Goal: Task Accomplishment & Management: Manage account settings

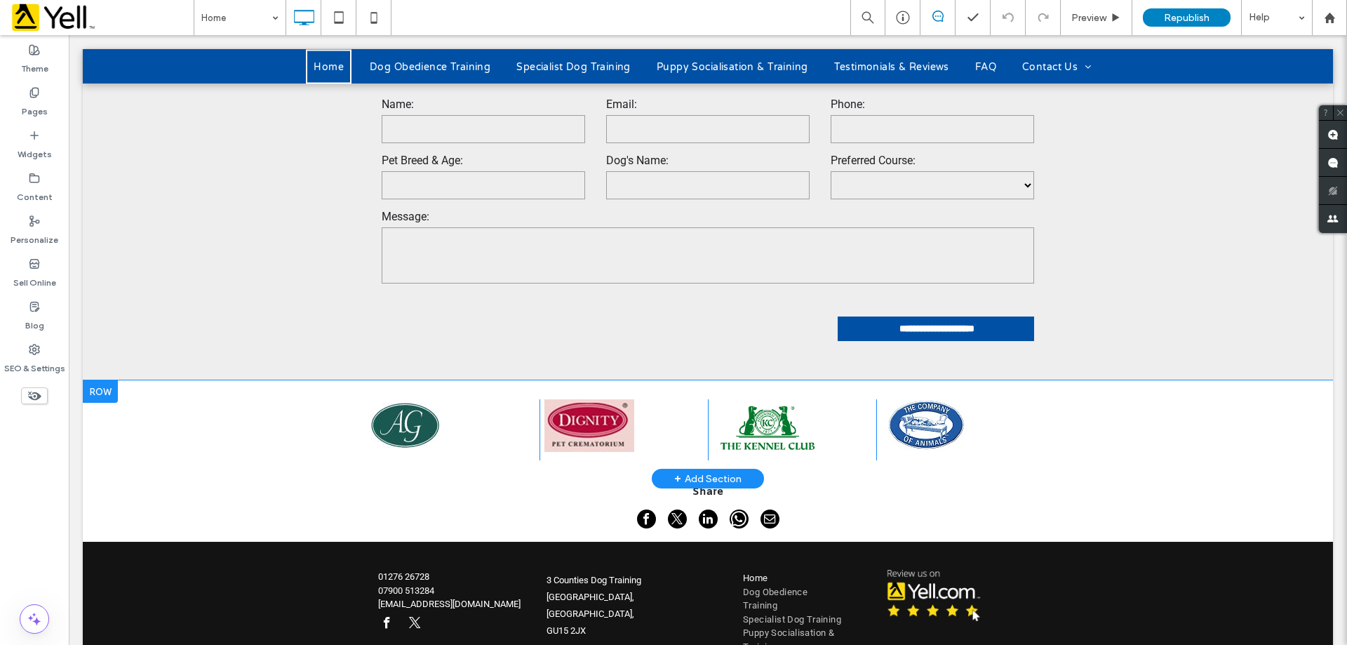
scroll to position [3798, 0]
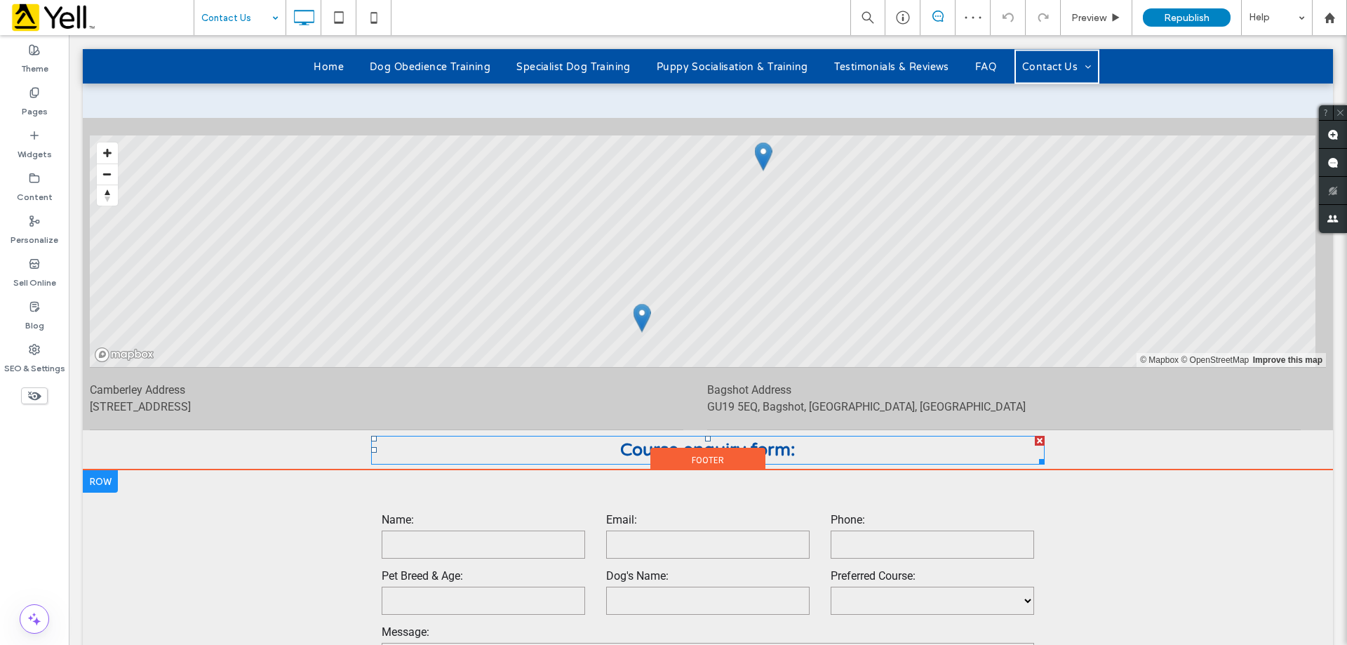
scroll to position [975, 0]
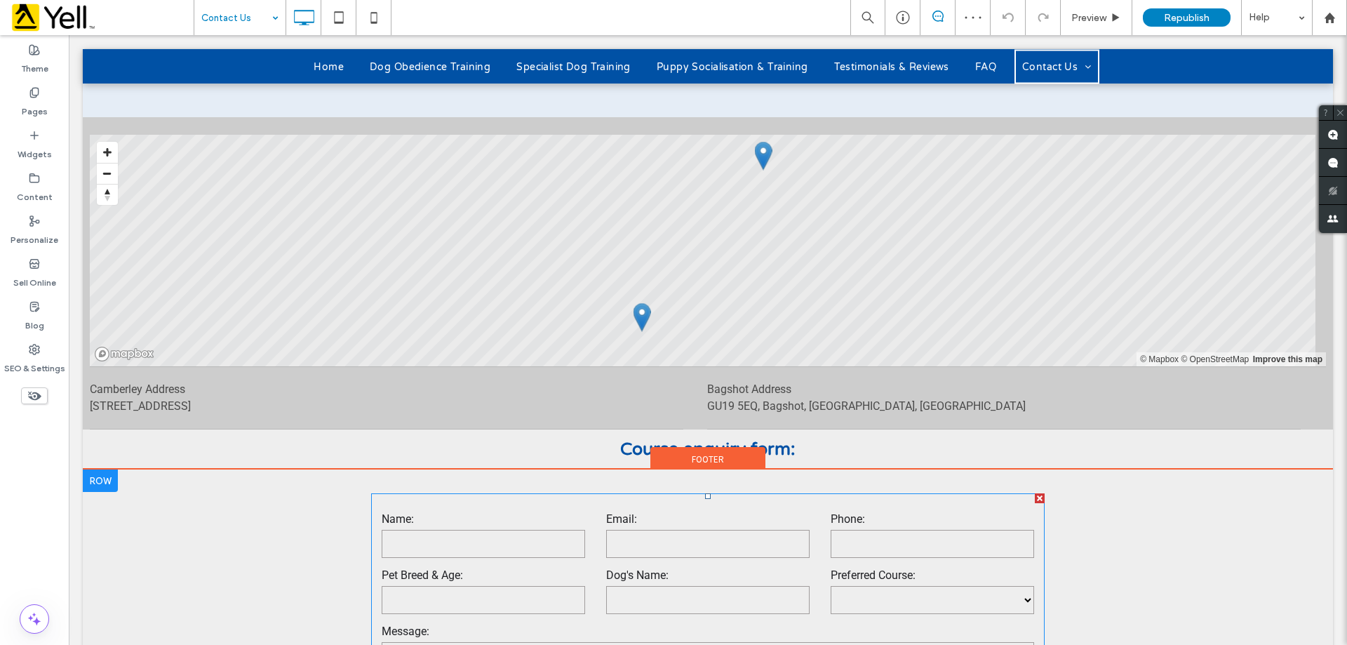
click at [1037, 511] on div "Phone:" at bounding box center [932, 535] width 224 height 49
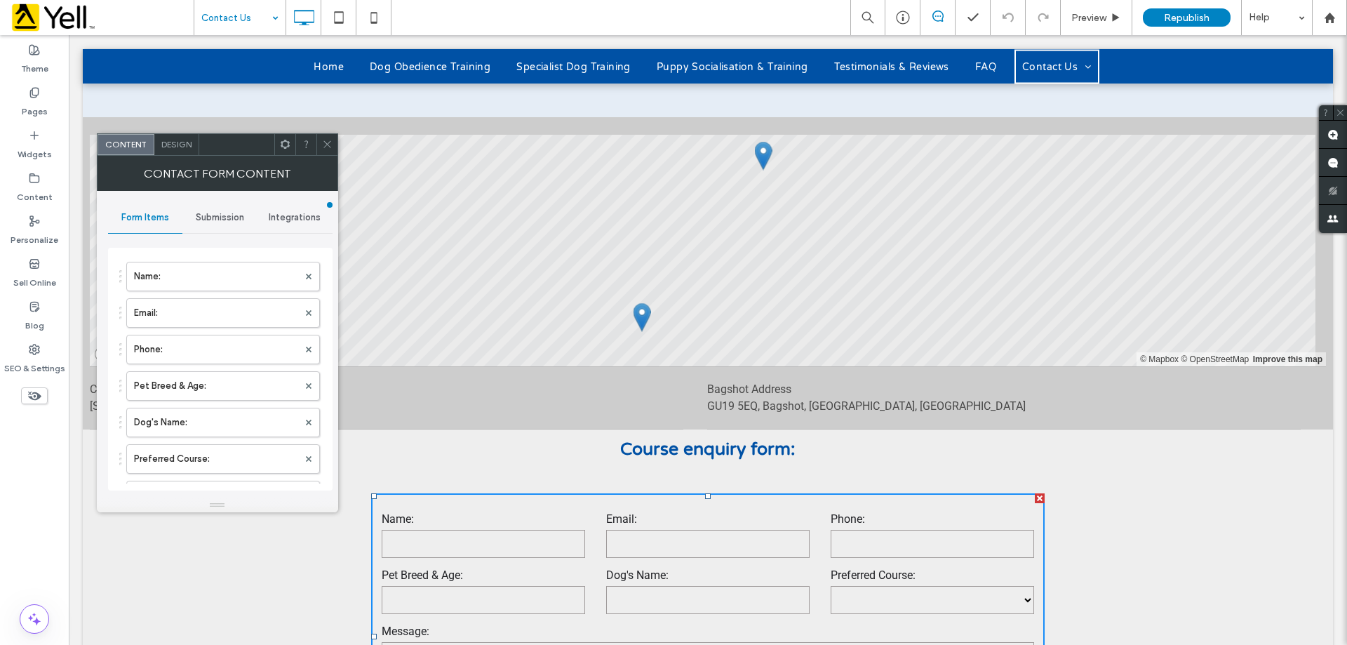
click at [1164, 469] on div "**********" at bounding box center [708, 631] width 1250 height 325
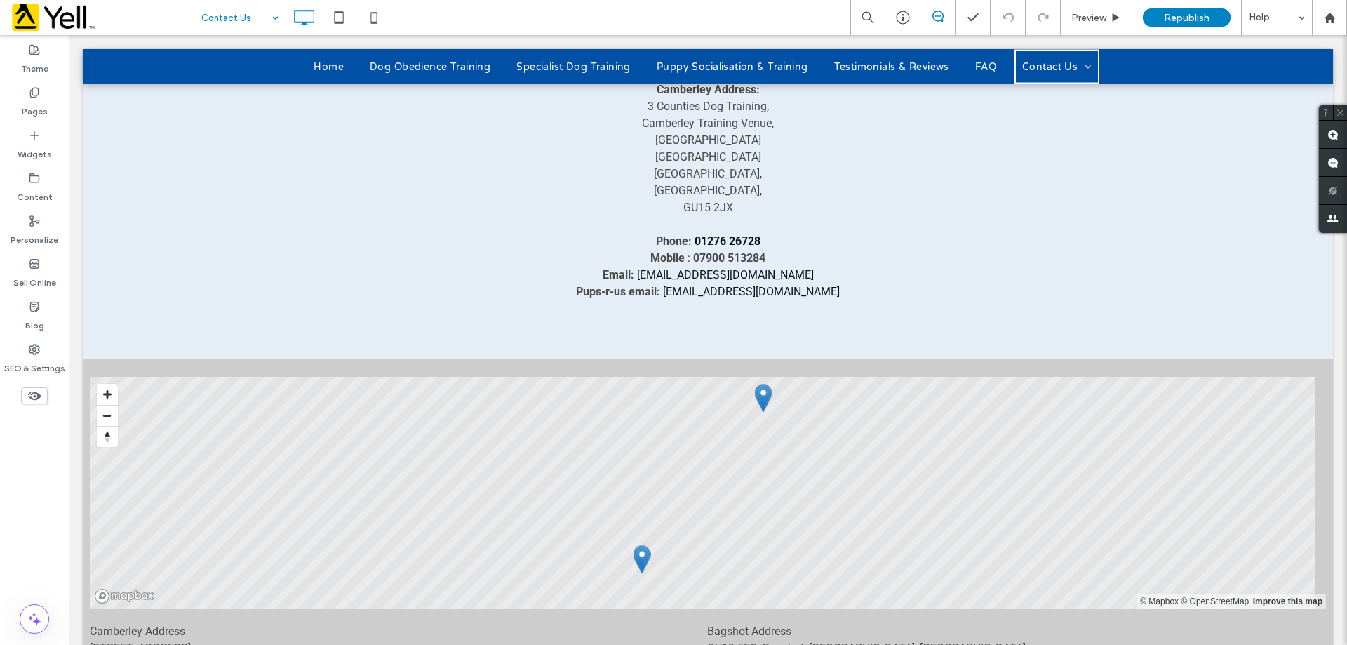
scroll to position [694, 0]
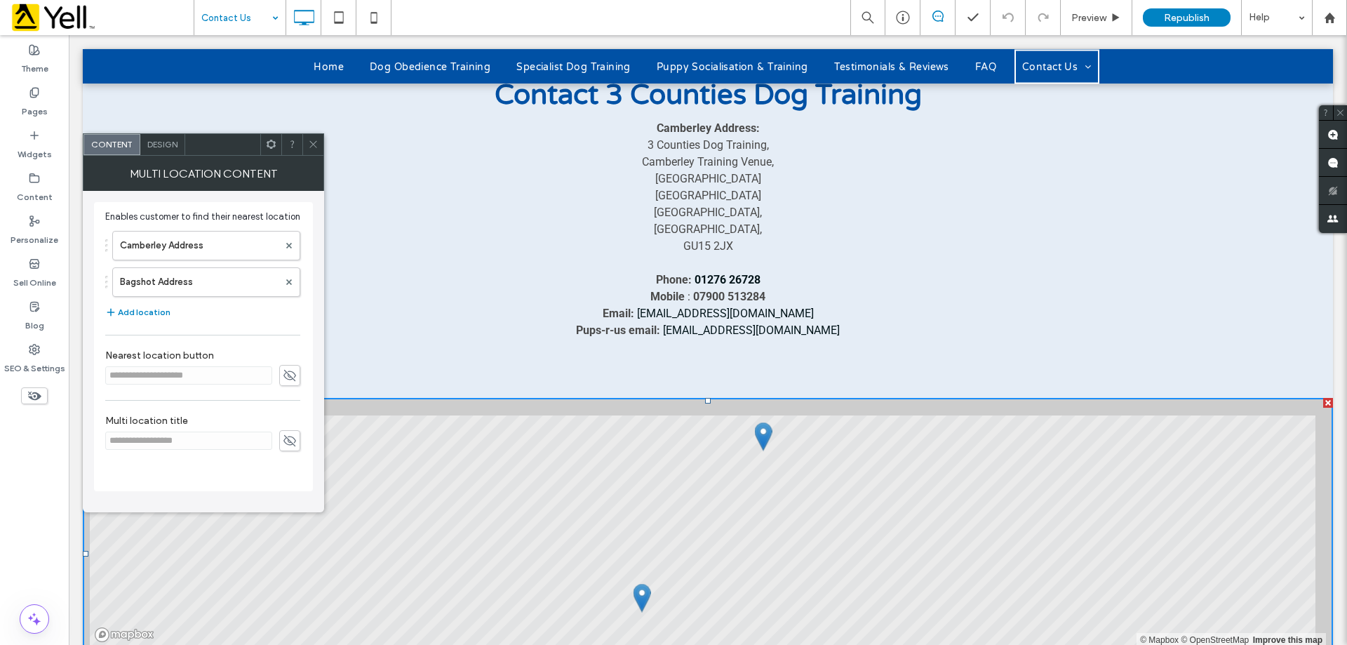
click at [311, 144] on icon at bounding box center [313, 144] width 11 height 11
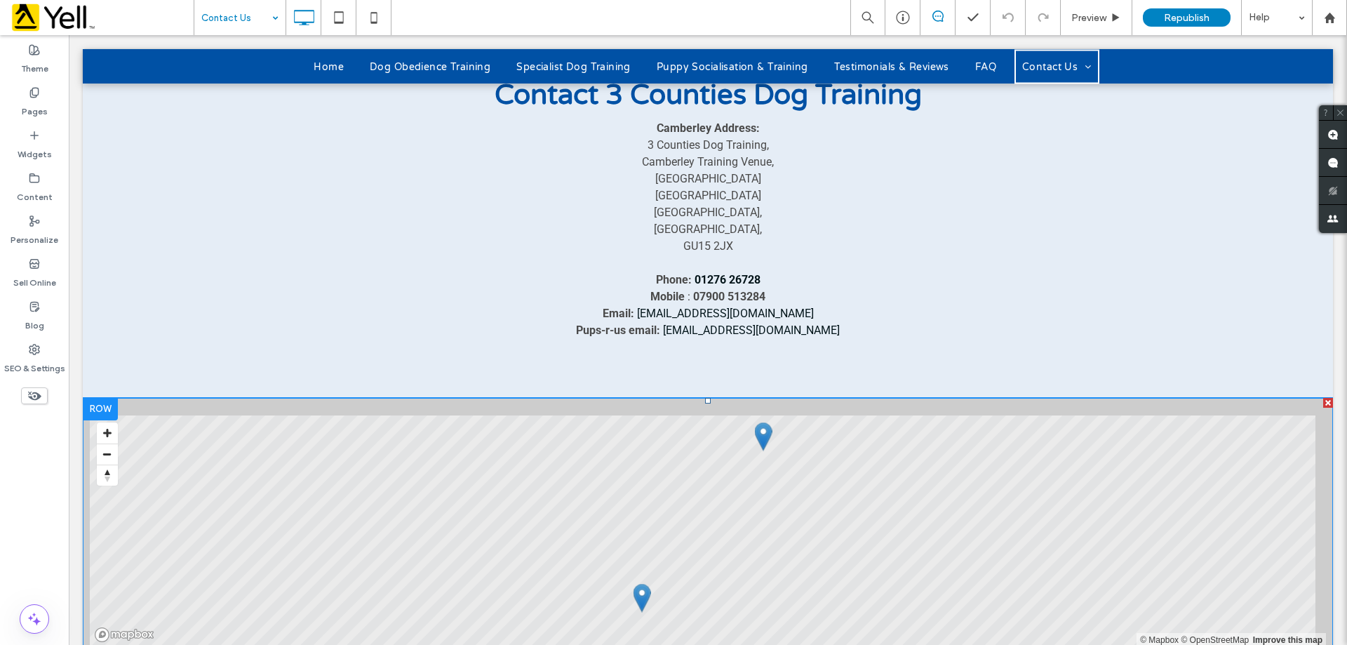
click at [271, 398] on div "LIST MAP © Mapbox © OpenStreetMap Improve this map Camberley Address [STREET_AD…" at bounding box center [708, 554] width 1250 height 312
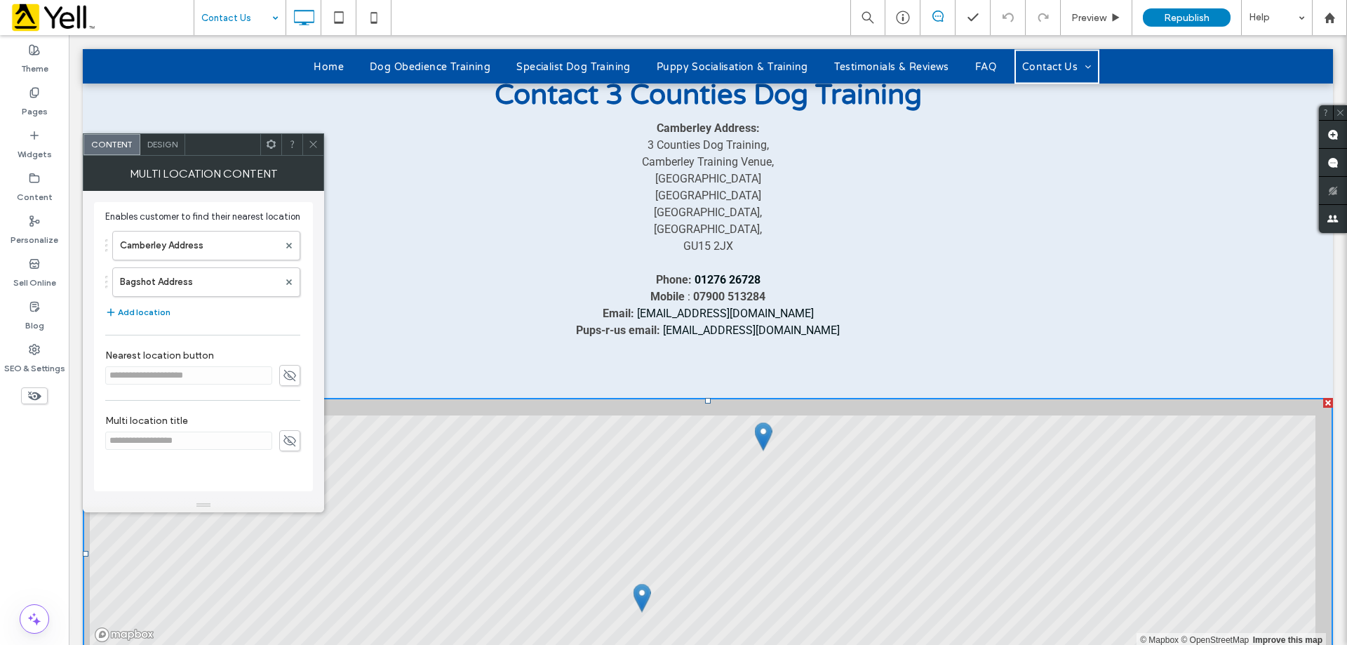
click at [313, 139] on icon at bounding box center [313, 144] width 11 height 11
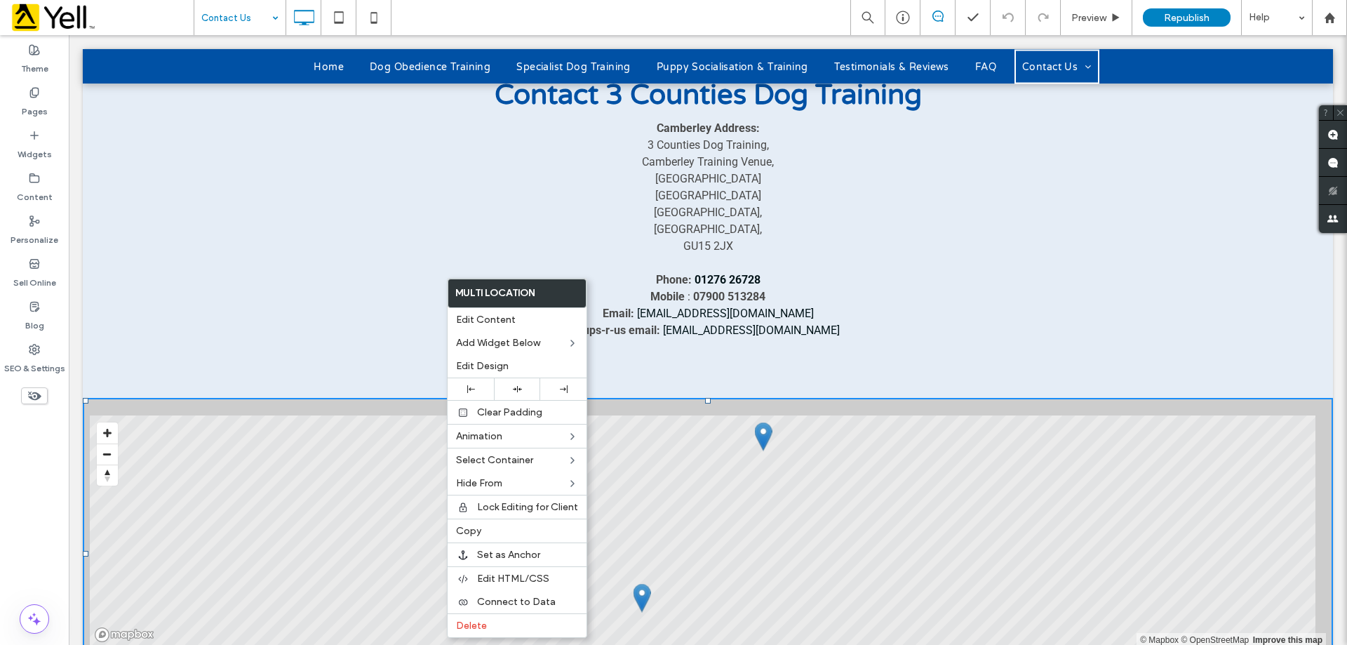
click at [724, 398] on div "LIST MAP © Mapbox © OpenStreetMap Improve this map Camberley Address [STREET_AD…" at bounding box center [708, 554] width 1250 height 312
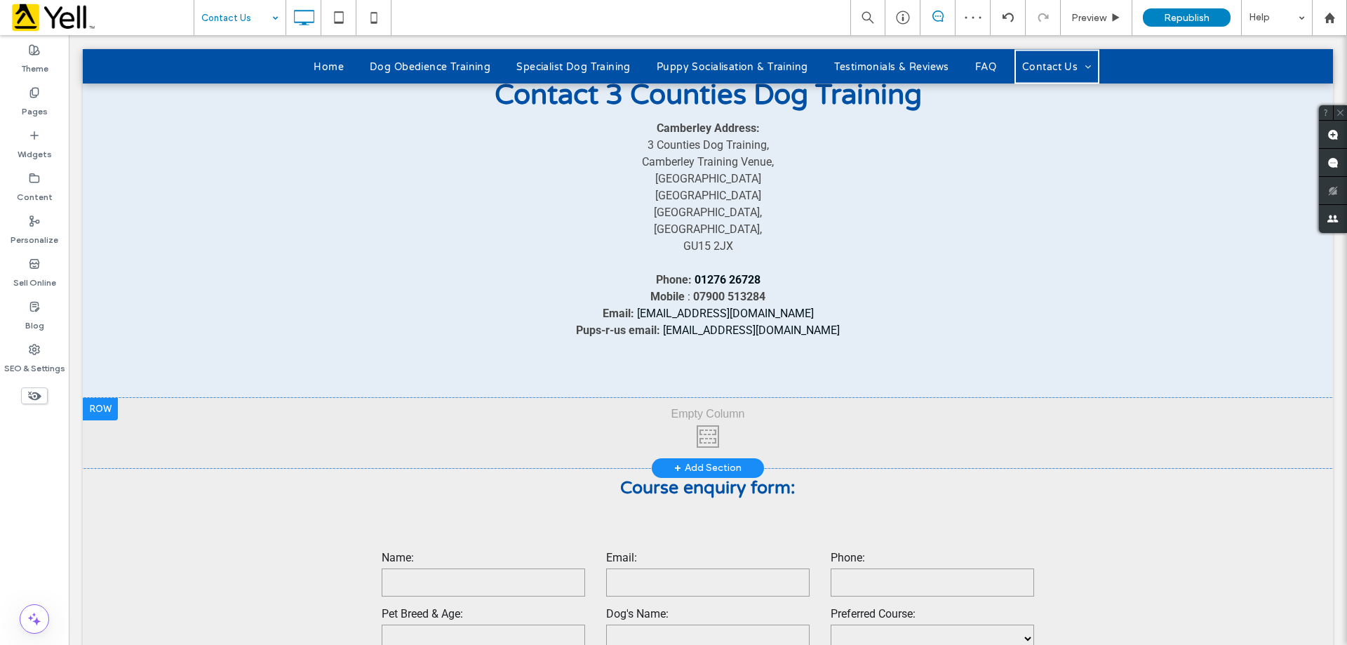
click at [718, 398] on div "Click To Paste" at bounding box center [708, 433] width 1250 height 70
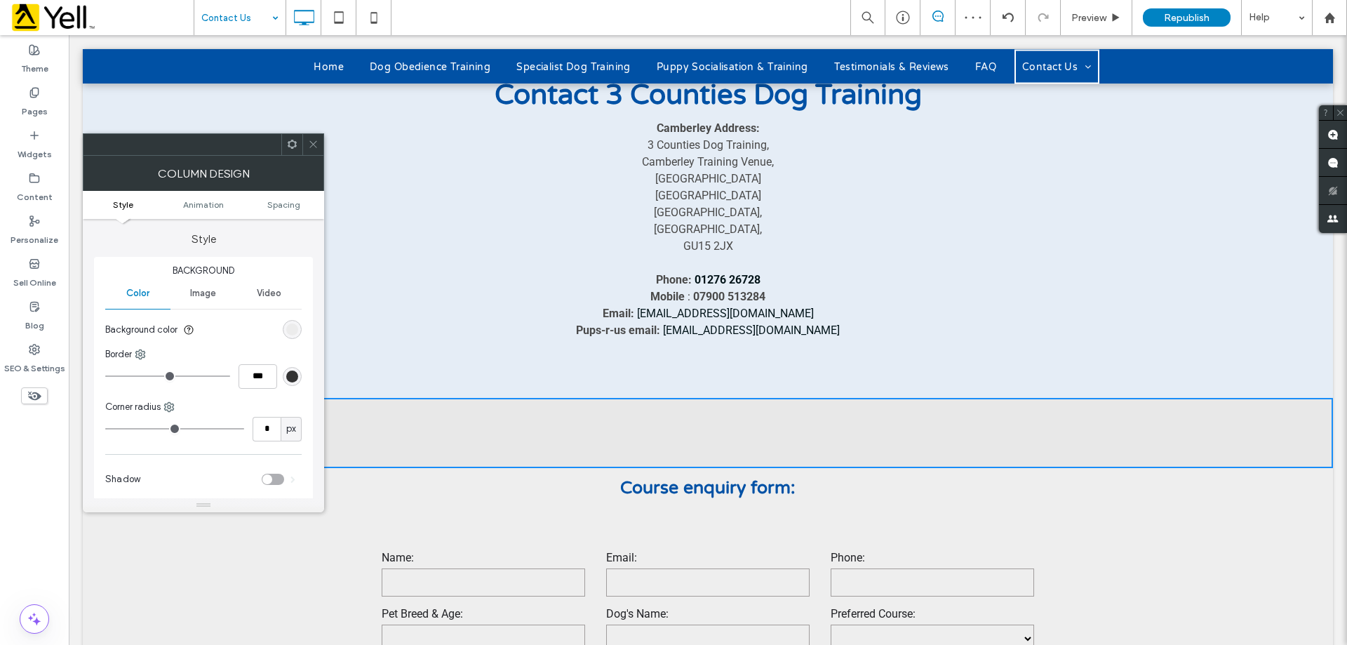
click at [307, 139] on div at bounding box center [312, 144] width 21 height 21
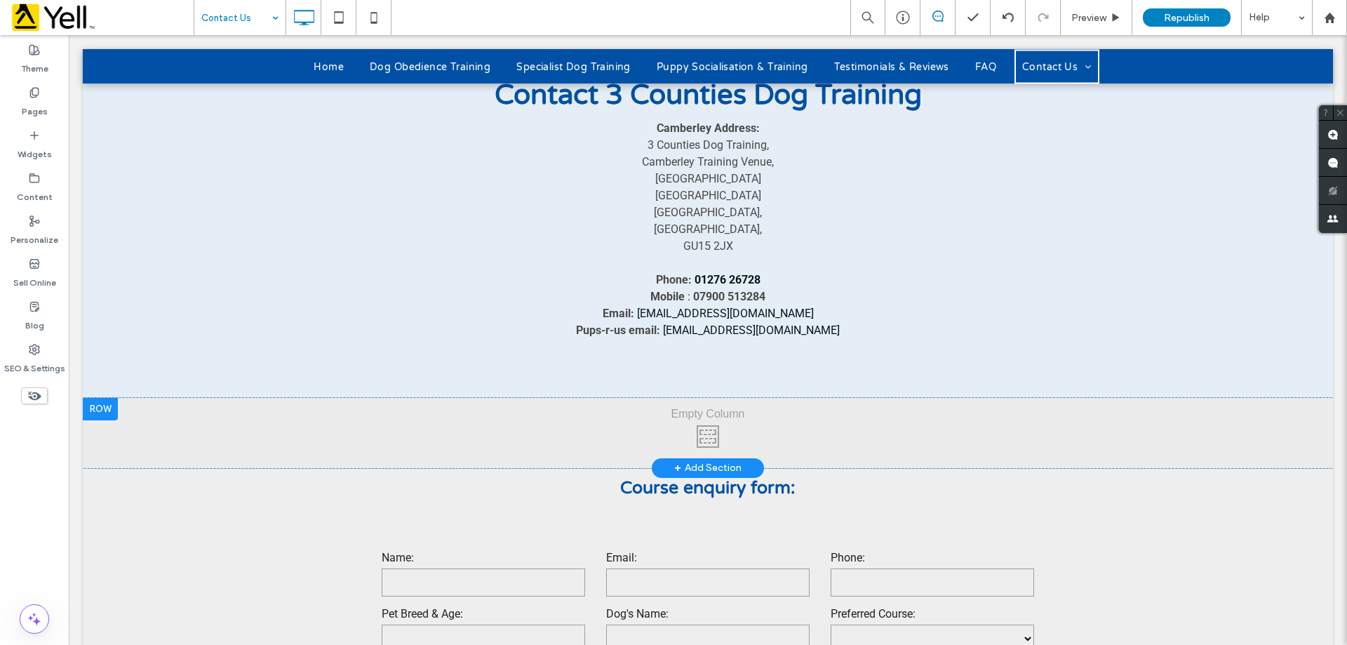
click at [198, 398] on div "Click To Paste" at bounding box center [708, 433] width 1250 height 70
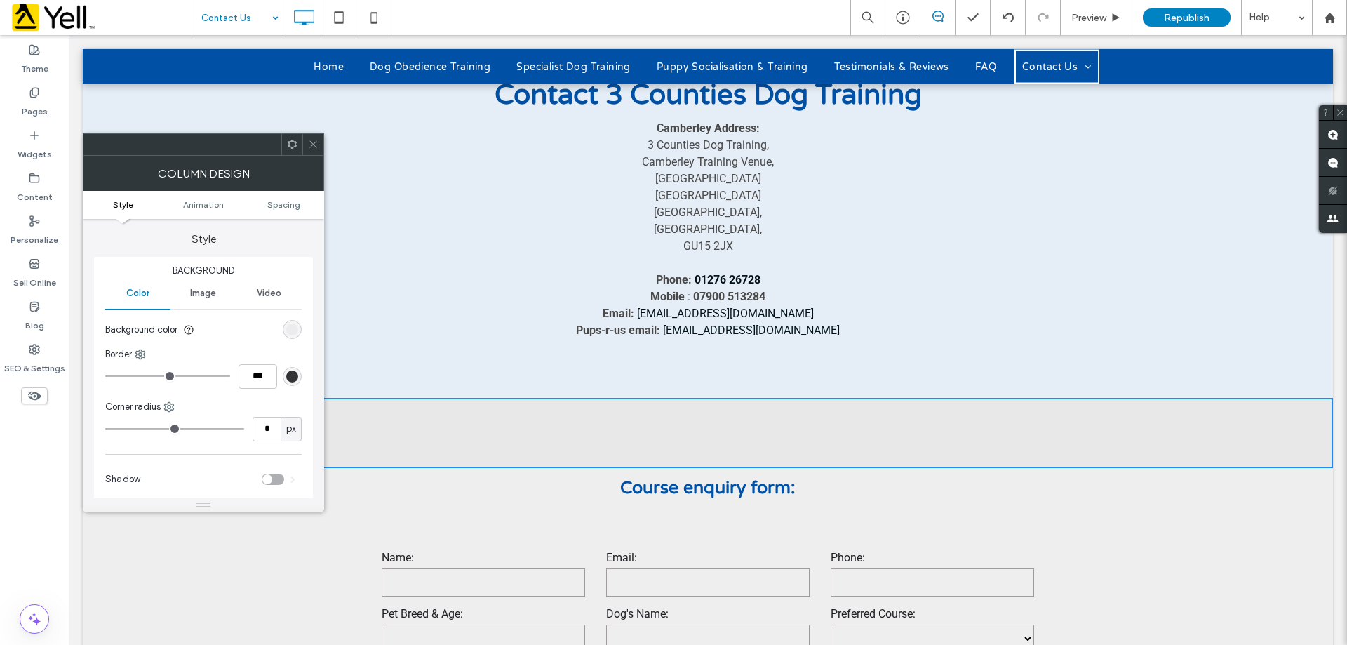
click at [321, 145] on div at bounding box center [312, 144] width 21 height 21
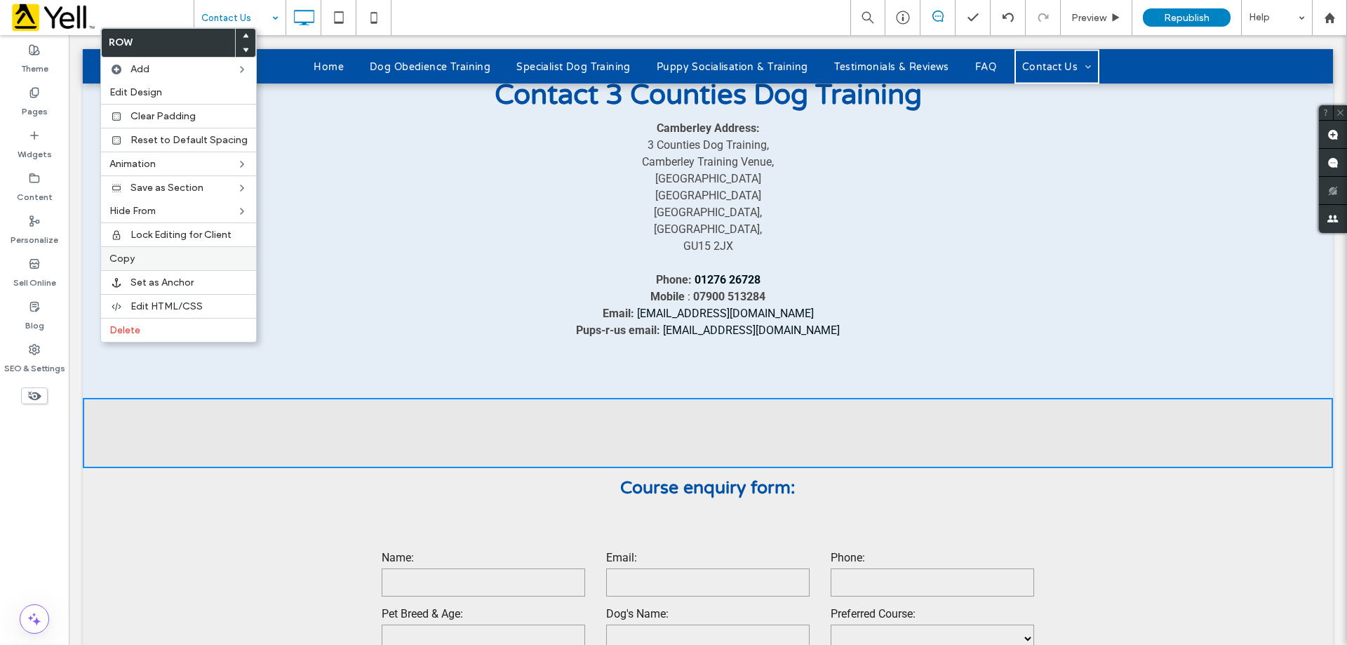
click at [154, 256] on label "Copy" at bounding box center [178, 259] width 138 height 12
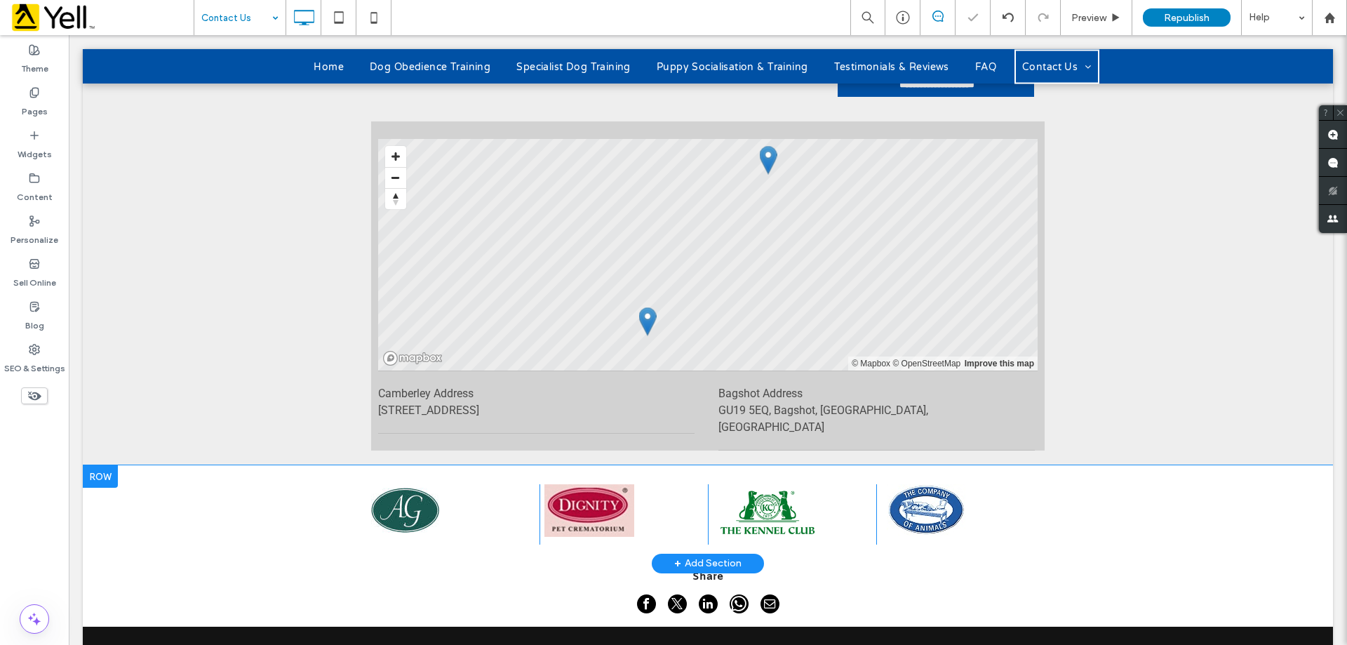
scroll to position [1396, 0]
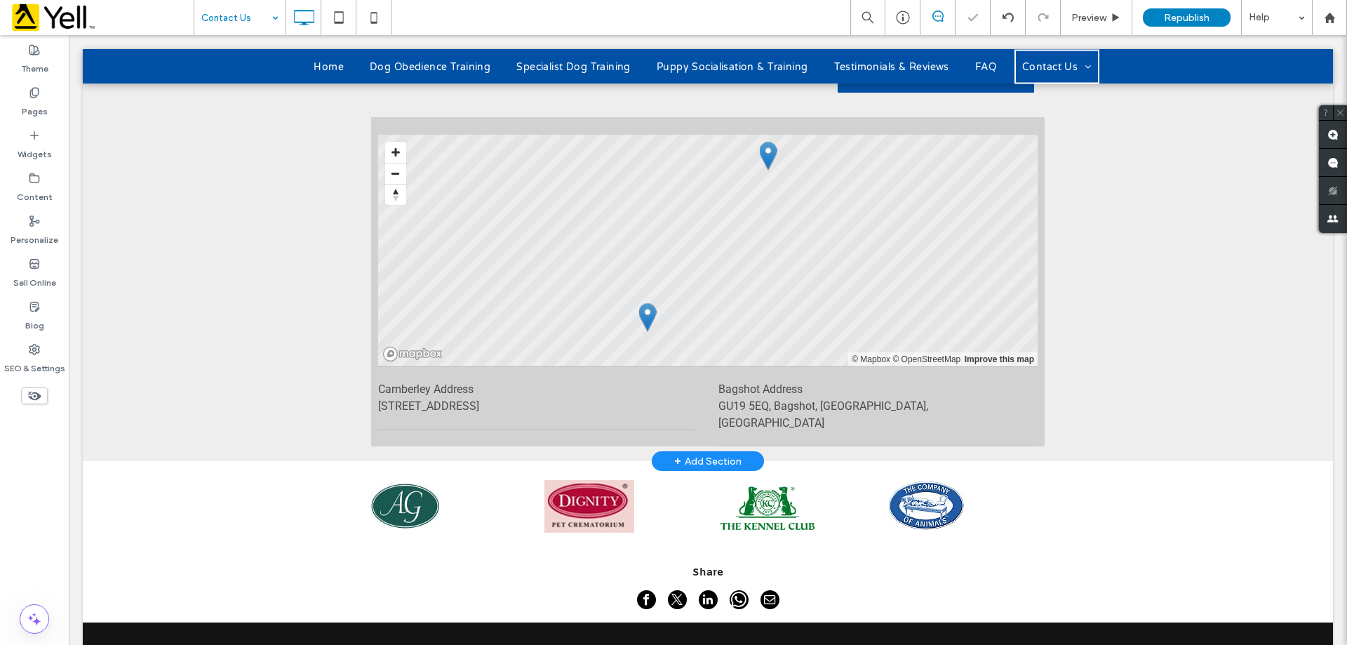
drag, startPoint x: 685, startPoint y: 375, endPoint x: 776, endPoint y: 411, distance: 97.3
click at [685, 453] on div "+ Add Section" at bounding box center [707, 460] width 67 height 15
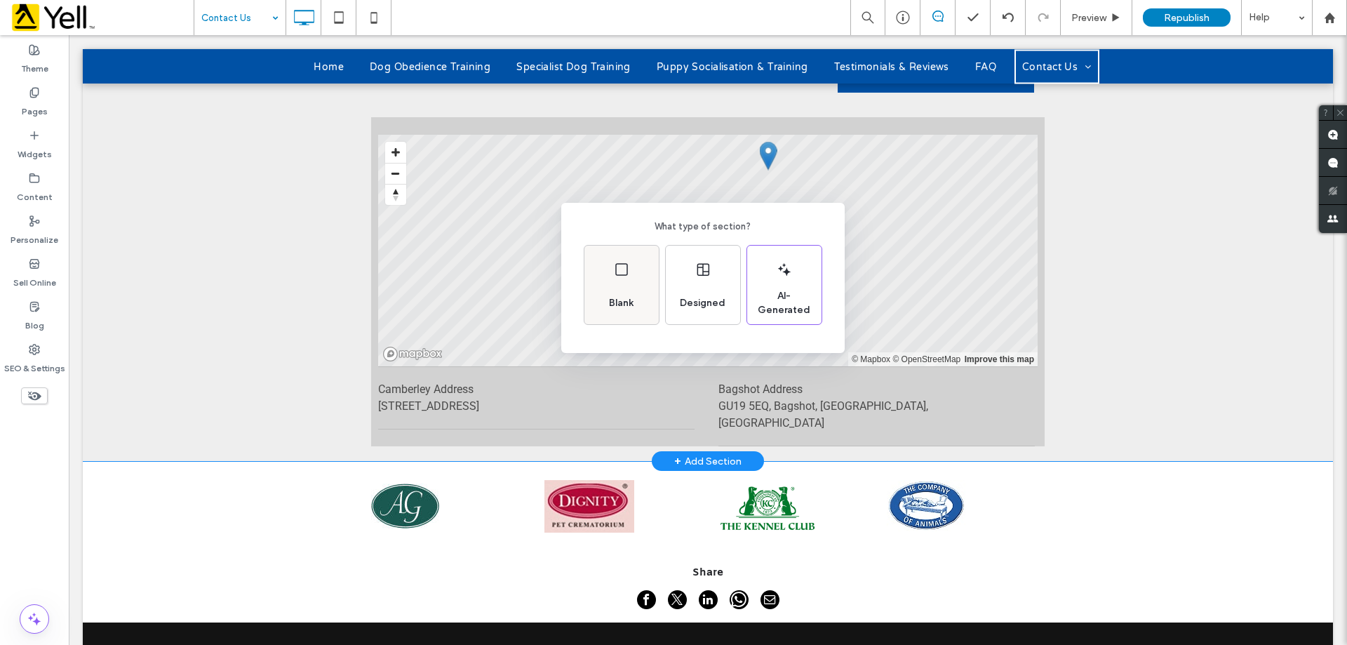
drag, startPoint x: 621, startPoint y: 298, endPoint x: 605, endPoint y: 308, distance: 18.9
click at [605, 308] on span "Blank" at bounding box center [621, 303] width 36 height 14
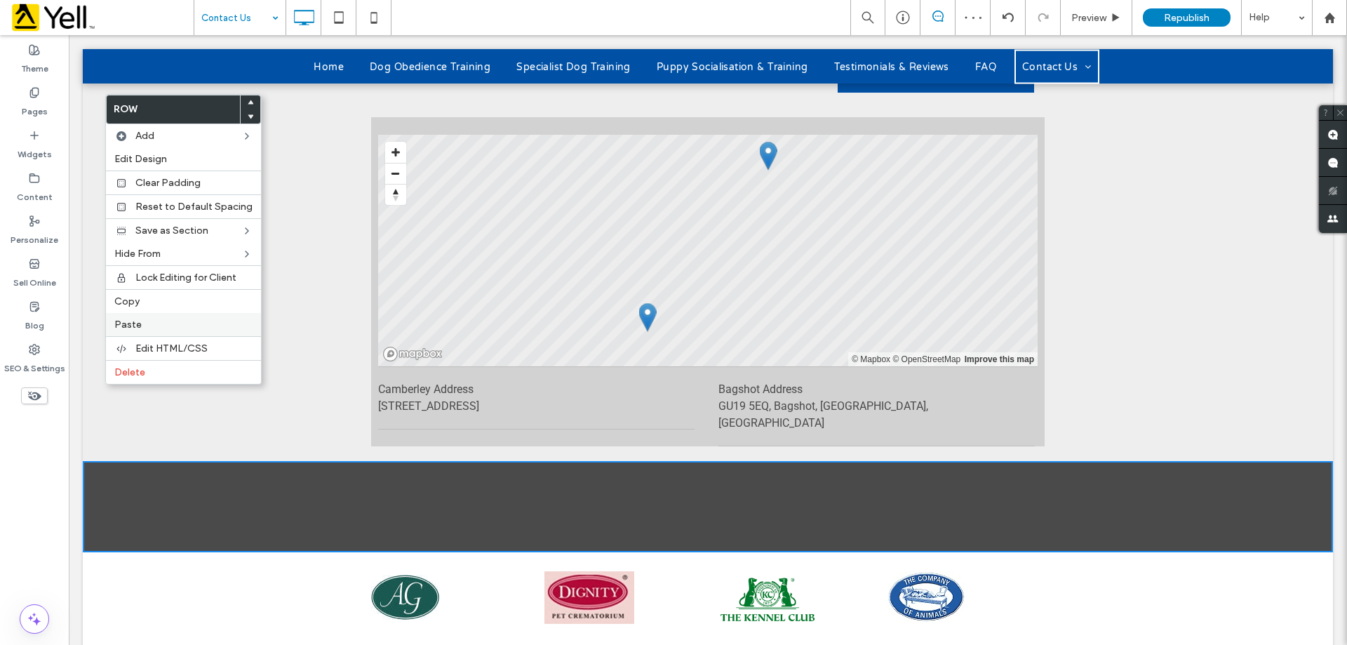
click at [143, 324] on label "Paste" at bounding box center [183, 324] width 138 height 12
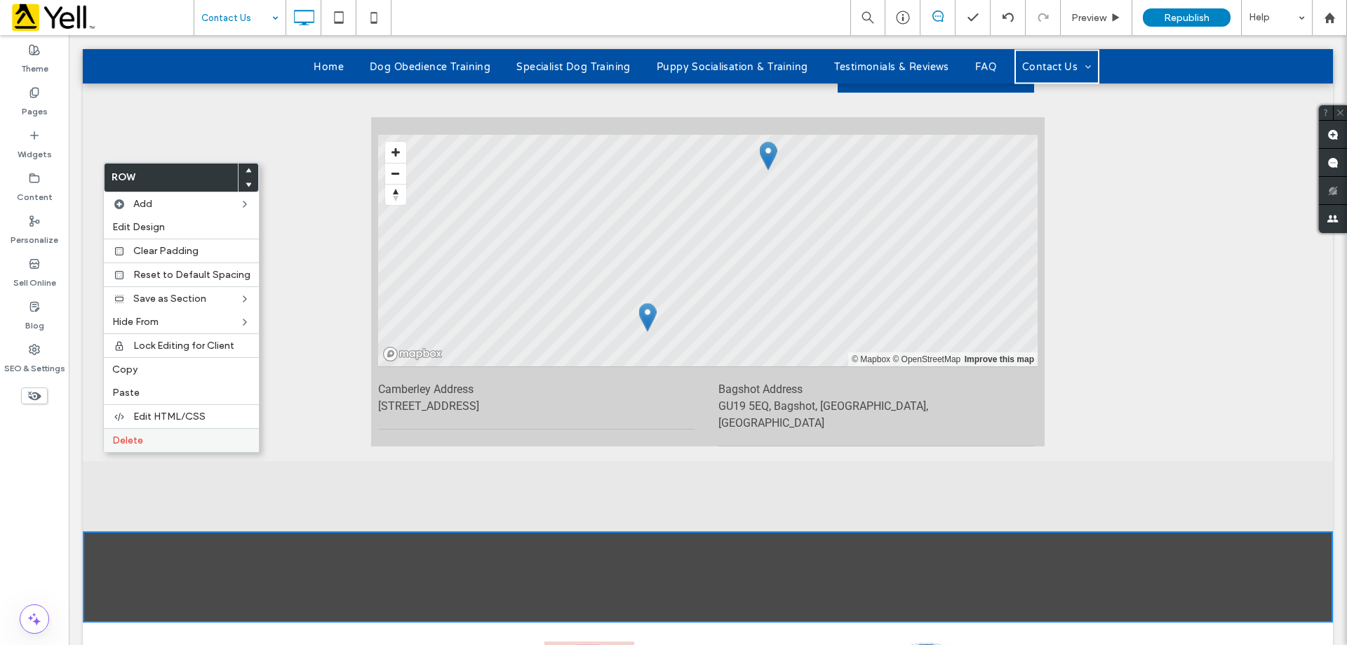
click at [126, 438] on span "Delete" at bounding box center [127, 440] width 31 height 12
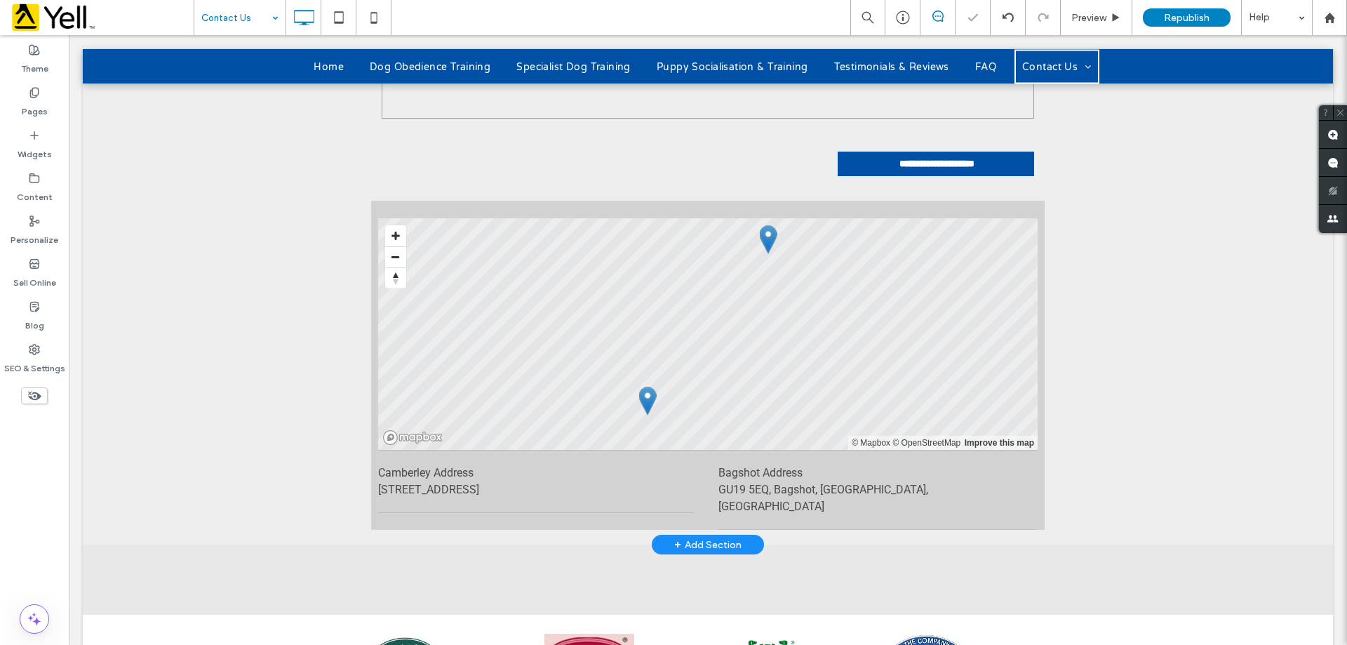
scroll to position [1297, 0]
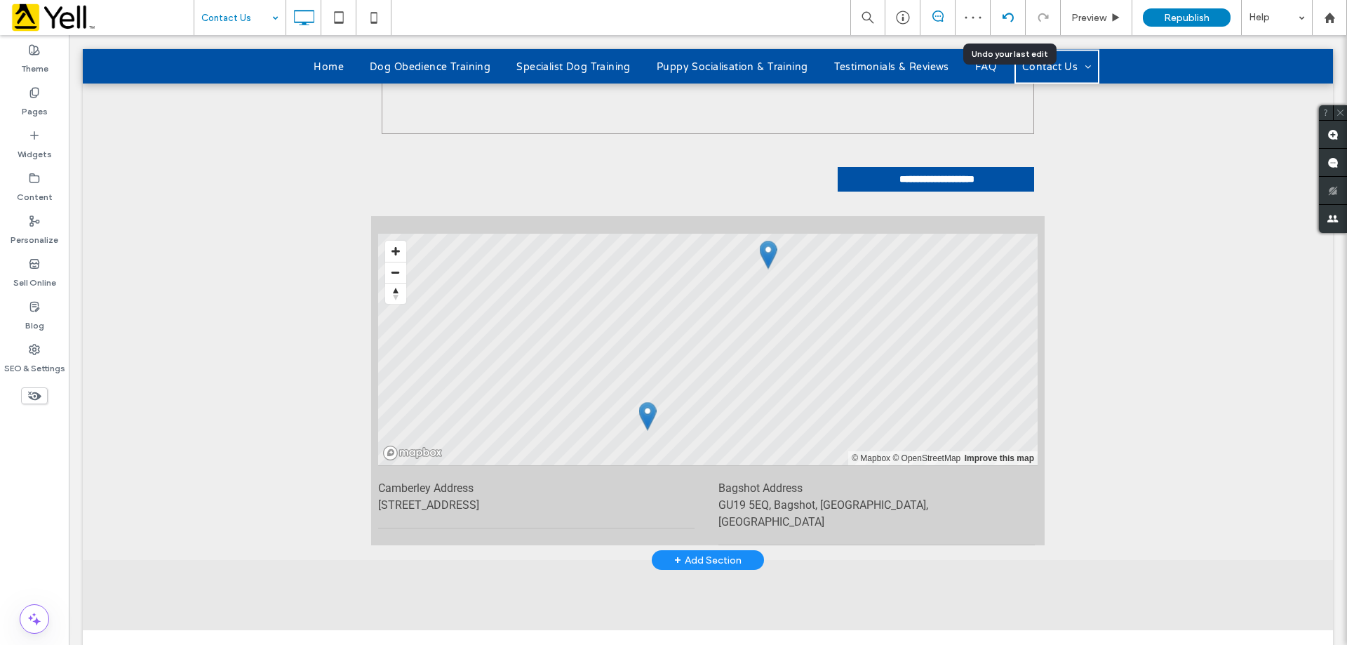
click at [1004, 15] on use at bounding box center [1007, 17] width 11 height 9
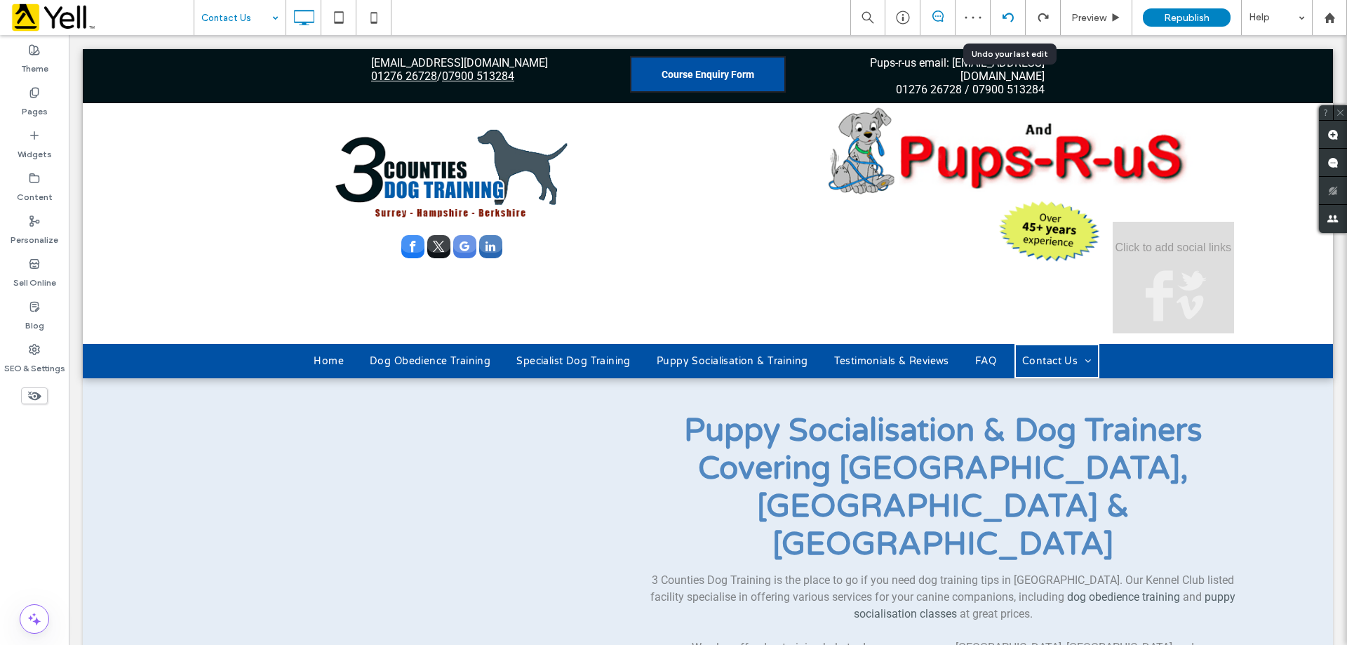
click at [1004, 15] on use at bounding box center [1007, 17] width 11 height 9
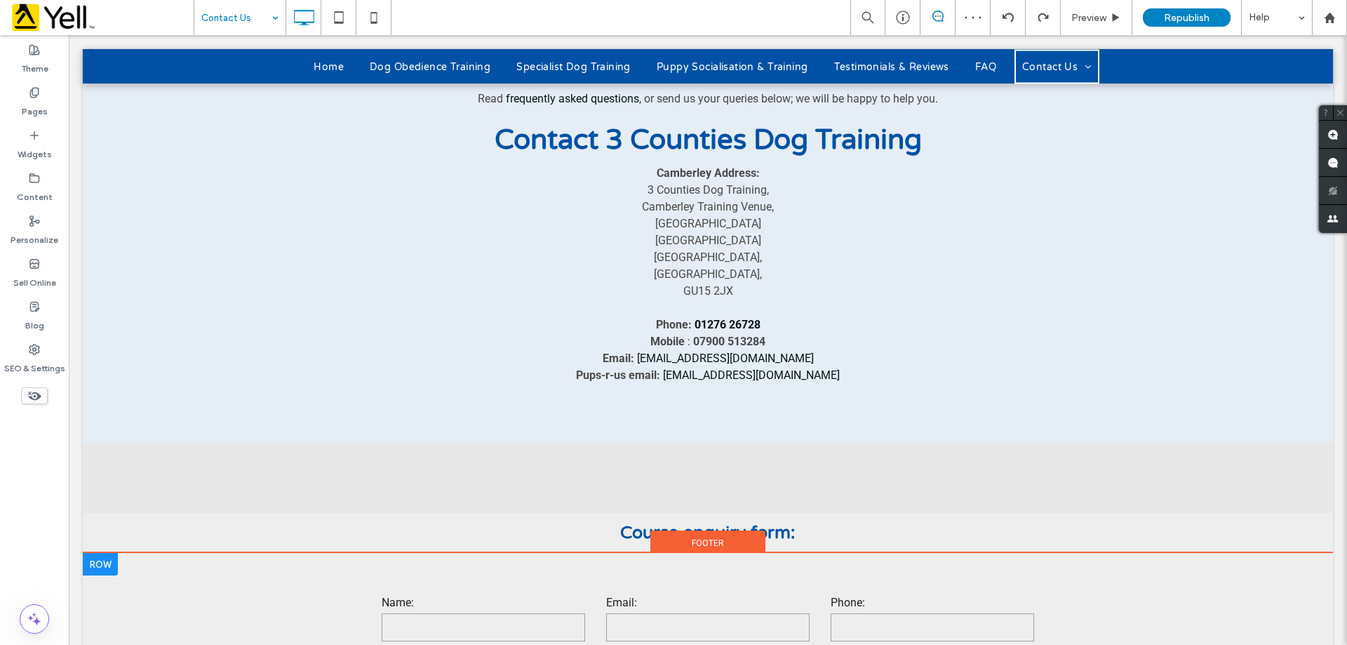
scroll to position [842, 0]
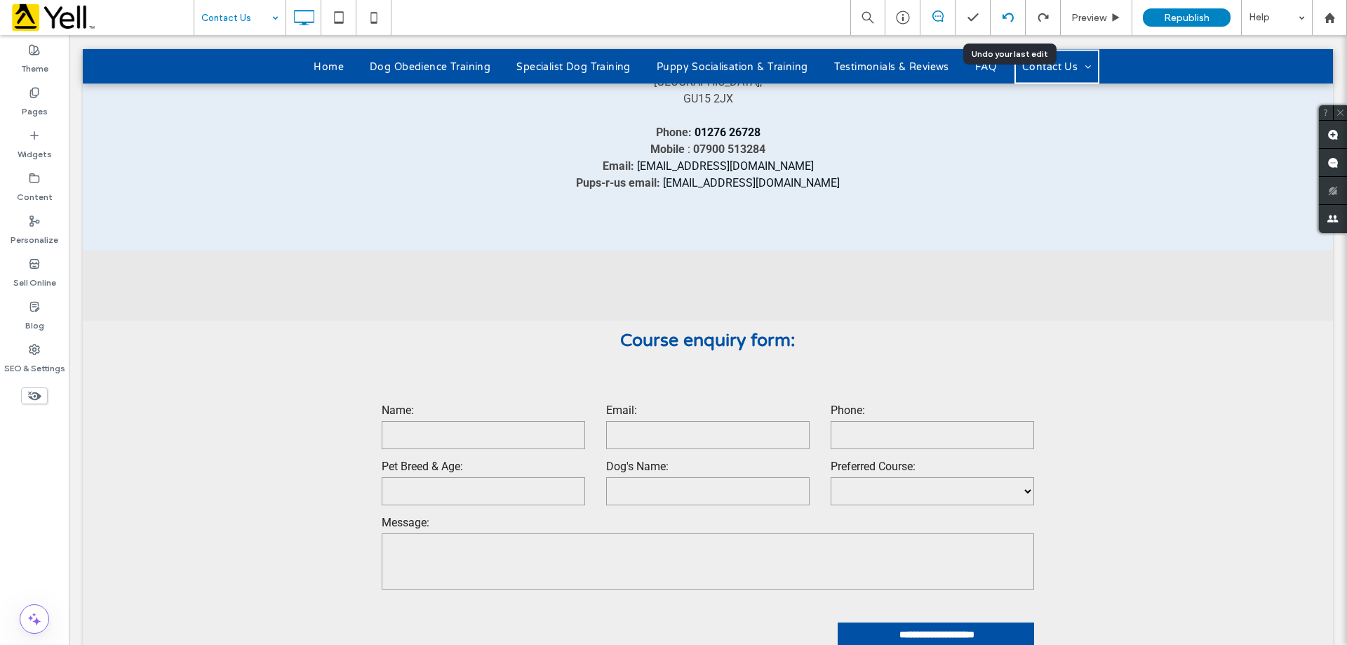
click at [1002, 25] on div at bounding box center [1007, 17] width 35 height 35
click at [996, 28] on div at bounding box center [1007, 17] width 35 height 35
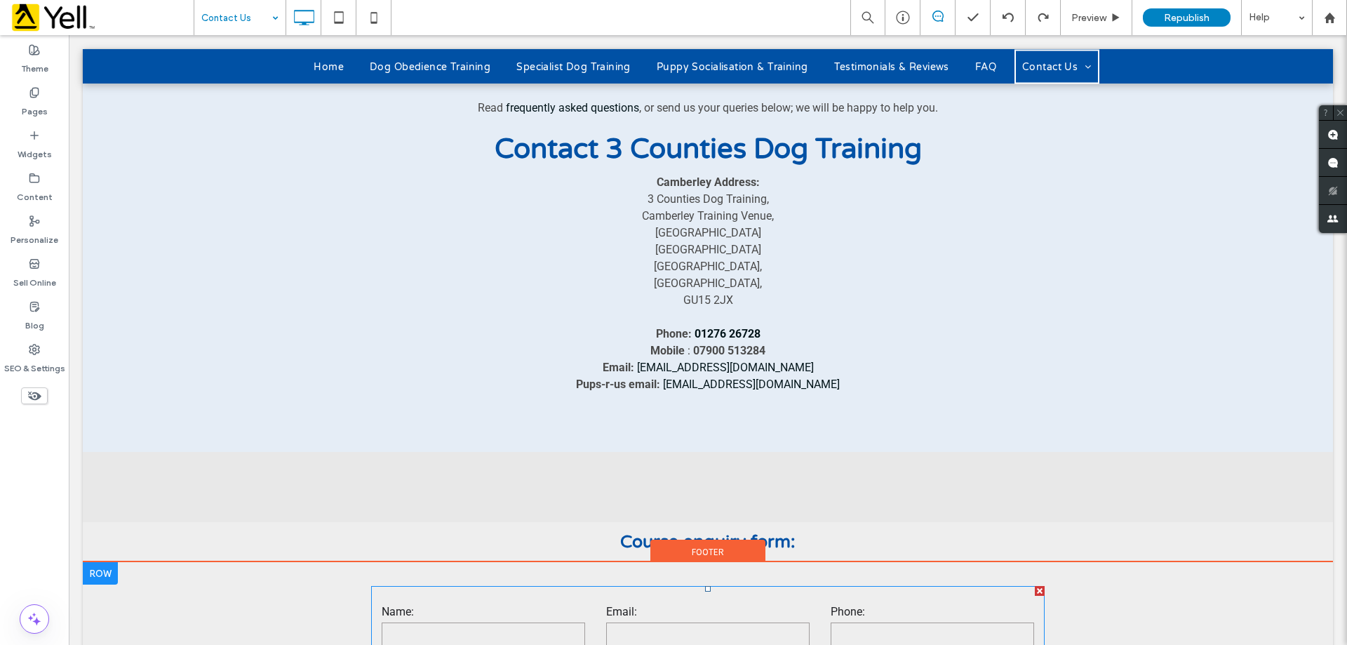
scroll to position [561, 0]
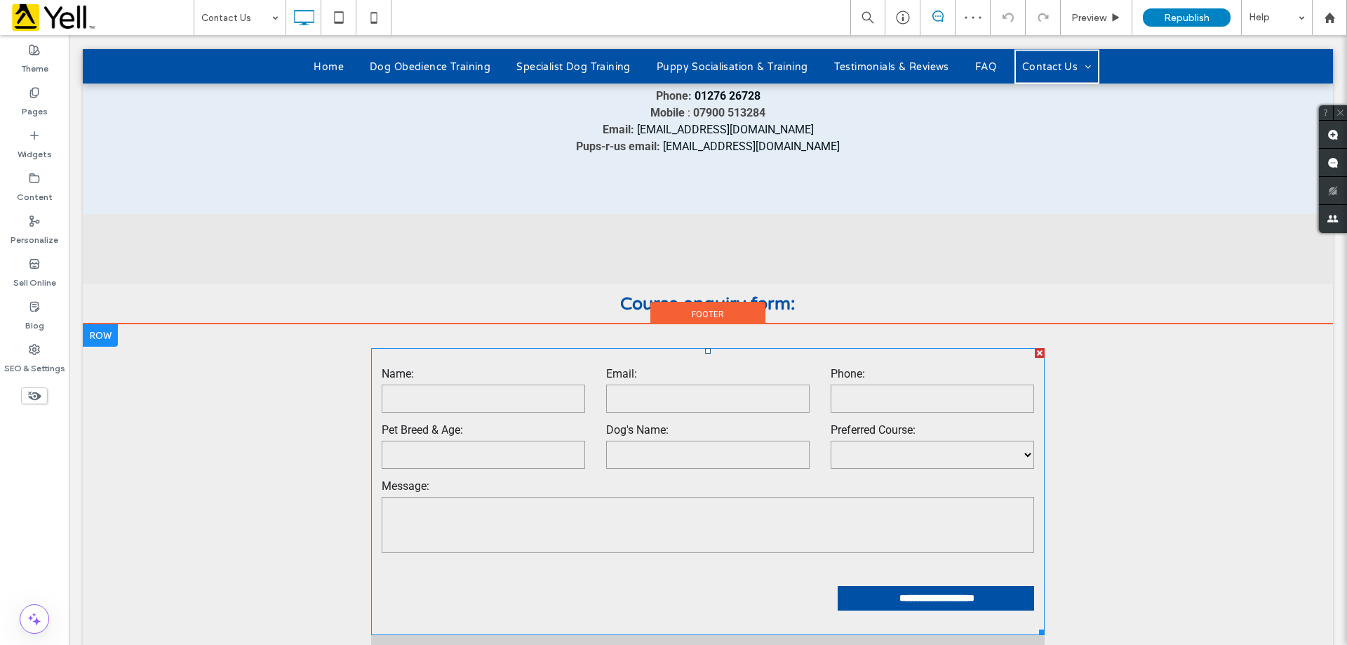
scroll to position [842, 0]
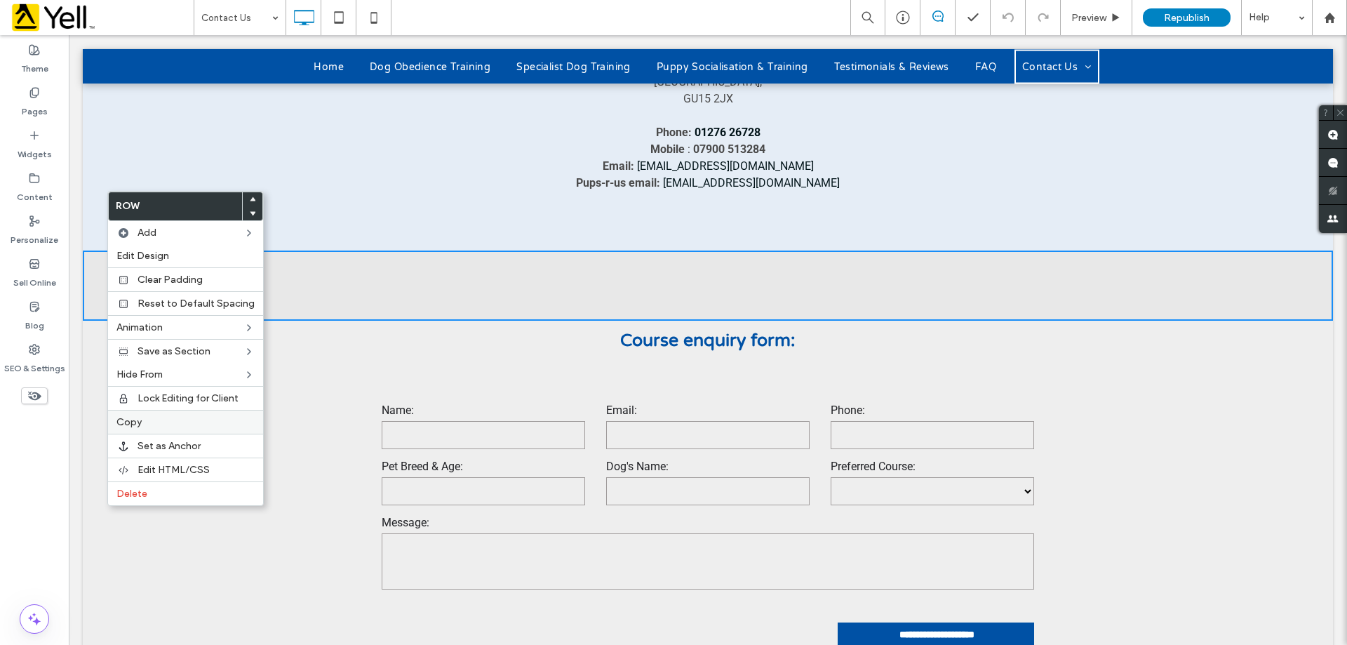
click at [162, 423] on label "Copy" at bounding box center [185, 422] width 138 height 12
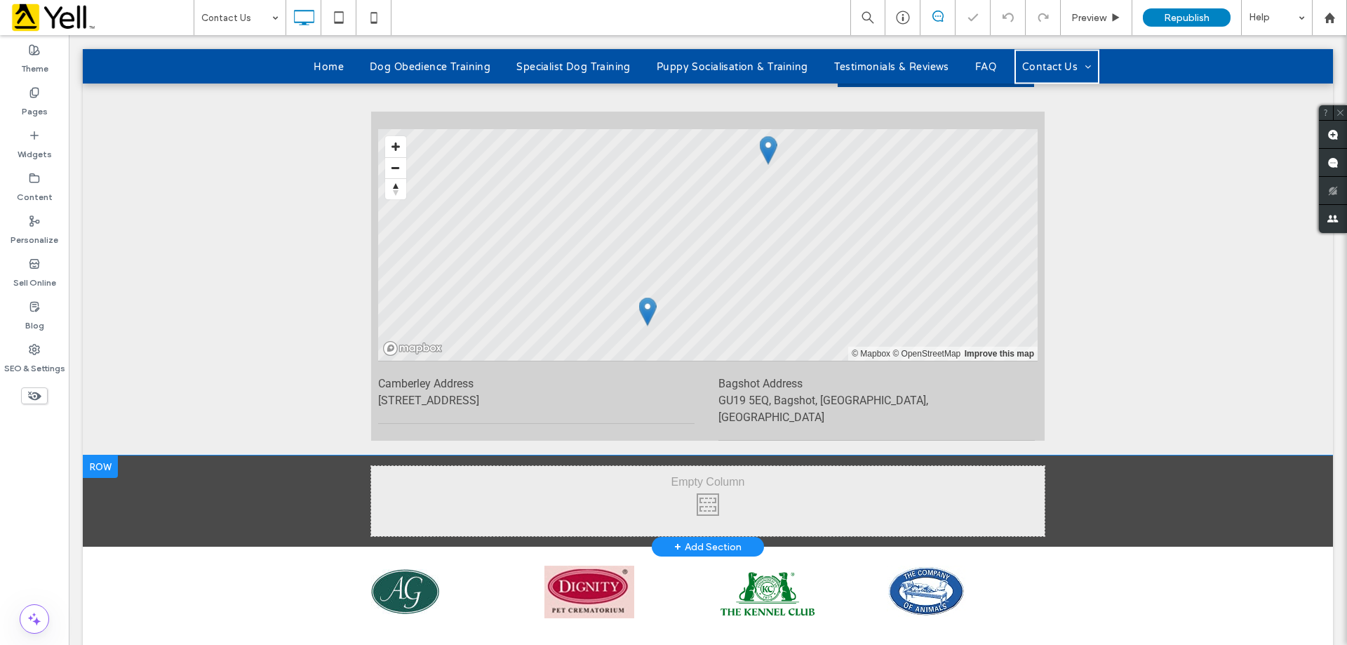
scroll to position [1403, 0]
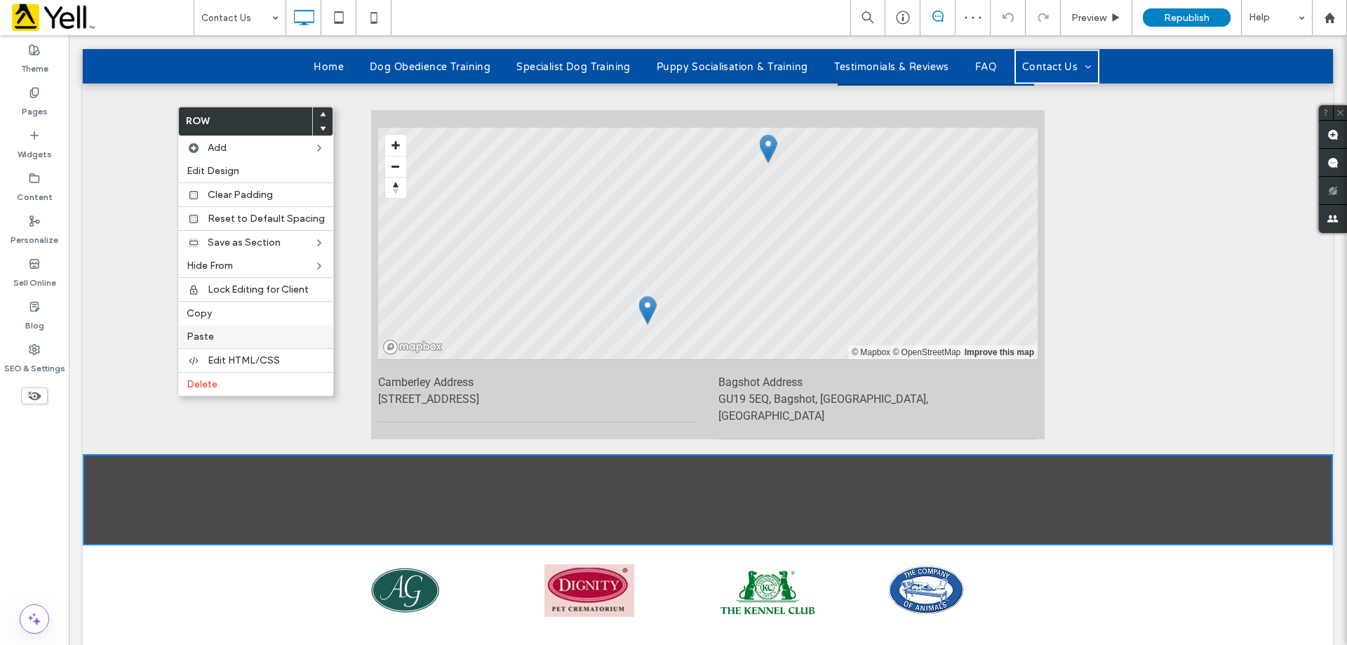
click at [194, 333] on span "Paste" at bounding box center [200, 336] width 27 height 12
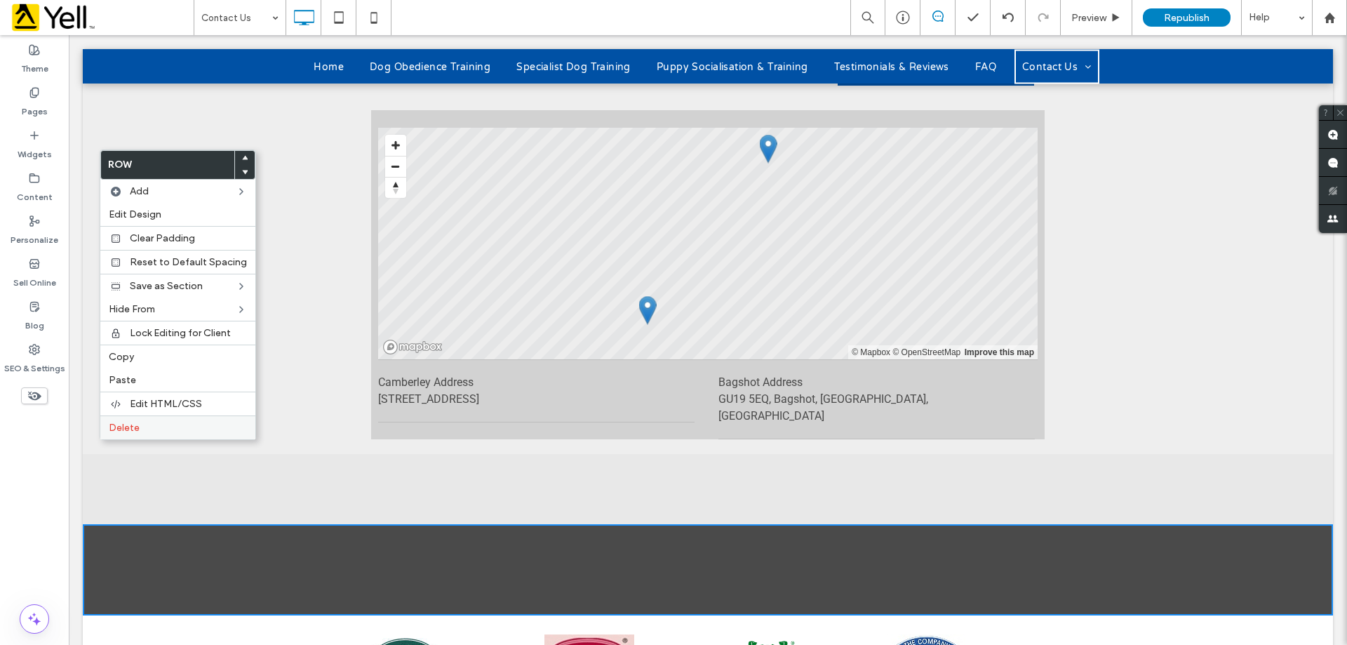
click at [128, 429] on span "Delete" at bounding box center [124, 428] width 31 height 12
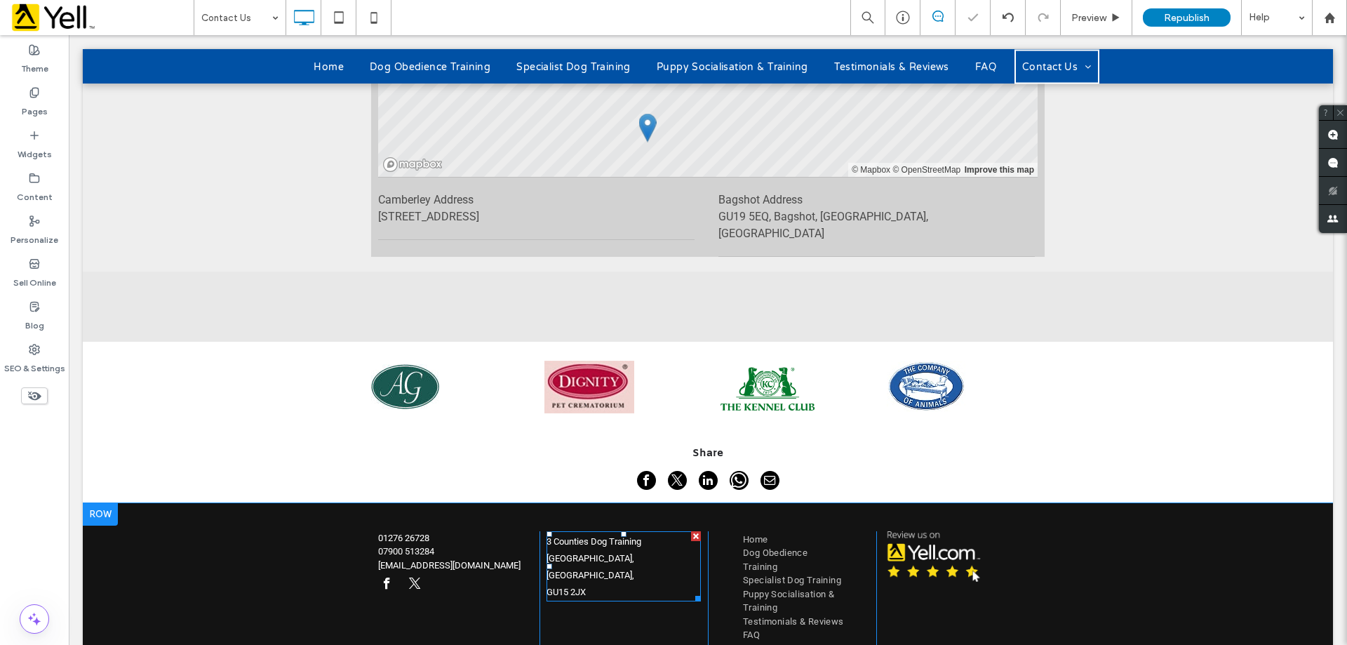
scroll to position [1367, 0]
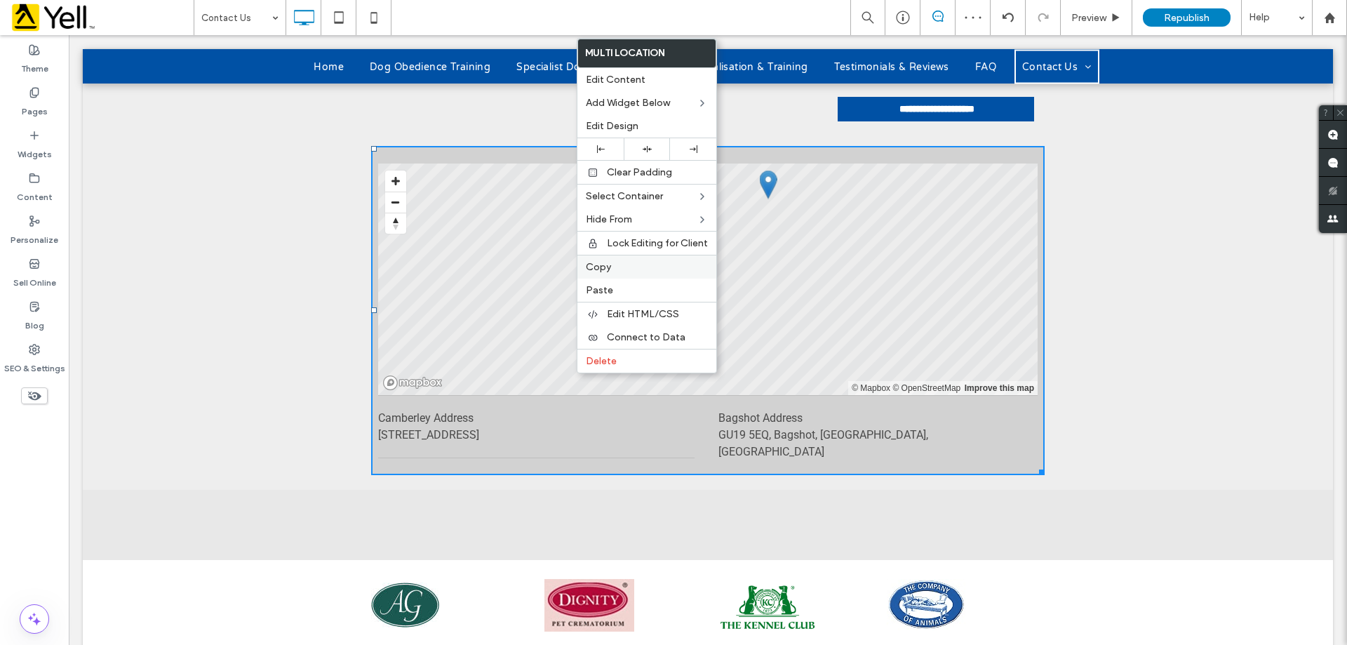
click at [607, 269] on span "Copy" at bounding box center [598, 267] width 25 height 12
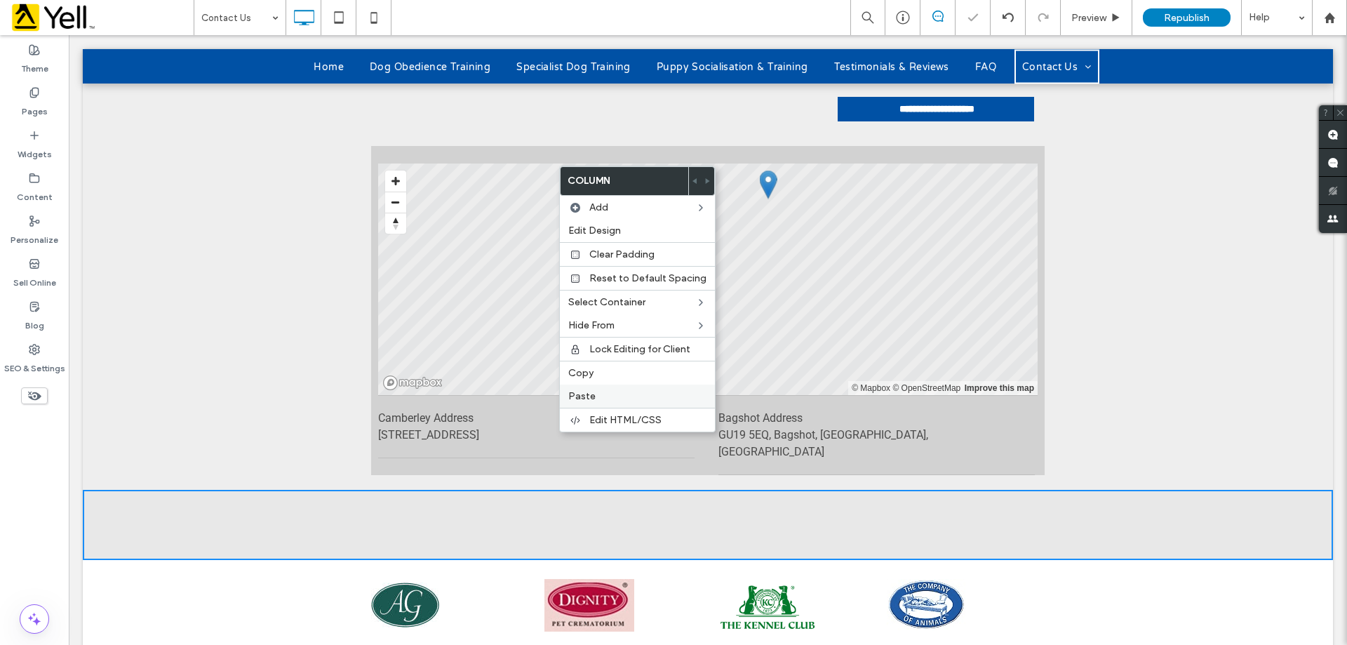
click at [605, 390] on label "Paste" at bounding box center [637, 396] width 138 height 12
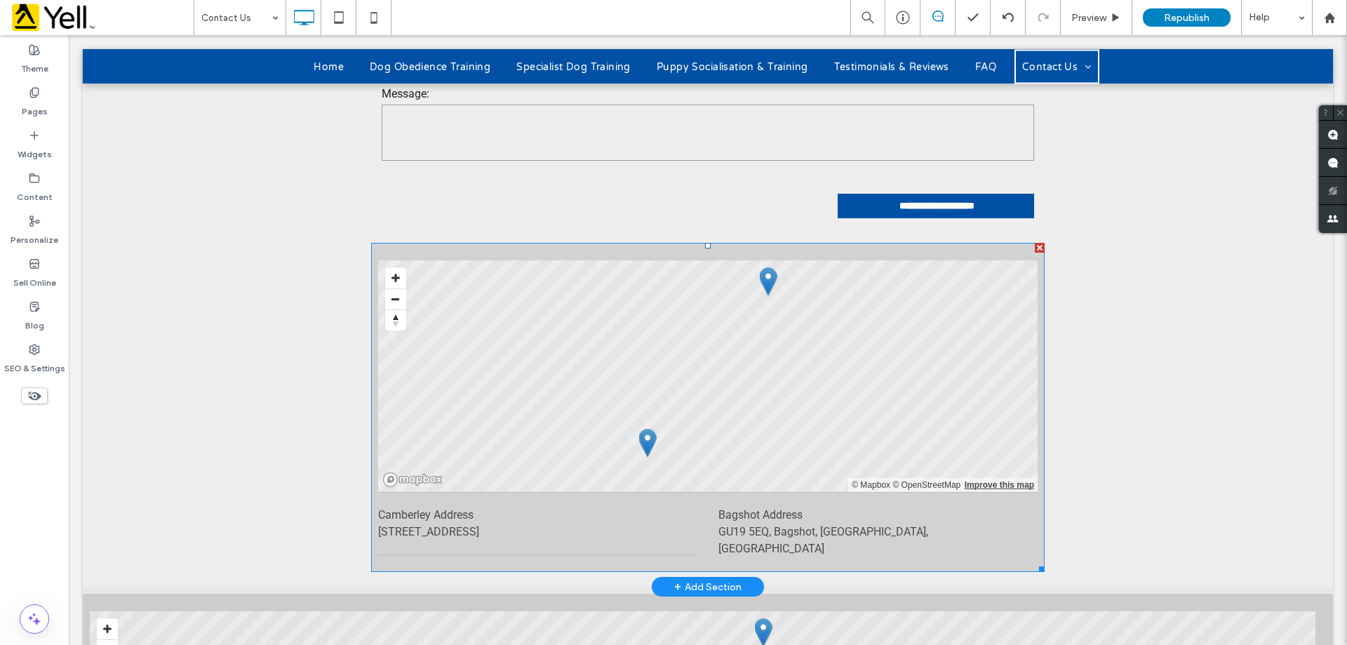
scroll to position [1227, 0]
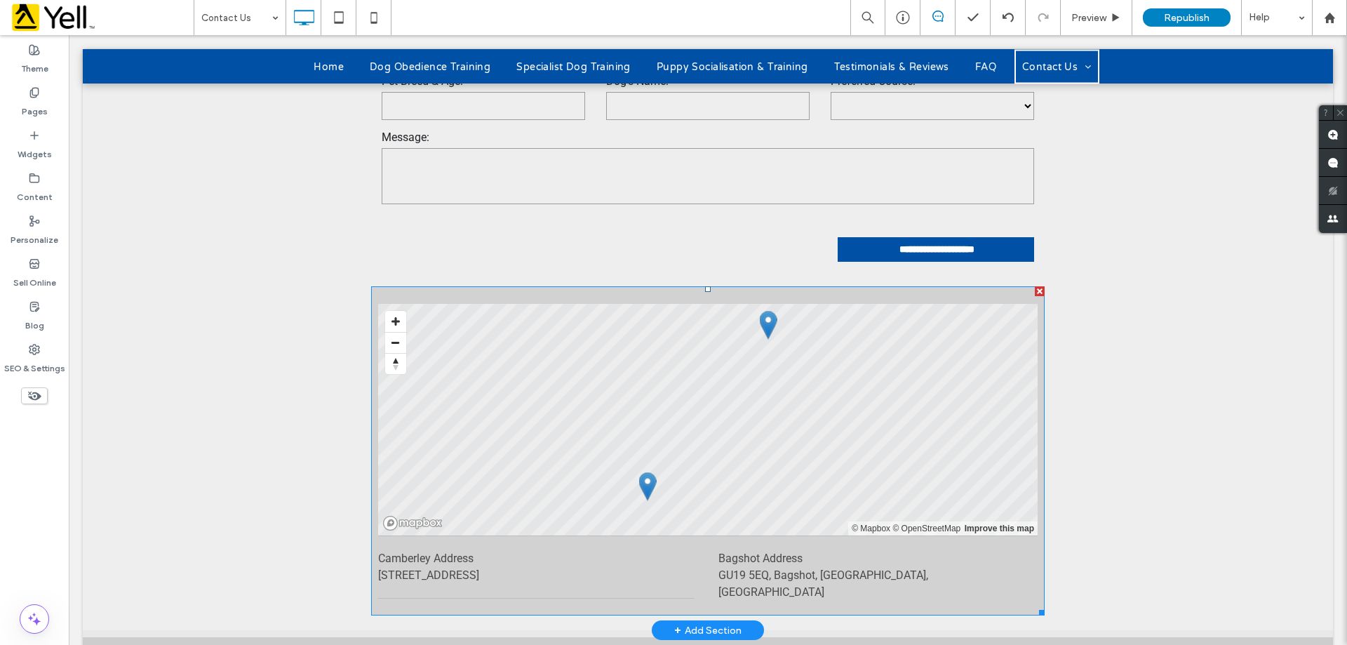
click at [1035, 286] on div at bounding box center [1040, 291] width 10 height 10
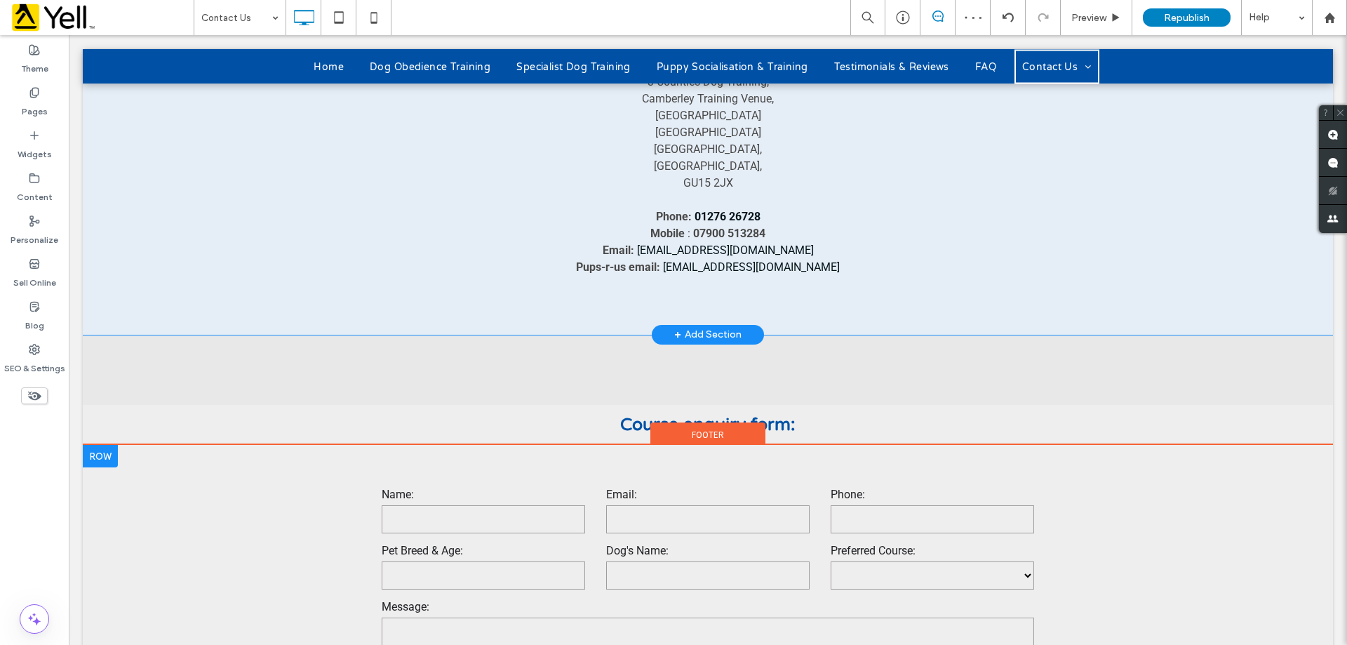
scroll to position [736, 0]
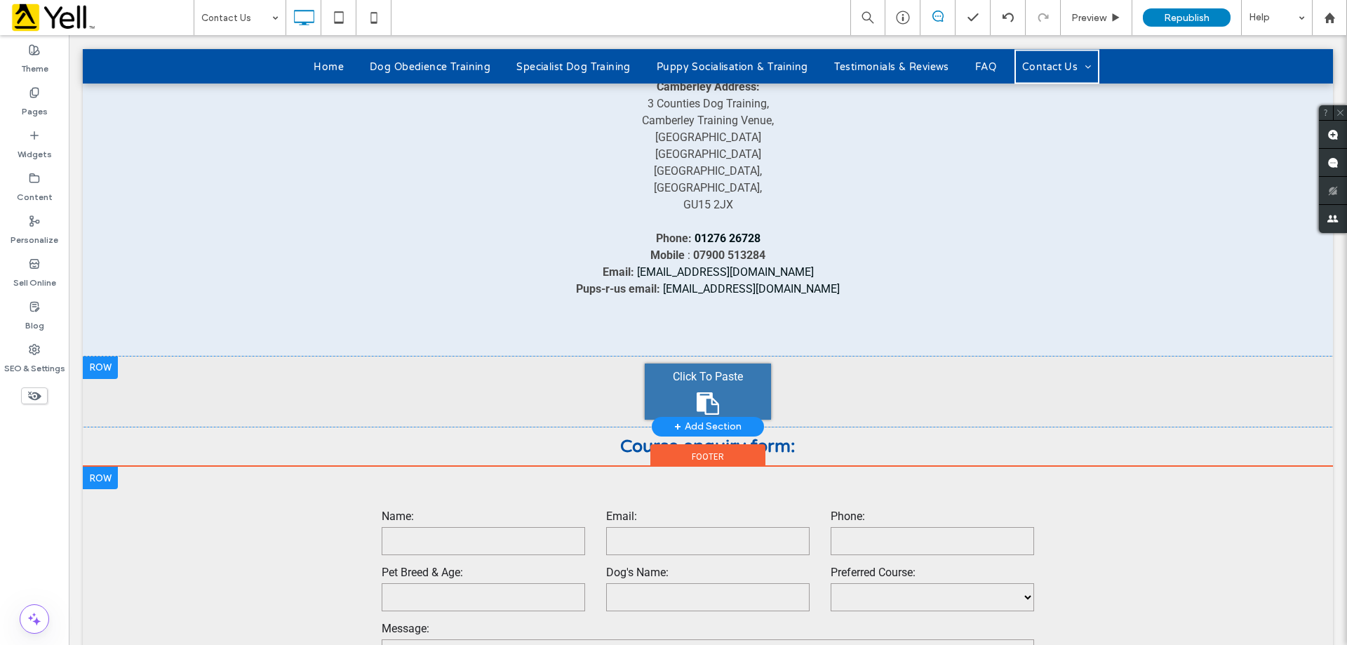
drag, startPoint x: 602, startPoint y: 318, endPoint x: 501, endPoint y: 308, distance: 101.5
click at [601, 356] on div "Click To Paste" at bounding box center [708, 391] width 1250 height 70
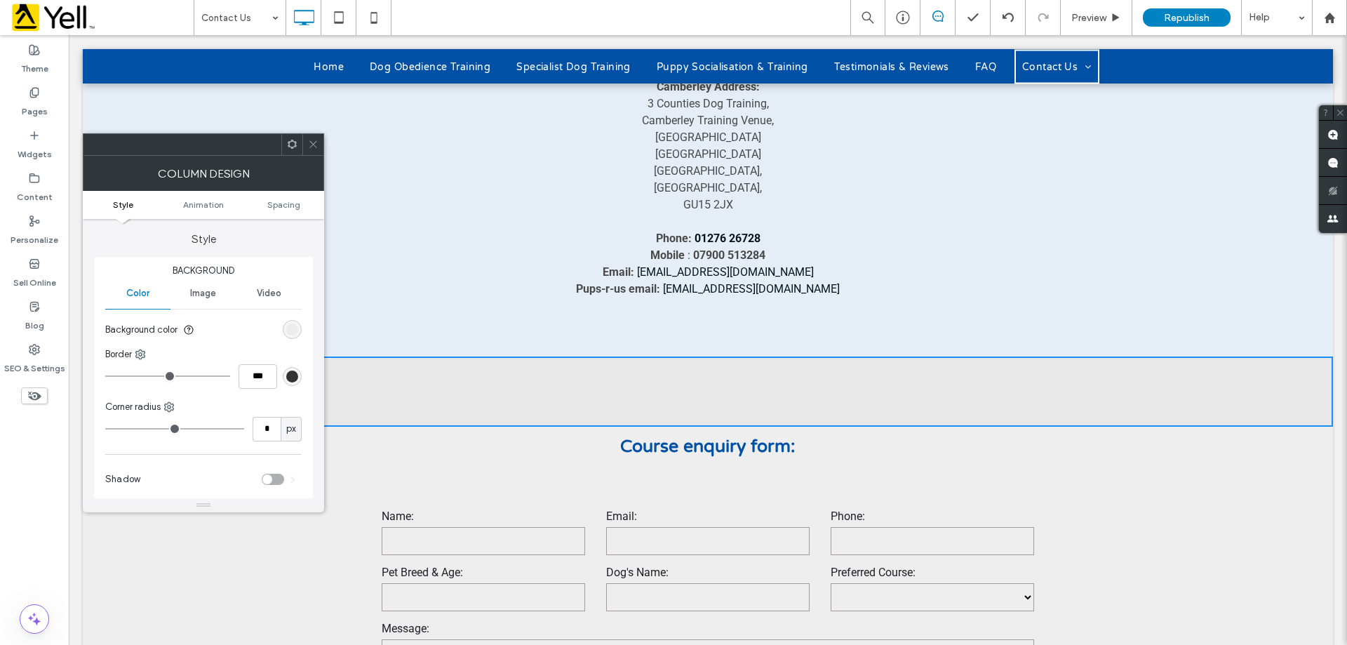
click at [304, 144] on div at bounding box center [312, 144] width 21 height 21
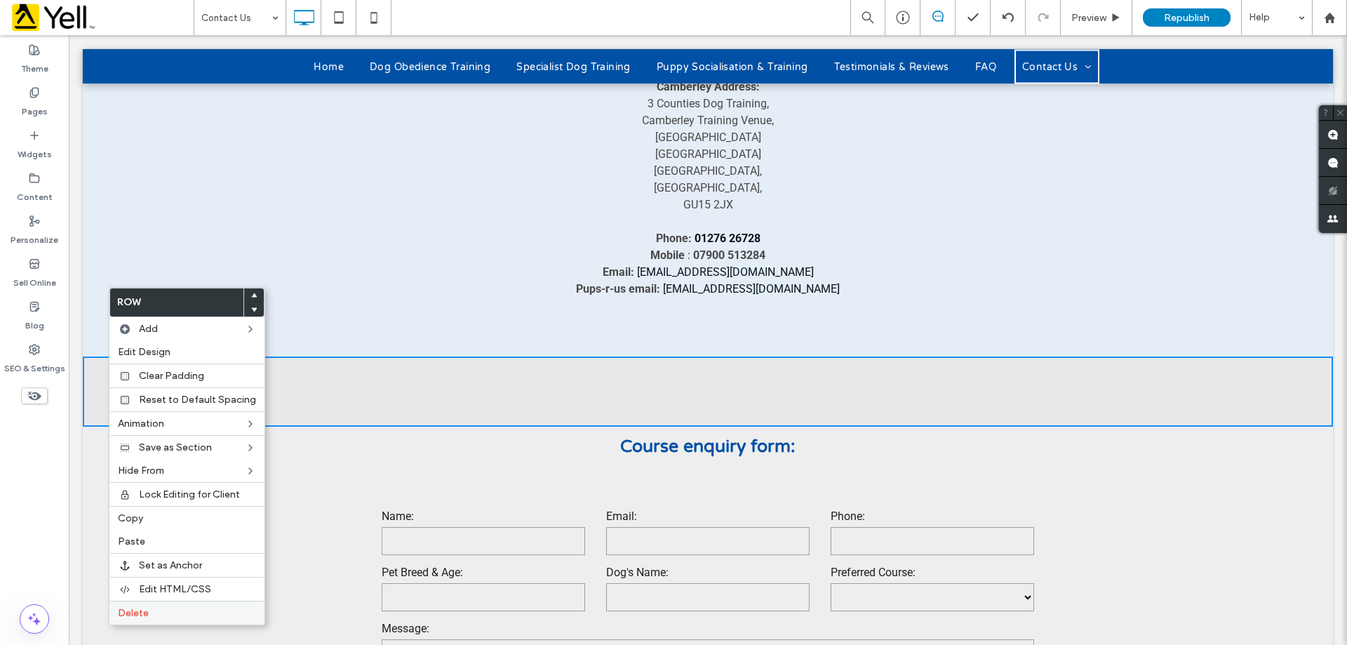
click at [156, 619] on div "Delete" at bounding box center [186, 612] width 155 height 24
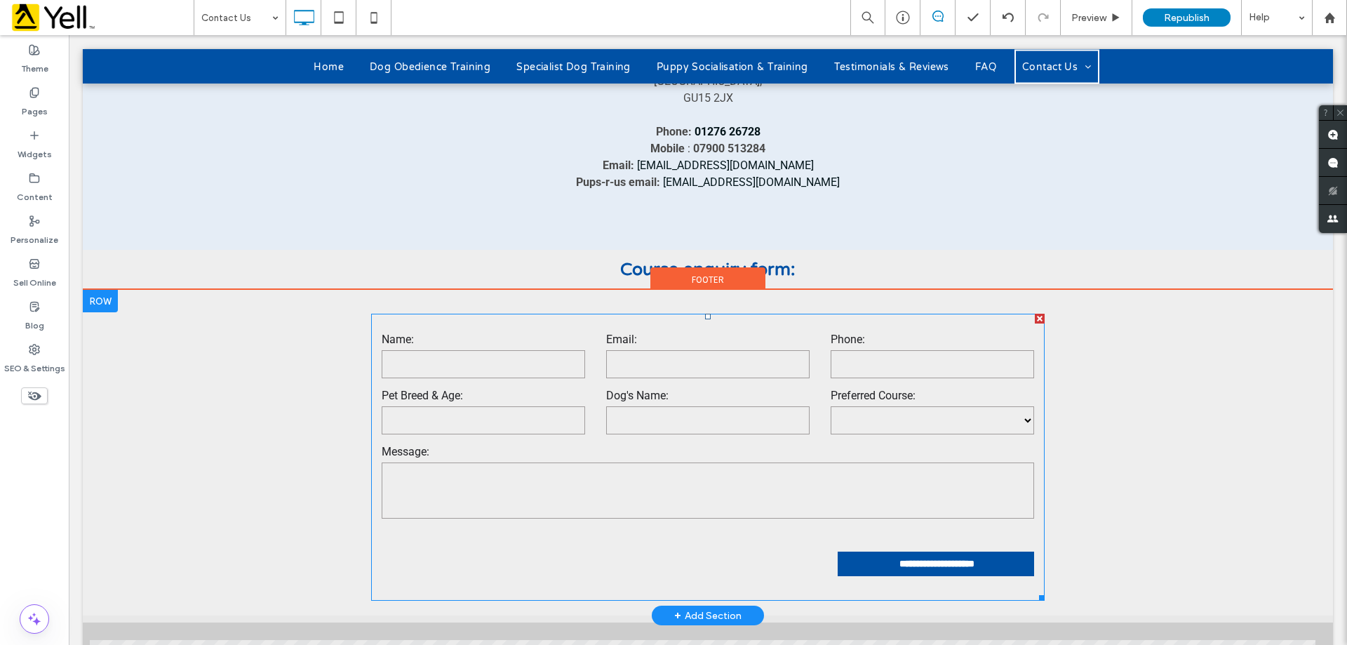
scroll to position [1052, 0]
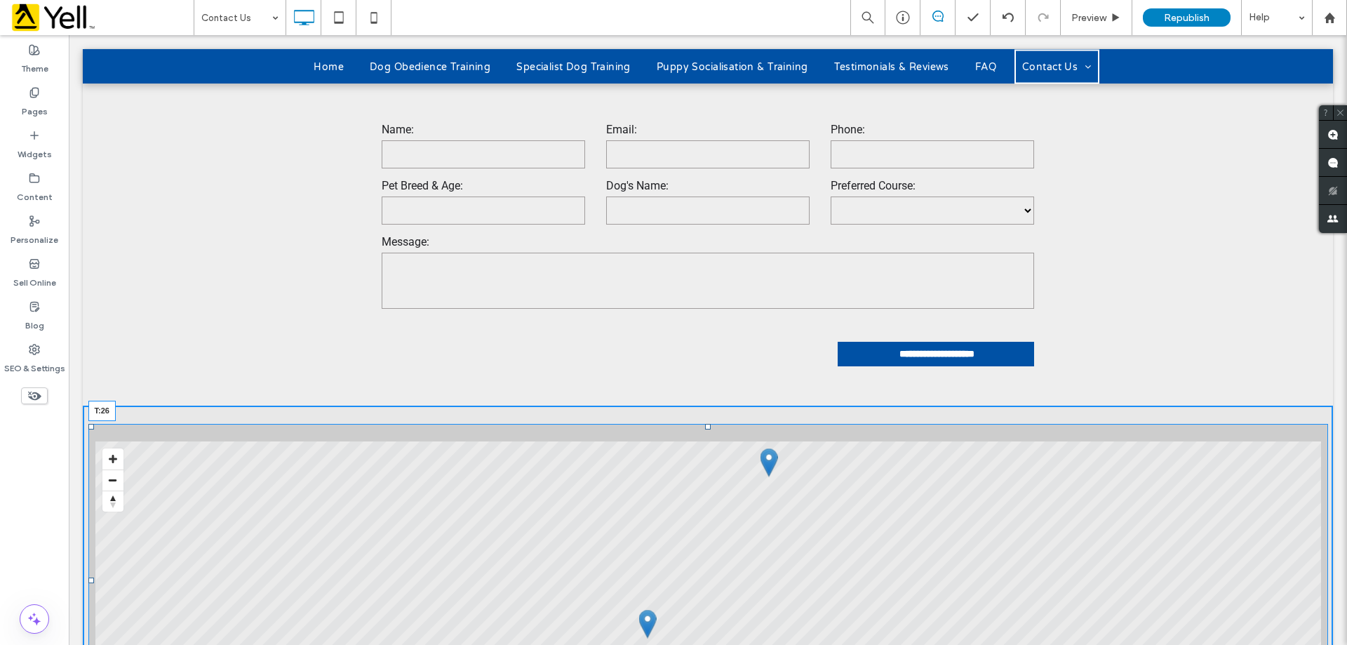
drag, startPoint x: 704, startPoint y: 342, endPoint x: 704, endPoint y: 354, distance: 11.2
click at [705, 424] on div at bounding box center [708, 427] width 6 height 6
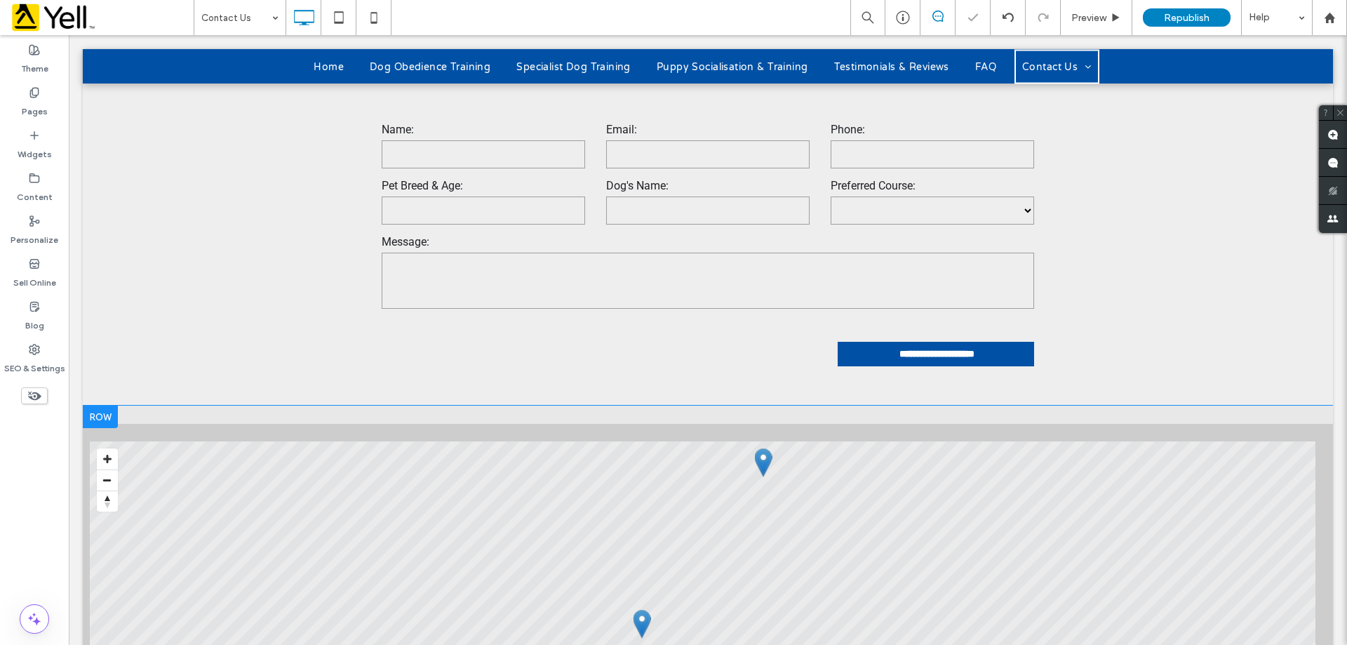
click at [844, 405] on div "Click To Paste Click To Paste All Locations LIST MAP © Mapbox © OpenStreetMap I…" at bounding box center [708, 570] width 1250 height 330
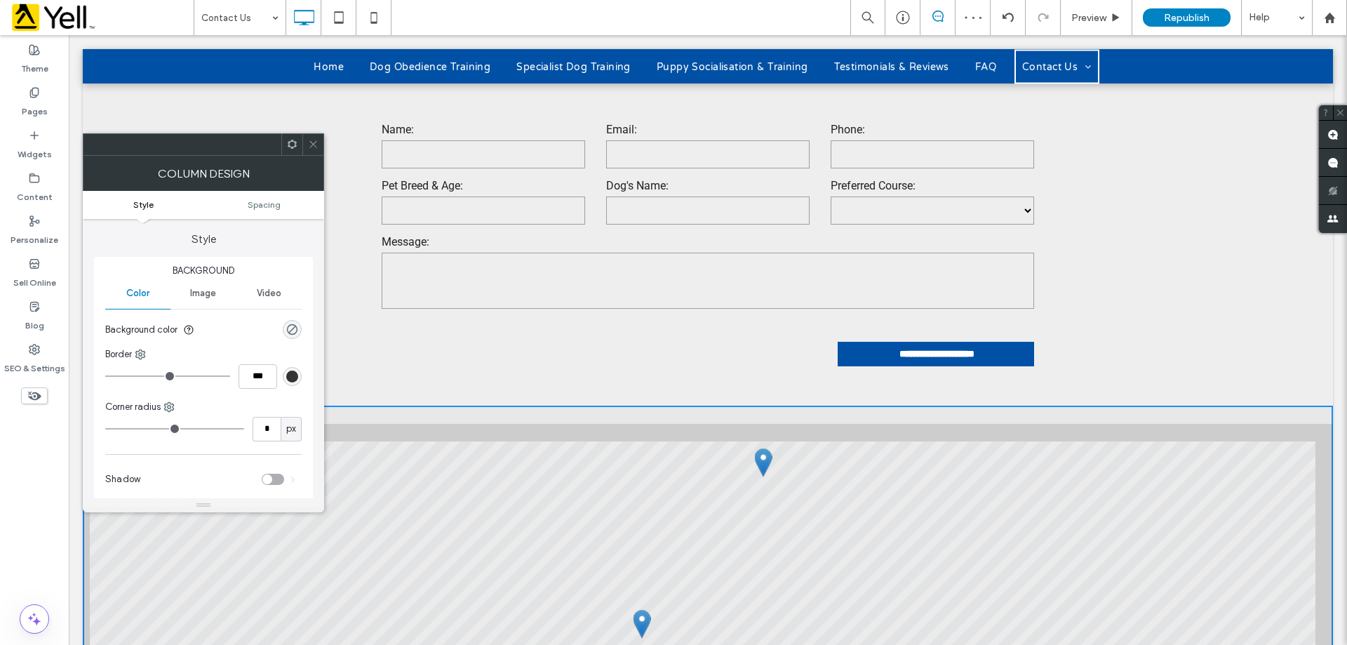
click at [849, 334] on div "**********" at bounding box center [708, 242] width 1250 height 325
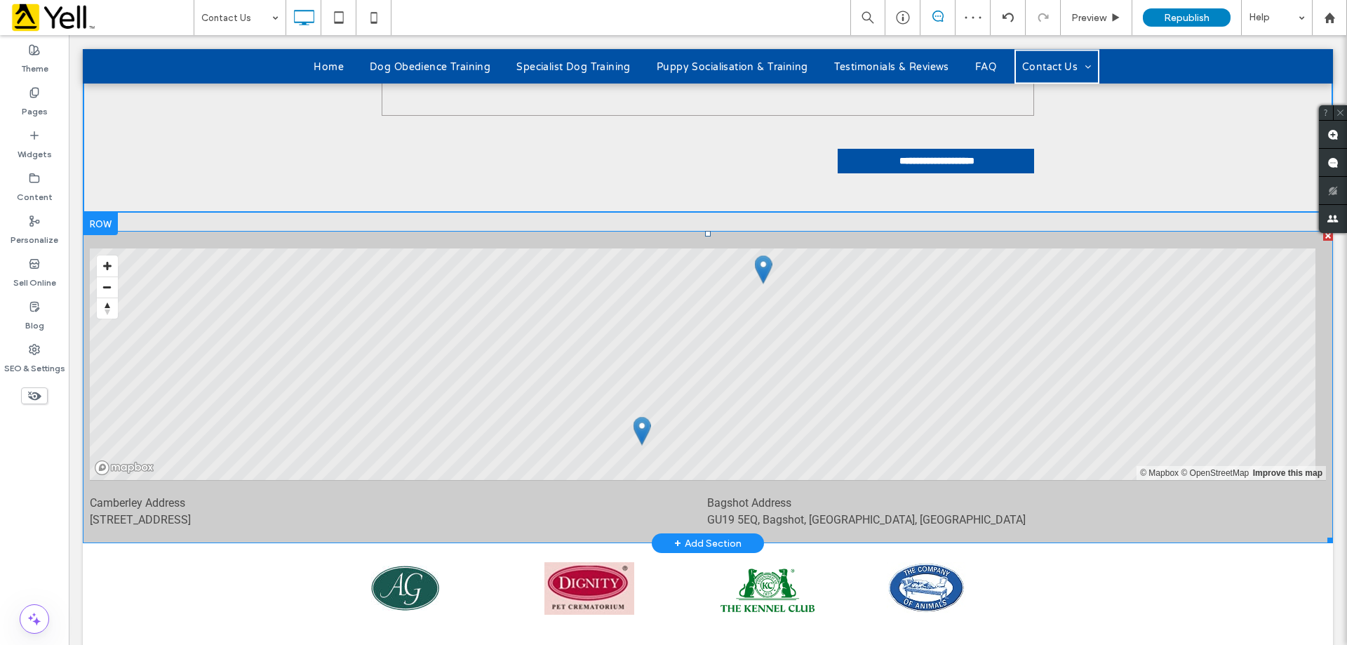
scroll to position [1333, 0]
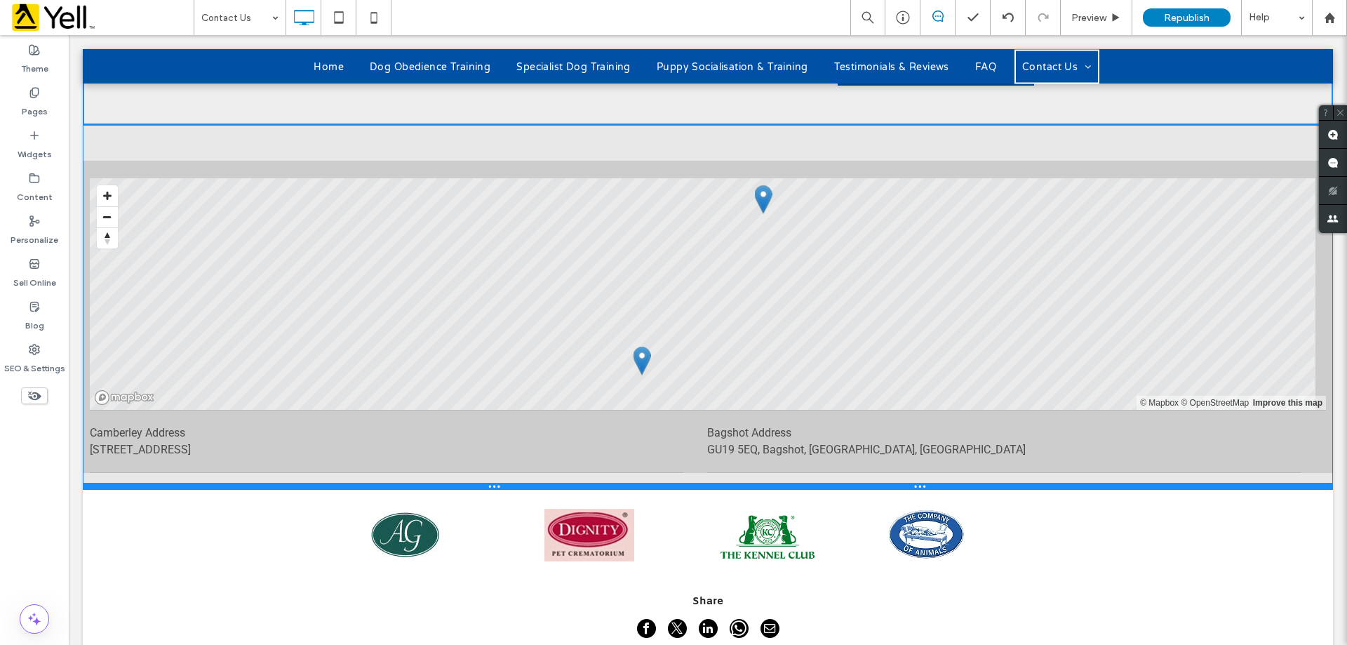
drag, startPoint x: 842, startPoint y: 382, endPoint x: 842, endPoint y: 416, distance: 34.4
click at [842, 483] on div at bounding box center [708, 486] width 1250 height 7
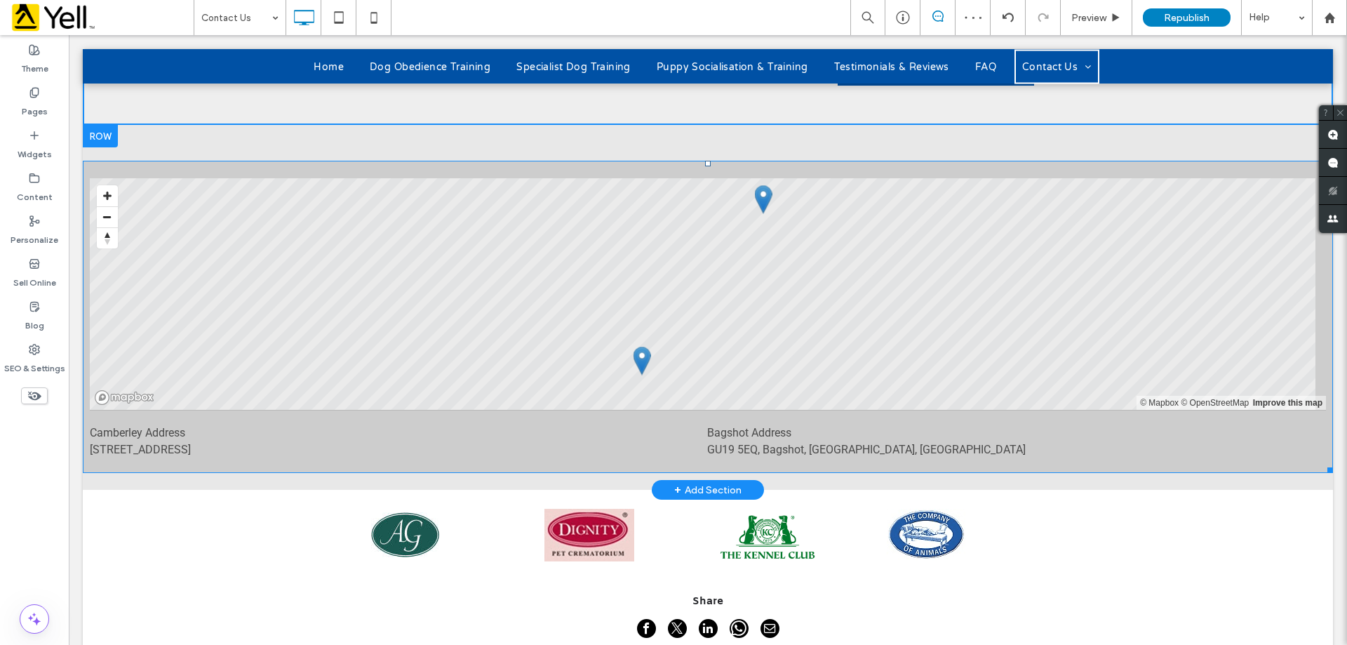
click at [734, 410] on li "Bagshot Address GU19 5EQ, Bagshot, England, United Kingdom" at bounding box center [1003, 441] width 593 height 62
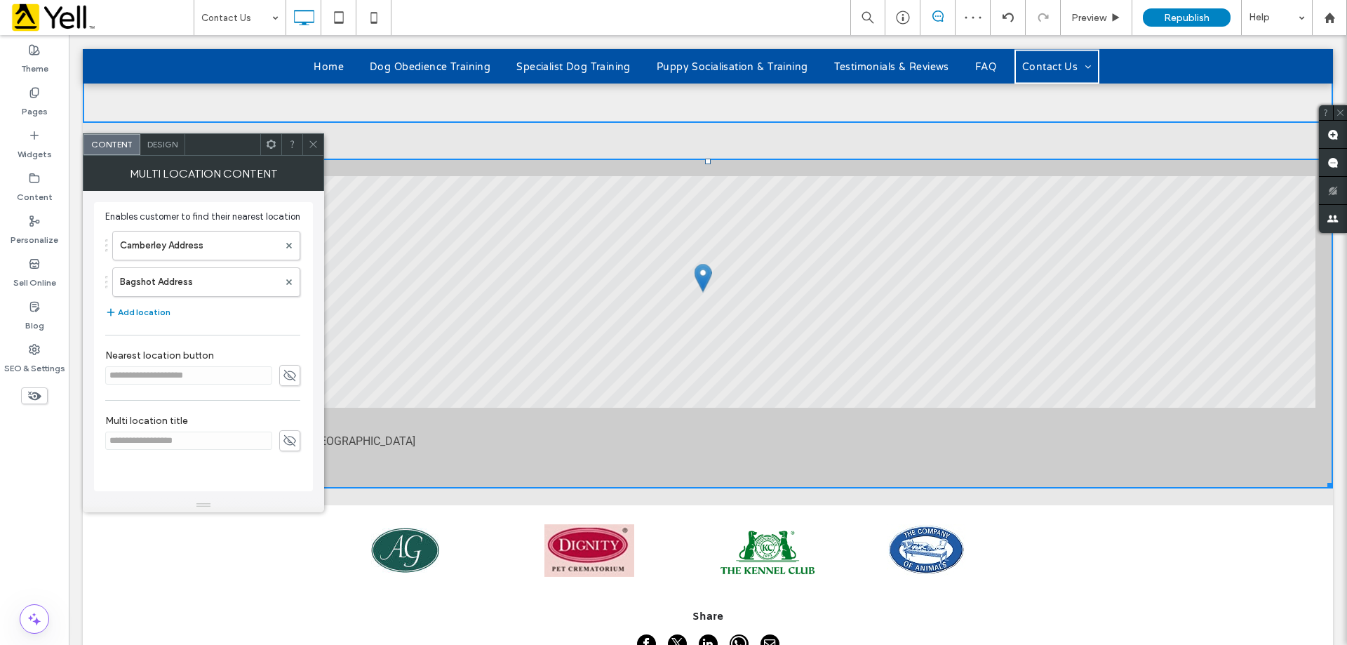
scroll to position [1388, 0]
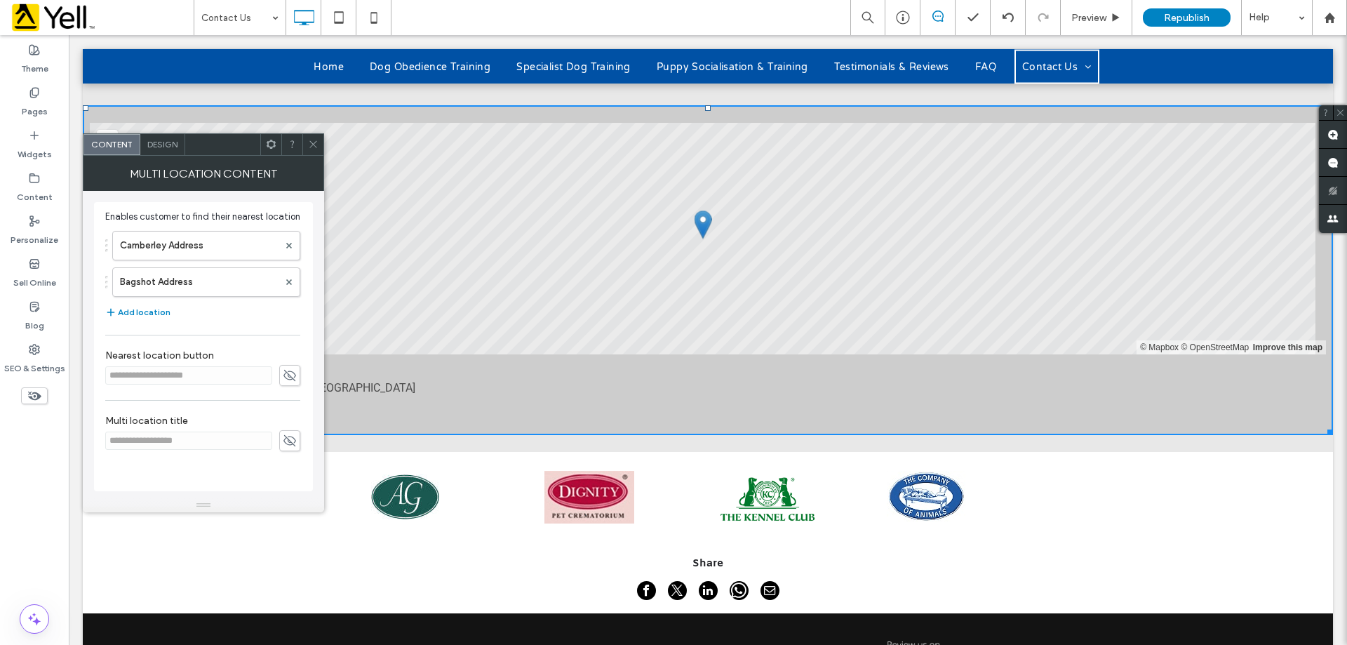
click at [524, 379] on div "GU19 5EQ, Bagshot, [GEOGRAPHIC_DATA], [GEOGRAPHIC_DATA]" at bounding box center [708, 388] width 1222 height 18
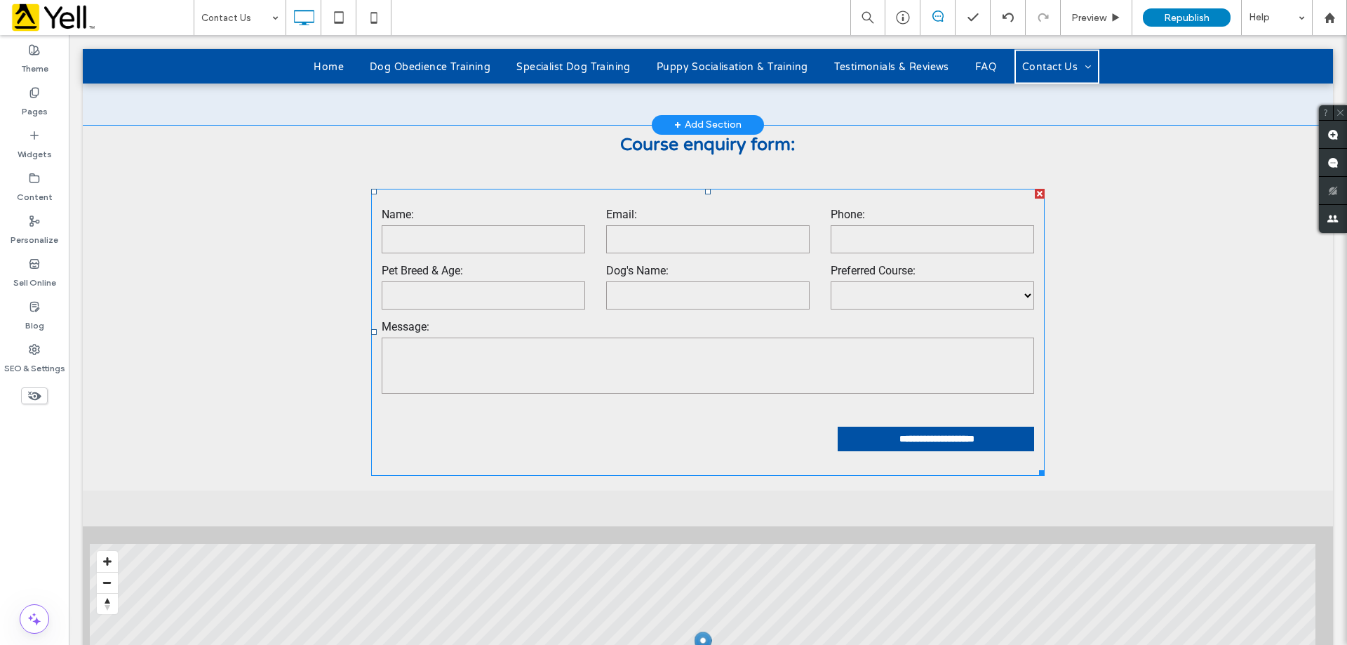
scroll to position [1178, 0]
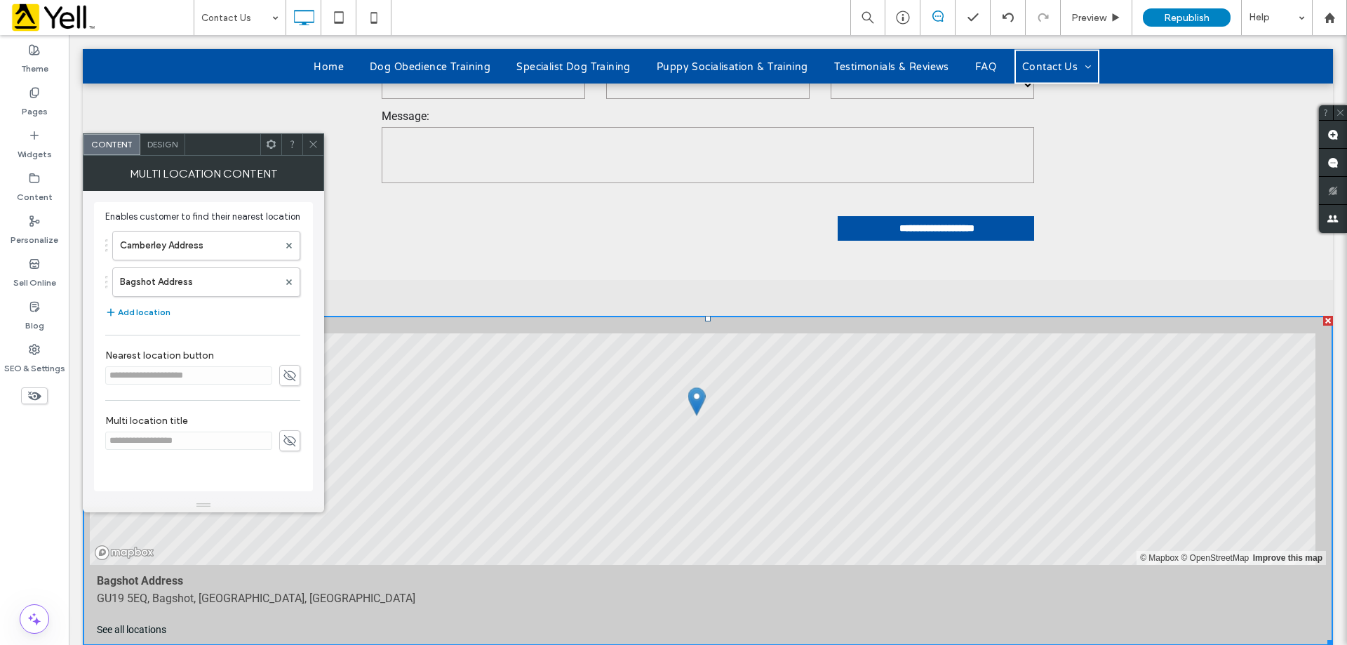
click at [572, 621] on link "See all locations" at bounding box center [708, 630] width 1222 height 18
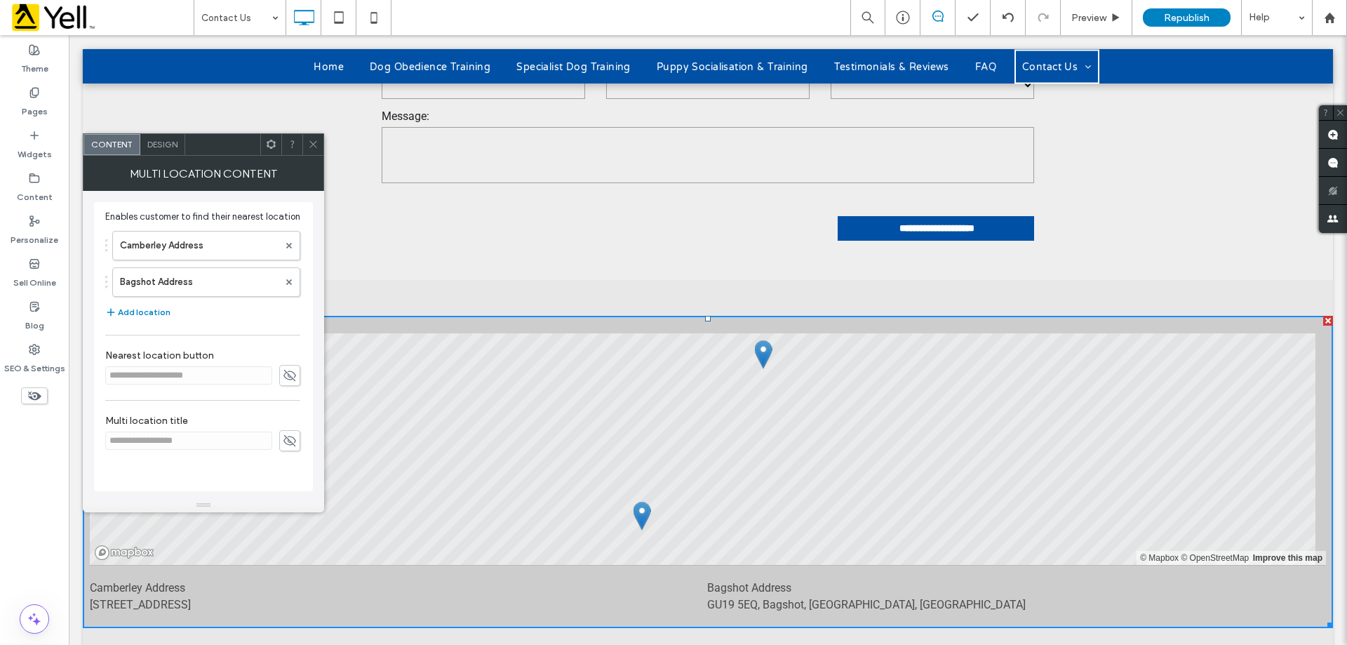
click at [310, 145] on icon at bounding box center [313, 144] width 11 height 11
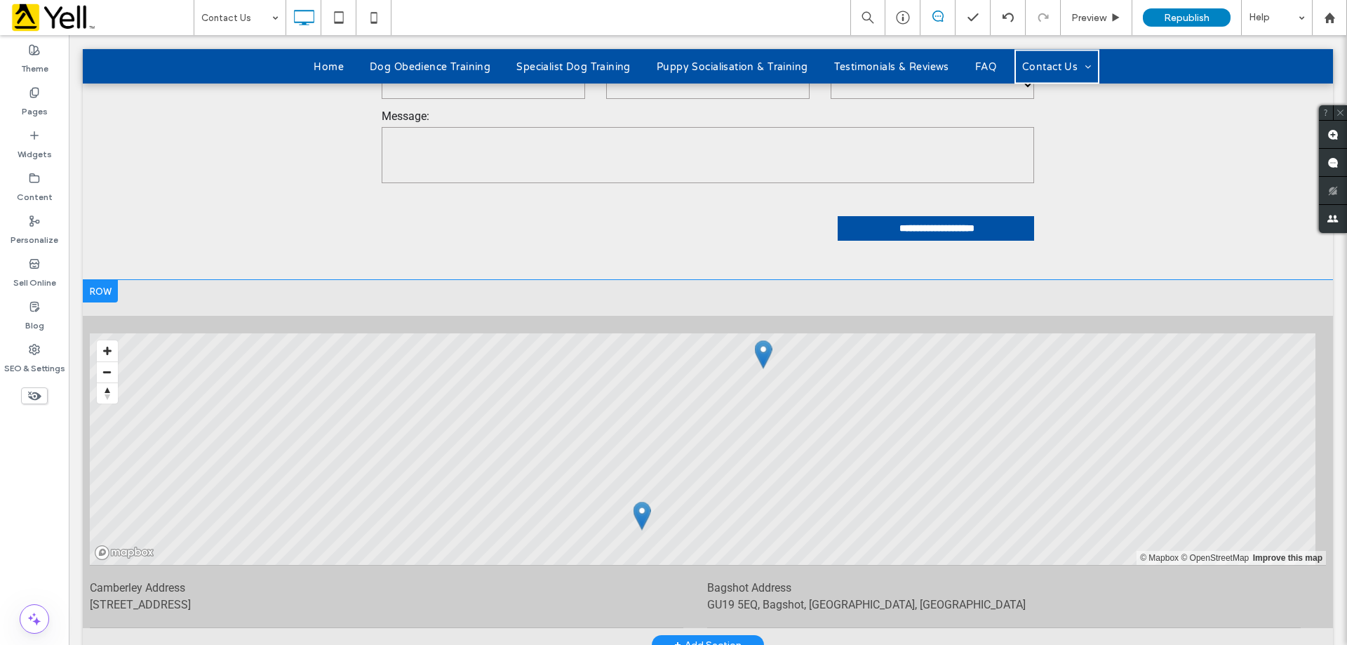
click at [612, 297] on div "Click To Paste Click To Paste All Locations LIST MAP © Mapbox © OpenStreetMap I…" at bounding box center [708, 462] width 1250 height 330
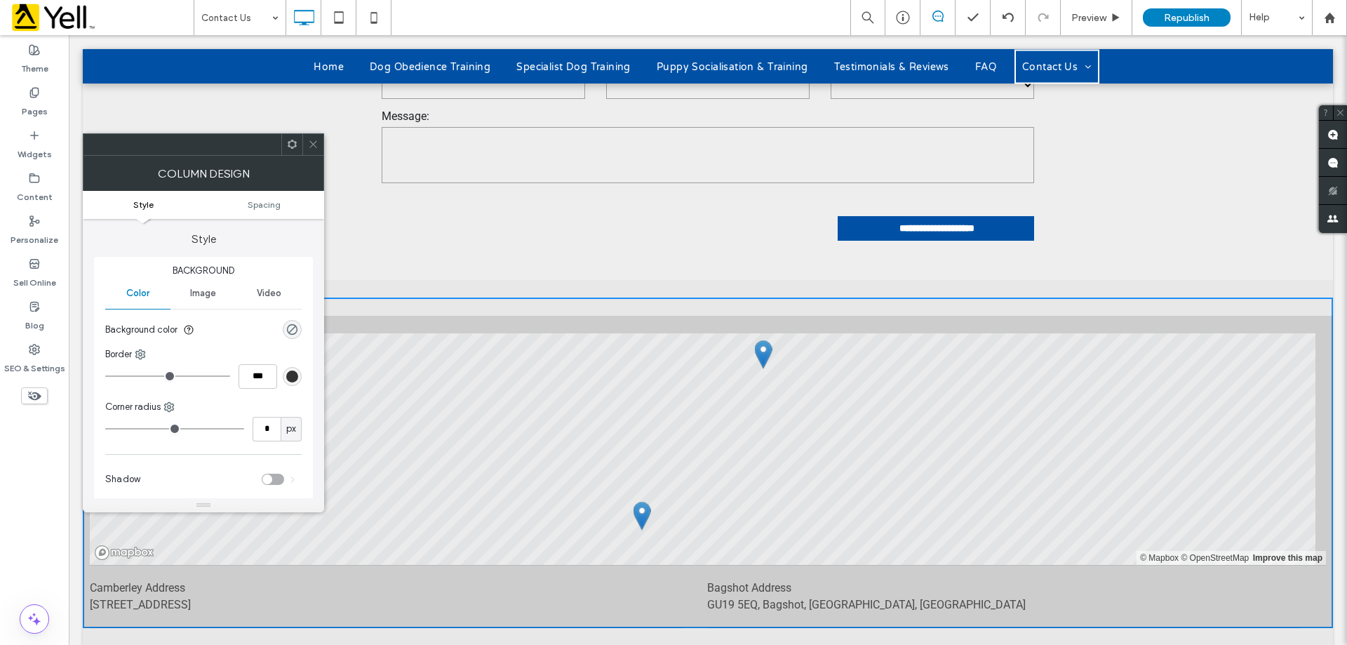
click at [318, 135] on span at bounding box center [313, 144] width 11 height 21
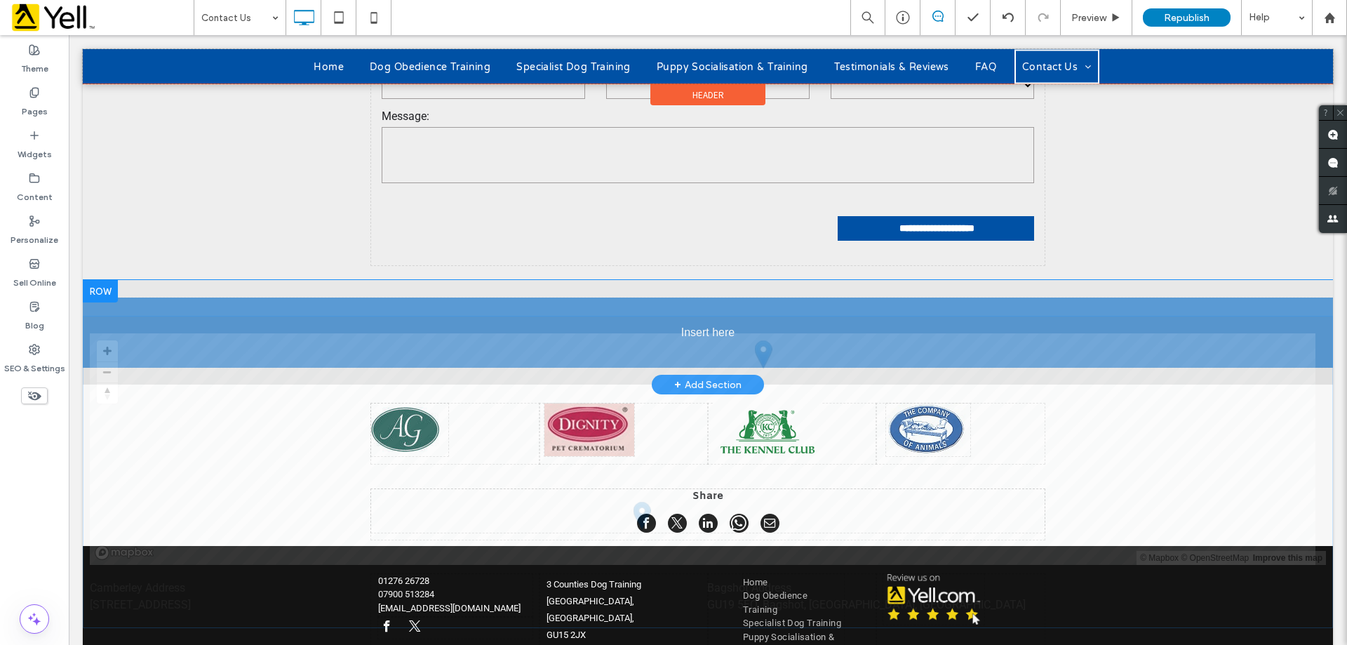
drag, startPoint x: 395, startPoint y: 251, endPoint x: 399, endPoint y: 242, distance: 10.0
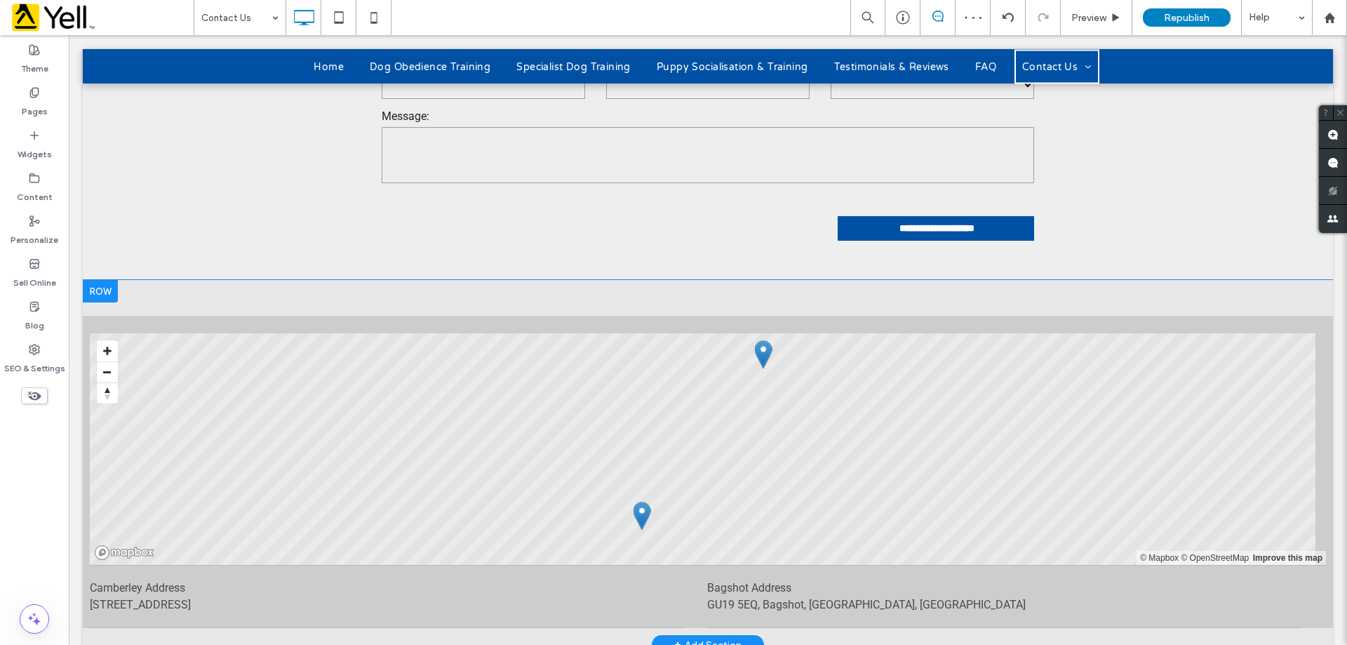
drag, startPoint x: 702, startPoint y: 243, endPoint x: 701, endPoint y: 253, distance: 9.1
click at [702, 297] on div "Click To Paste Click To Paste All Locations LIST MAP © Mapbox © OpenStreetMap I…" at bounding box center [708, 462] width 1250 height 330
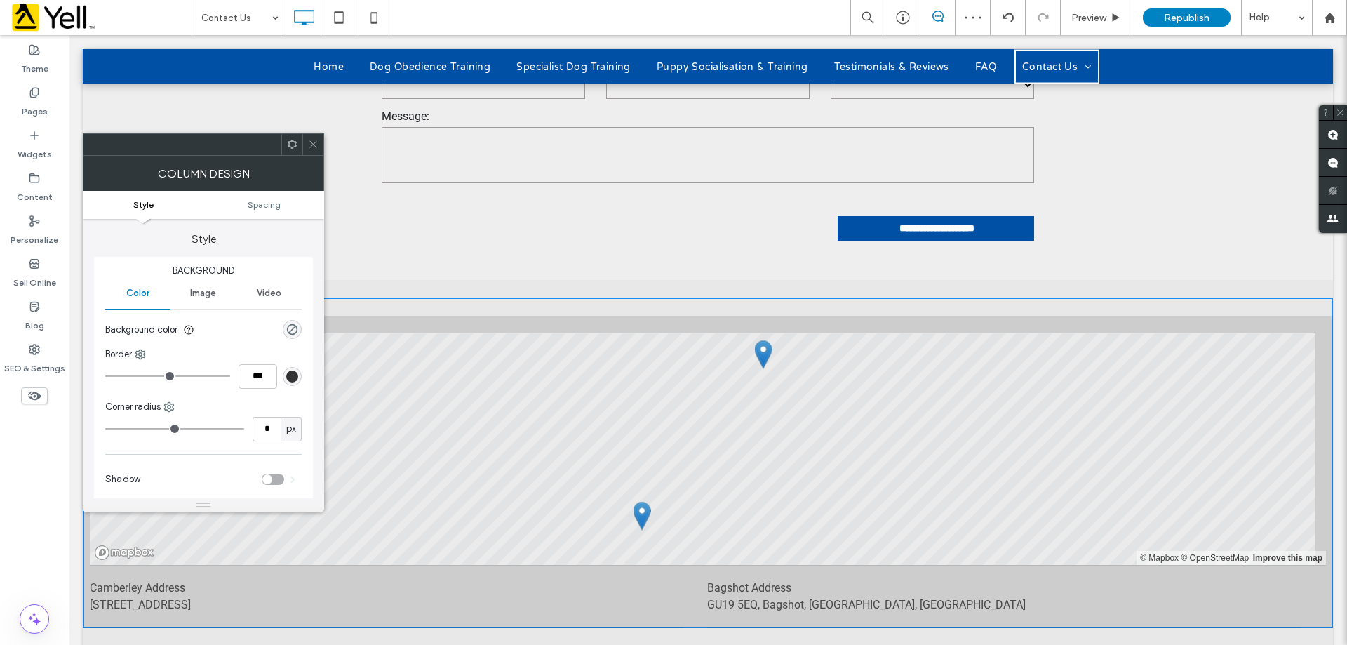
click at [701, 316] on div "LIST MAP © Mapbox © OpenStreetMap Improve this map Camberley Address GU15 2JX, …" at bounding box center [708, 472] width 1250 height 312
click at [318, 140] on icon at bounding box center [313, 144] width 11 height 11
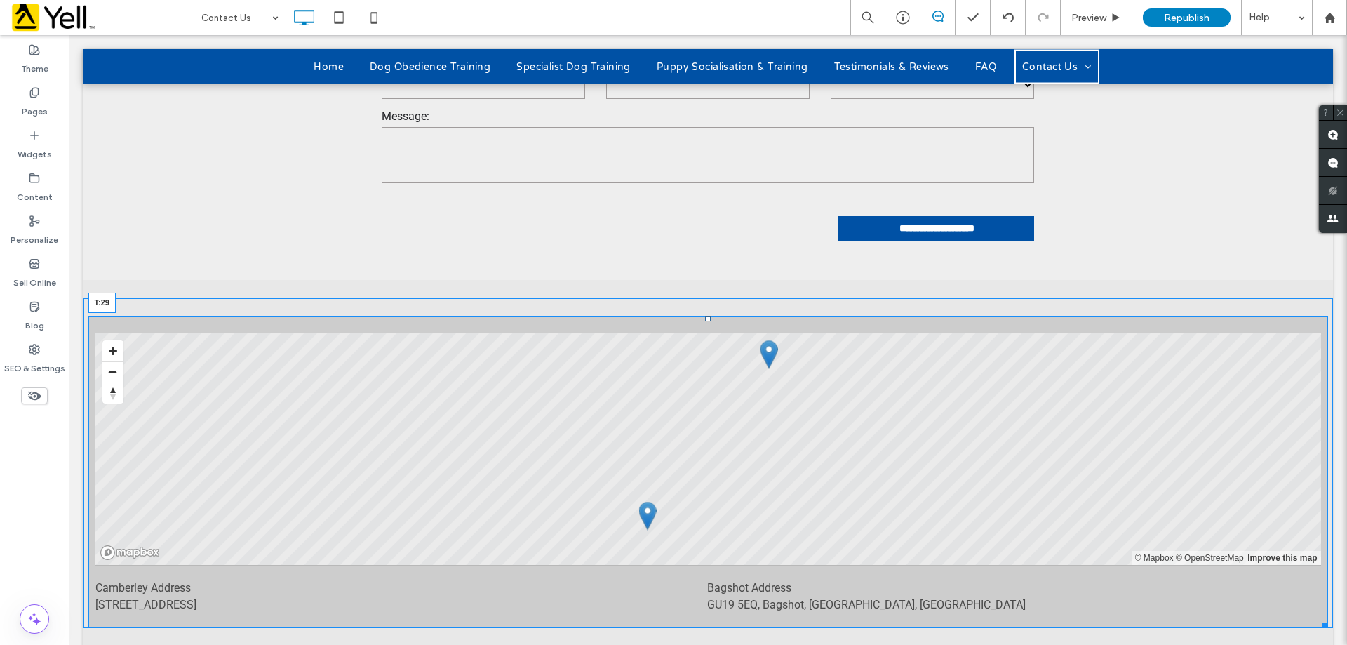
click at [705, 316] on div at bounding box center [708, 319] width 6 height 6
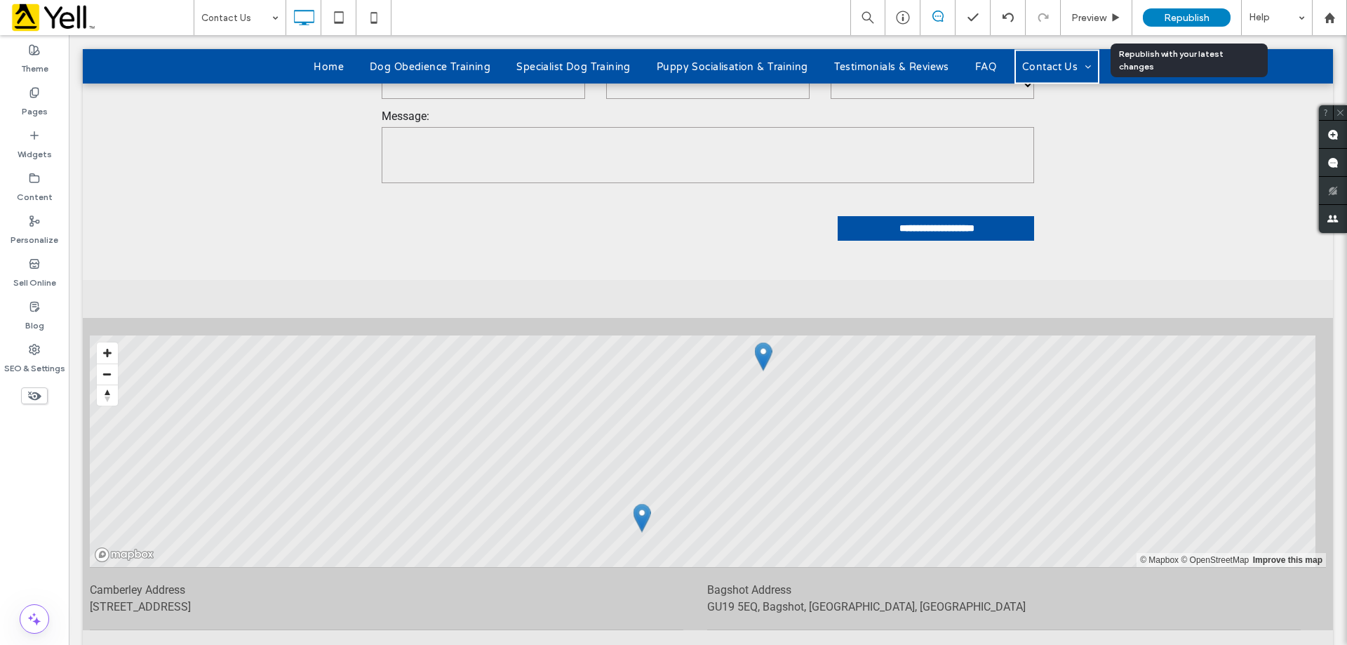
click at [1178, 20] on span "Republish" at bounding box center [1187, 18] width 46 height 12
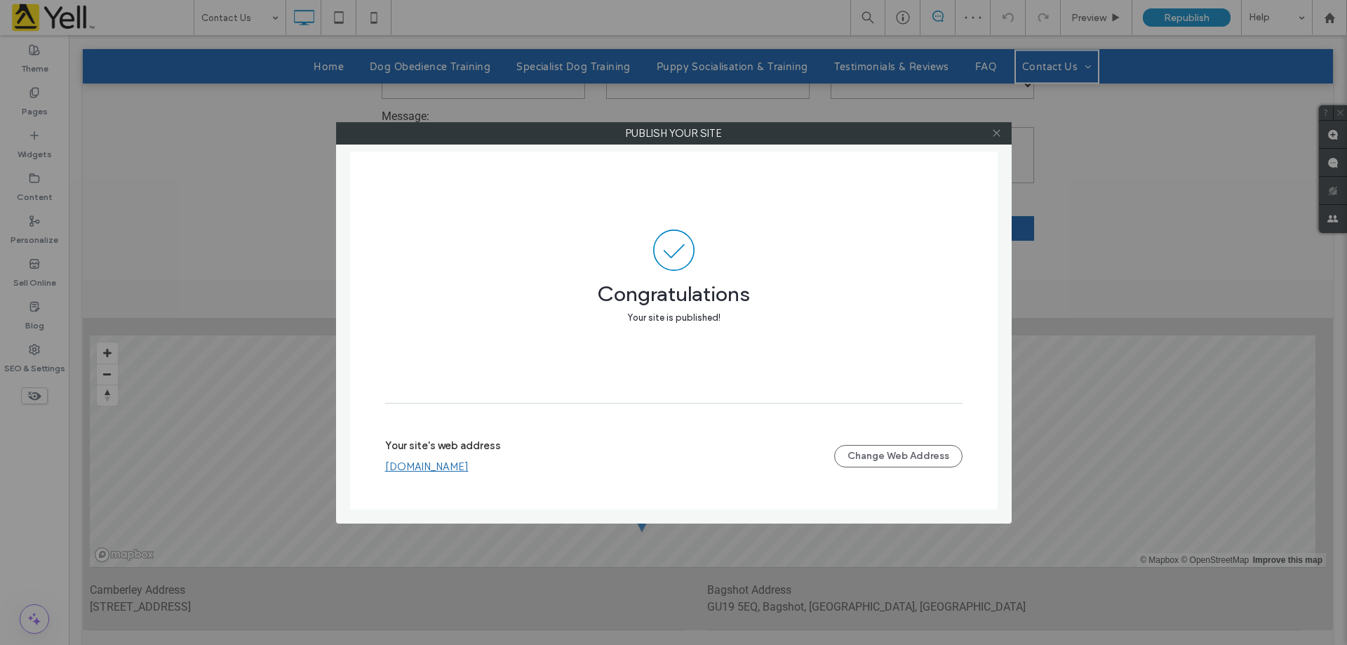
click at [998, 130] on icon at bounding box center [996, 133] width 11 height 11
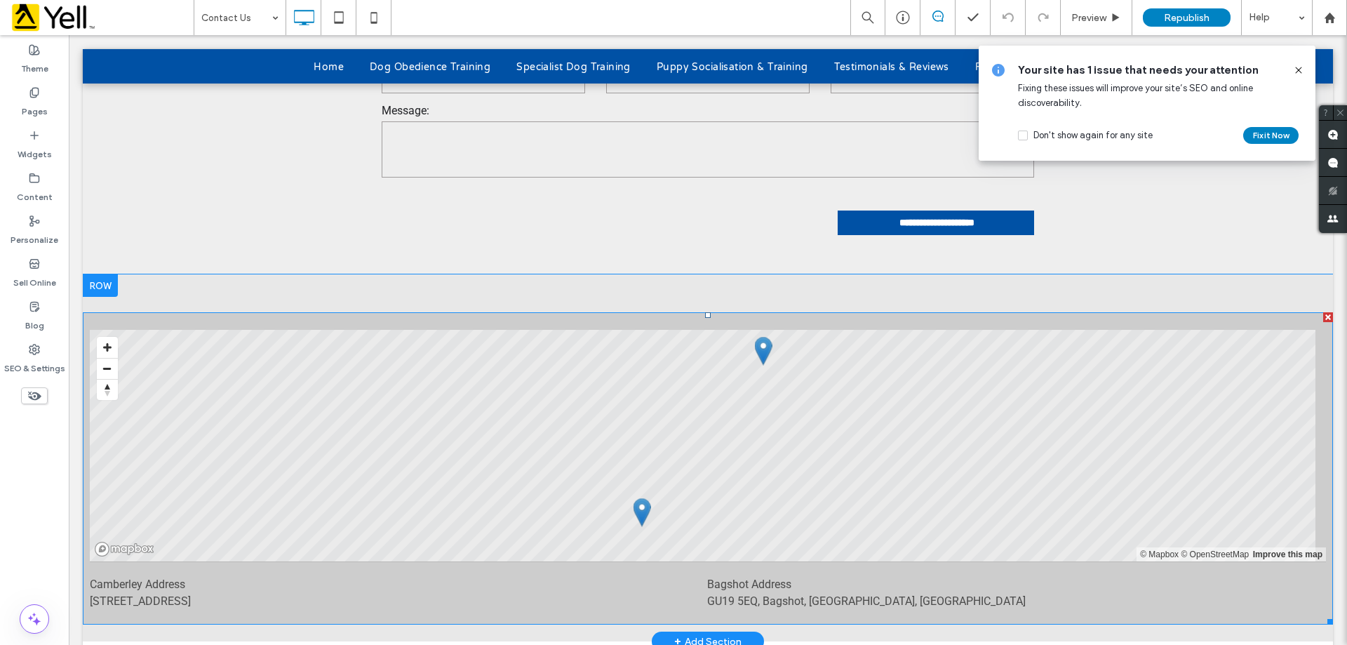
scroll to position [1248, 0]
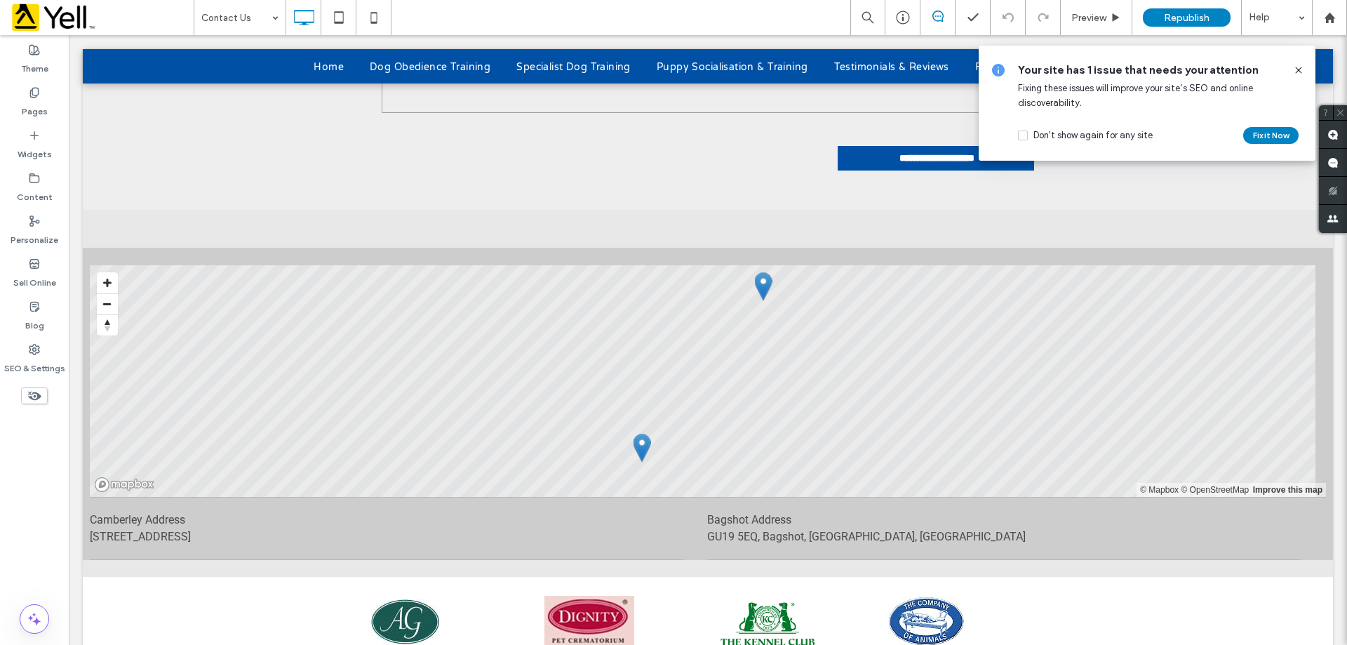
drag, startPoint x: 1231, startPoint y: 36, endPoint x: 1300, endPoint y: 71, distance: 77.8
click at [1300, 71] on icon at bounding box center [1298, 70] width 11 height 11
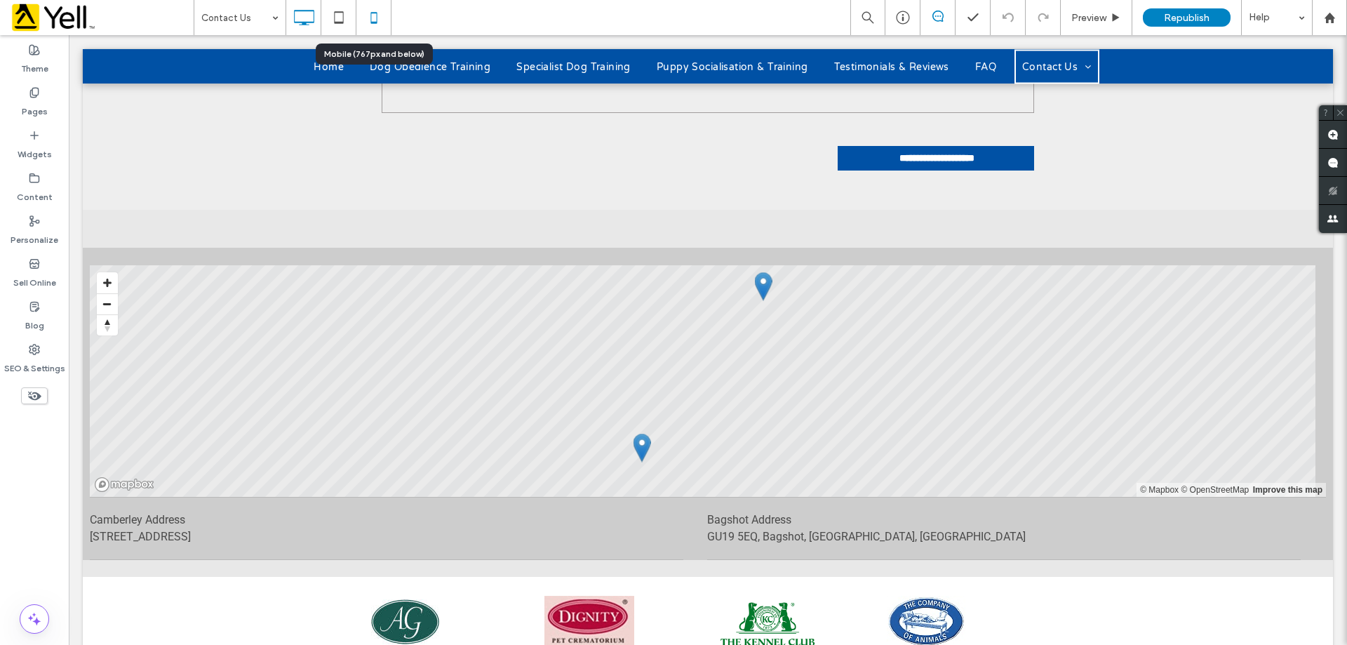
click at [372, 22] on use at bounding box center [373, 17] width 6 height 11
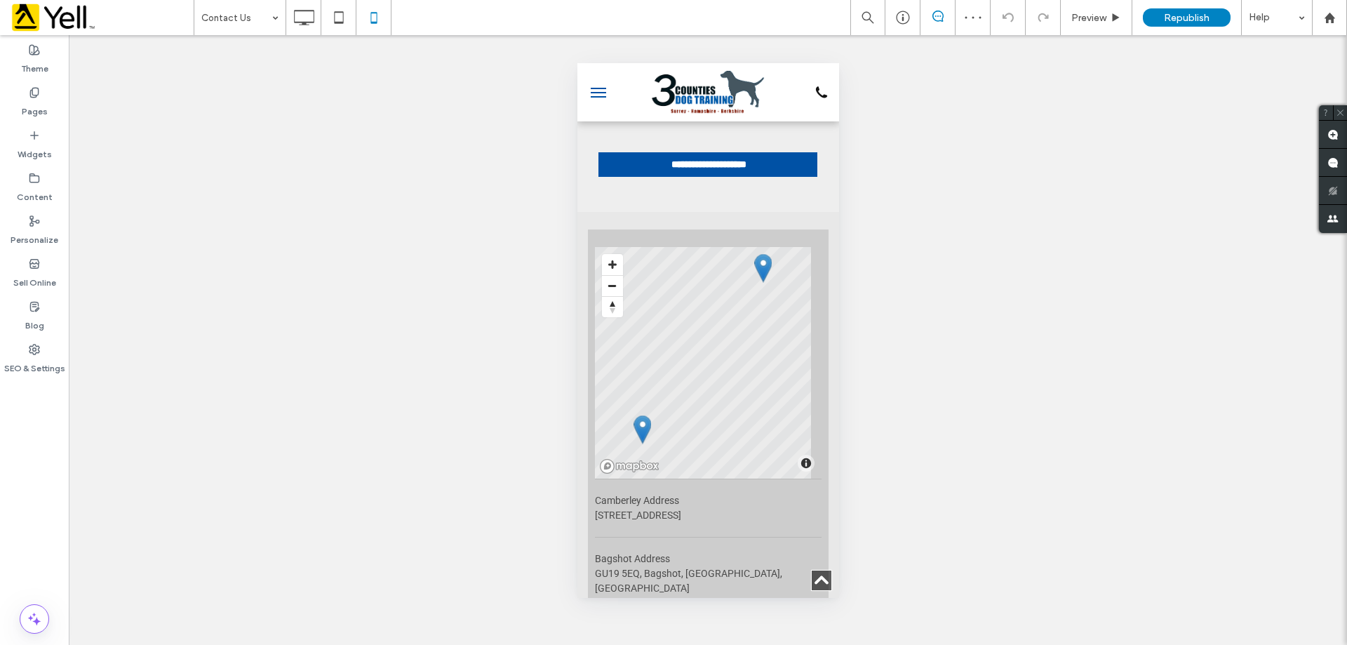
scroll to position [1613, 0]
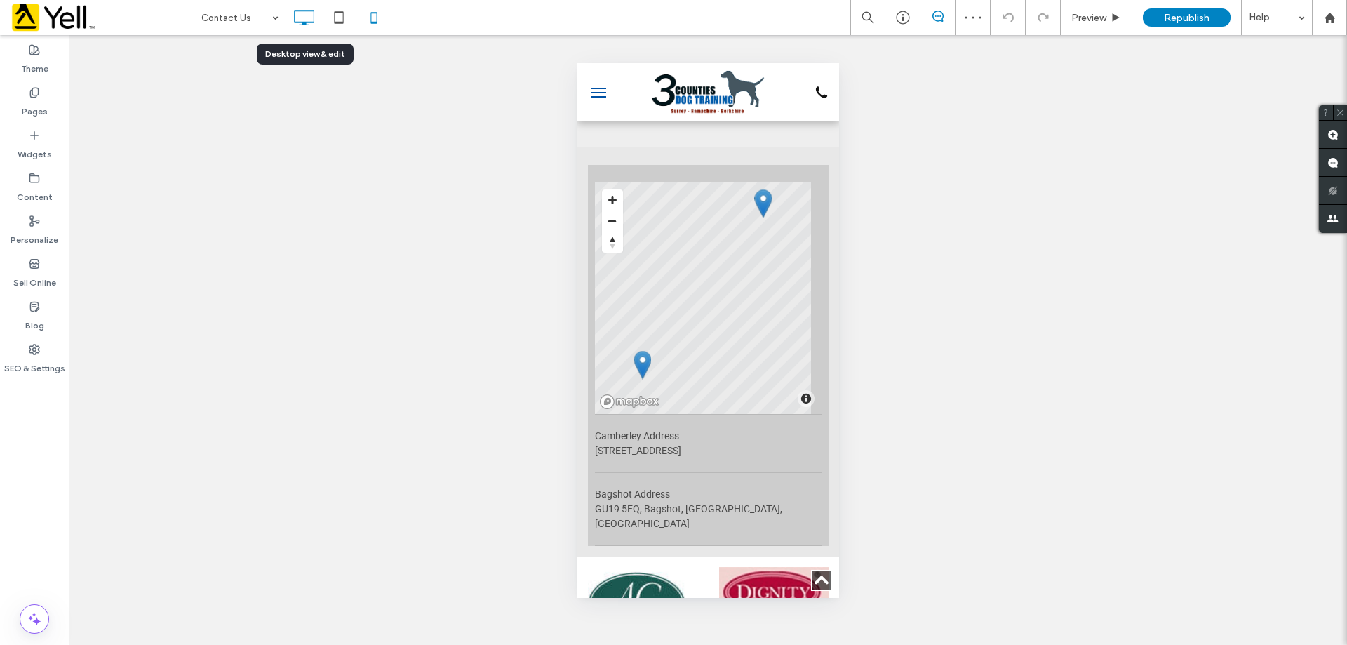
click at [307, 18] on icon at bounding box center [304, 18] width 28 height 28
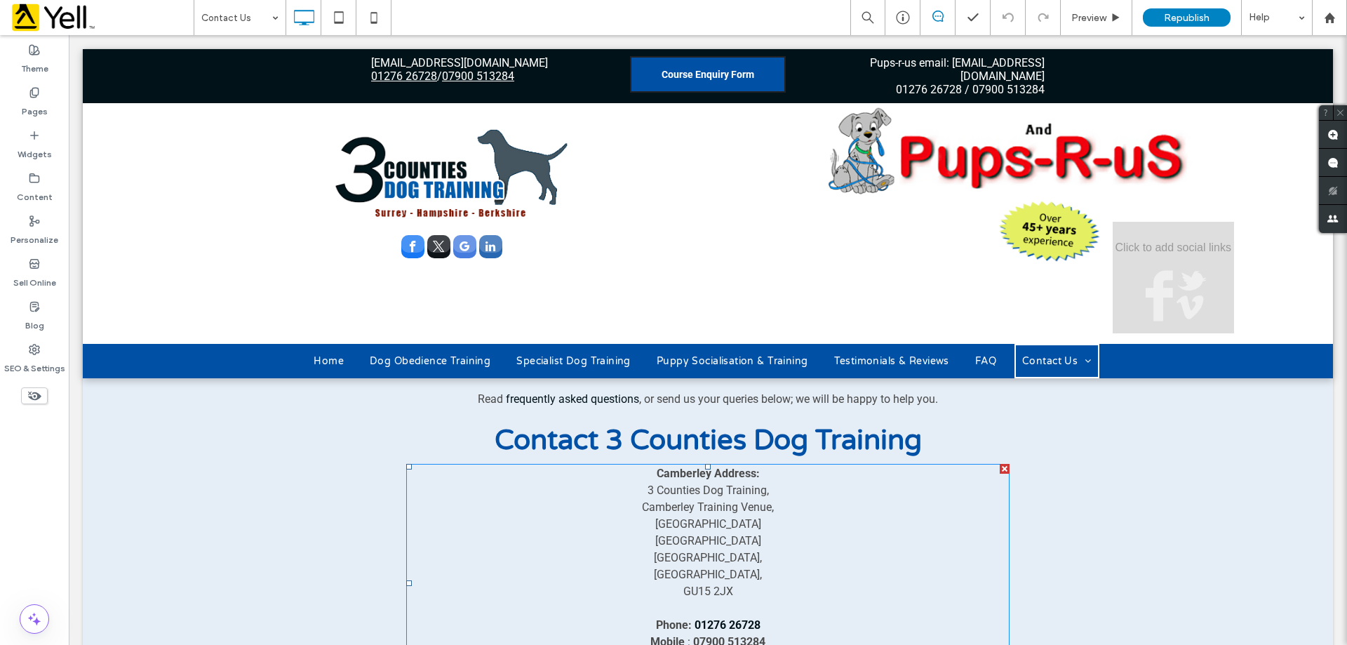
scroll to position [491, 0]
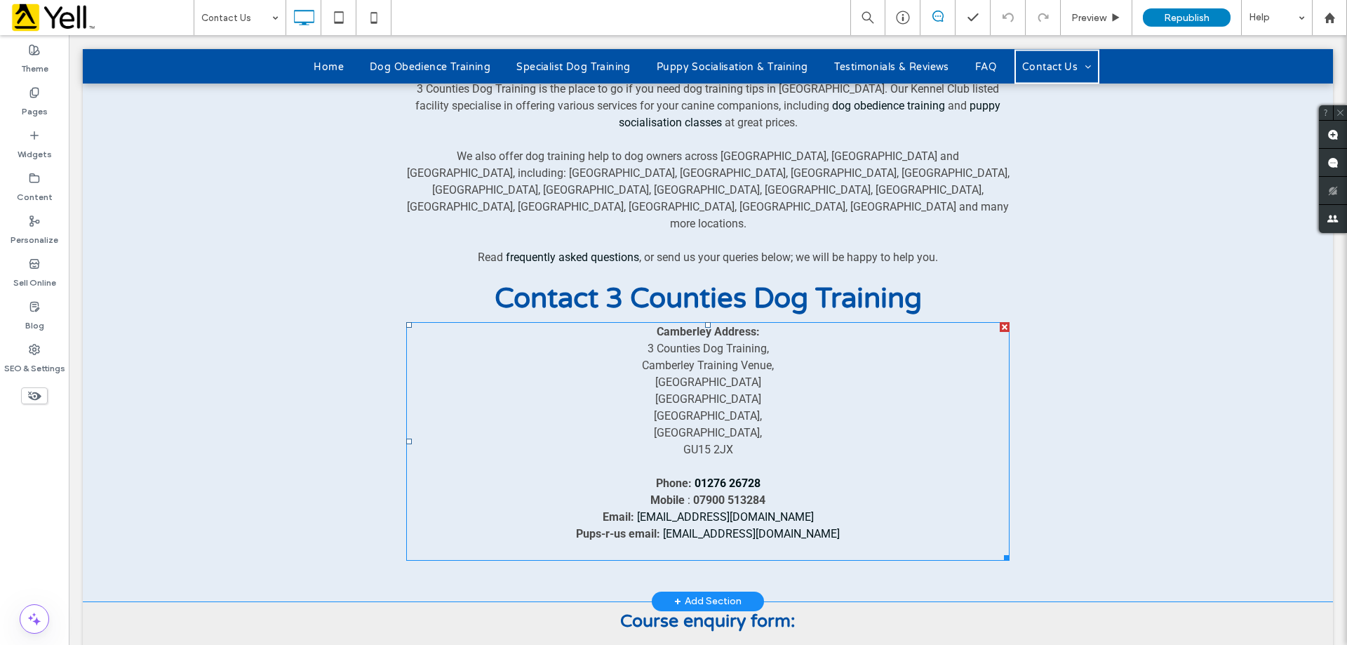
click at [718, 476] on strong "01276 26728" at bounding box center [727, 482] width 66 height 13
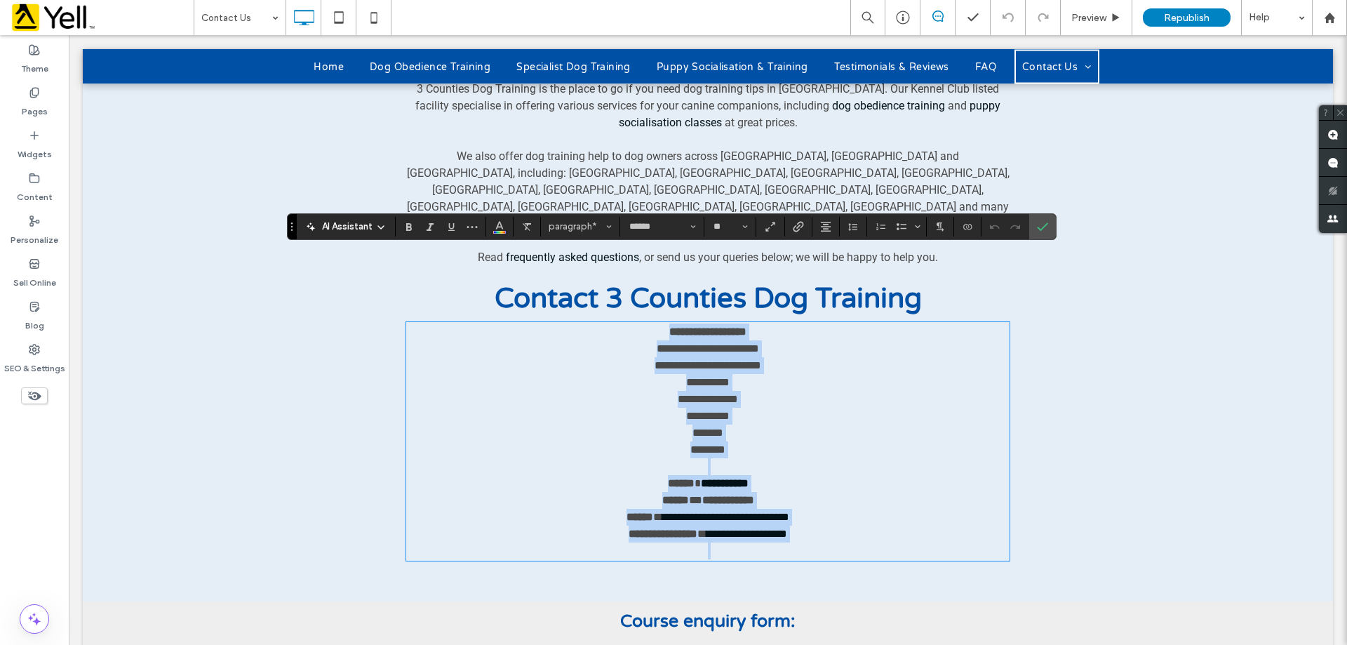
click at [748, 478] on strong "**********" at bounding box center [725, 483] width 48 height 11
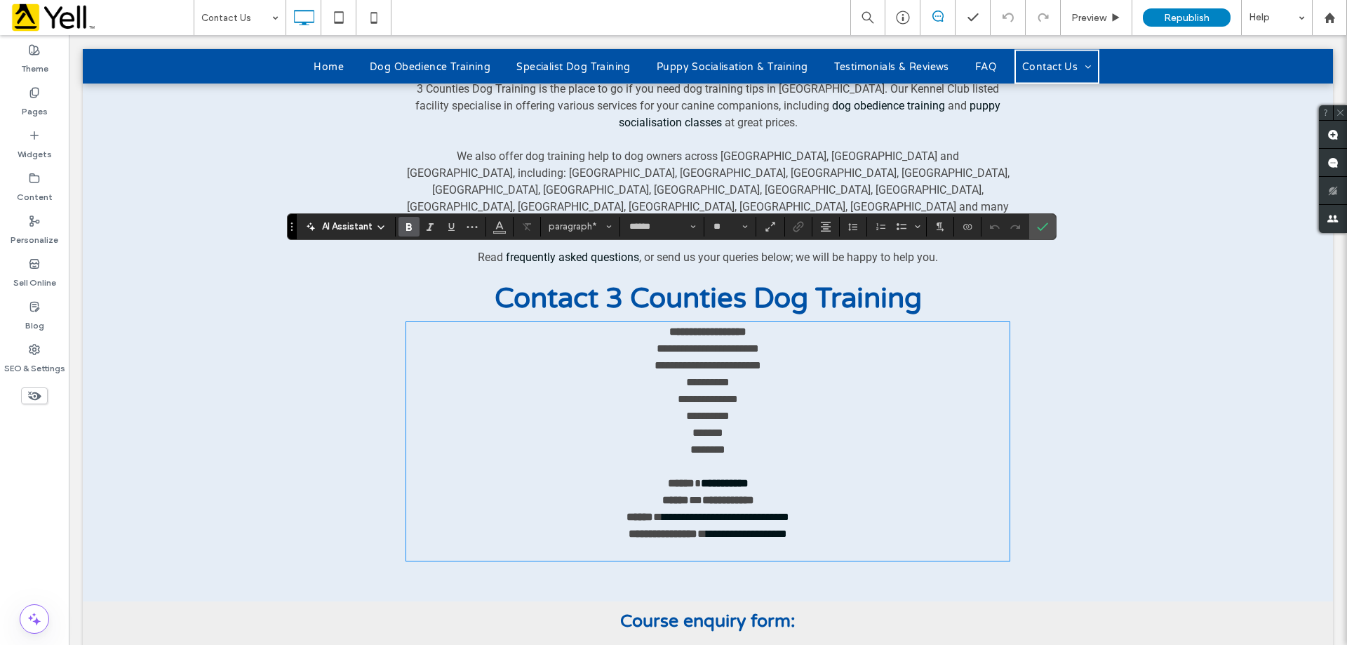
click at [746, 494] on strong "**********" at bounding box center [728, 499] width 52 height 11
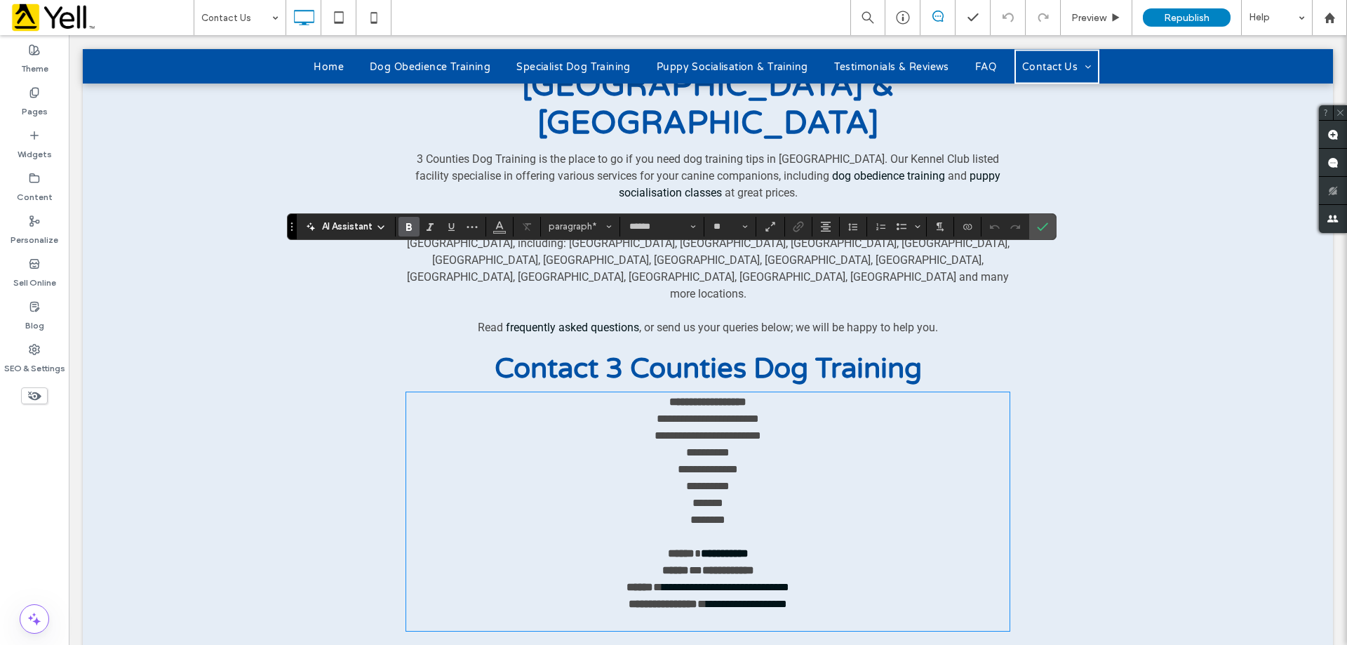
scroll to position [351, 0]
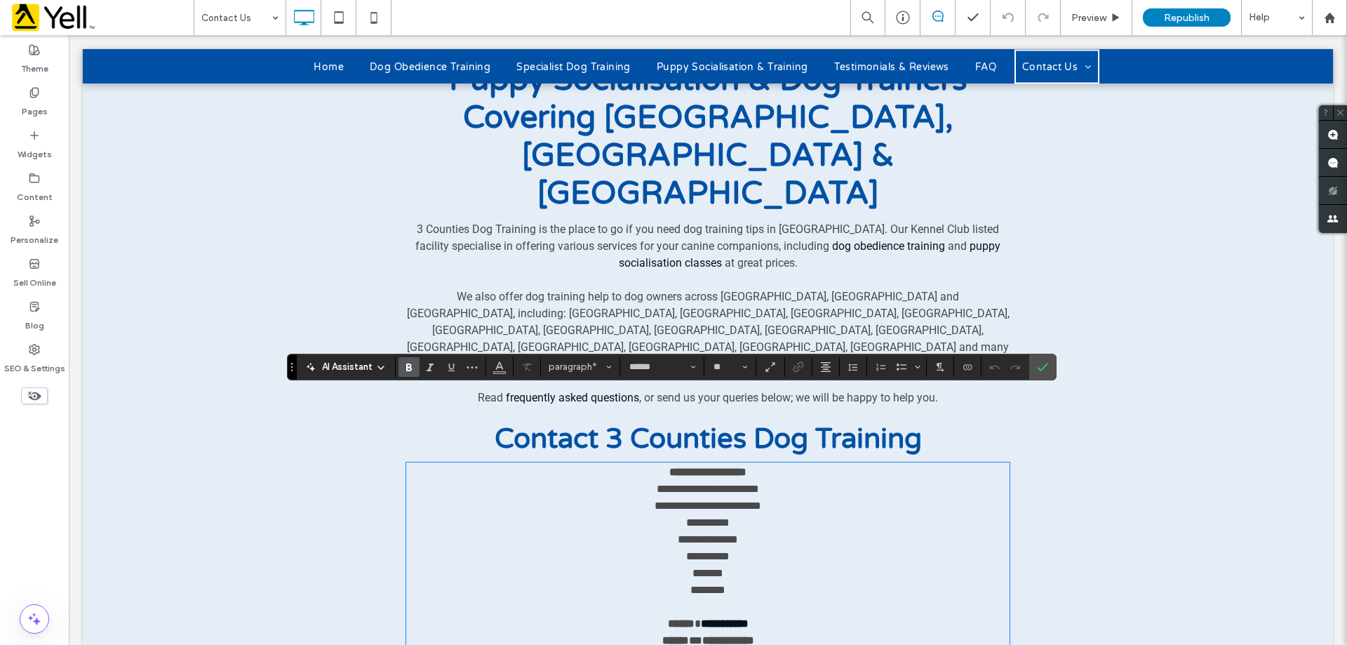
click at [929, 290] on span "We also offer dog training help to dog owners across [GEOGRAPHIC_DATA], [GEOGRA…" at bounding box center [708, 330] width 602 height 81
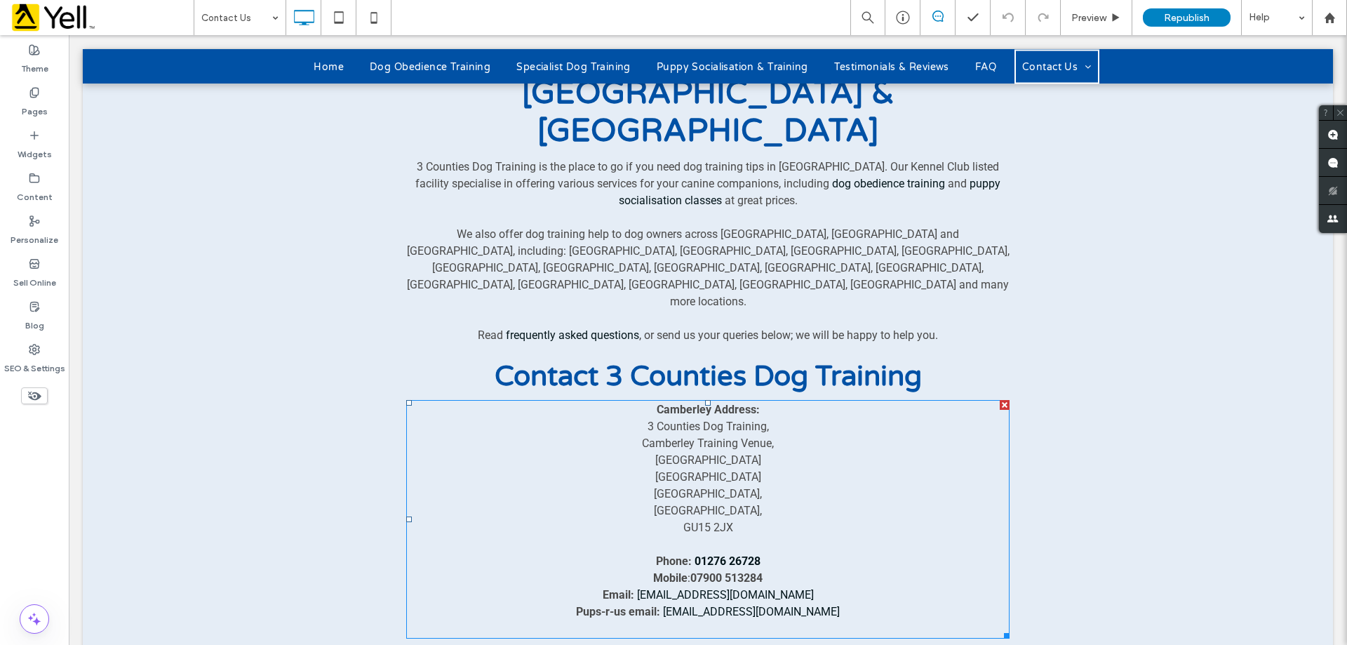
scroll to position [491, 0]
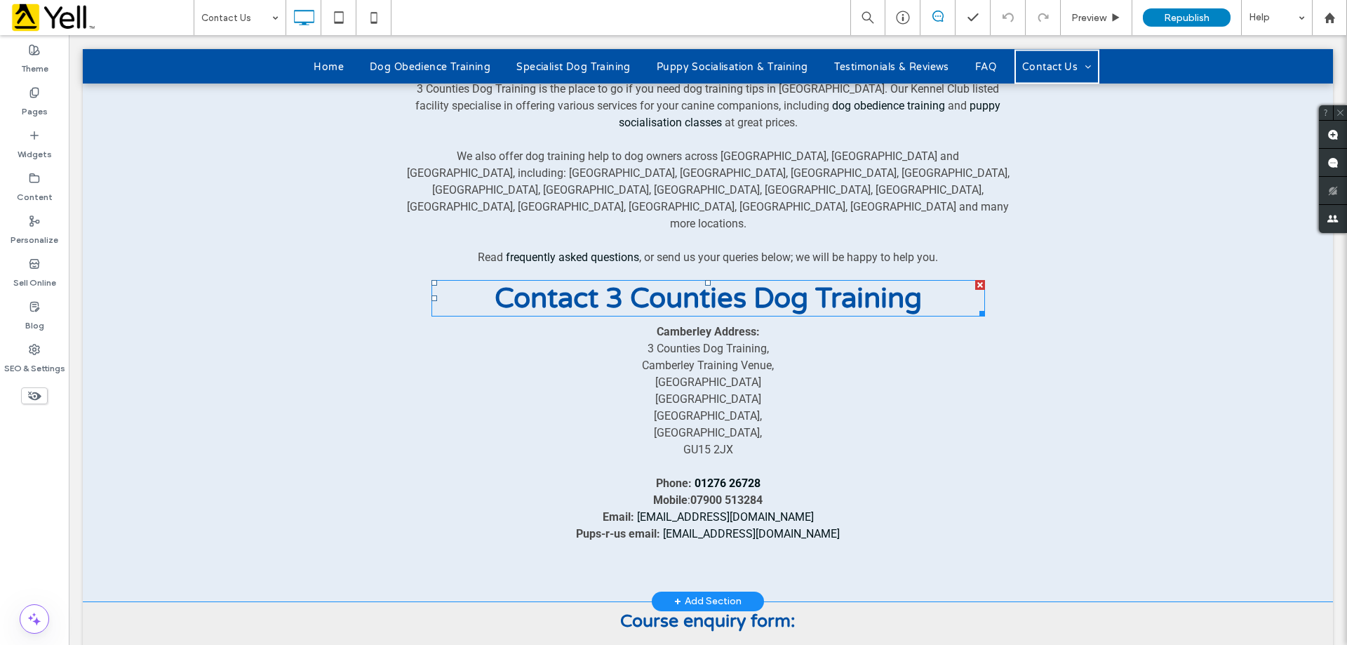
click at [725, 281] on div "Contact 3 Counties Dog Training" at bounding box center [707, 298] width 553 height 34
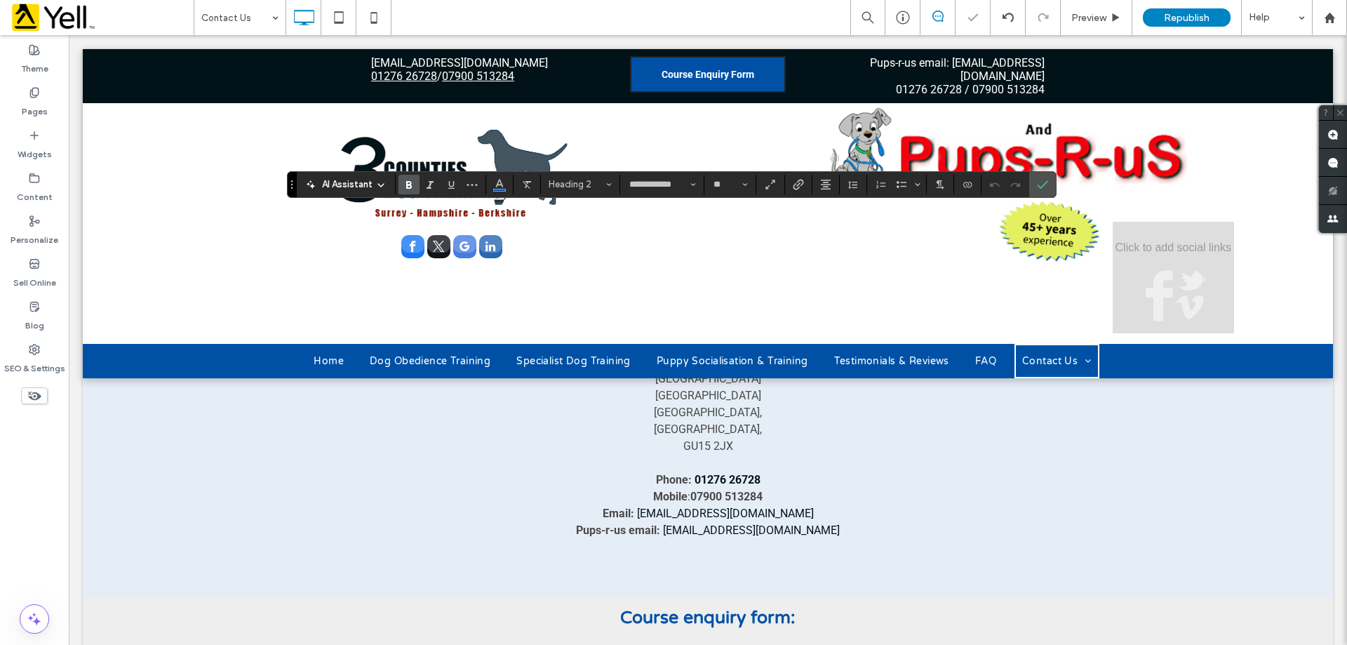
click at [967, 504] on div "**********" at bounding box center [707, 240] width 673 height 713
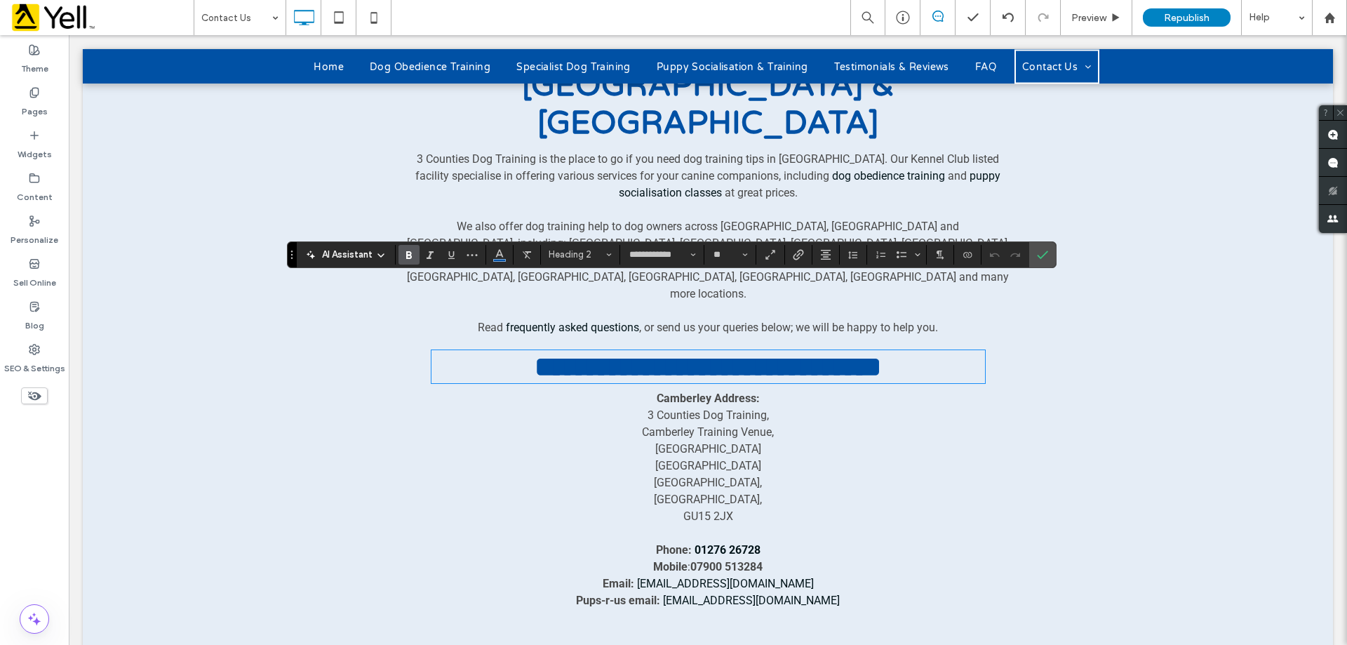
click at [1117, 361] on div "**********" at bounding box center [708, 310] width 1250 height 713
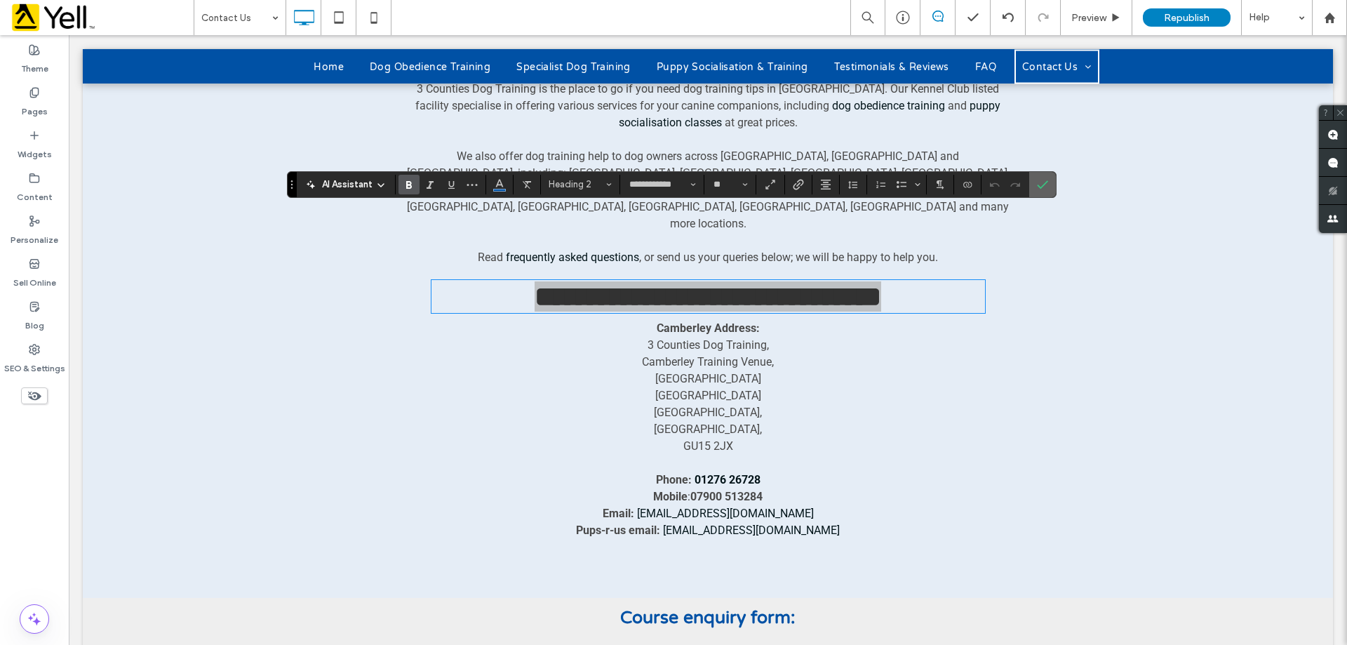
click at [1049, 179] on label "Confirm" at bounding box center [1042, 184] width 21 height 25
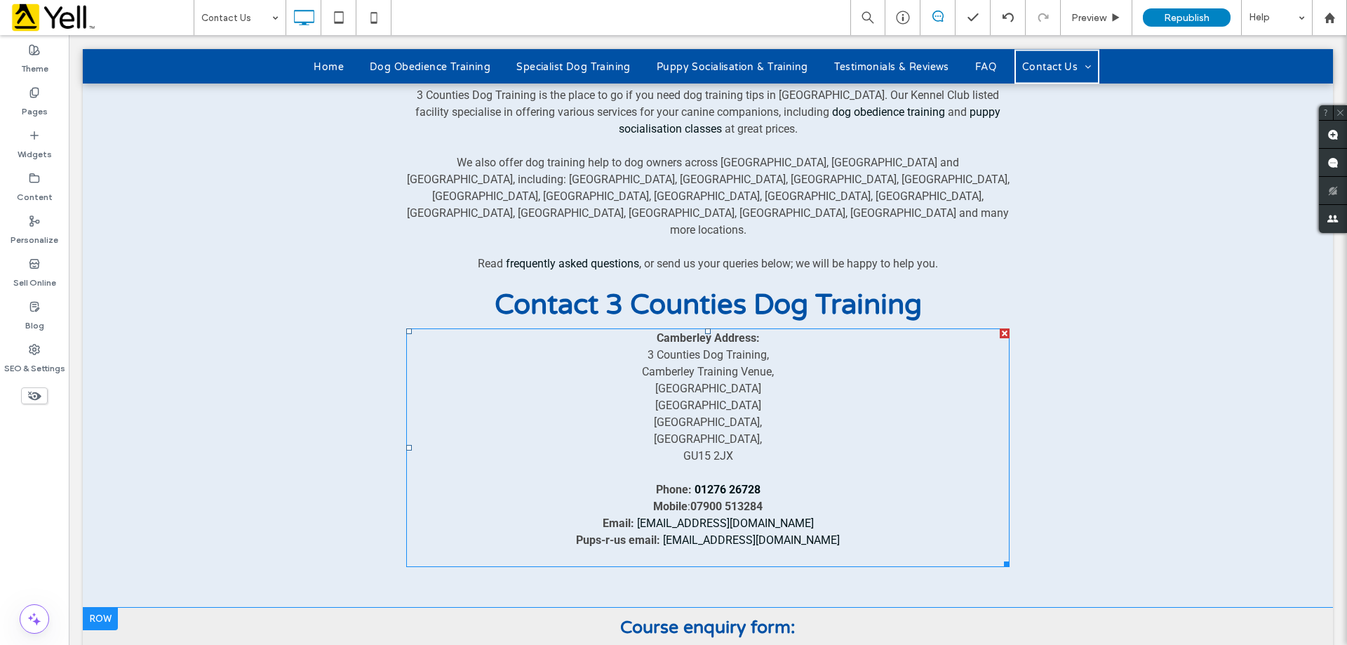
scroll to position [561, 0]
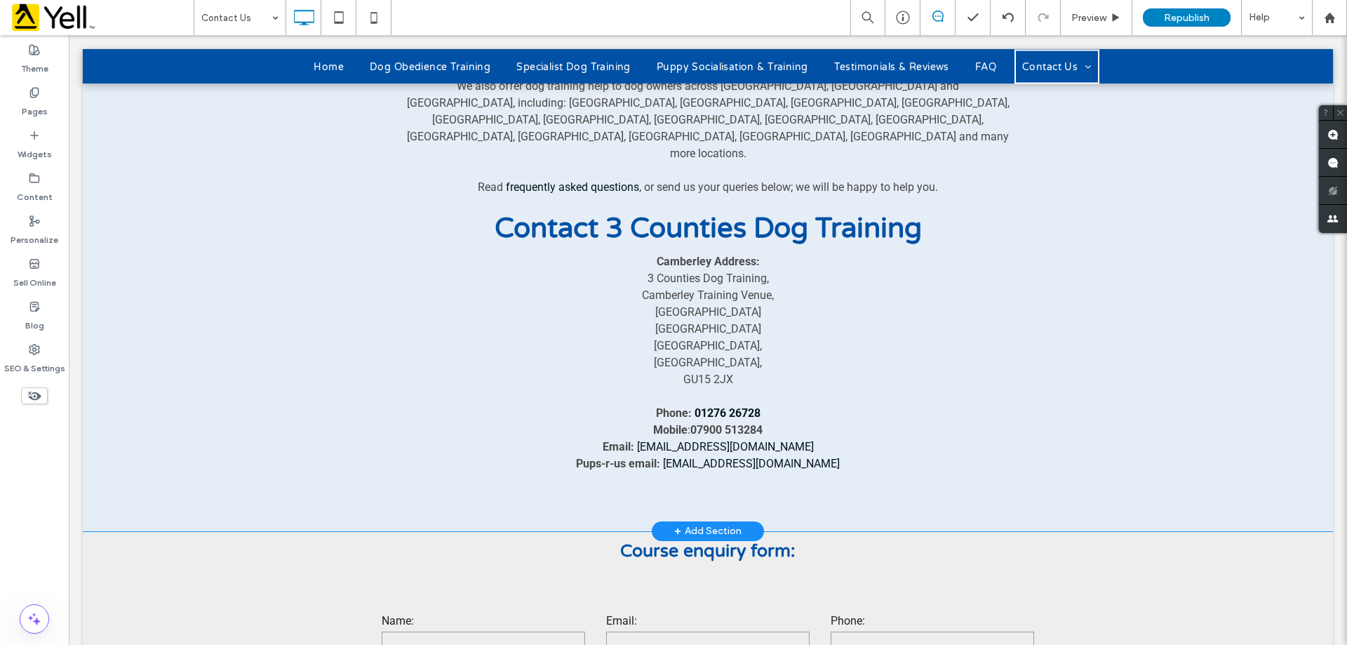
click at [718, 523] on div "+ Add Section" at bounding box center [707, 530] width 67 height 15
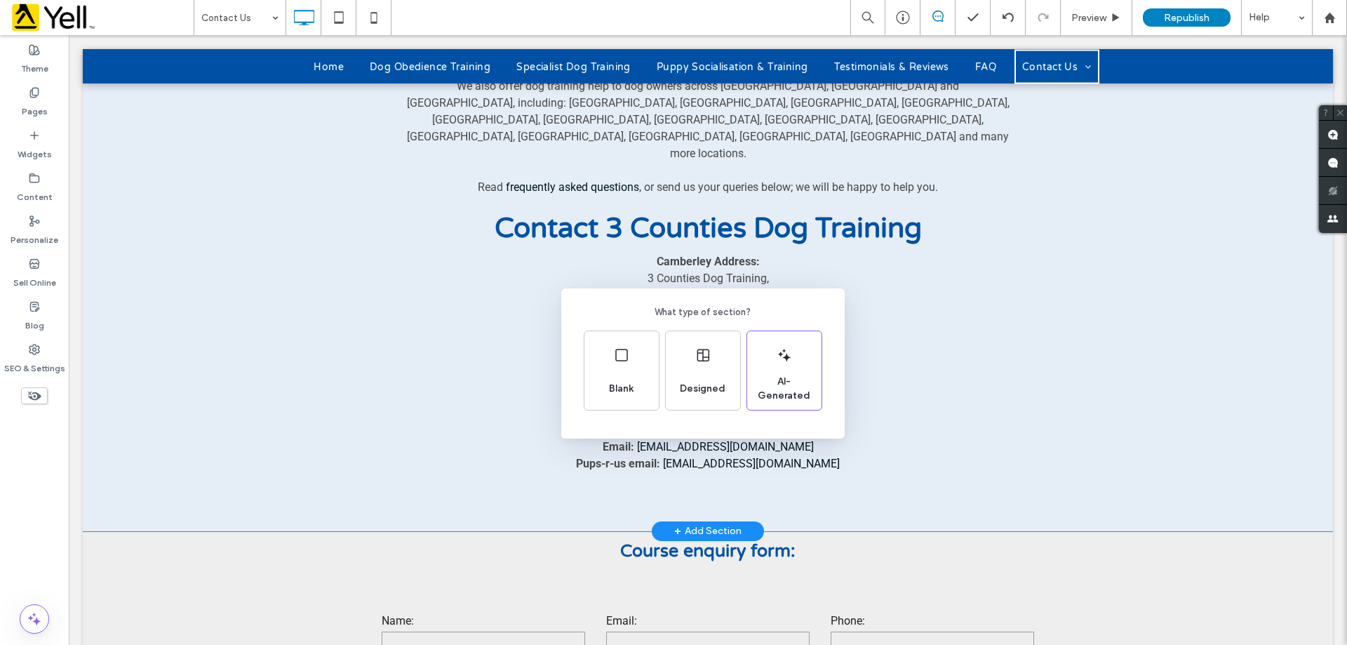
click at [931, 353] on div "What type of section? Blank Designed AI-Generated" at bounding box center [673, 356] width 1347 height 713
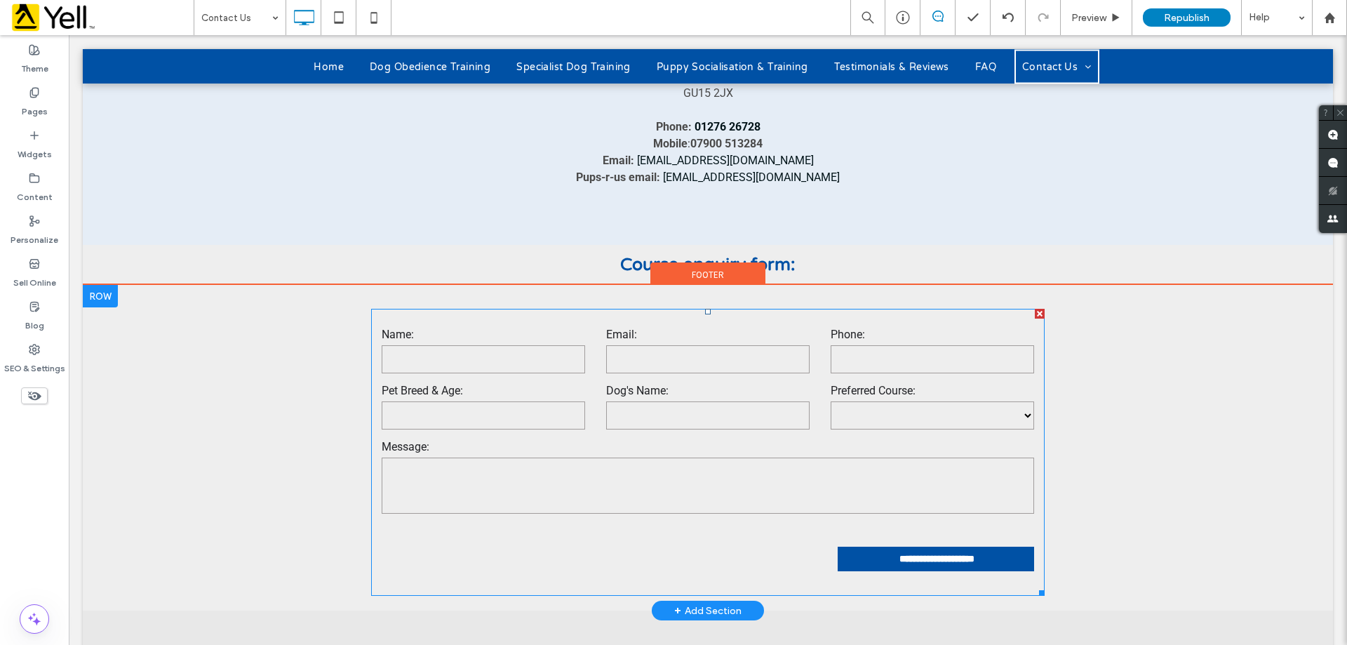
scroll to position [982, 0]
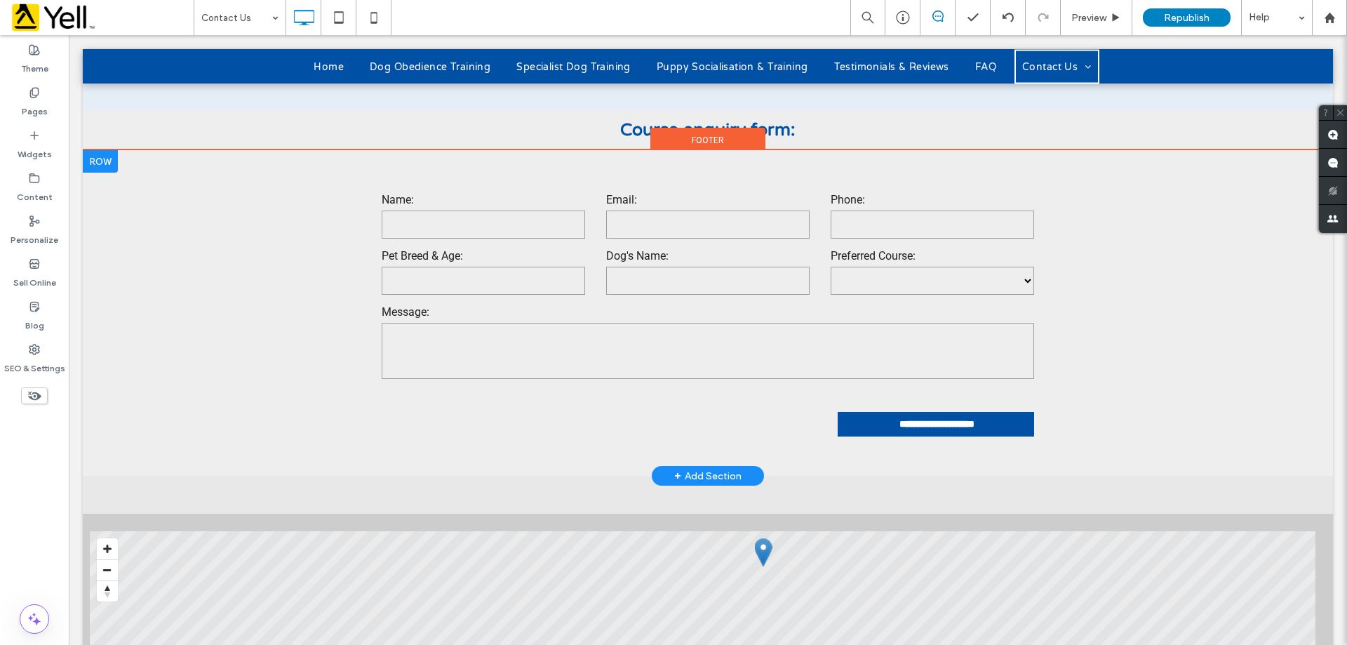
click at [717, 468] on div "+ Add Section" at bounding box center [707, 475] width 67 height 15
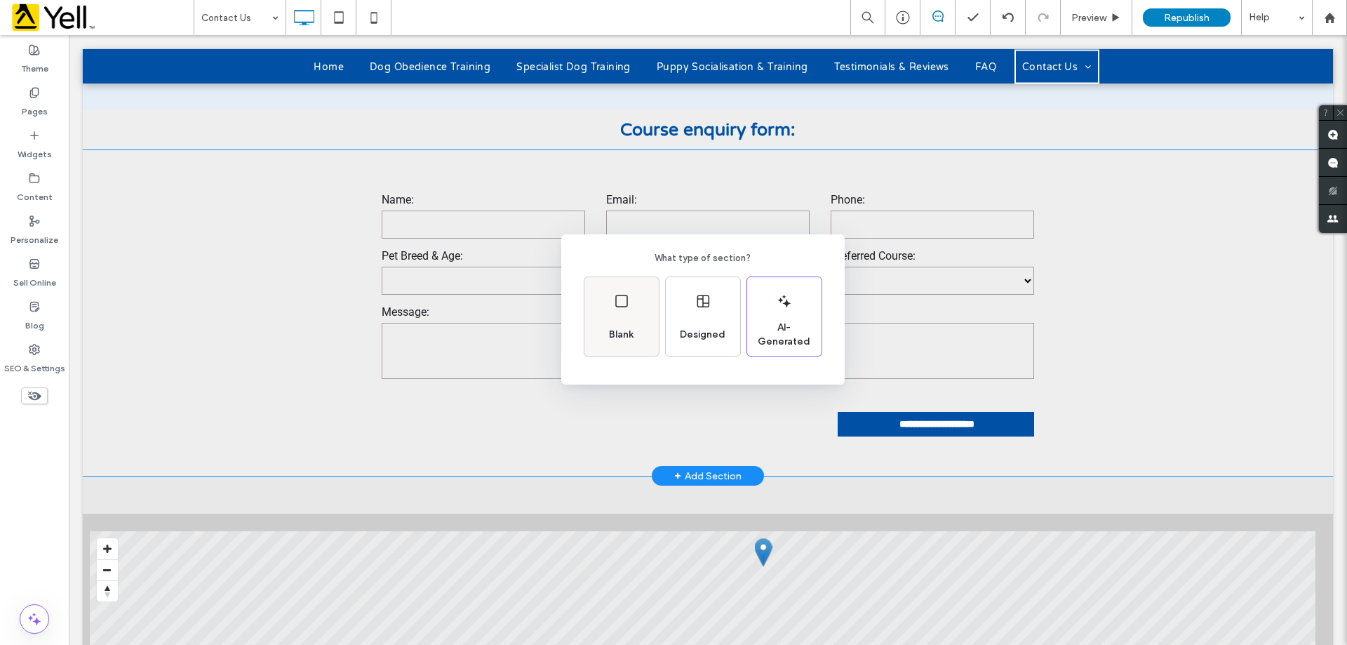
click at [628, 335] on span "Blank" at bounding box center [621, 335] width 36 height 14
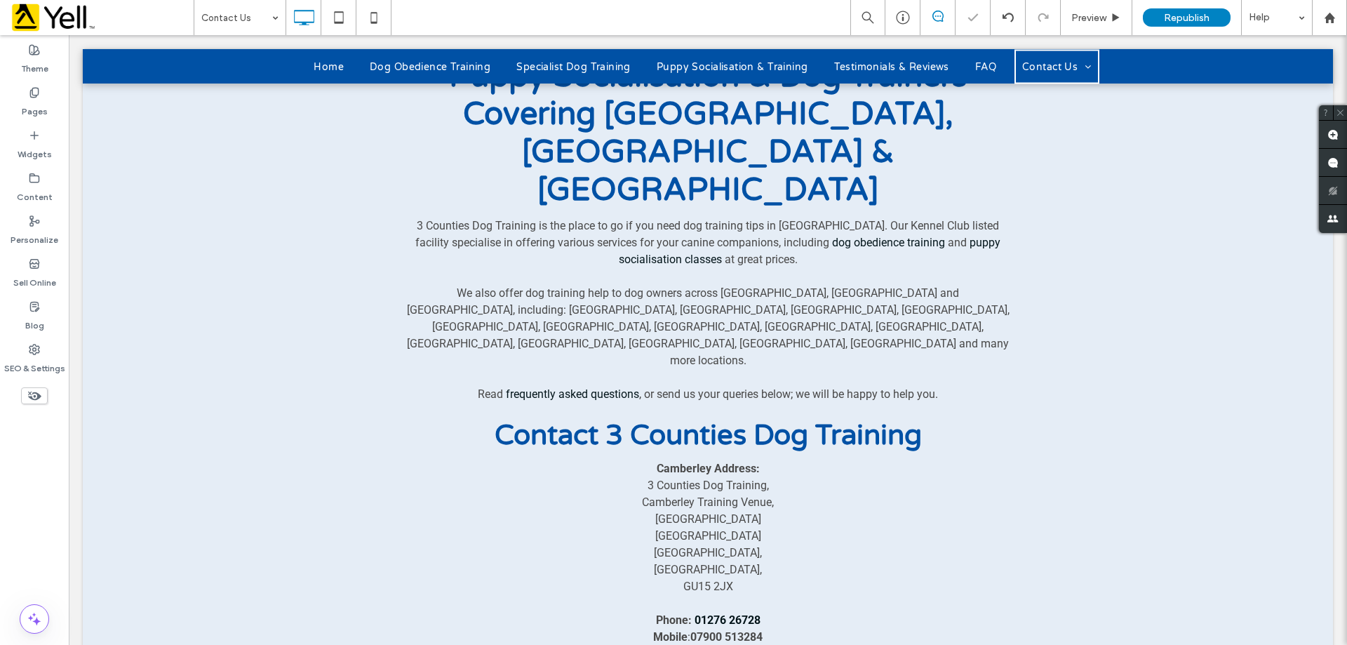
scroll to position [351, 0]
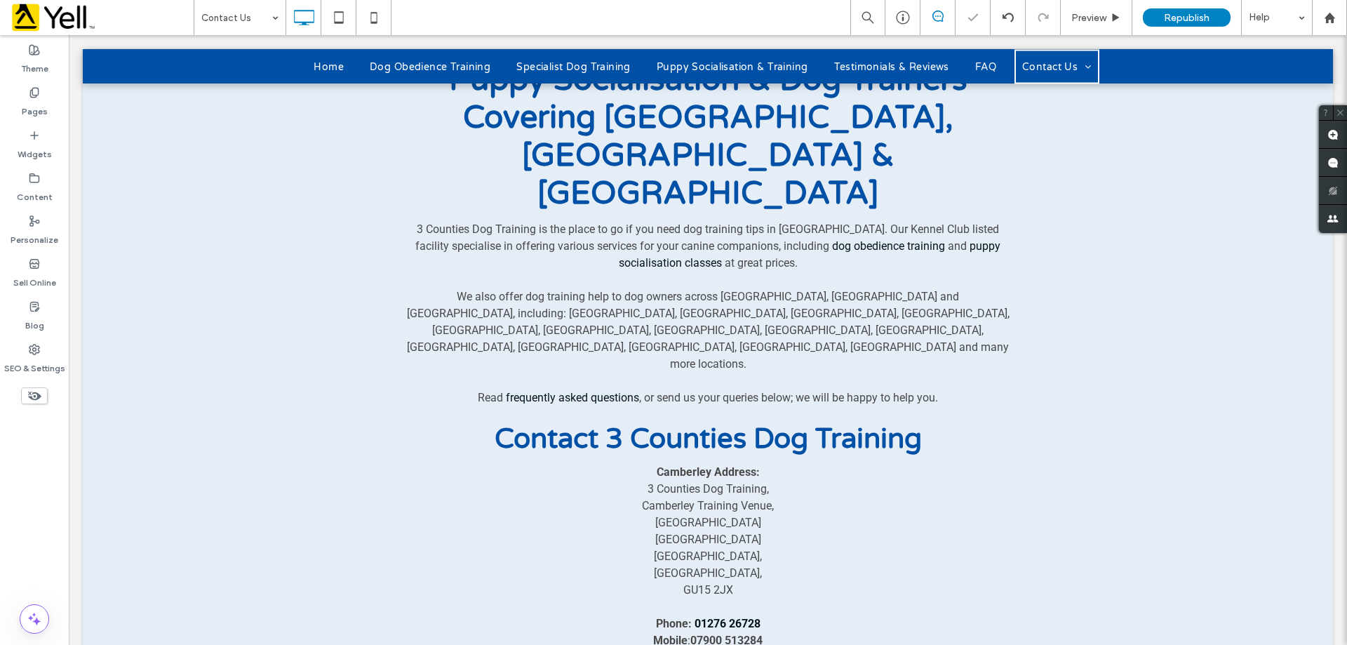
click at [263, 344] on div "Puppy Socialisation & Dog Trainers Covering Surrey, Hampshire & Berkshire 3 Cou…" at bounding box center [708, 383] width 1250 height 717
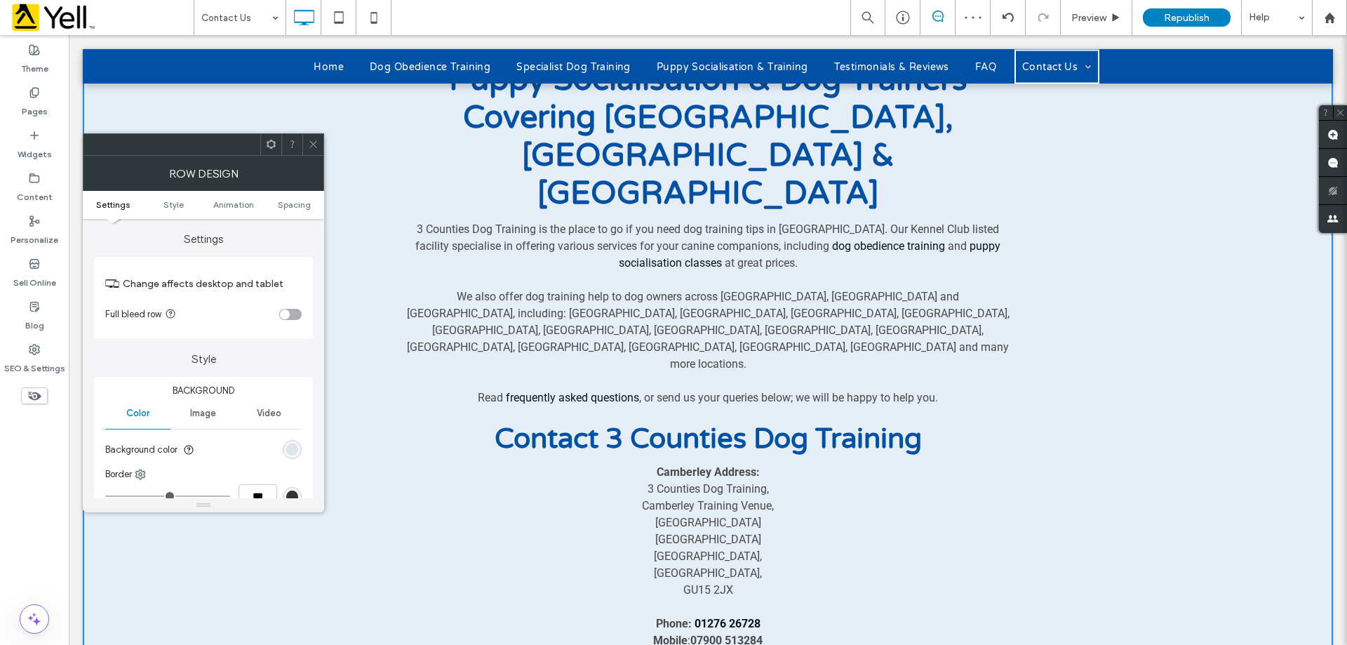
click at [361, 142] on div "Puppy Socialisation & Dog Trainers Covering Surrey, Hampshire & Berkshire 3 Cou…" at bounding box center [708, 383] width 1250 height 717
click at [1102, 238] on div "Puppy Socialisation & Dog Trainers Covering Surrey, Hampshire & Berkshire 3 Cou…" at bounding box center [708, 383] width 1250 height 717
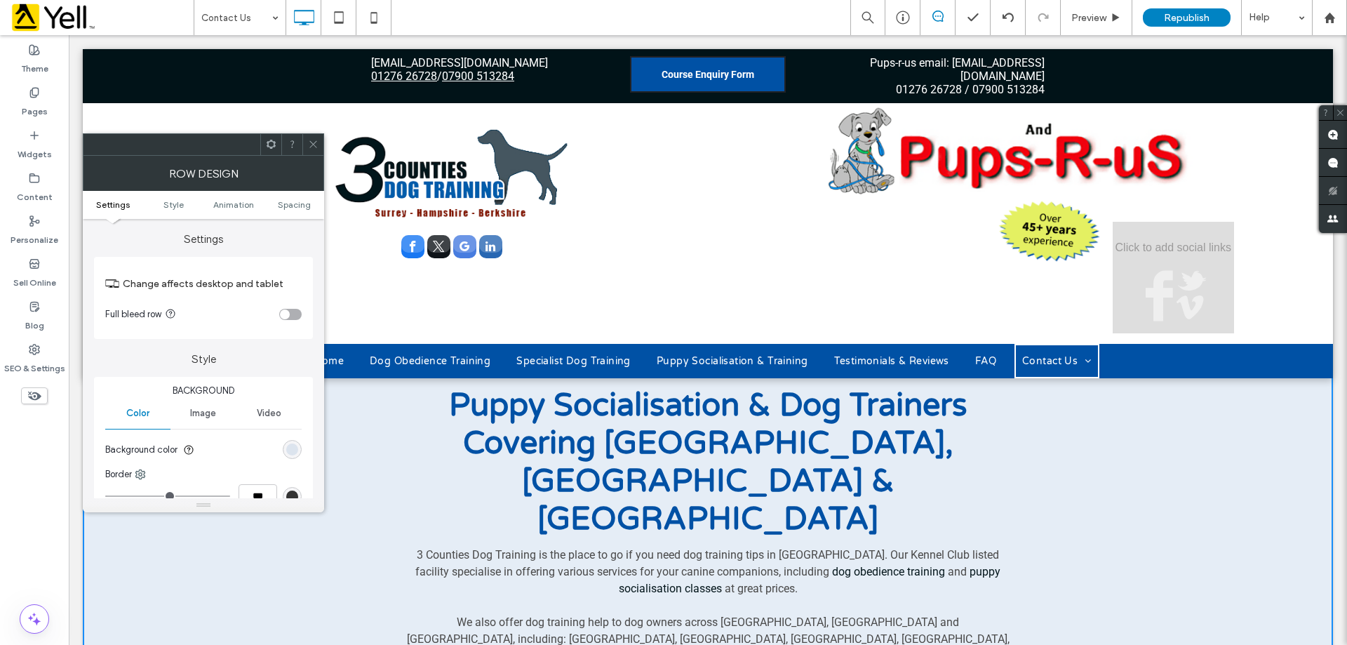
scroll to position [0, 0]
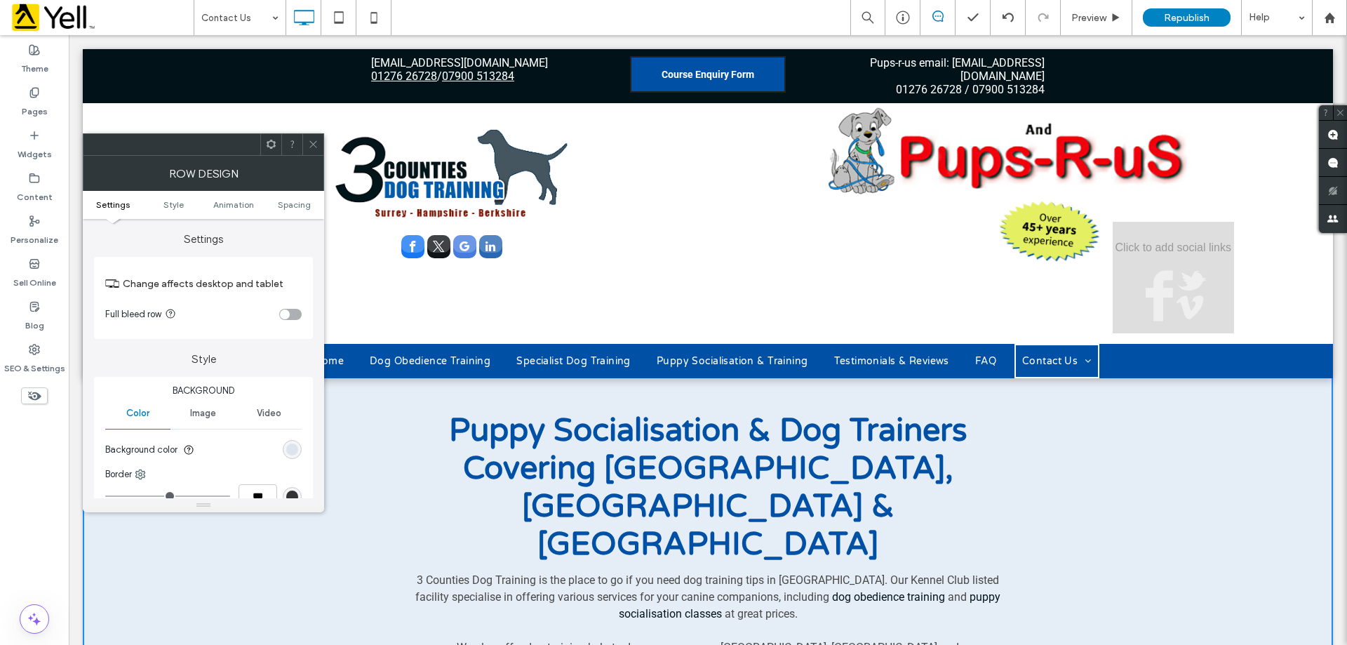
click at [311, 144] on icon at bounding box center [313, 144] width 11 height 11
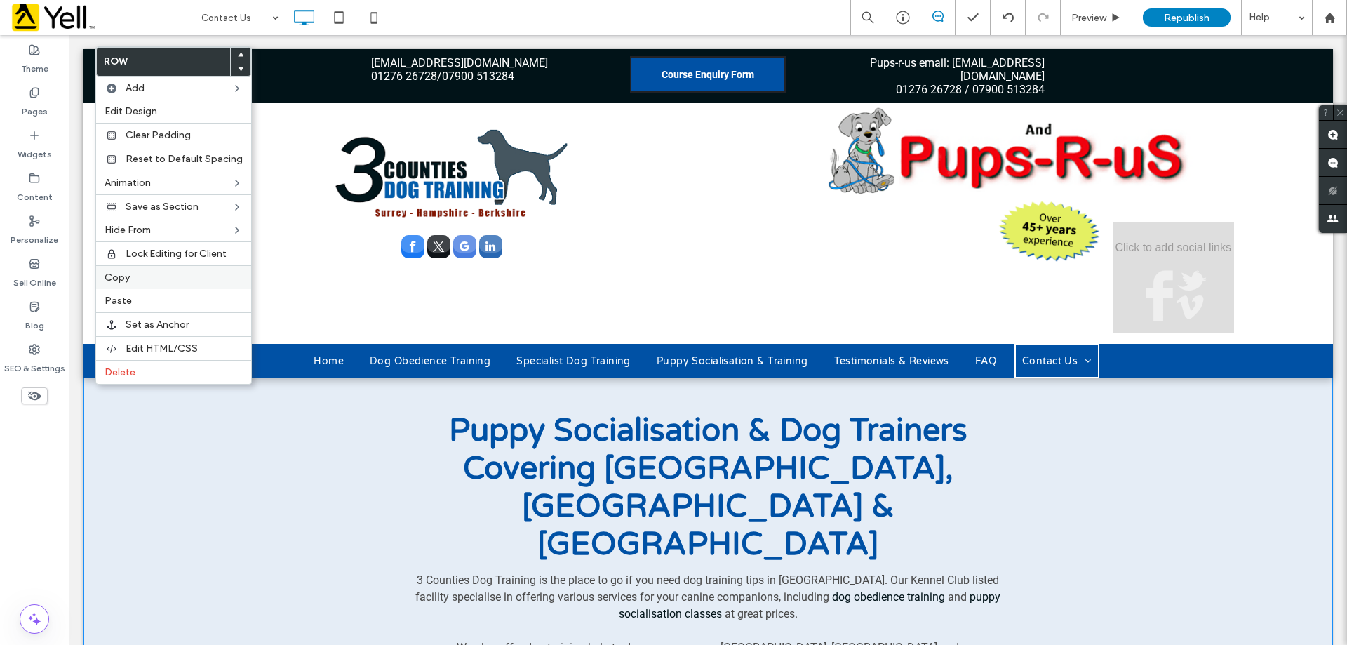
click at [149, 284] on div "Copy" at bounding box center [173, 277] width 155 height 24
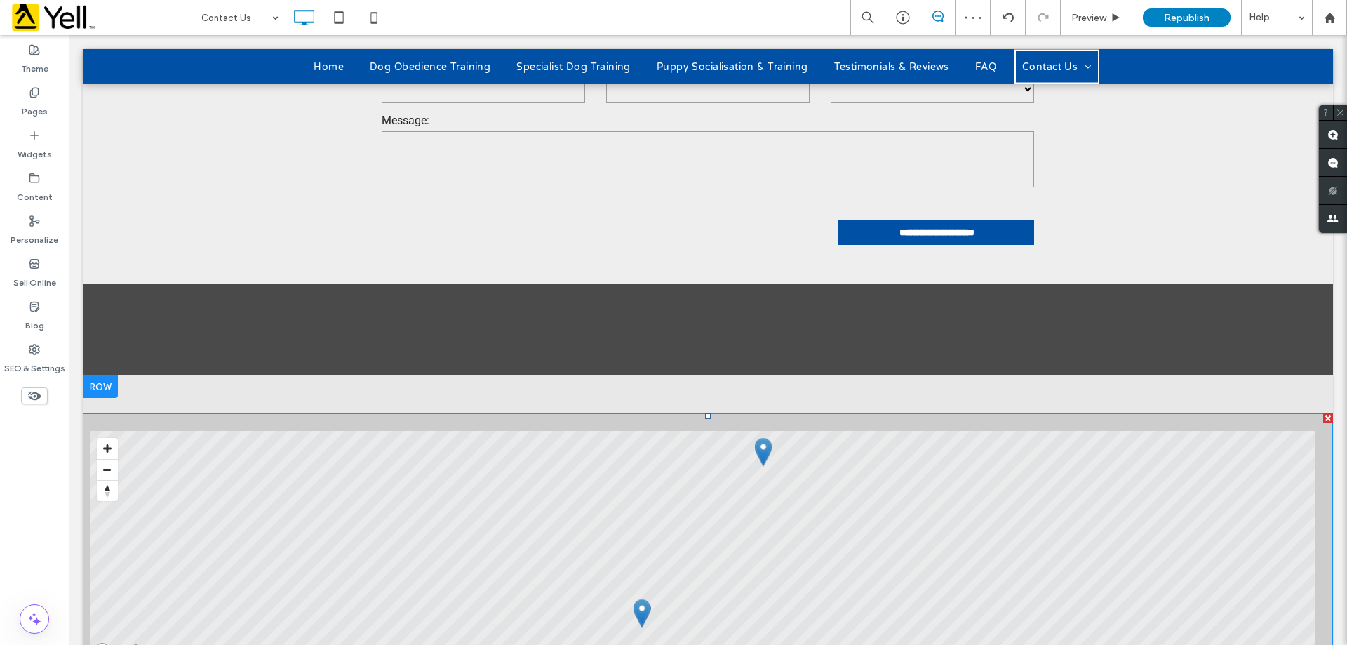
scroll to position [1192, 0]
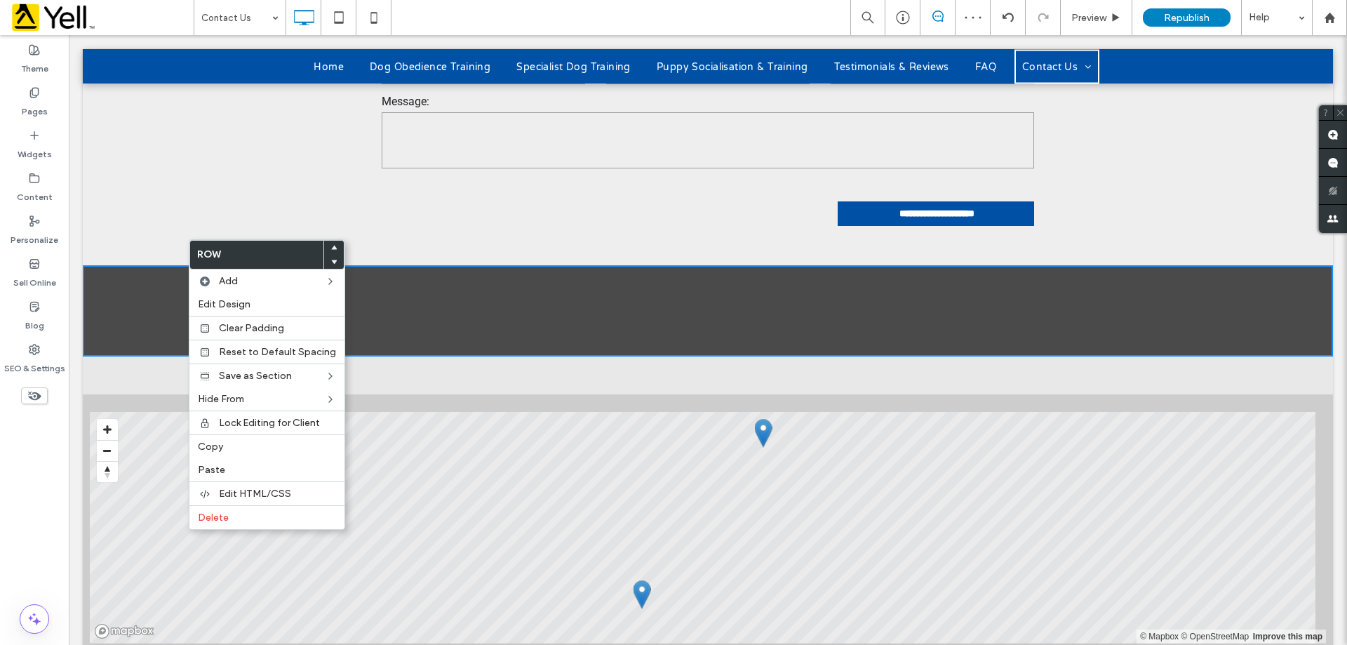
click at [143, 265] on div "Click To Paste Click To Paste + Add Section" at bounding box center [708, 310] width 1250 height 91
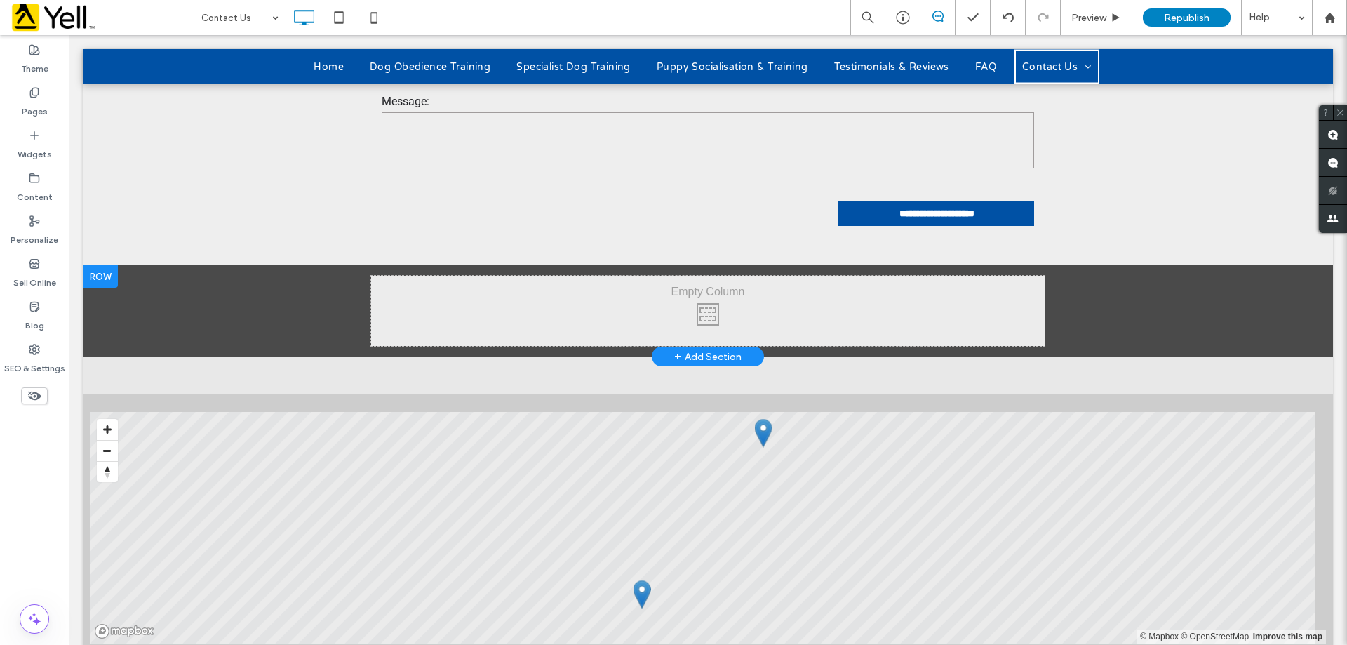
drag, startPoint x: 76, startPoint y: 199, endPoint x: 382, endPoint y: 223, distance: 306.7
click at [382, 276] on div "Click To Paste Click To Paste" at bounding box center [707, 311] width 673 height 70
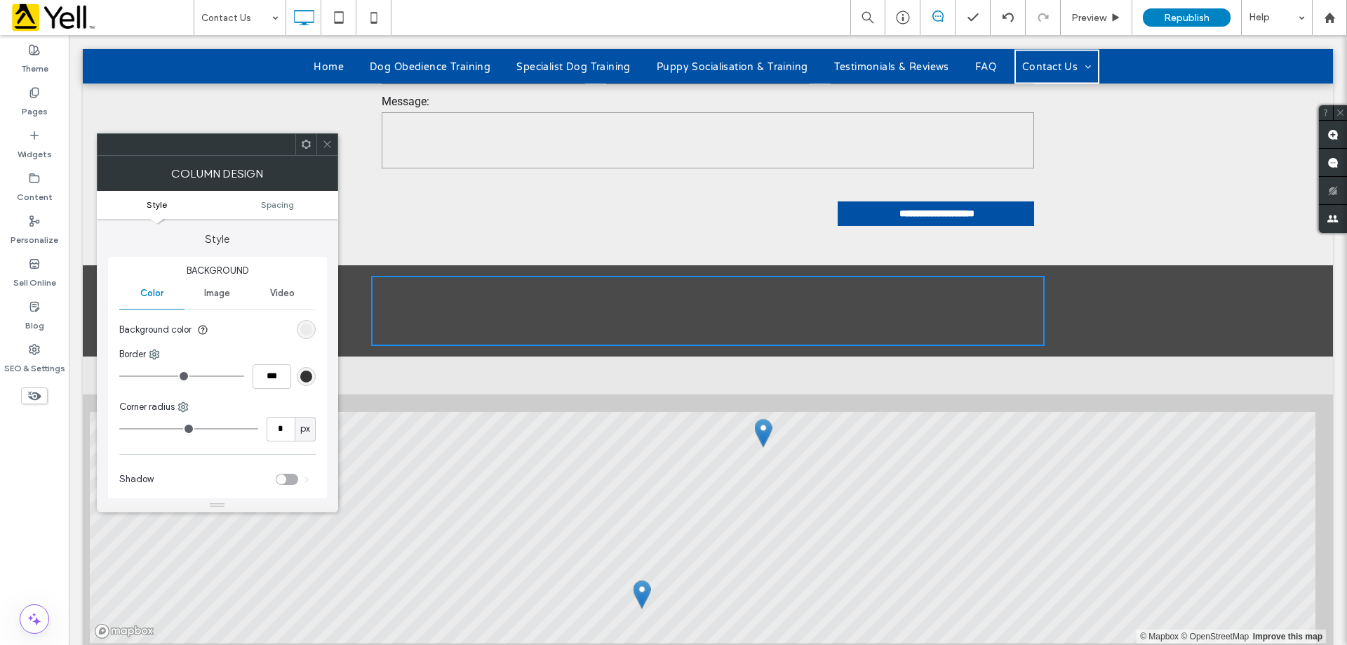
click at [94, 265] on div "Click To Paste Click To Paste + Add Section" at bounding box center [708, 310] width 1250 height 91
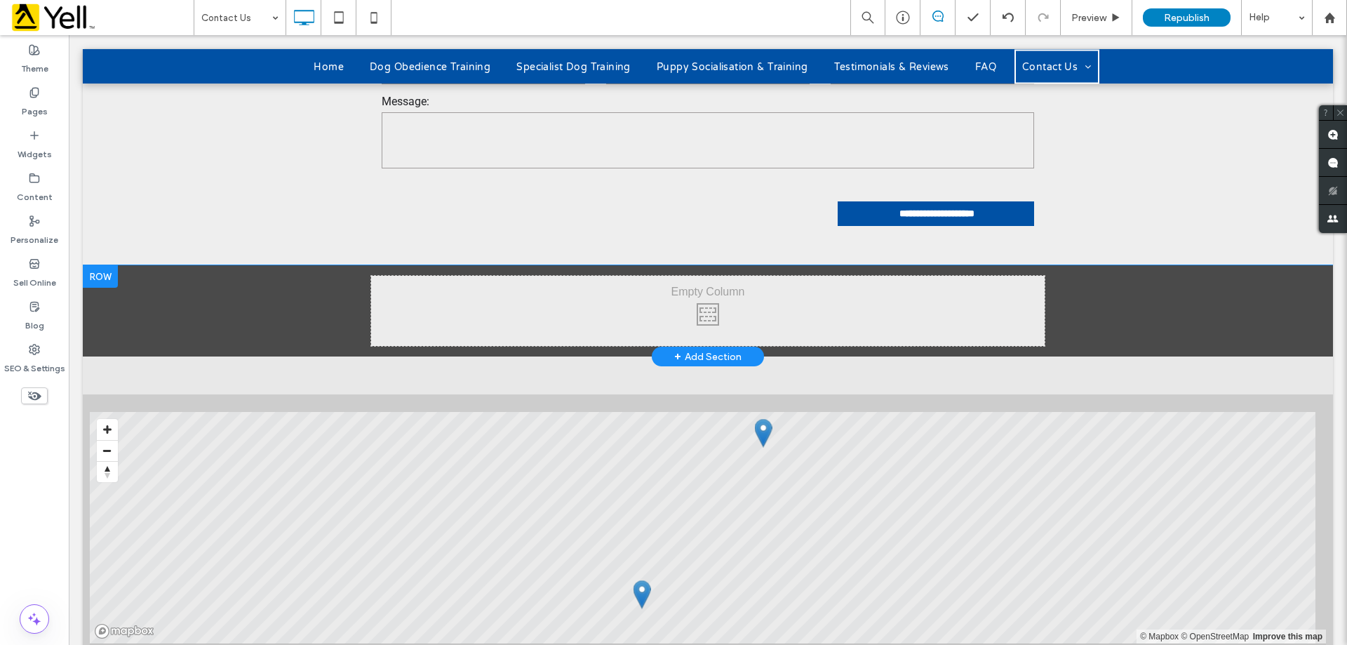
click at [102, 265] on div at bounding box center [100, 276] width 35 height 22
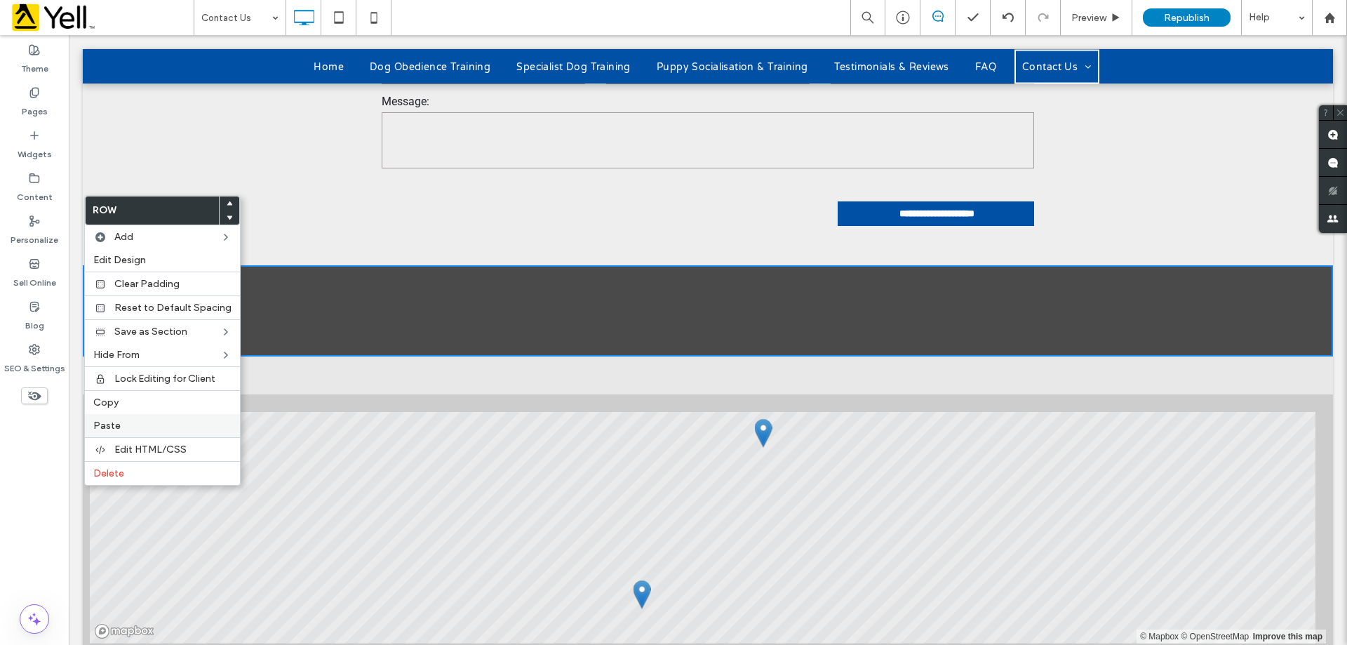
click at [114, 420] on span "Paste" at bounding box center [106, 425] width 27 height 12
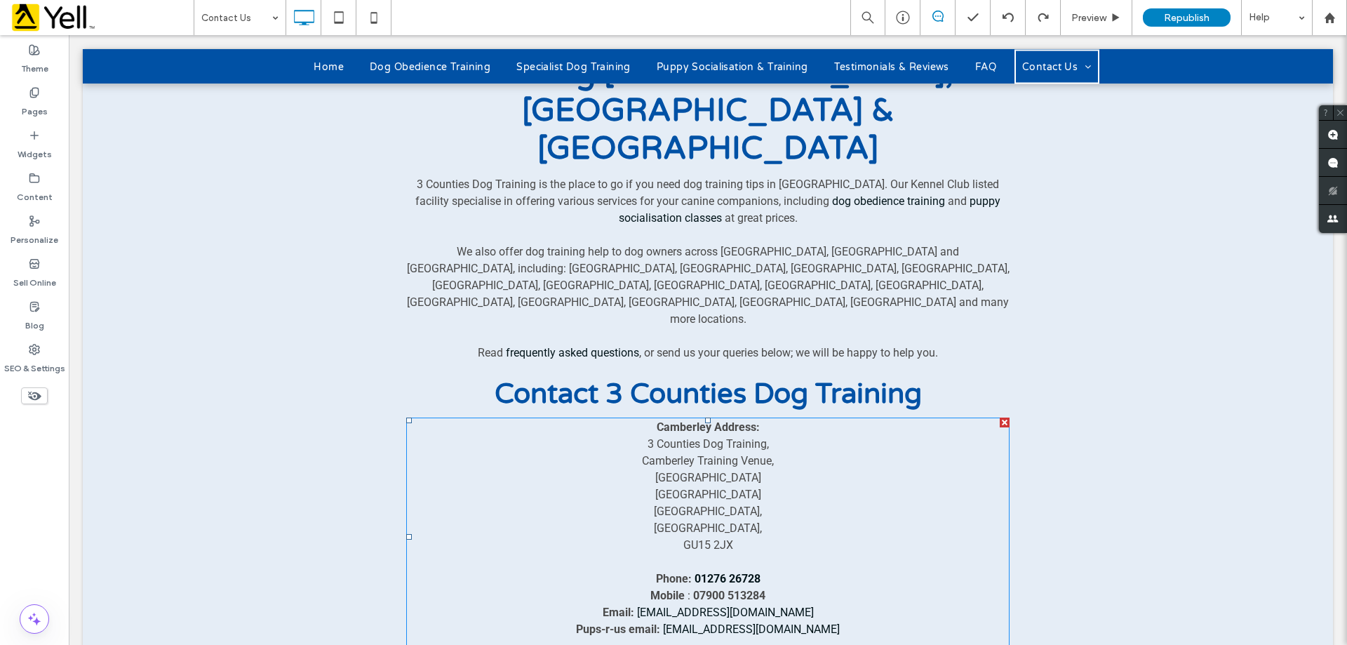
scroll to position [421, 0]
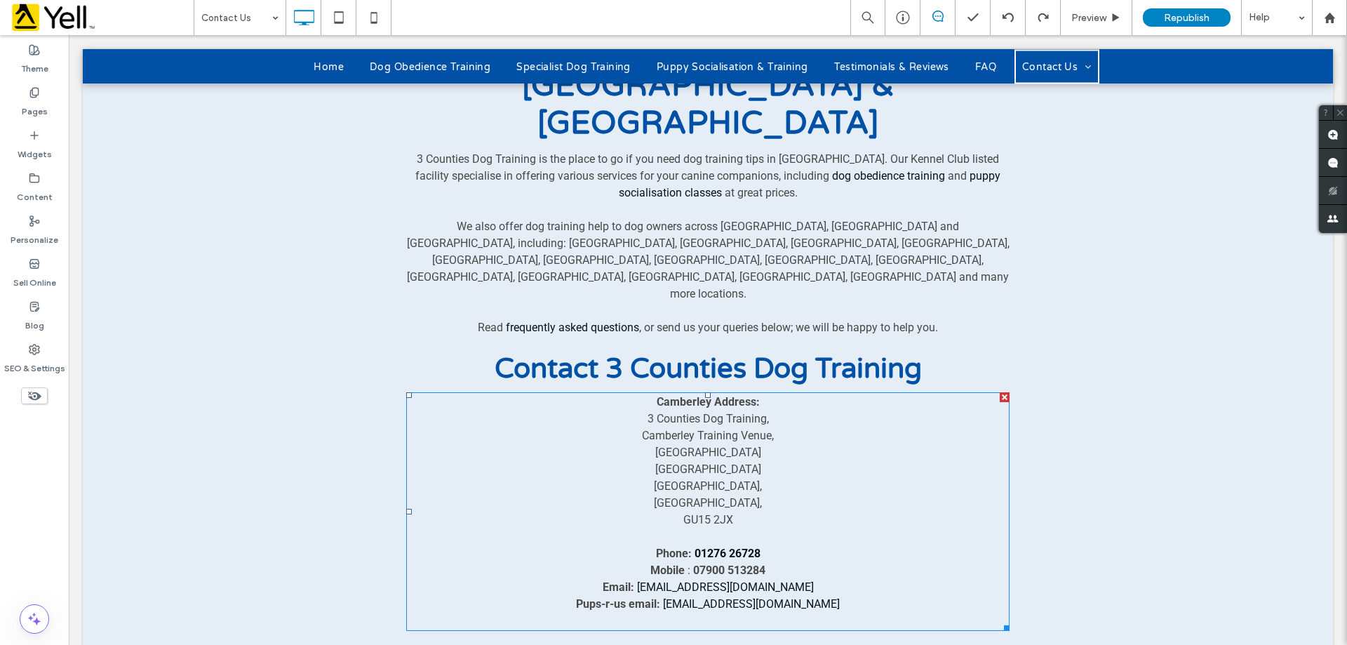
click at [806, 478] on p "[GEOGRAPHIC_DATA]," at bounding box center [707, 486] width 603 height 17
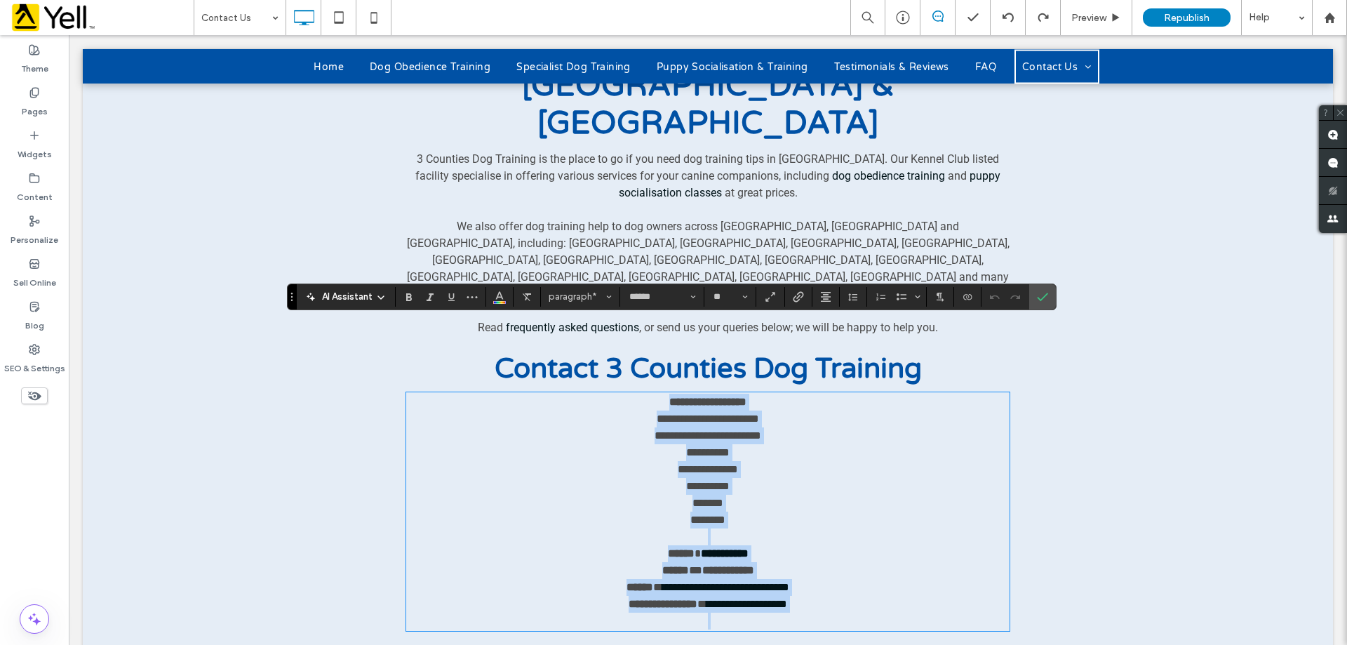
copy div "**********"
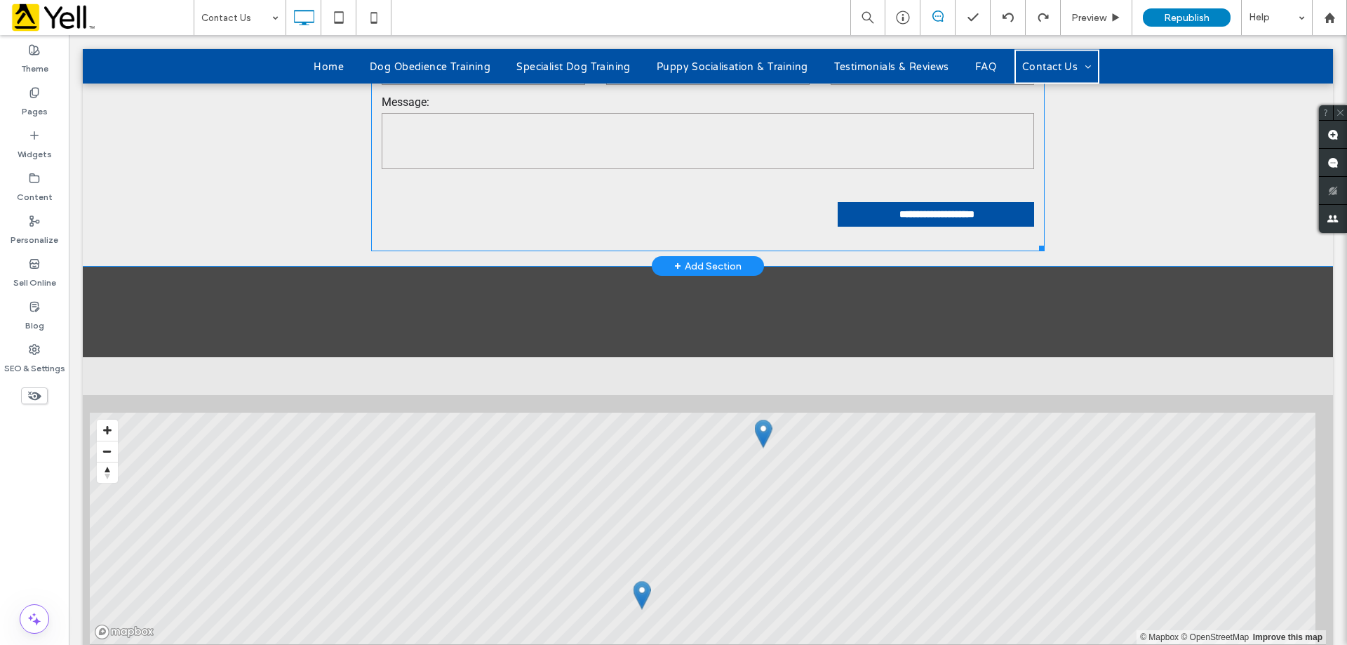
scroll to position [1192, 0]
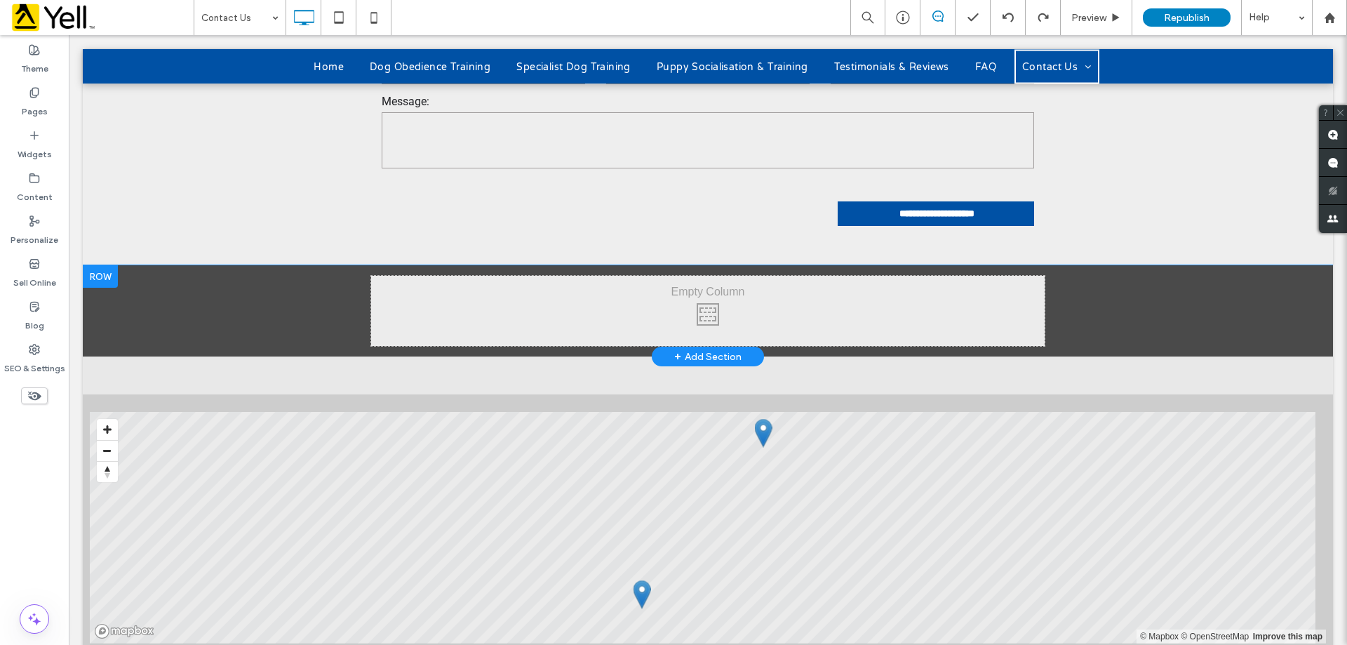
click at [673, 276] on div "Click To Paste" at bounding box center [707, 311] width 673 height 70
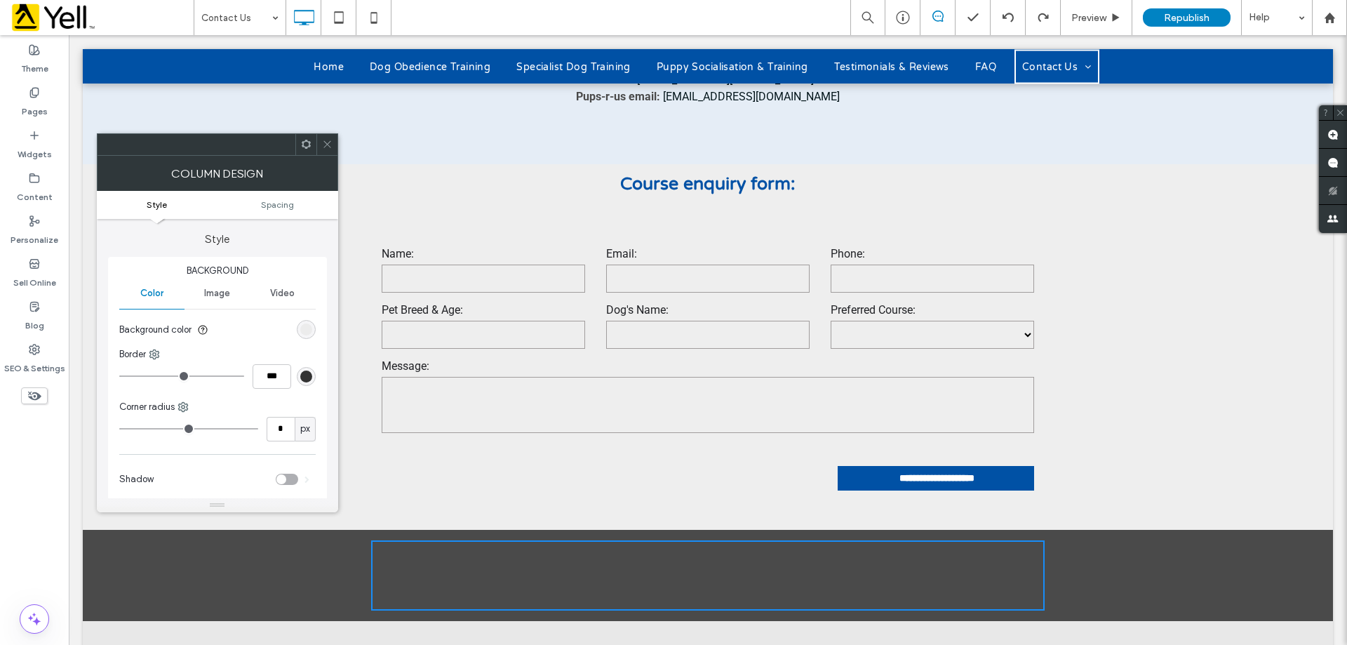
scroll to position [912, 0]
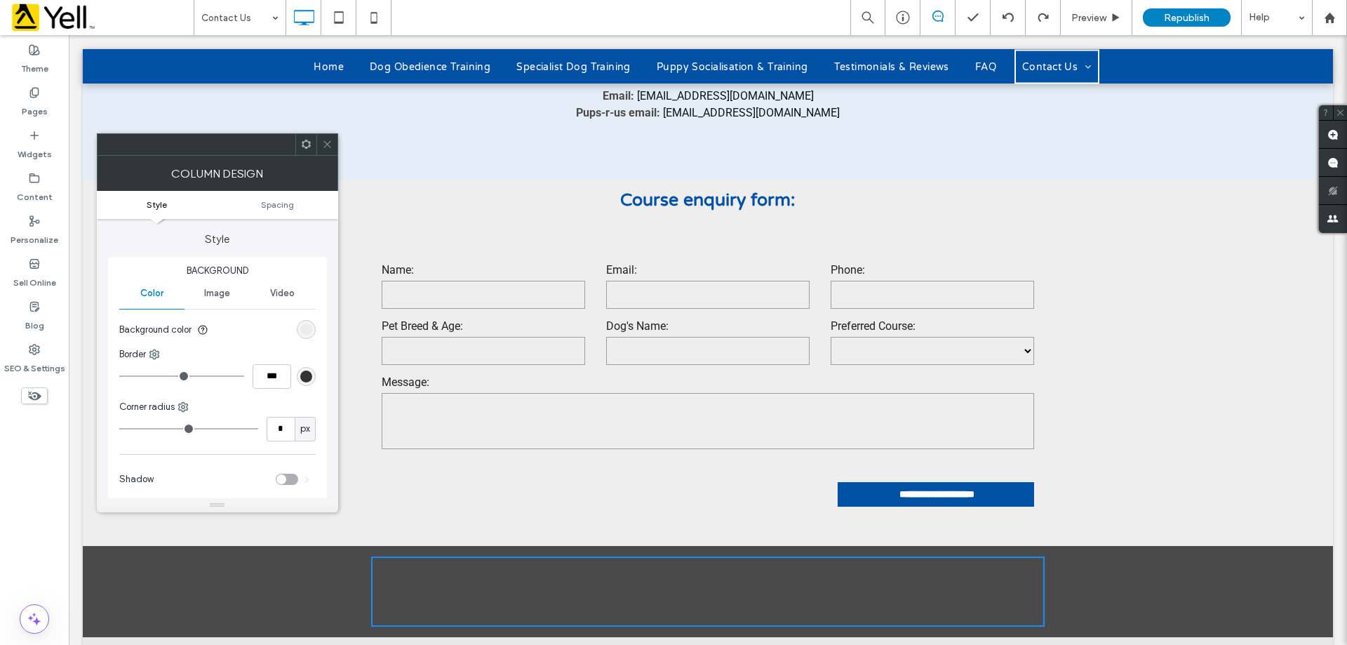
click at [327, 141] on icon at bounding box center [327, 144] width 11 height 11
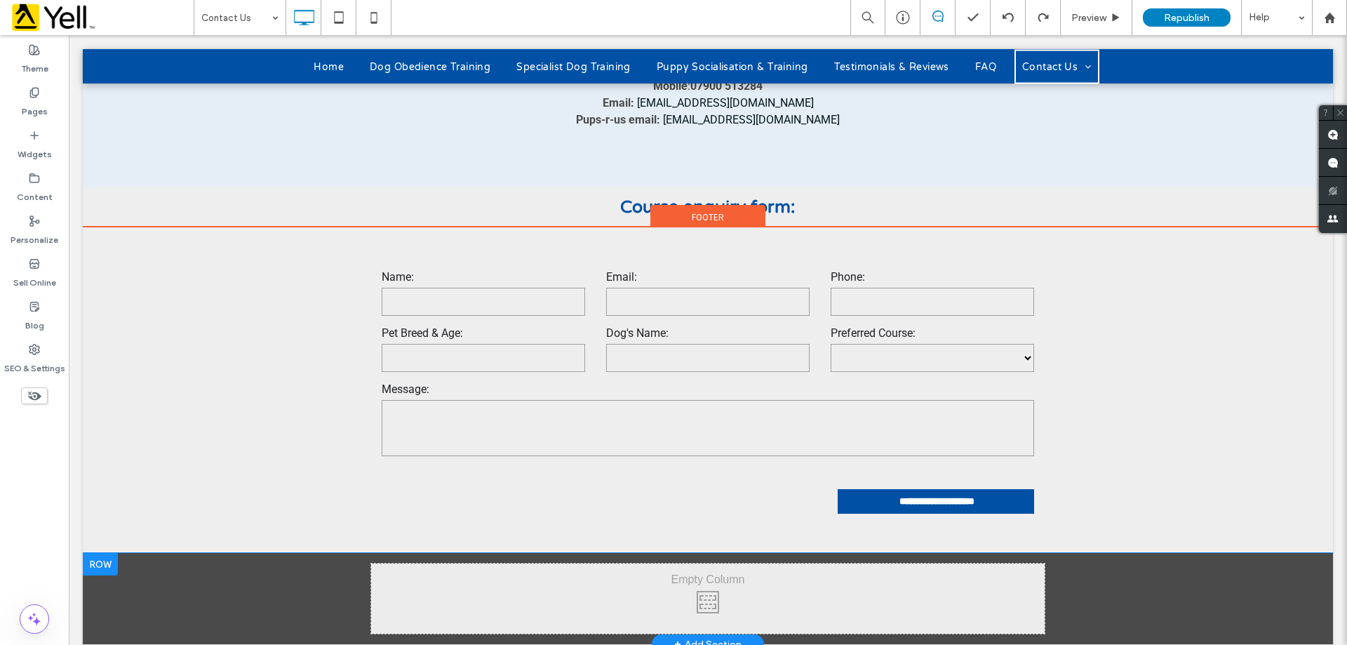
scroll to position [982, 0]
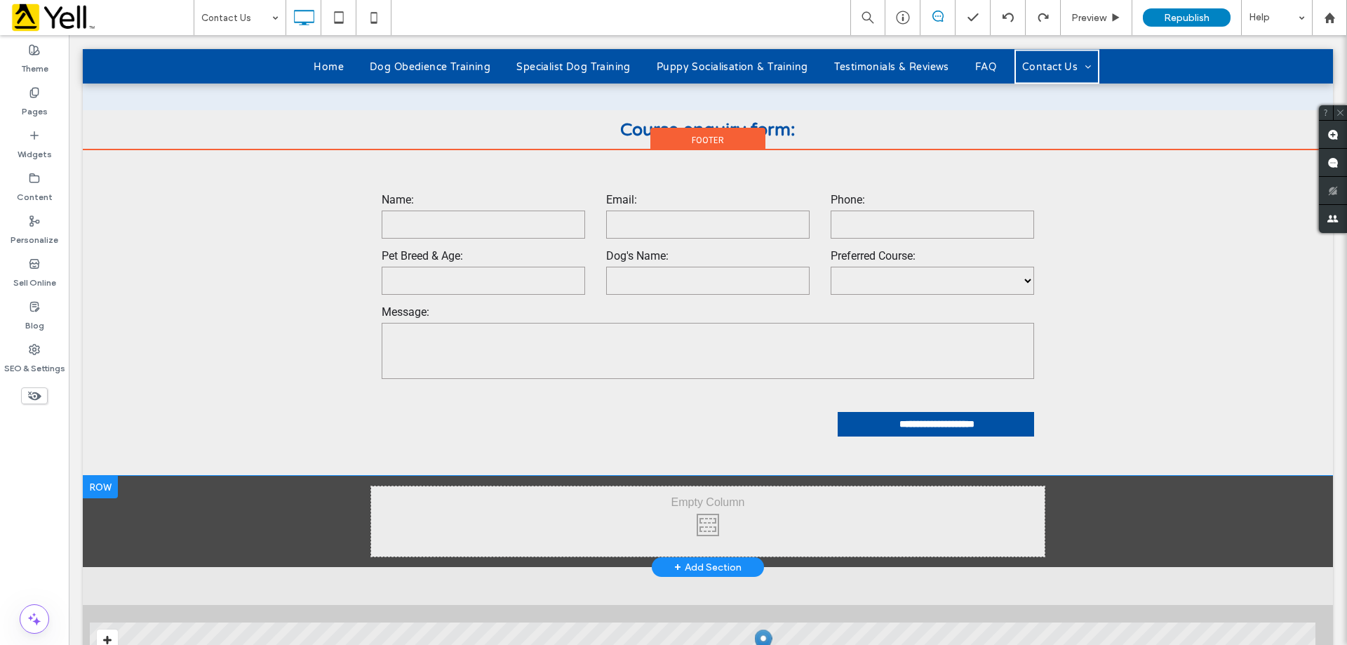
click at [199, 476] on div "Click To Paste + Add Section" at bounding box center [708, 521] width 1250 height 91
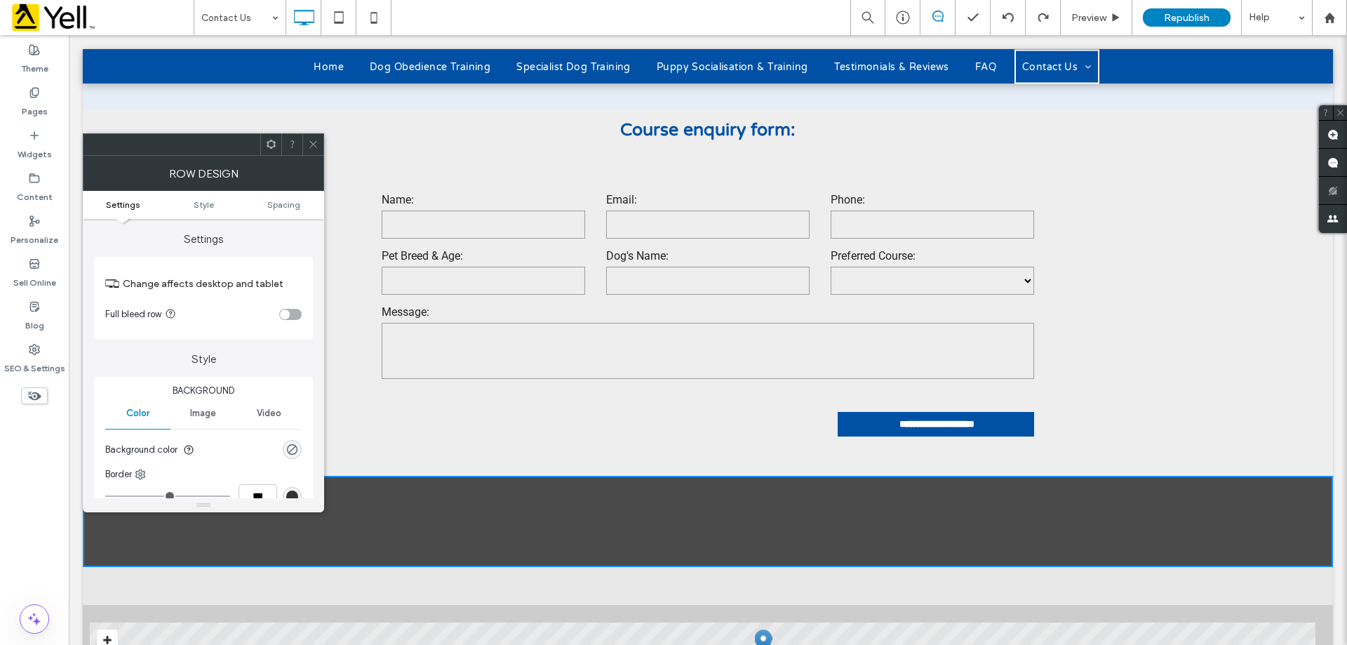
click at [307, 147] on div at bounding box center [312, 144] width 21 height 21
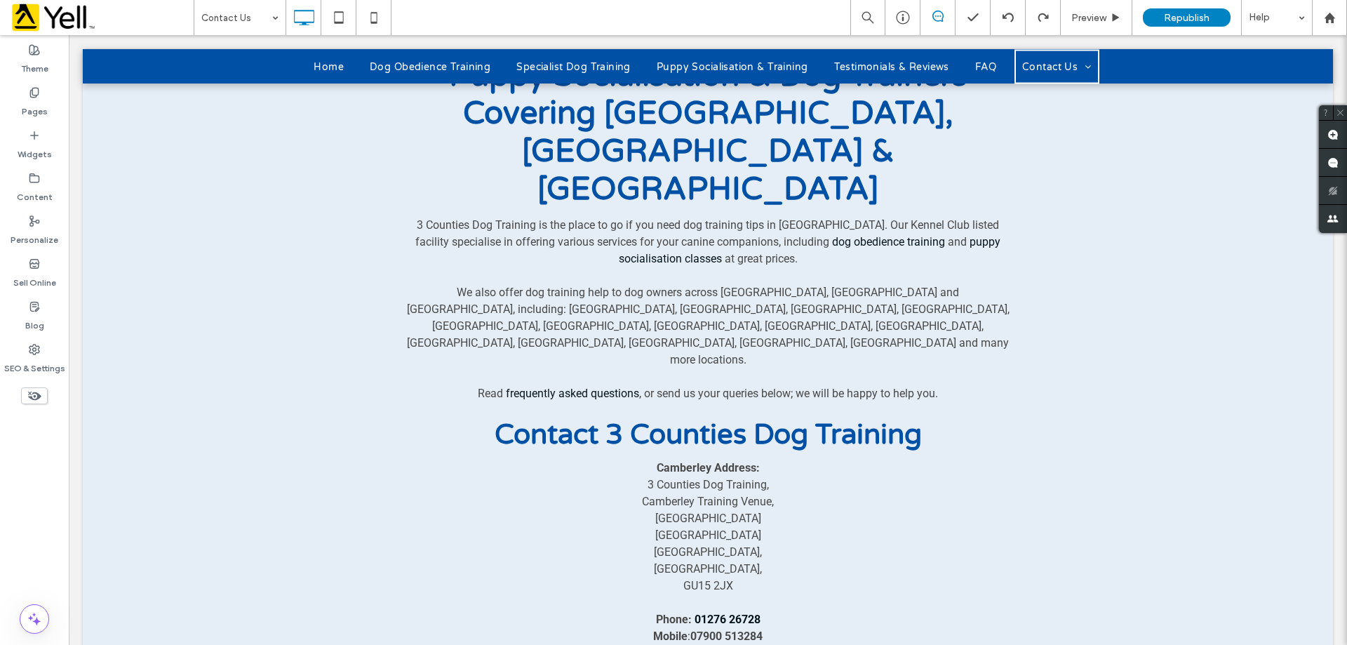
scroll to position [351, 0]
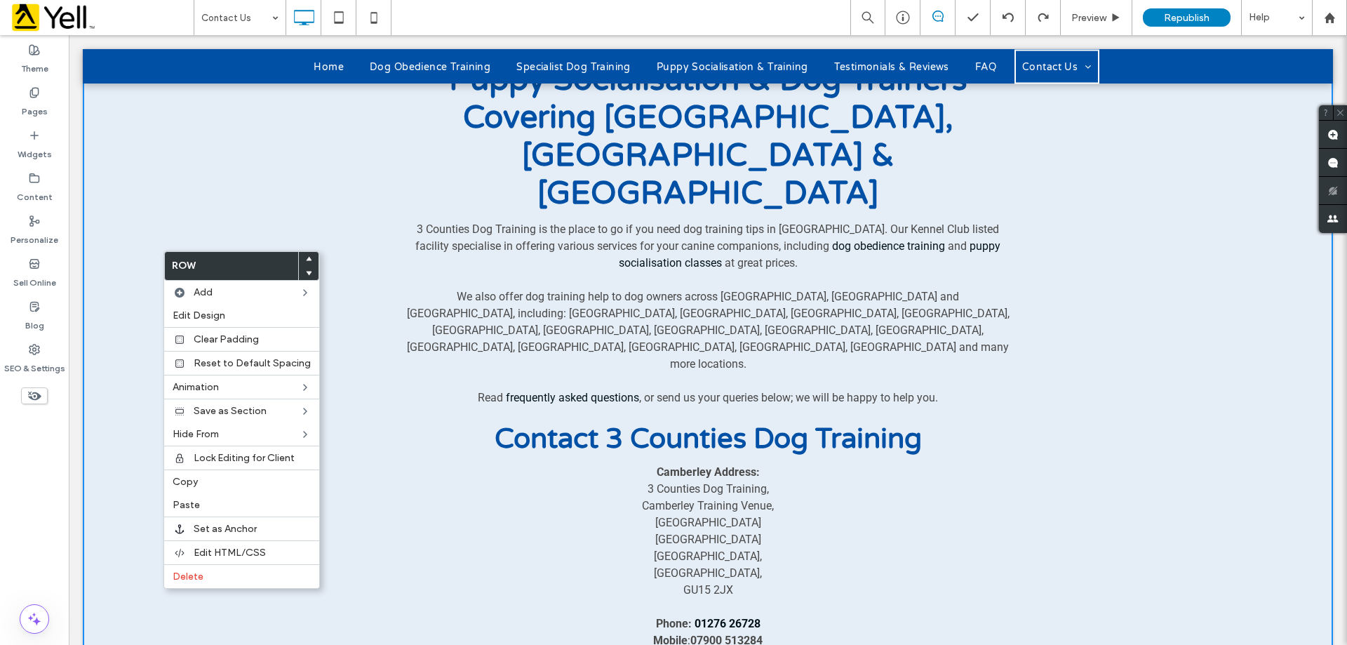
click at [384, 314] on div "Puppy Socialisation & Dog Trainers Covering Surrey, Hampshire & Berkshire 3 Cou…" at bounding box center [707, 383] width 673 height 717
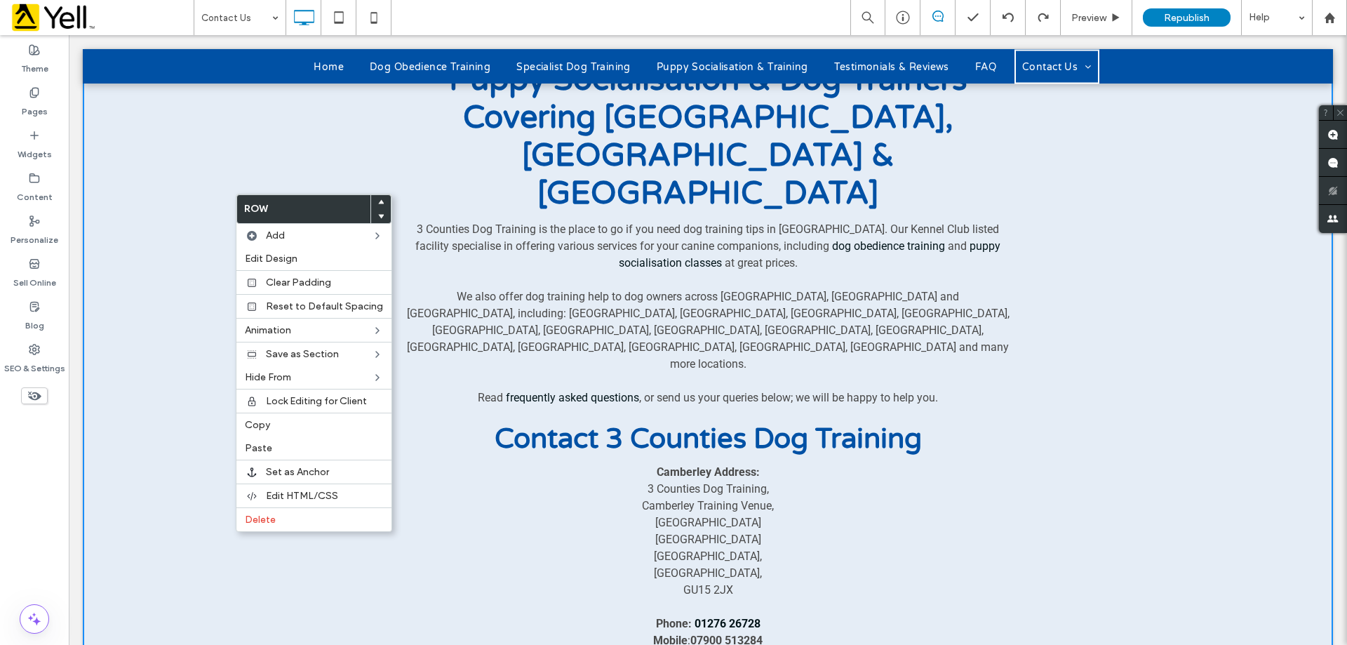
click at [135, 183] on div "Puppy Socialisation & Dog Trainers Covering Surrey, Hampshire & Berkshire 3 Cou…" at bounding box center [708, 383] width 1250 height 717
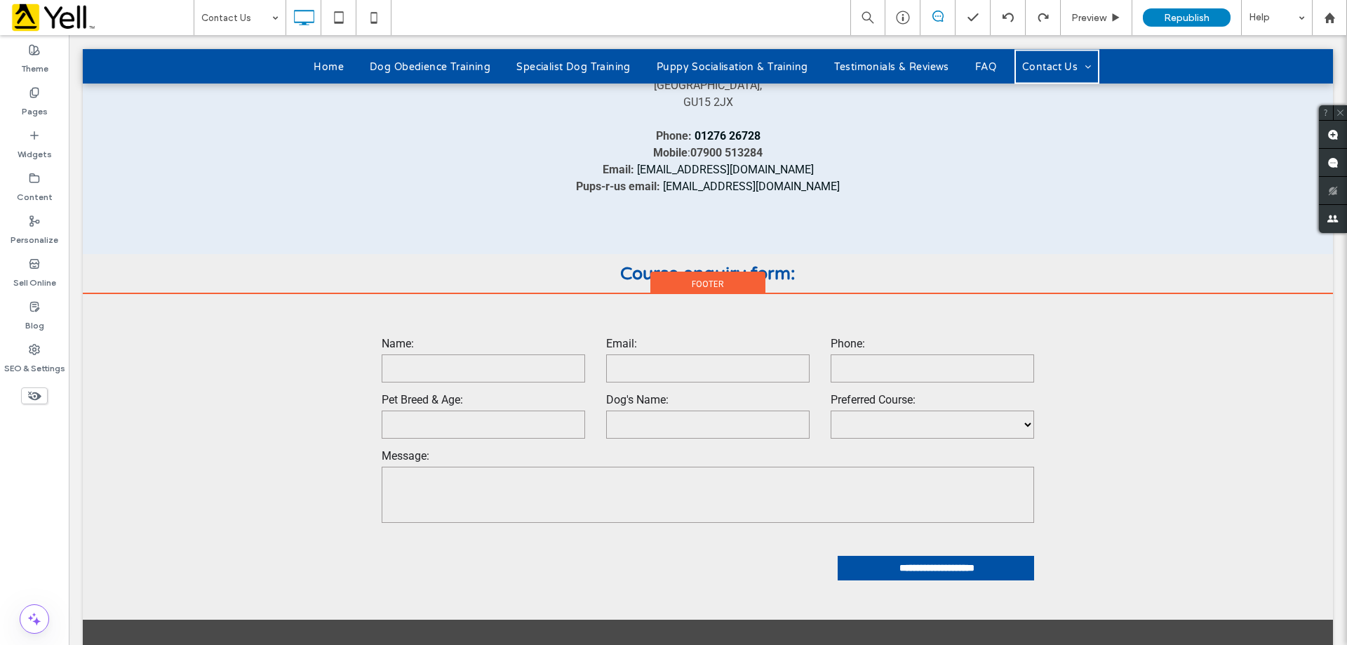
scroll to position [1052, 0]
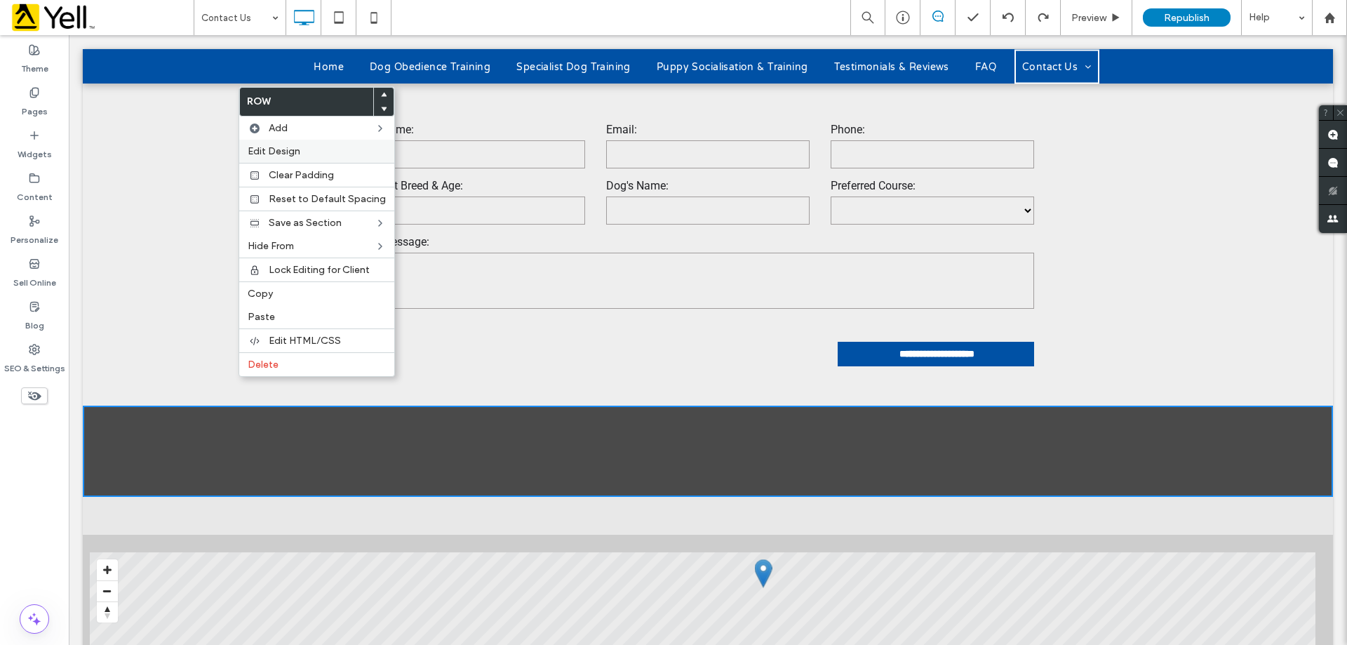
click at [278, 153] on span "Edit Design" at bounding box center [274, 151] width 53 height 12
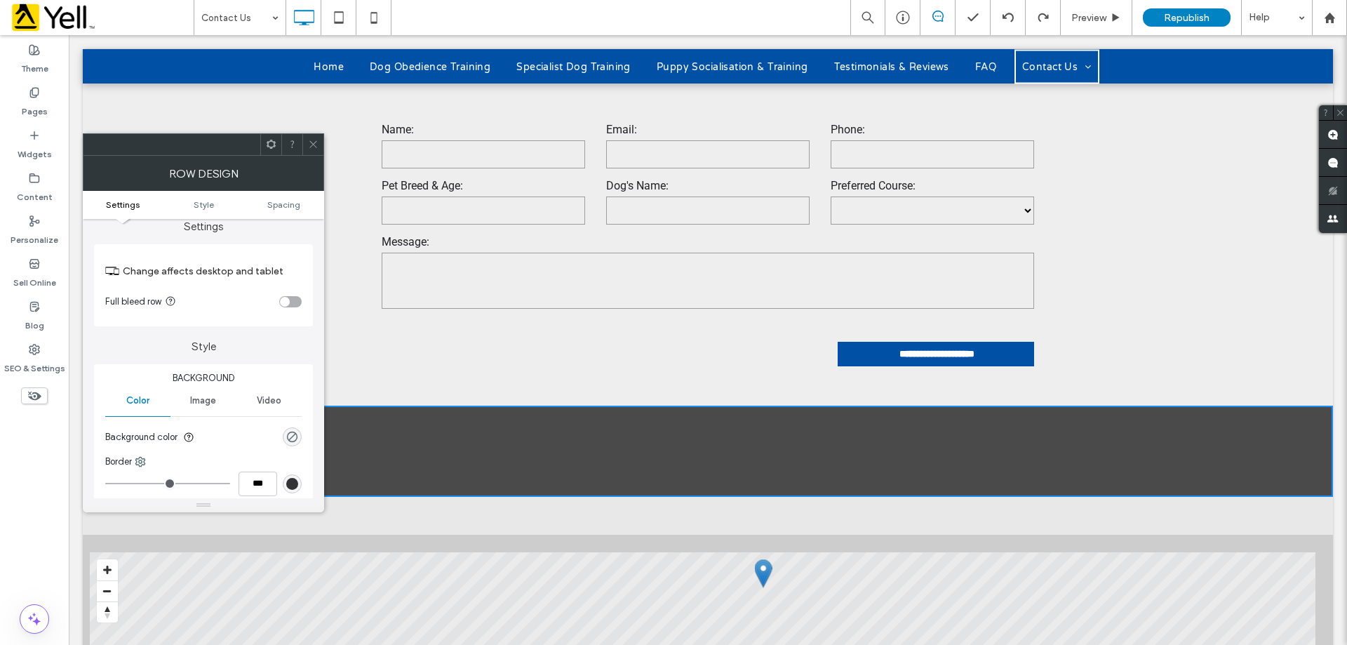
scroll to position [0, 0]
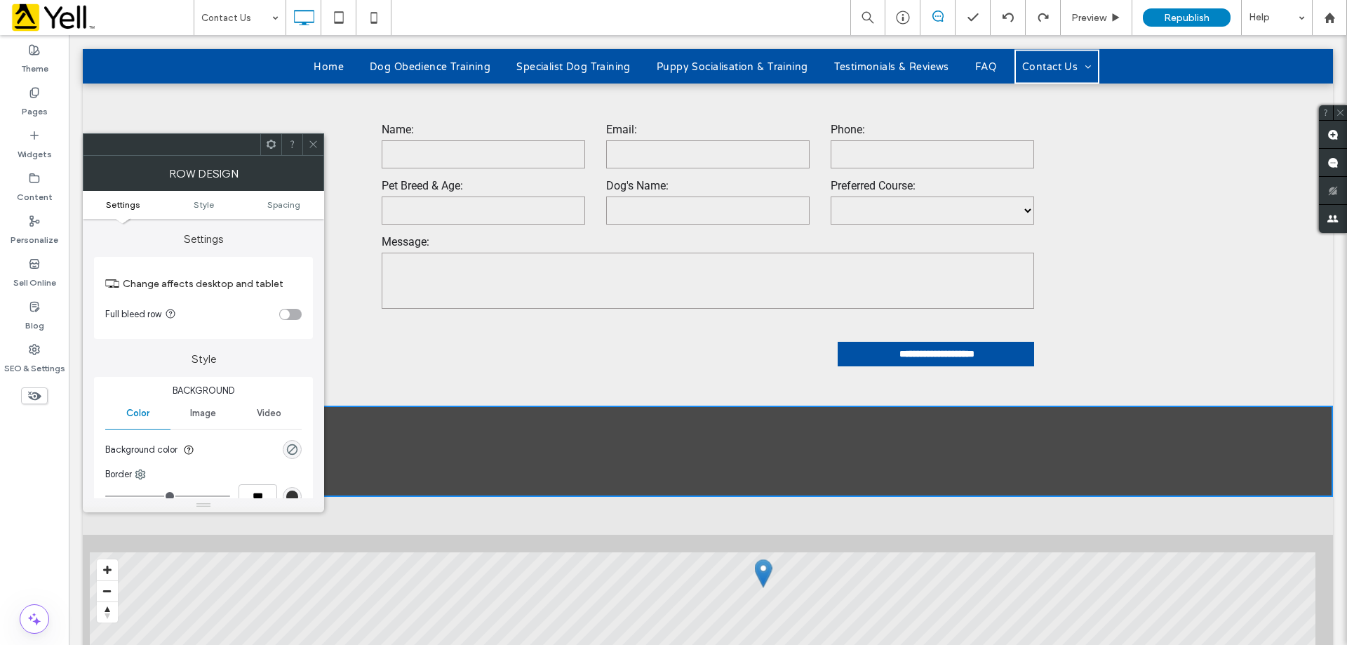
click at [129, 211] on ul "Settings Style Spacing" at bounding box center [203, 205] width 241 height 28
click at [318, 139] on icon at bounding box center [313, 144] width 11 height 11
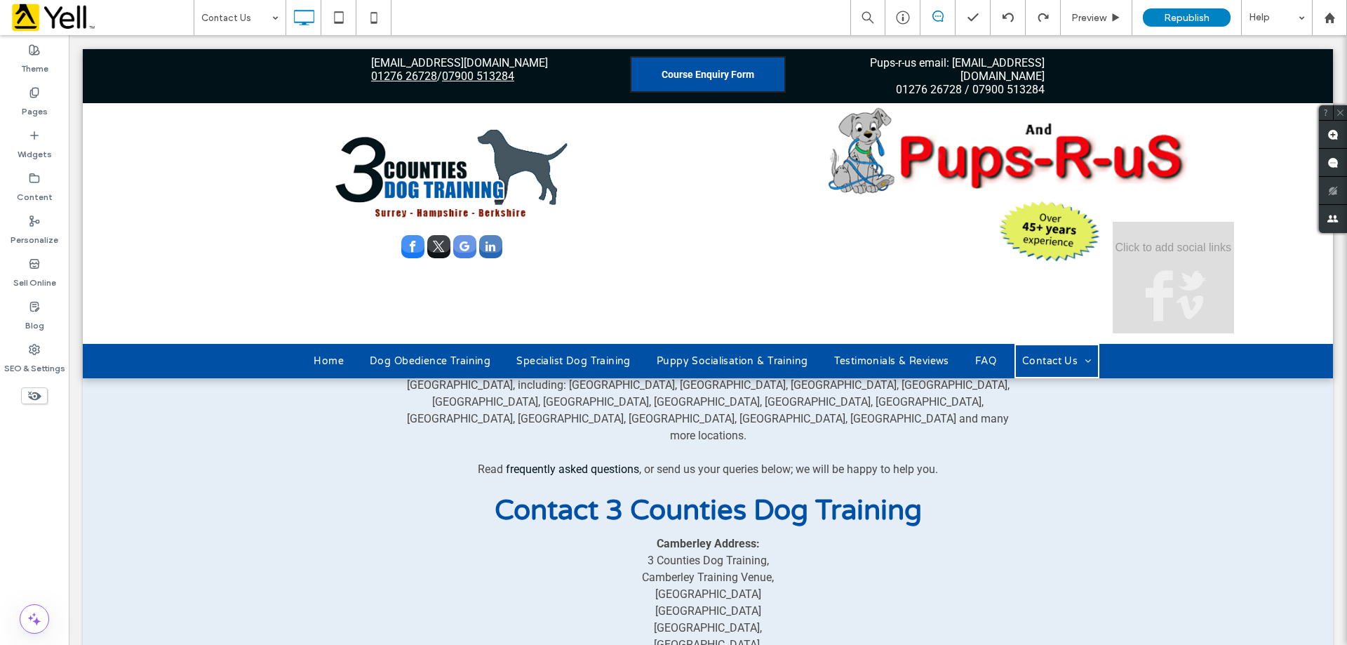
scroll to position [210, 0]
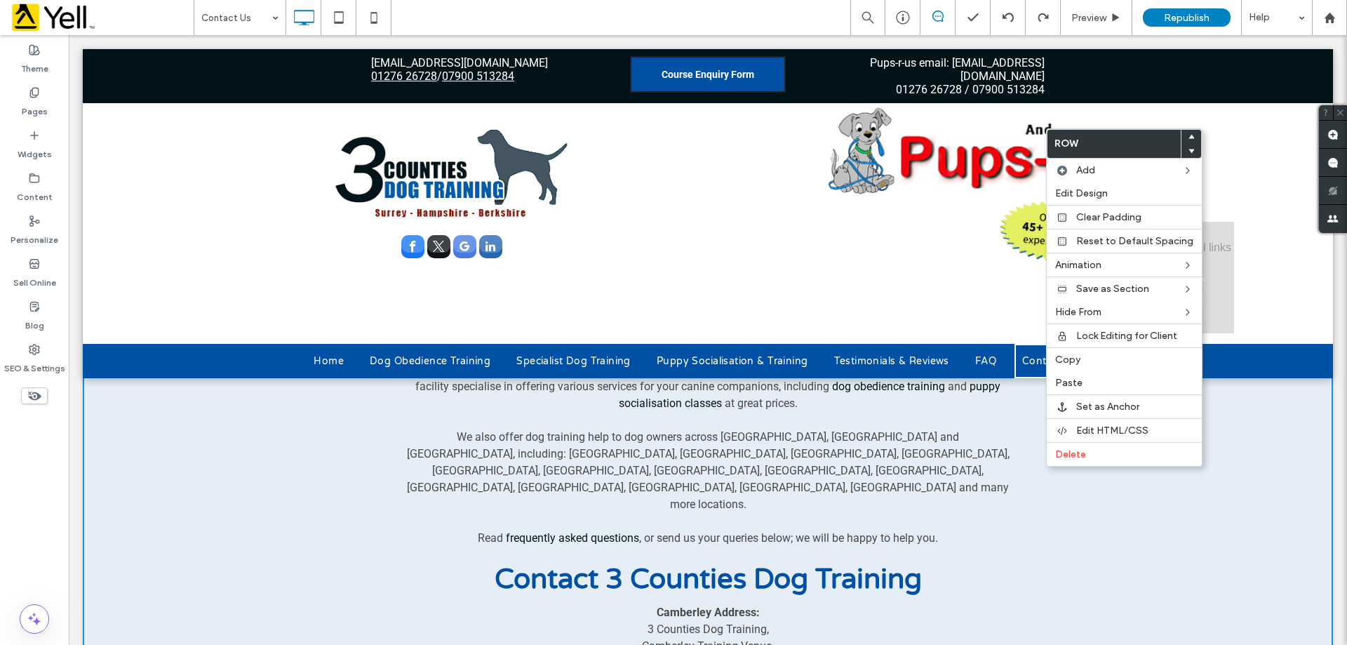
click at [1037, 538] on div "Puppy Socialisation & Dog Trainers Covering Surrey, Hampshire & Berkshire 3 Cou…" at bounding box center [707, 523] width 673 height 717
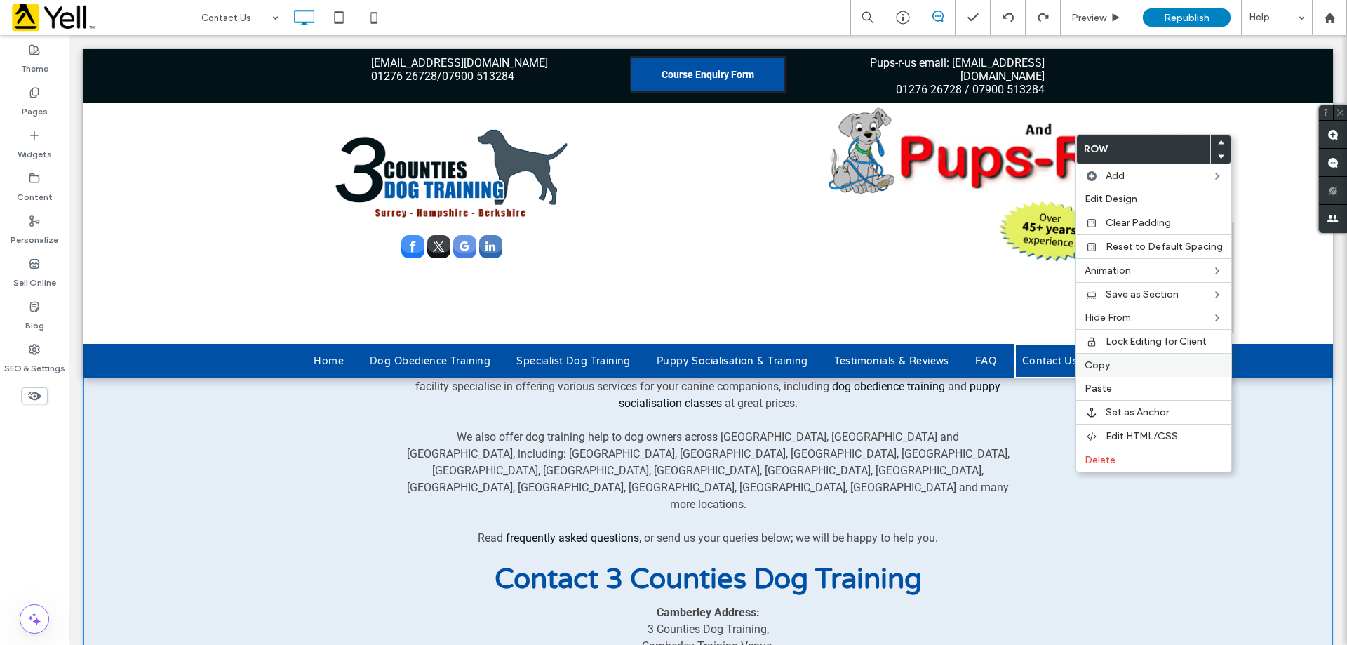
click at [1131, 354] on div "Copy" at bounding box center [1153, 365] width 155 height 24
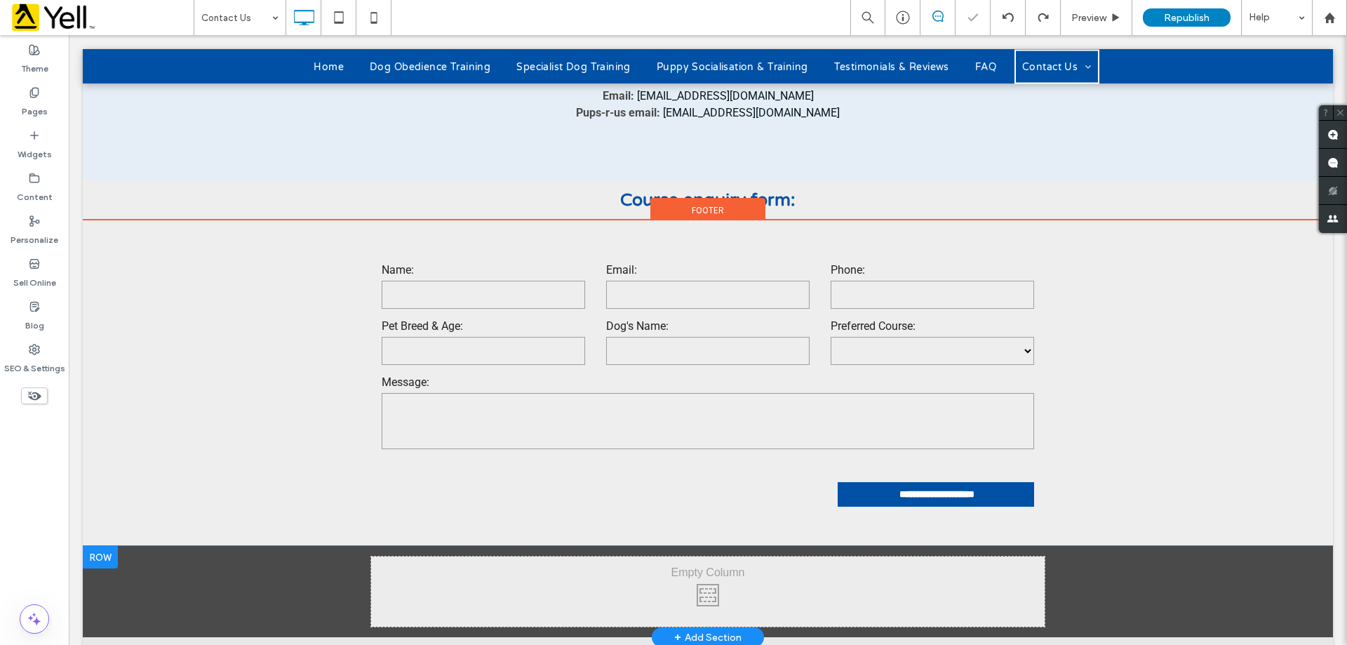
scroll to position [1052, 0]
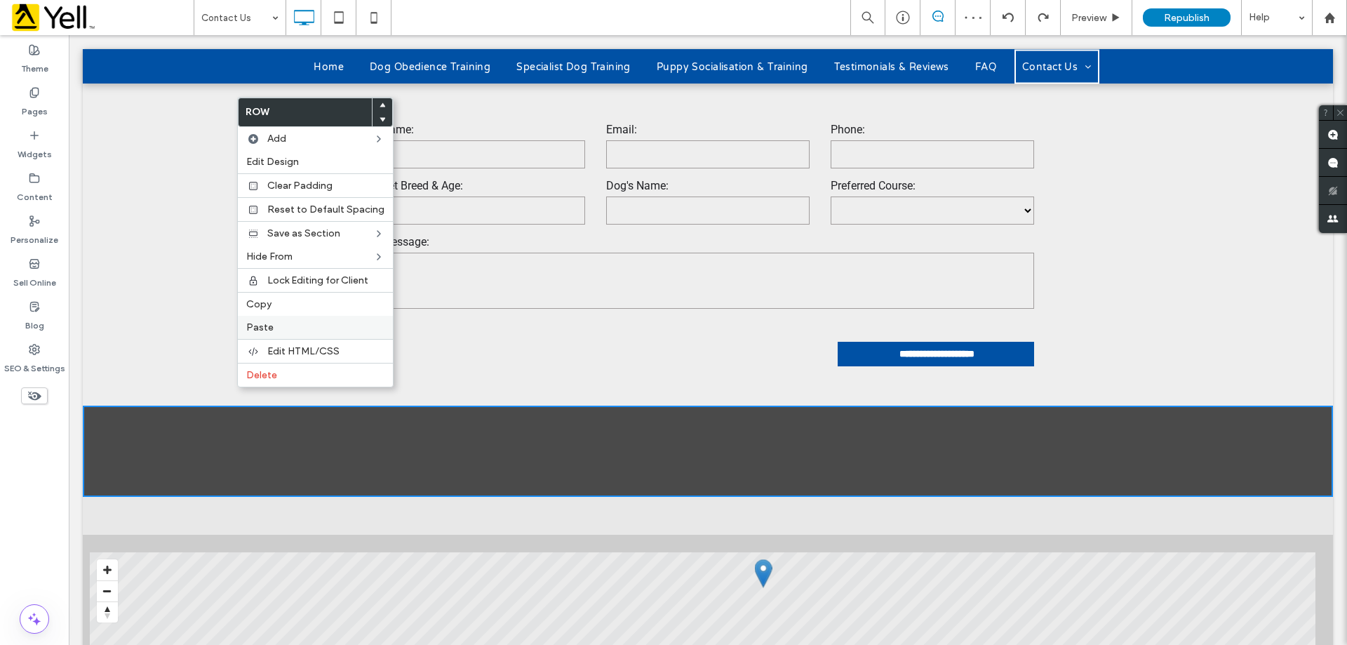
click at [278, 324] on label "Paste" at bounding box center [315, 327] width 138 height 12
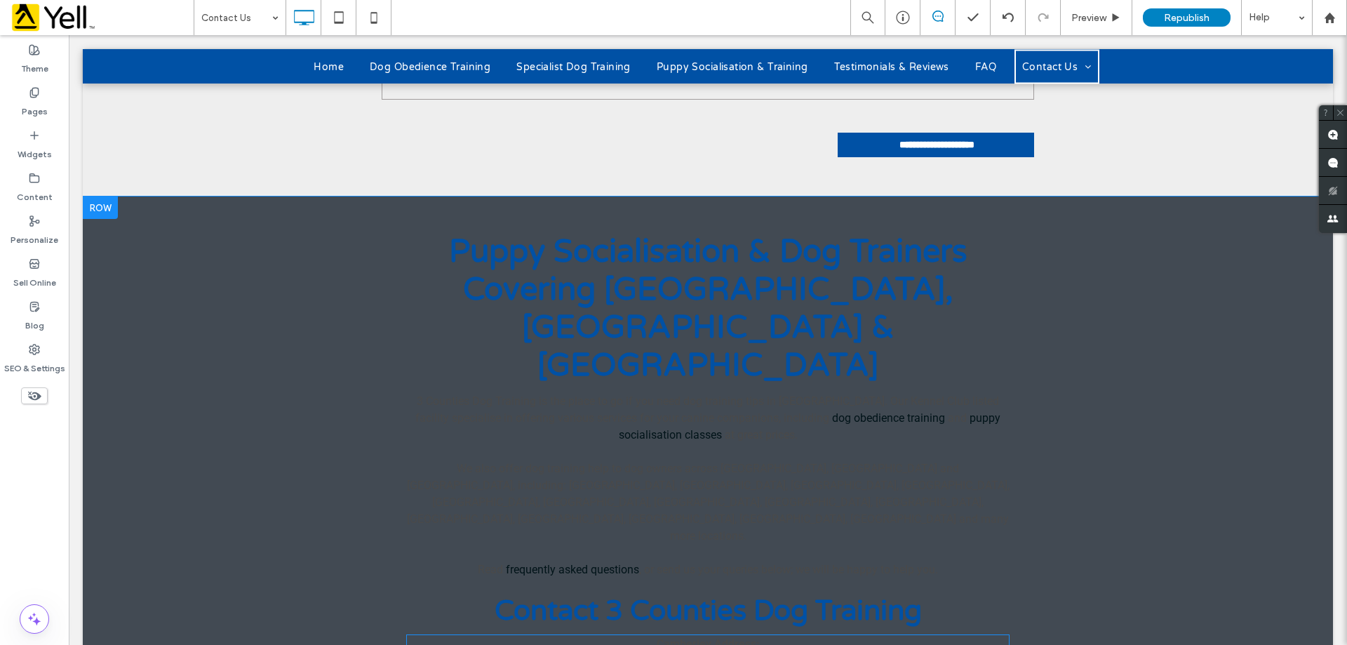
scroll to position [1403, 0]
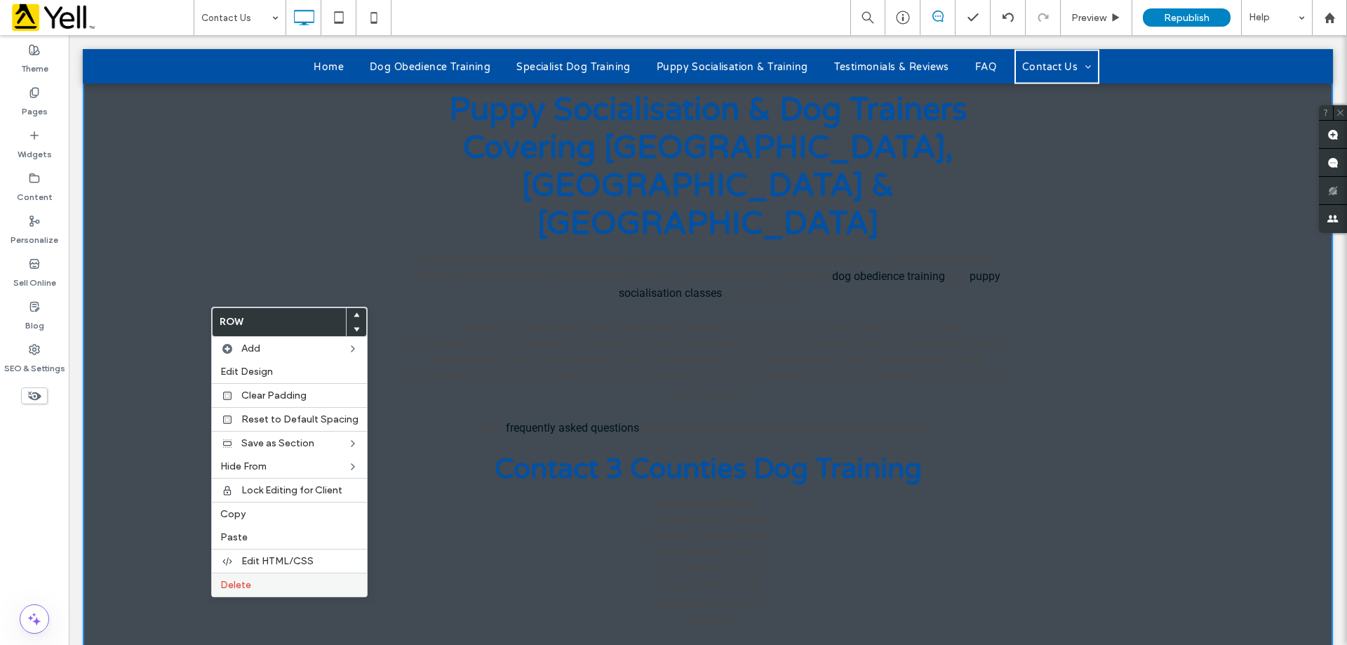
click at [255, 589] on label "Delete" at bounding box center [289, 585] width 138 height 12
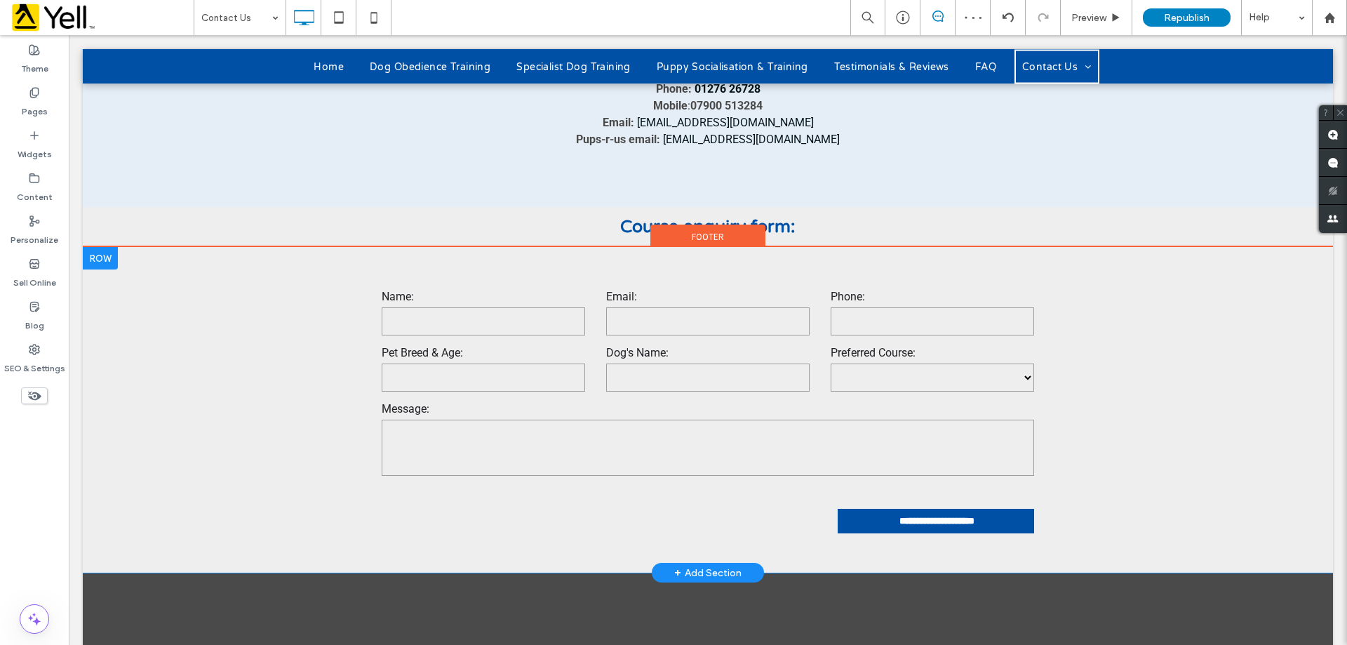
scroll to position [882, 0]
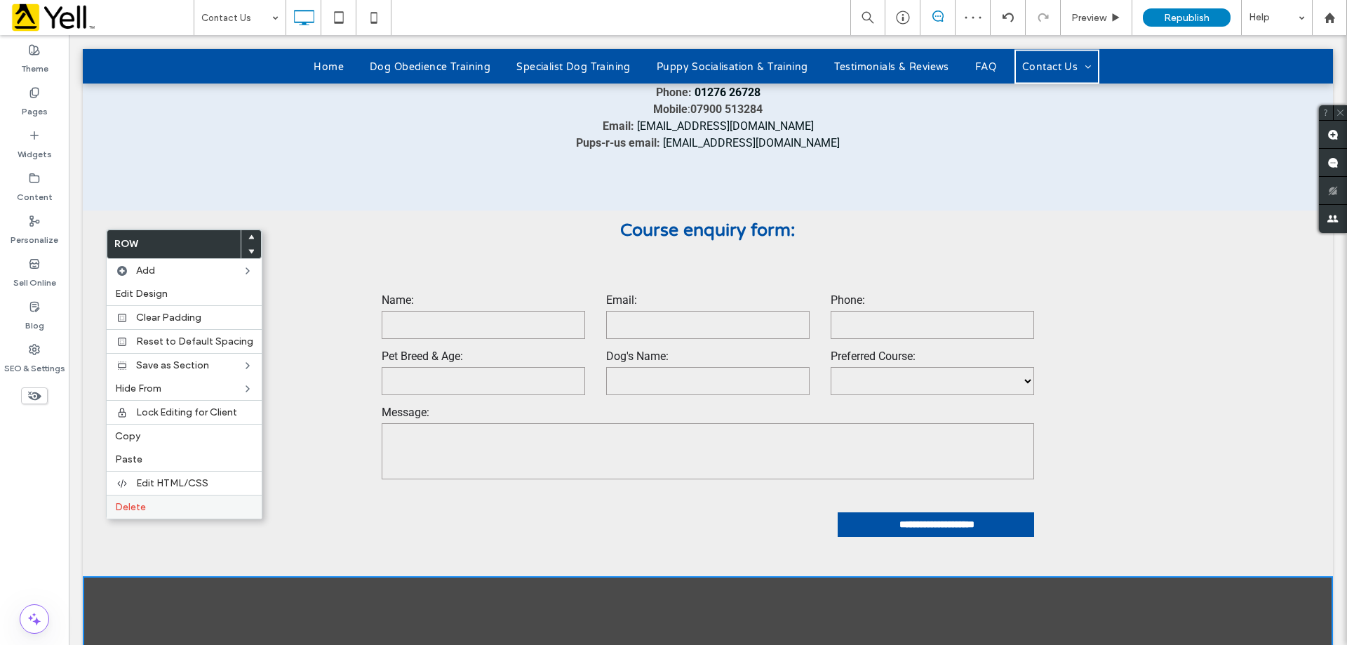
click at [137, 506] on span "Delete" at bounding box center [130, 507] width 31 height 12
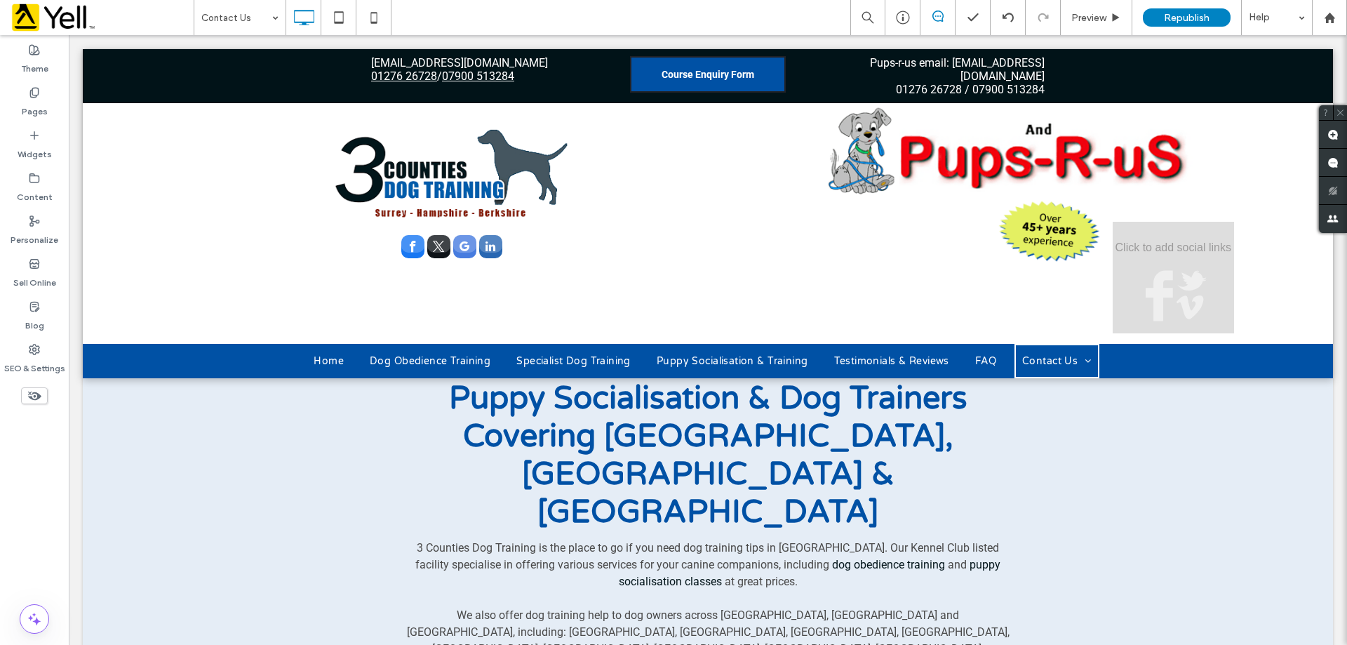
scroll to position [0, 0]
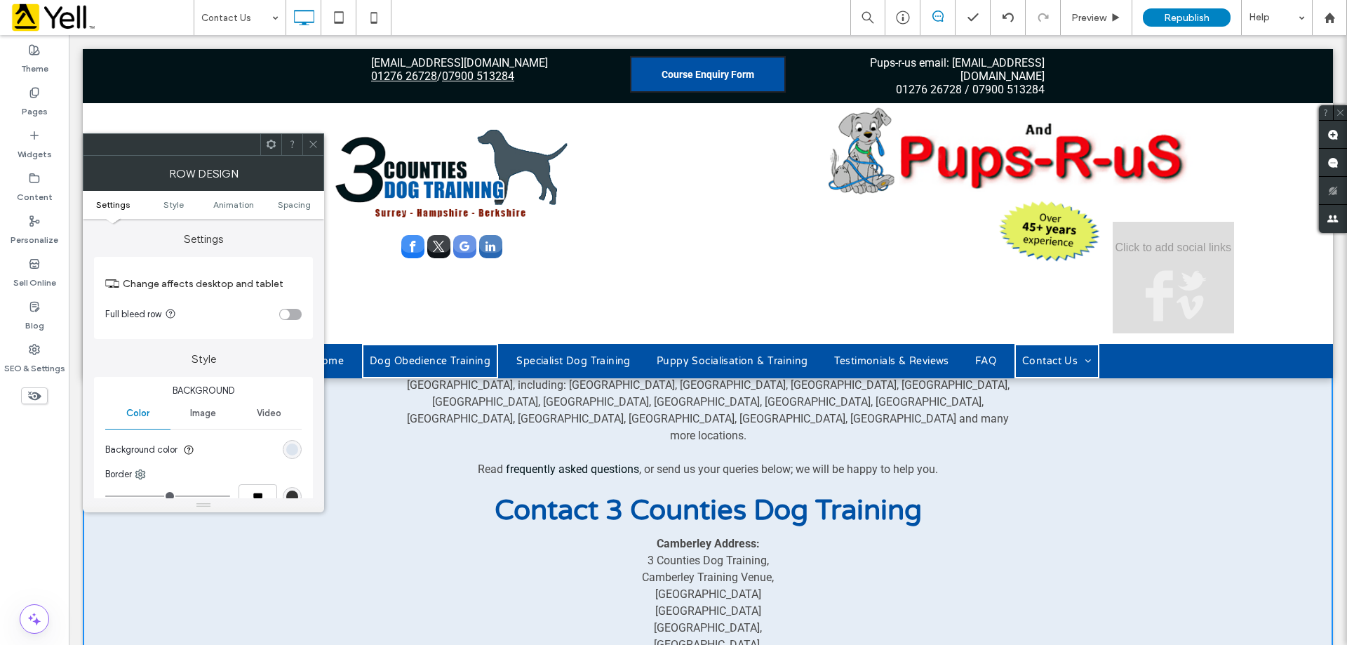
scroll to position [281, 0]
click at [317, 140] on icon at bounding box center [313, 144] width 11 height 11
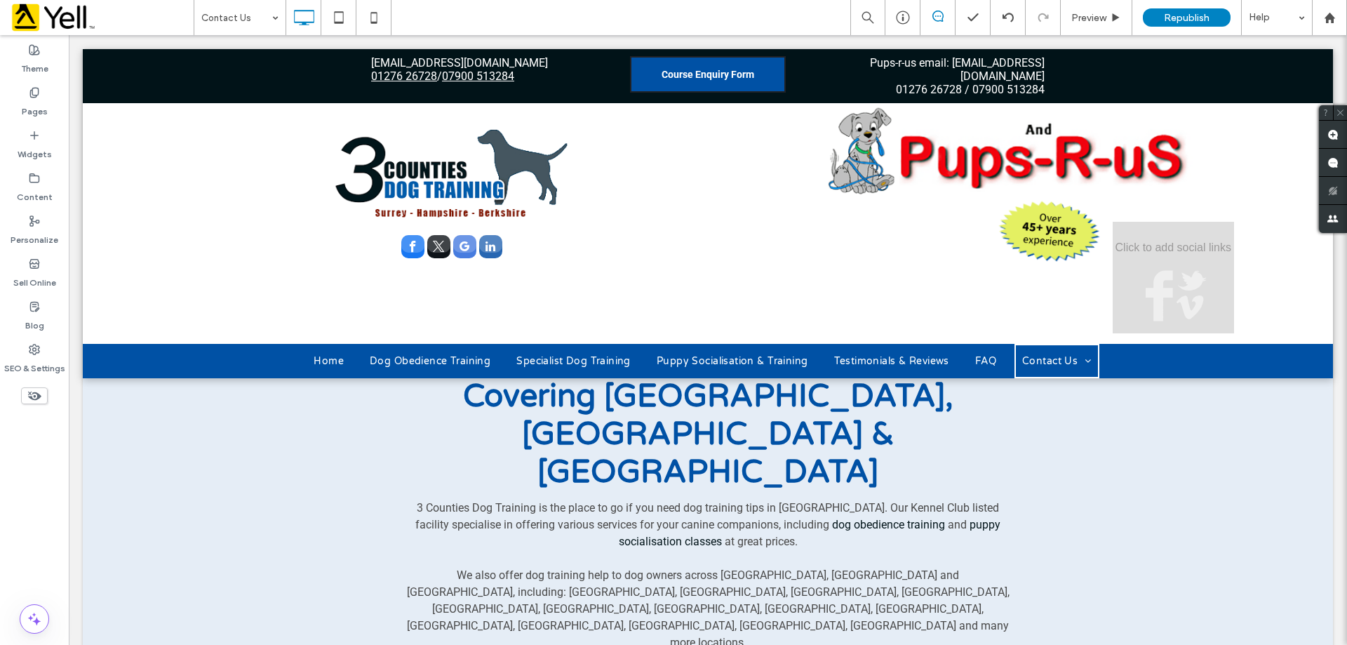
scroll to position [0, 0]
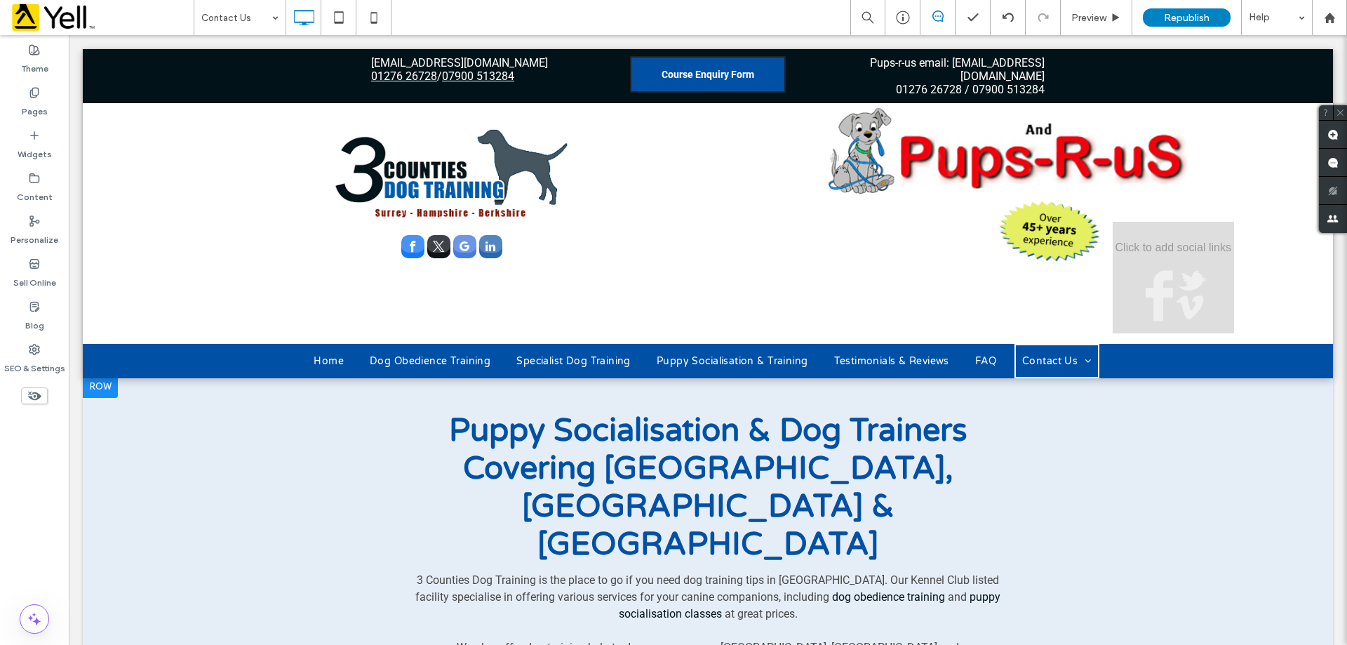
click at [112, 383] on div at bounding box center [100, 386] width 35 height 22
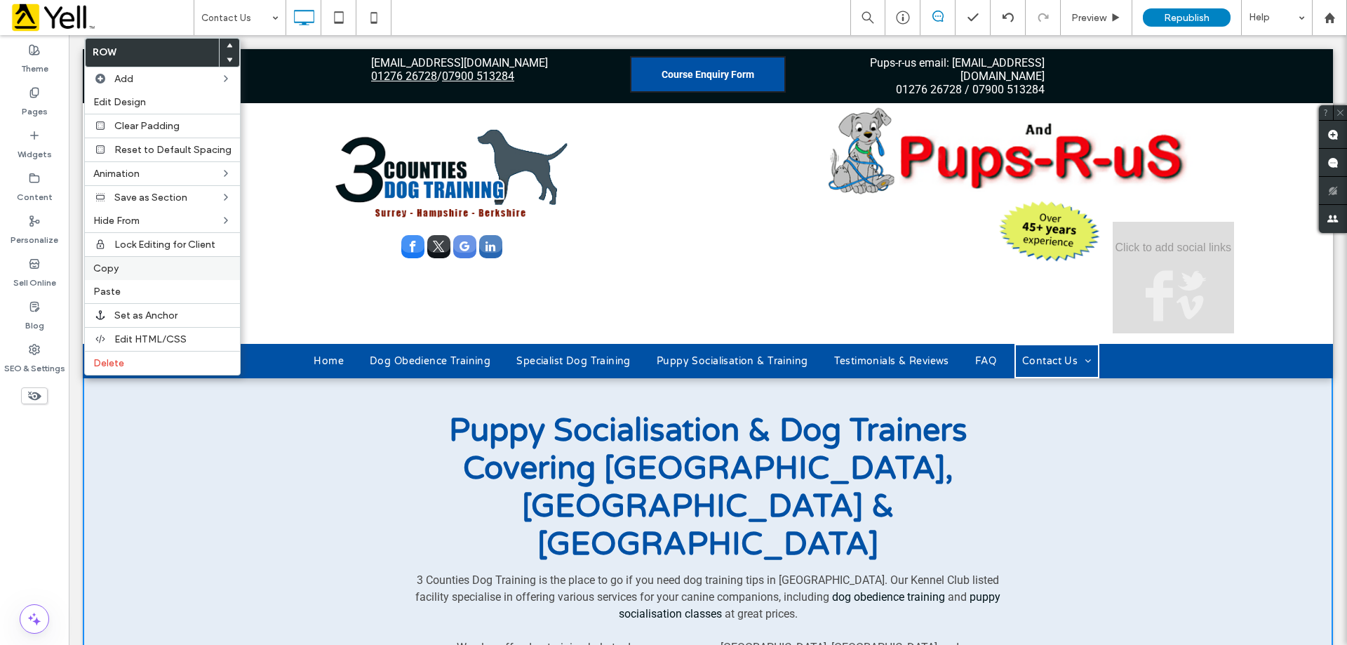
click at [121, 264] on label "Copy" at bounding box center [162, 268] width 138 height 12
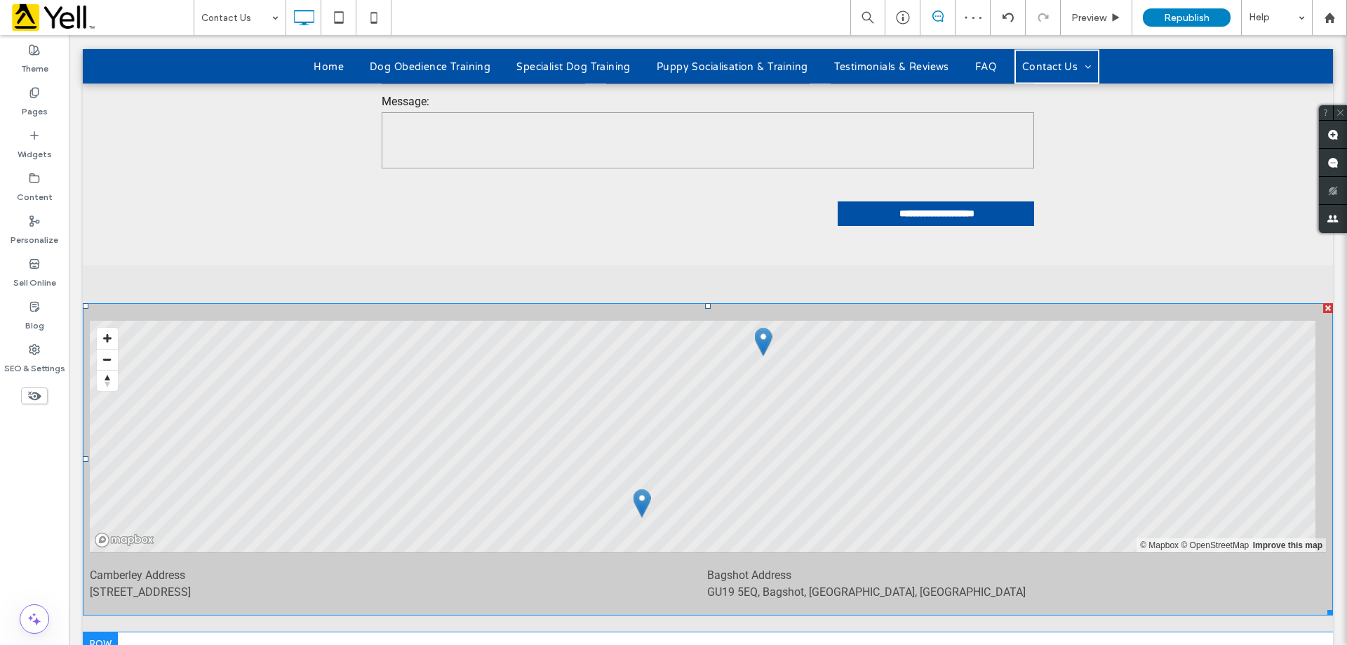
scroll to position [1333, 0]
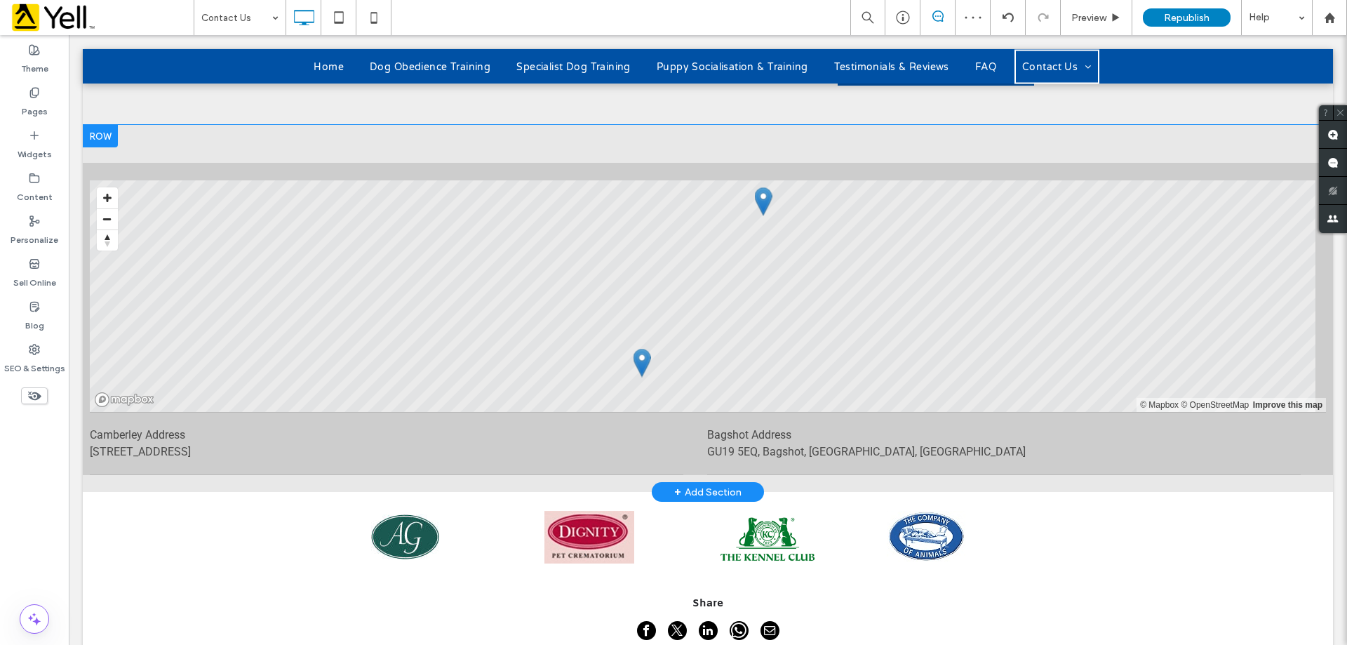
click at [689, 484] on div "+ Add Section" at bounding box center [707, 491] width 67 height 15
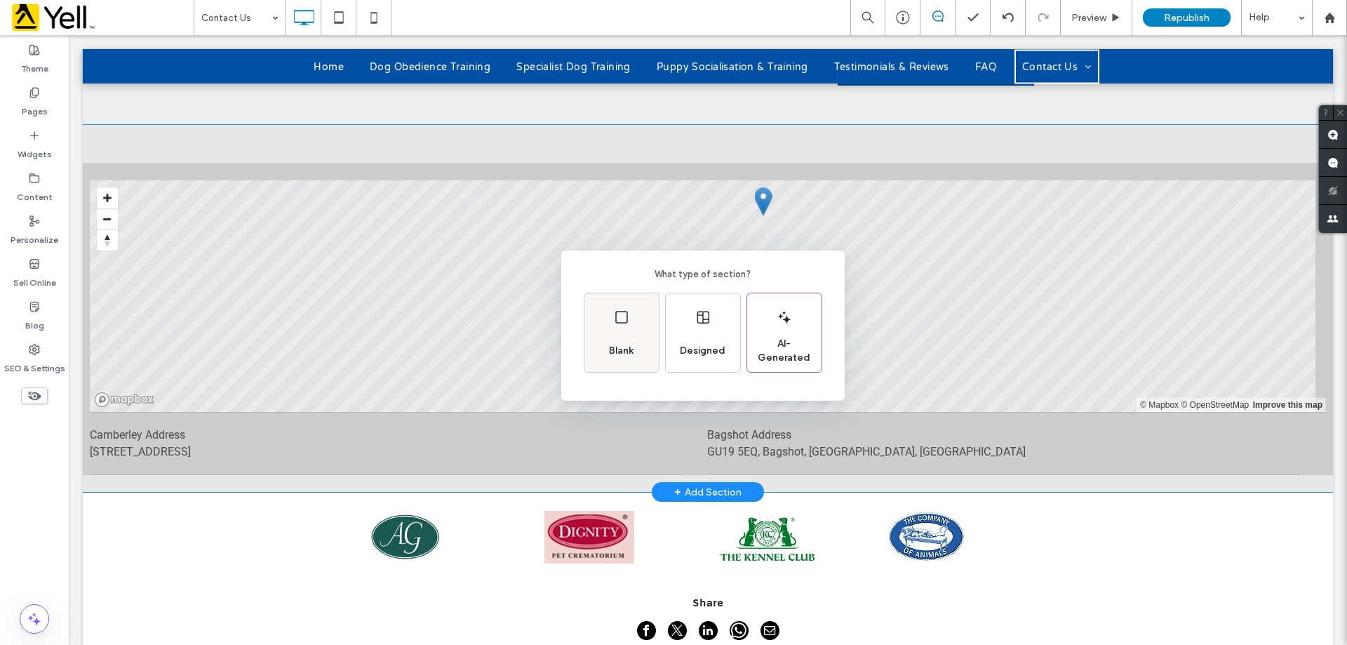
click at [635, 337] on div "Blank" at bounding box center [621, 350] width 36 height 31
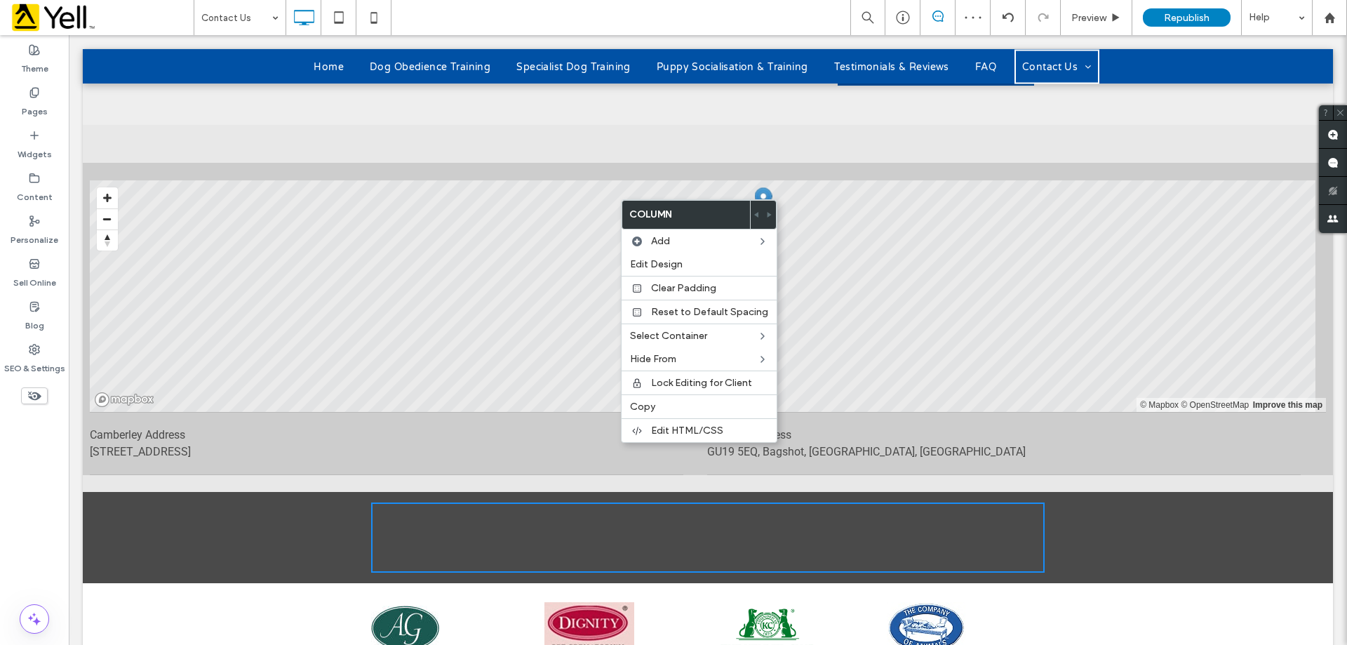
click at [242, 492] on div "Click To Paste Click To Paste + Add Section" at bounding box center [708, 537] width 1250 height 91
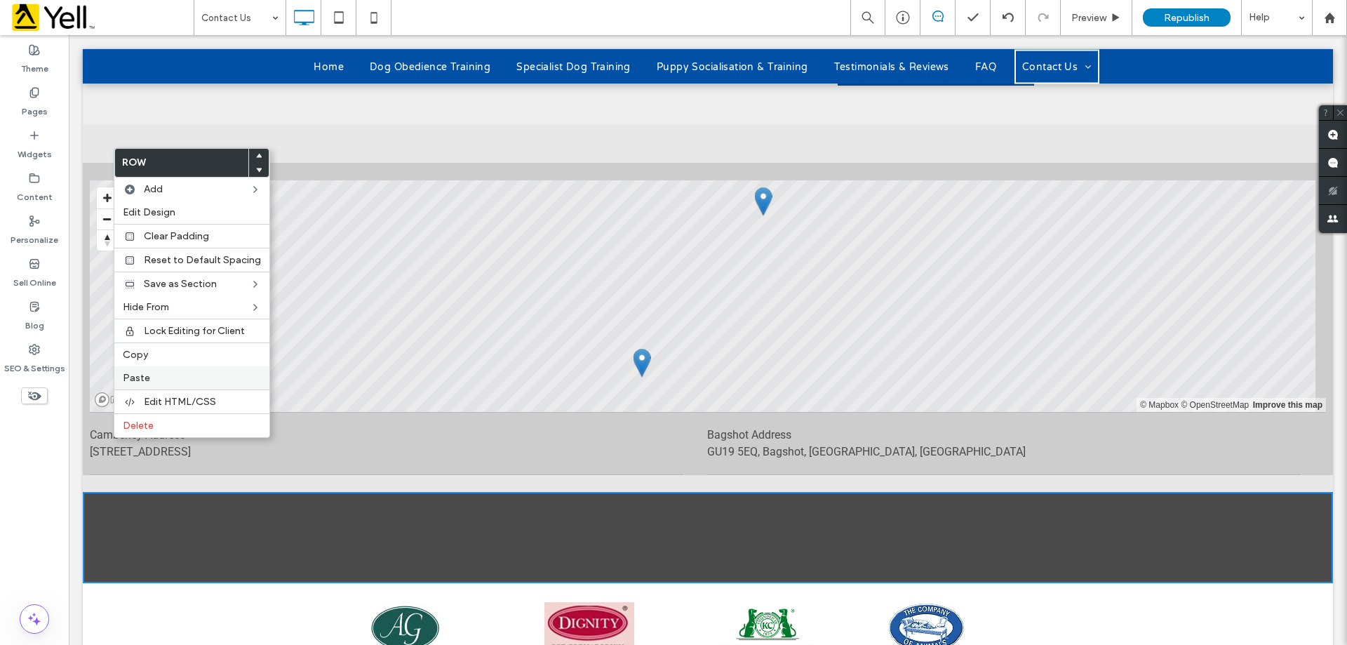
click at [188, 370] on div "Paste" at bounding box center [191, 377] width 155 height 23
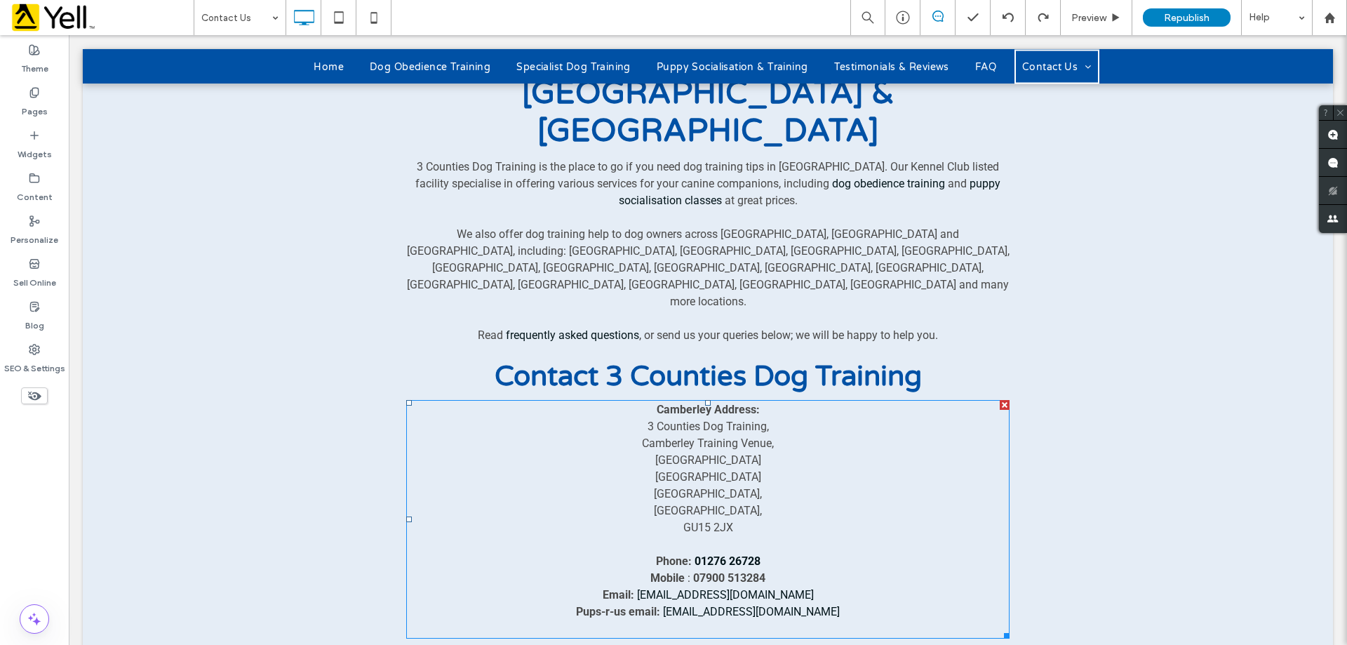
scroll to position [421, 0]
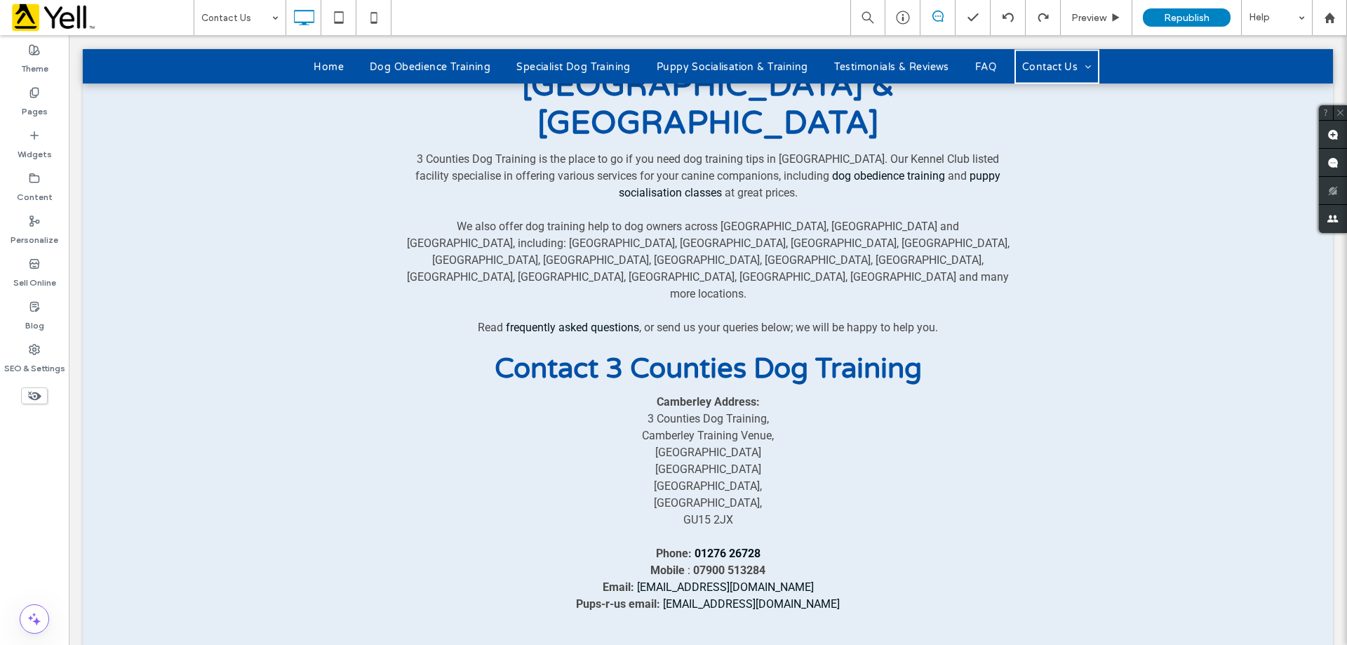
click at [1090, 253] on div "Puppy Socialisation & Dog Trainers Covering Surrey, Hampshire & Berkshire 3 Cou…" at bounding box center [708, 312] width 1250 height 717
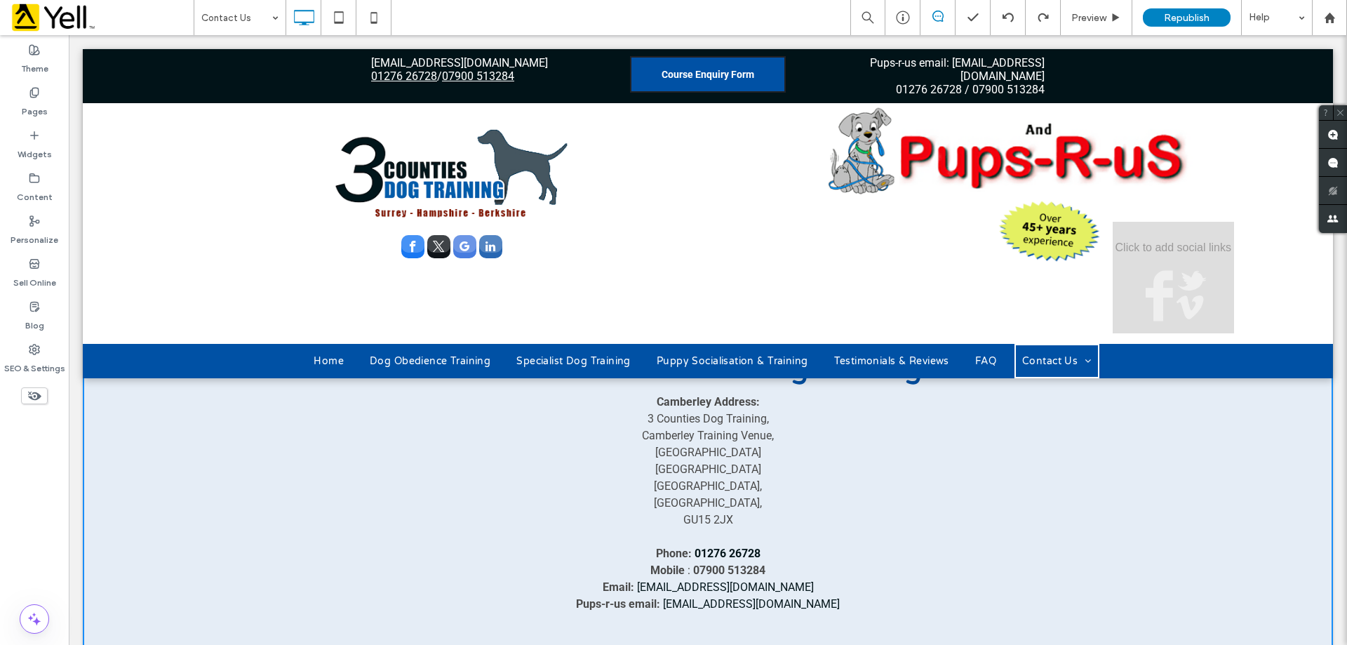
scroll to position [0, 0]
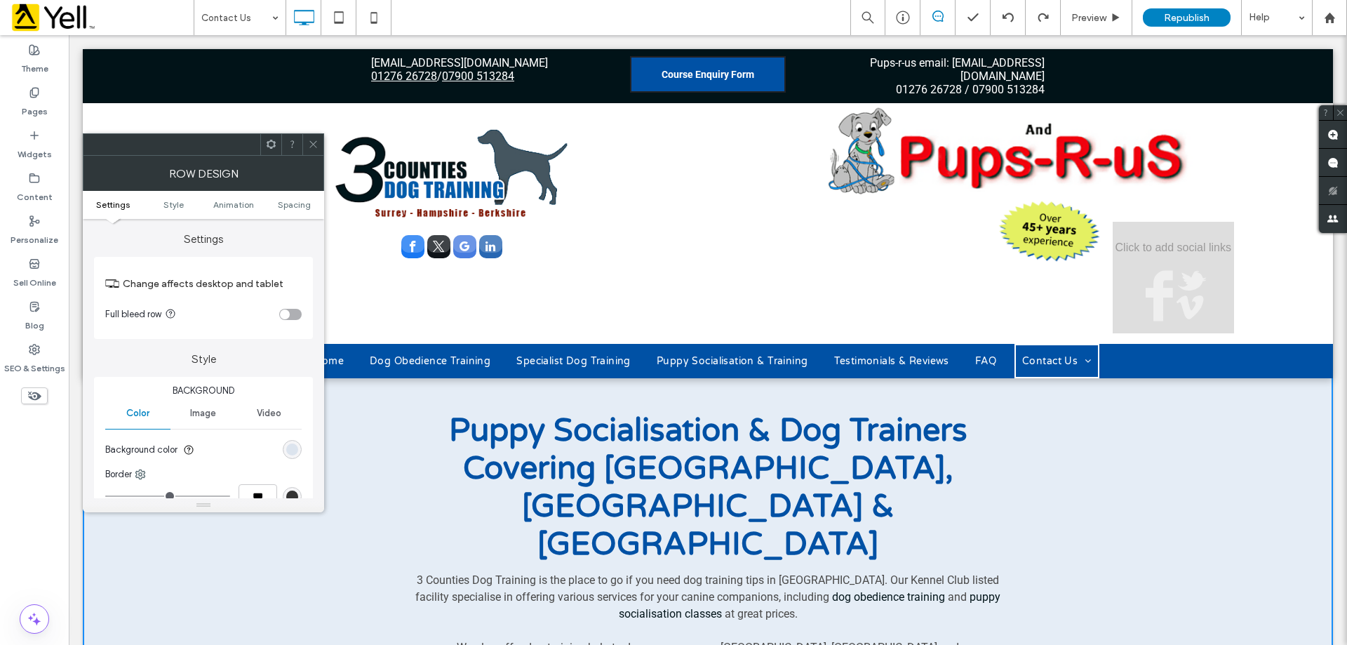
click at [711, 520] on span "Puppy Socialisation & Dog Trainers Covering Surrey, Hampshire & Berkshire" at bounding box center [708, 488] width 518 height 152
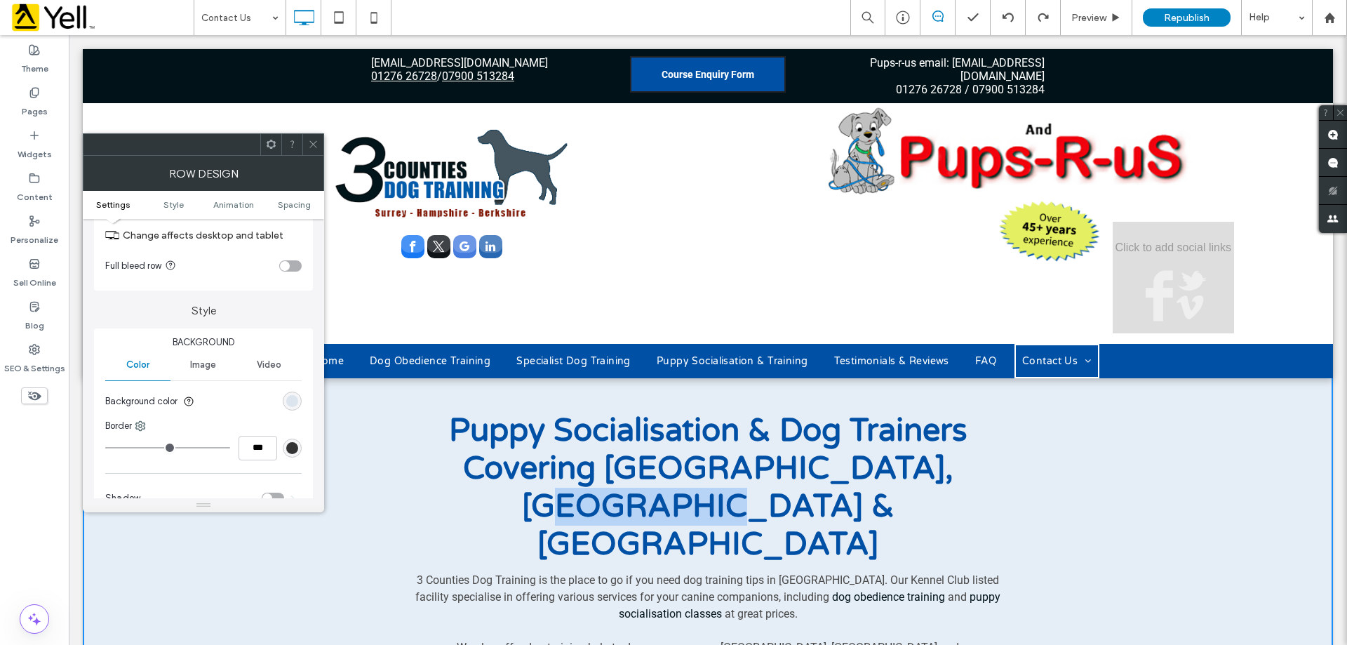
scroll to position [140, 0]
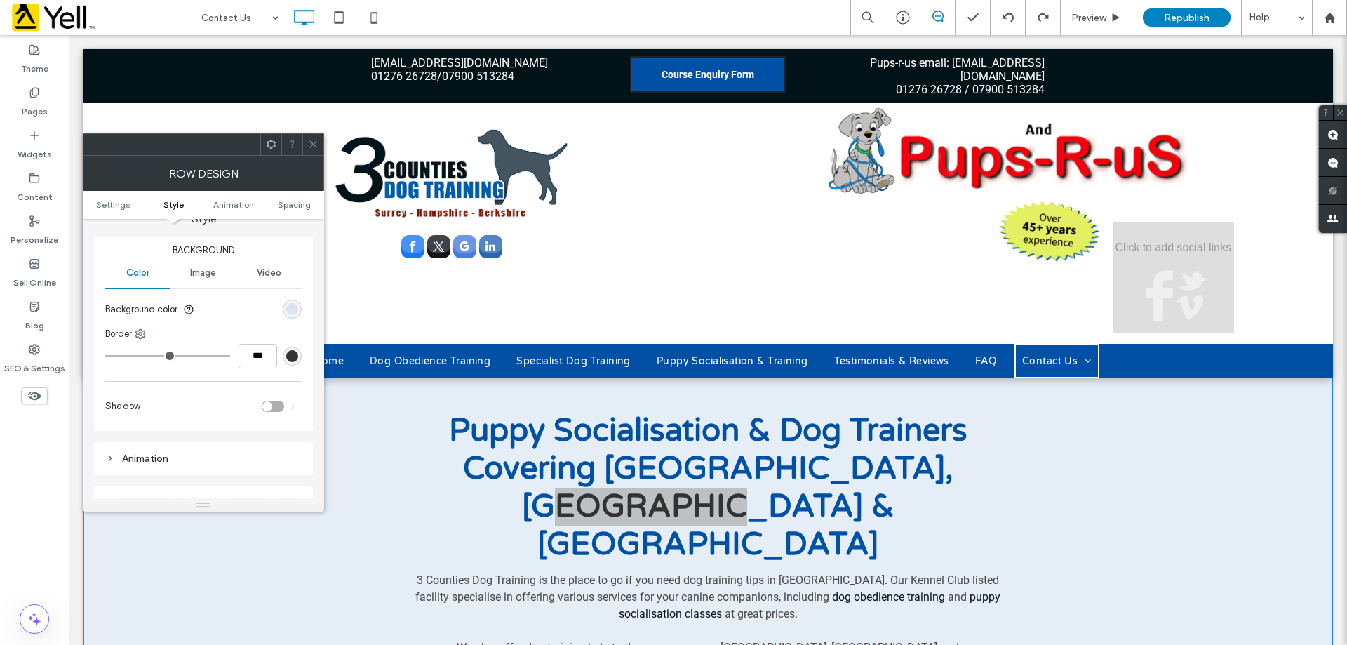
click at [290, 302] on div "rgba(0, 81, 165, 0.1)" at bounding box center [292, 308] width 19 height 19
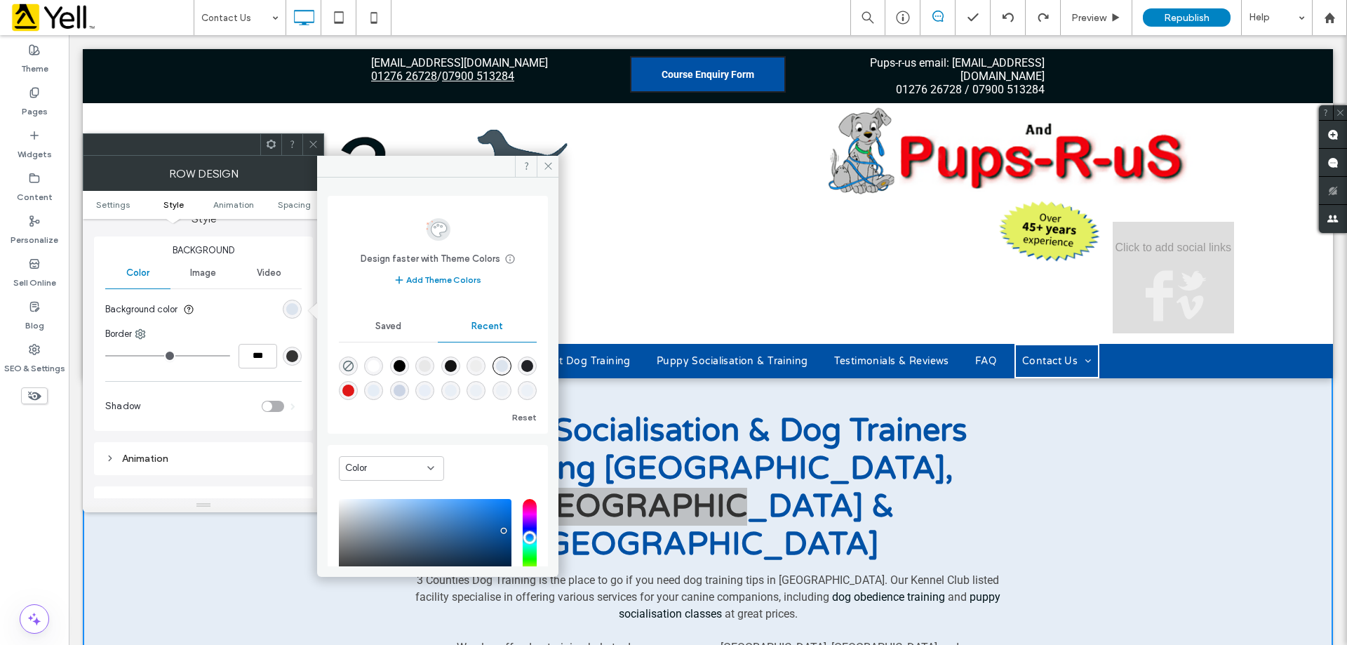
click at [506, 367] on div "rgba(0, 81, 165, 0.1)" at bounding box center [502, 366] width 12 height 12
click at [544, 169] on icon at bounding box center [548, 166] width 11 height 11
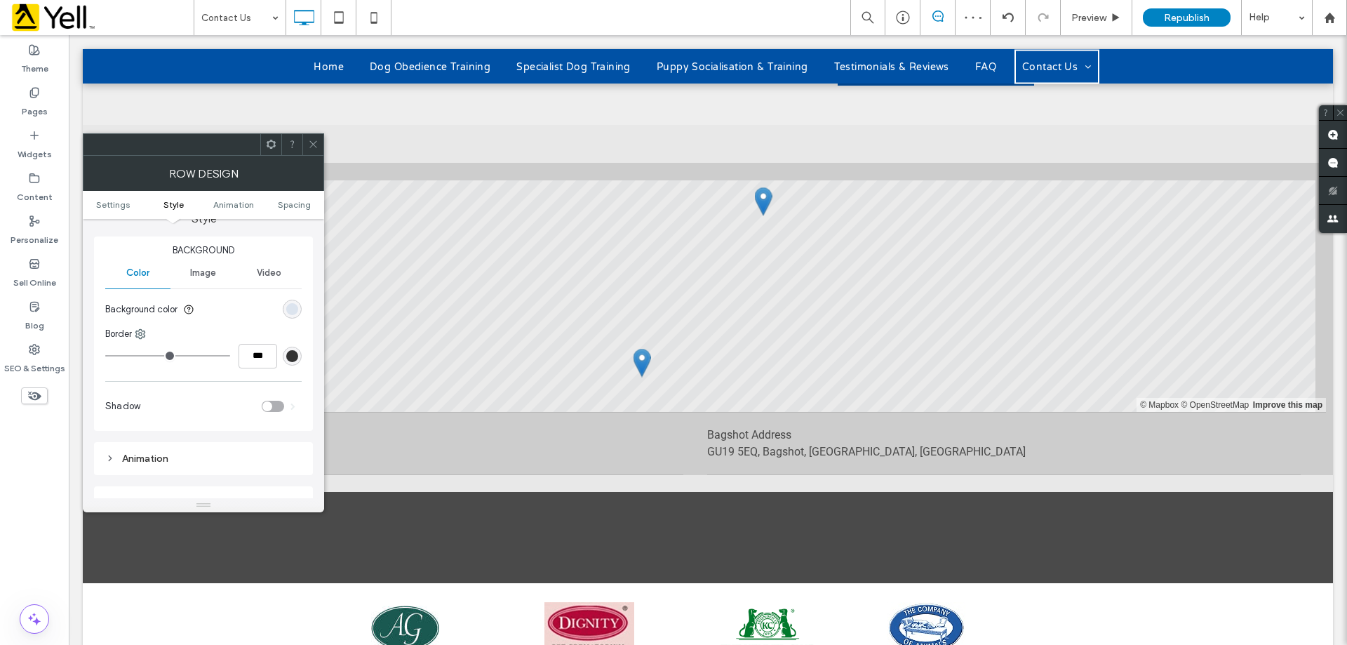
scroll to position [1613, 0]
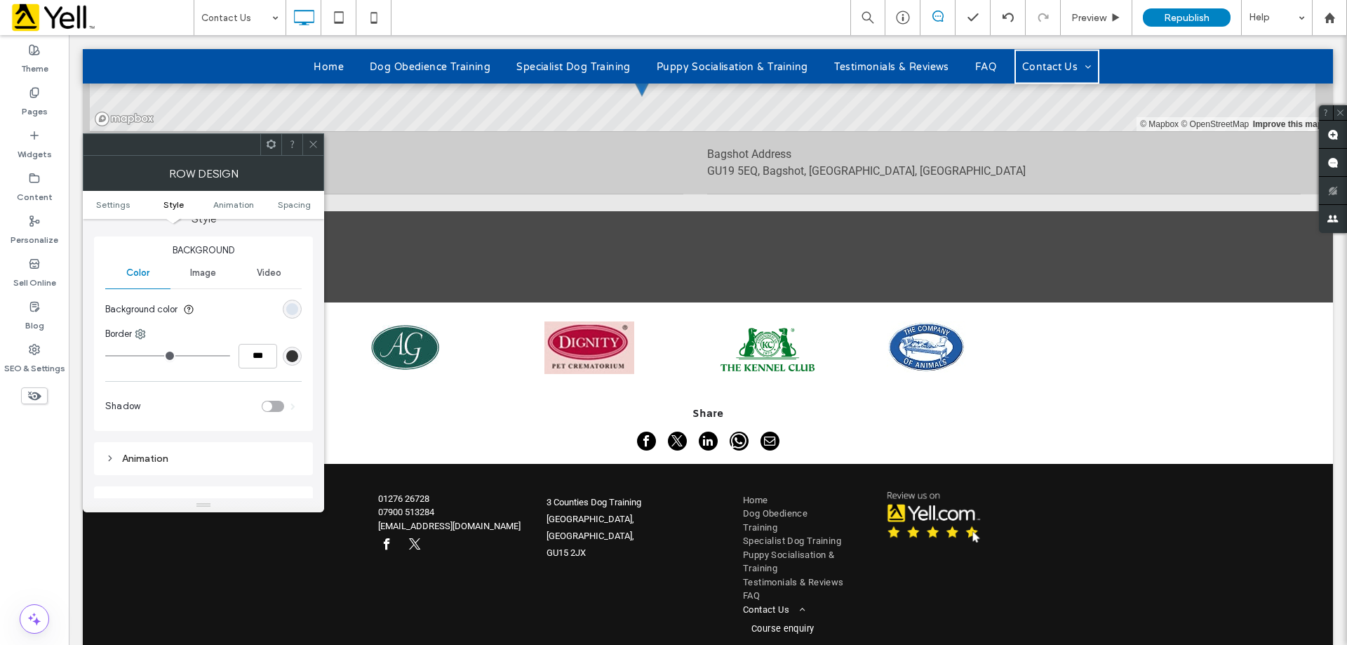
click at [595, 222] on div "Click To Paste" at bounding box center [707, 257] width 673 height 70
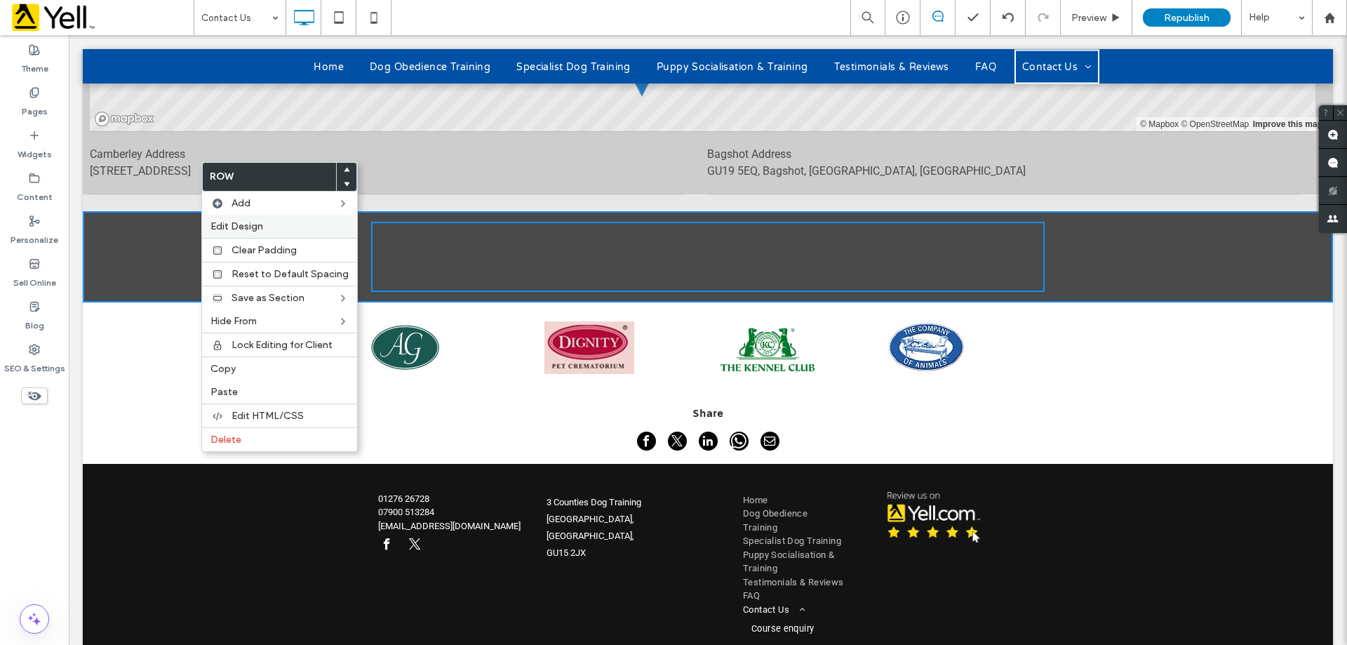
click at [253, 224] on span "Edit Design" at bounding box center [236, 226] width 53 height 12
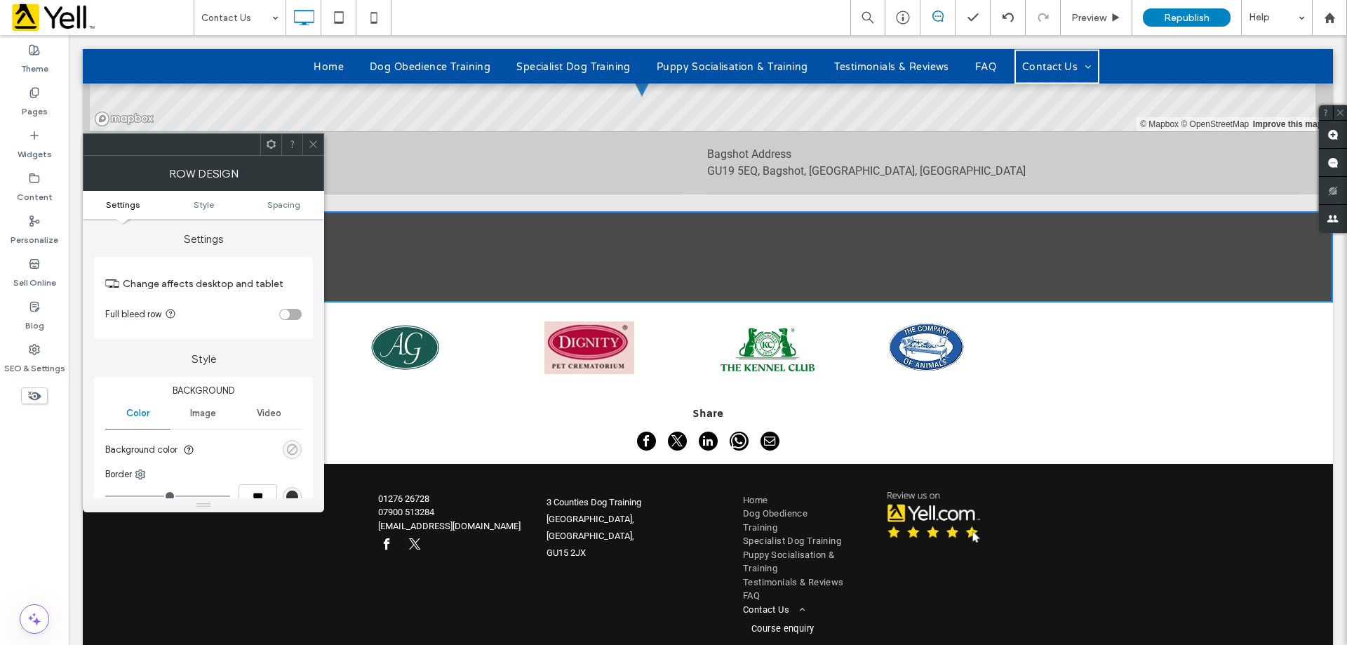
click at [292, 446] on div "rgba(0, 0, 0, 0)" at bounding box center [292, 449] width 12 height 12
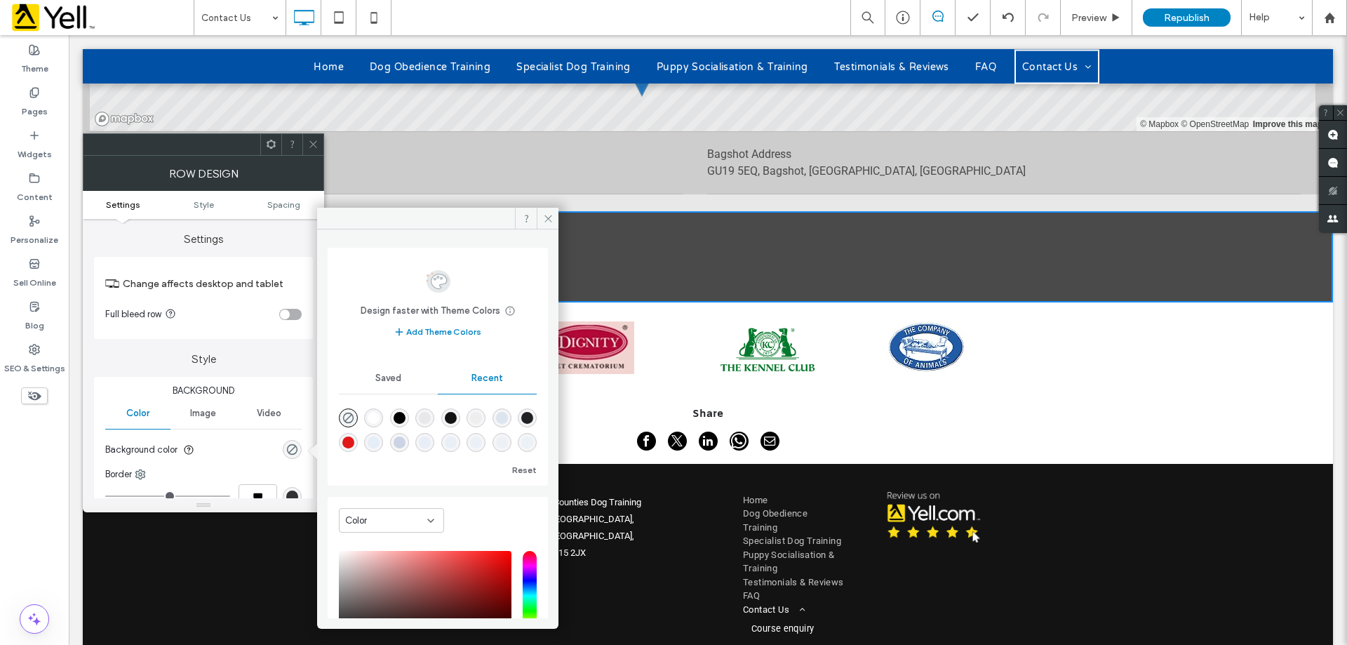
click at [507, 416] on div "rgba(0, 81, 165, 0.1)" at bounding box center [502, 418] width 12 height 12
type input "*******"
type input "**"
type input "***"
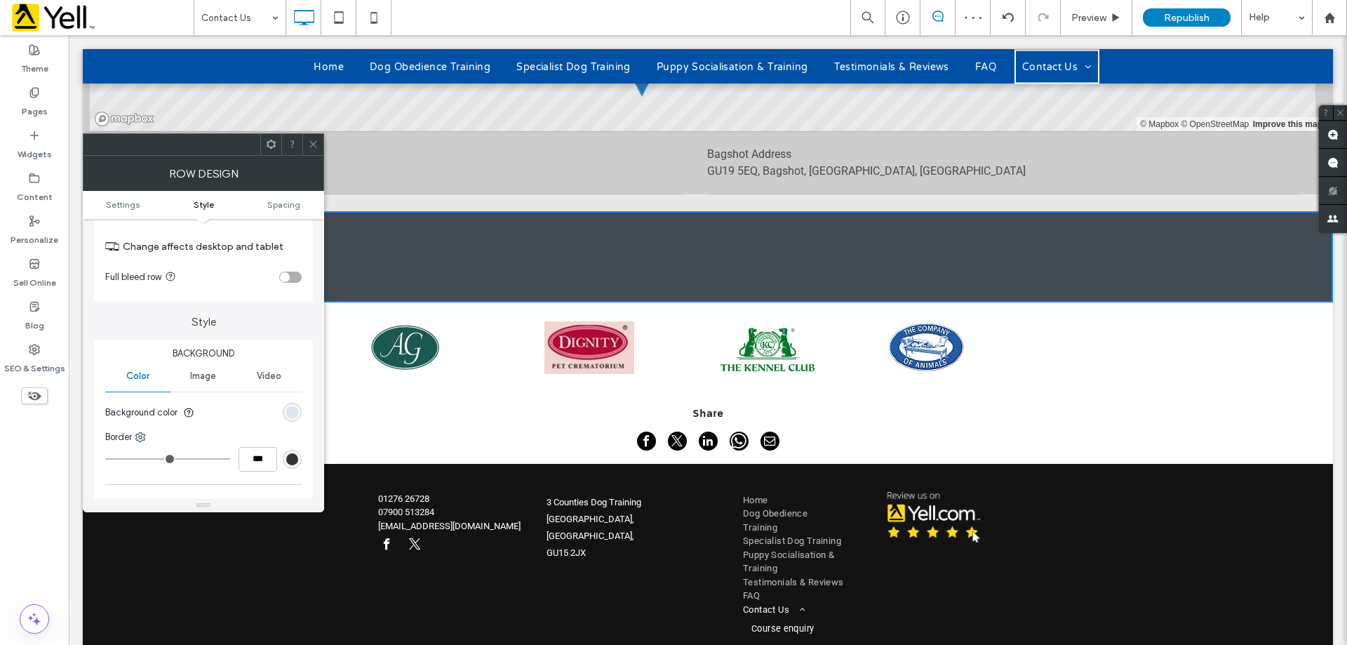
scroll to position [0, 0]
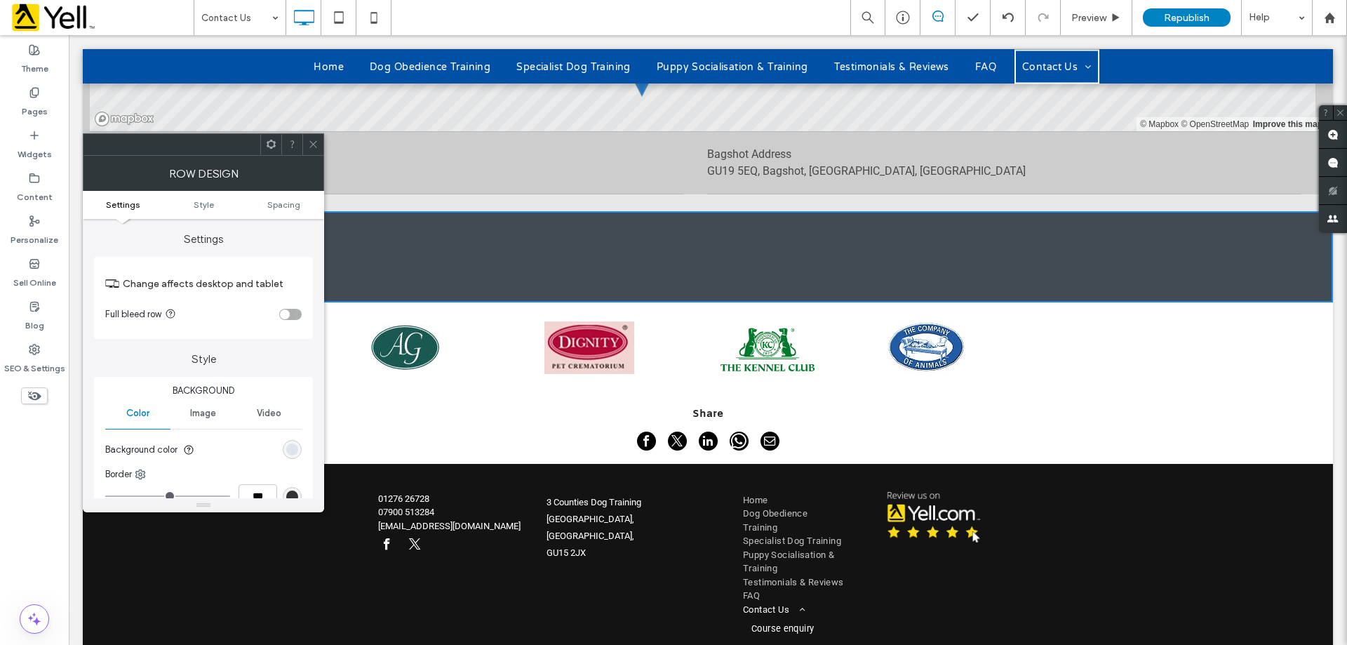
click at [310, 144] on icon at bounding box center [313, 144] width 11 height 11
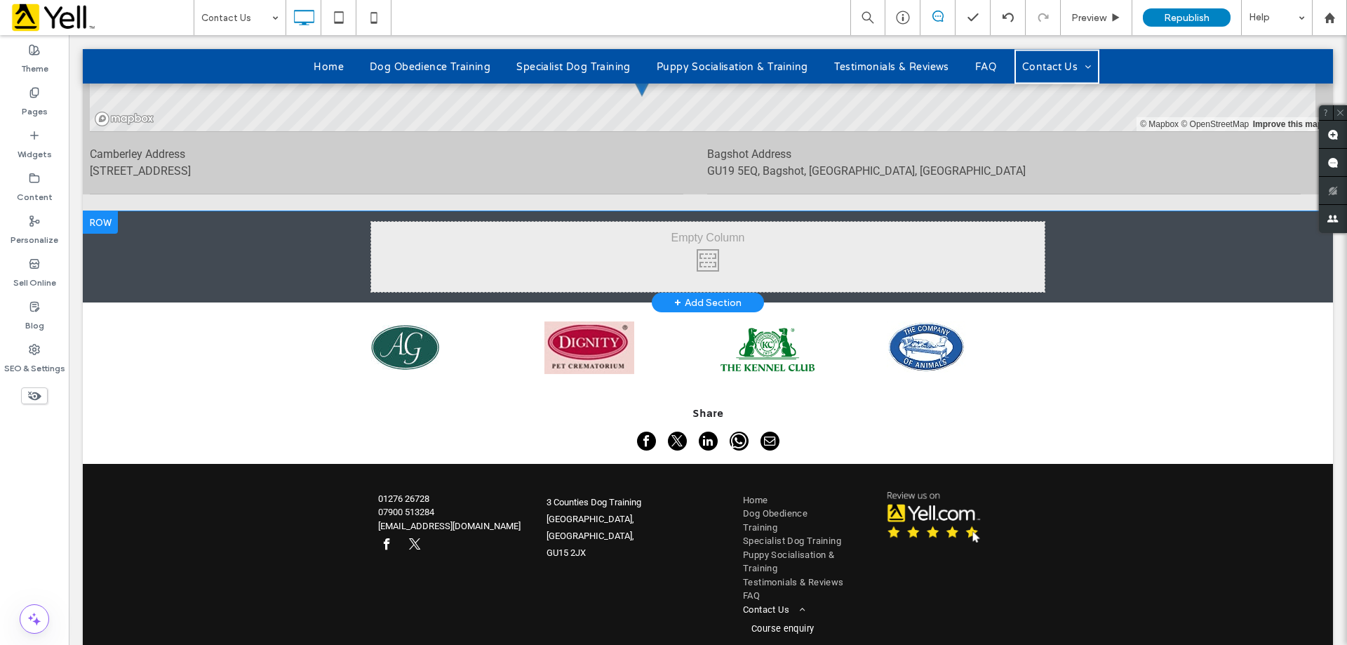
click at [311, 211] on div "Click To Paste + Add Section" at bounding box center [708, 256] width 1250 height 91
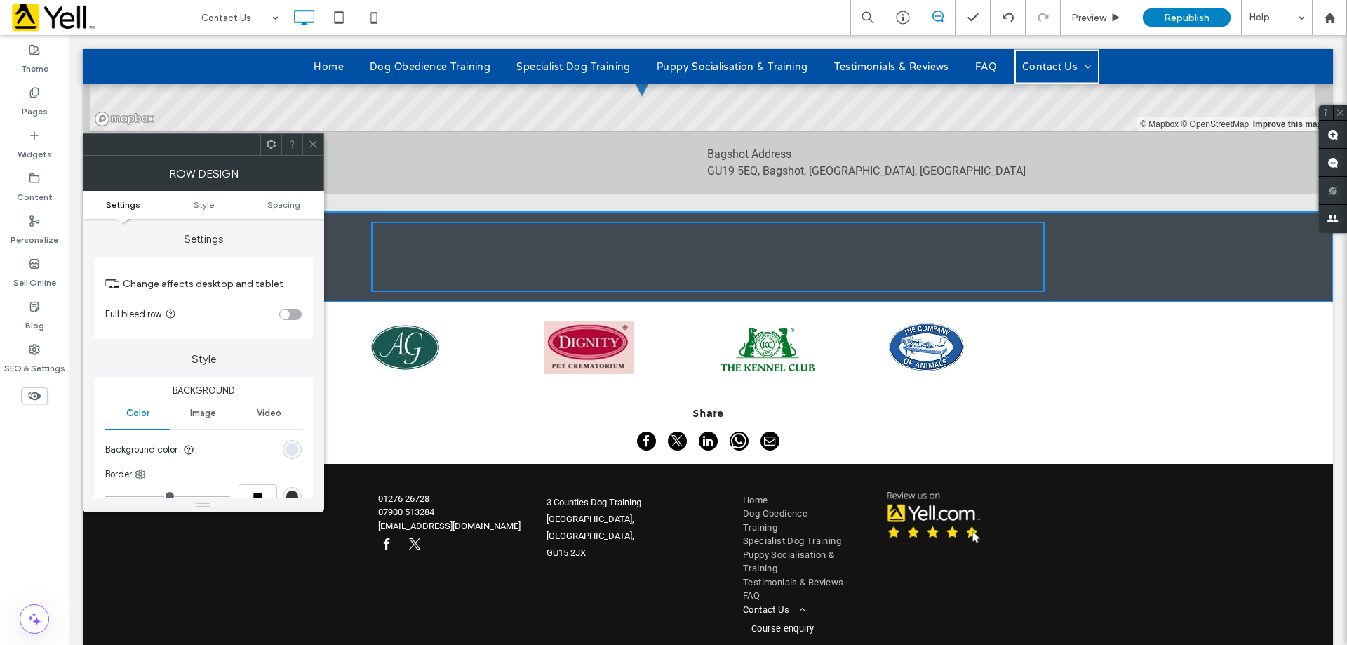
drag, startPoint x: 242, startPoint y: 145, endPoint x: 314, endPoint y: 142, distance: 71.6
click at [313, 142] on icon at bounding box center [313, 144] width 11 height 11
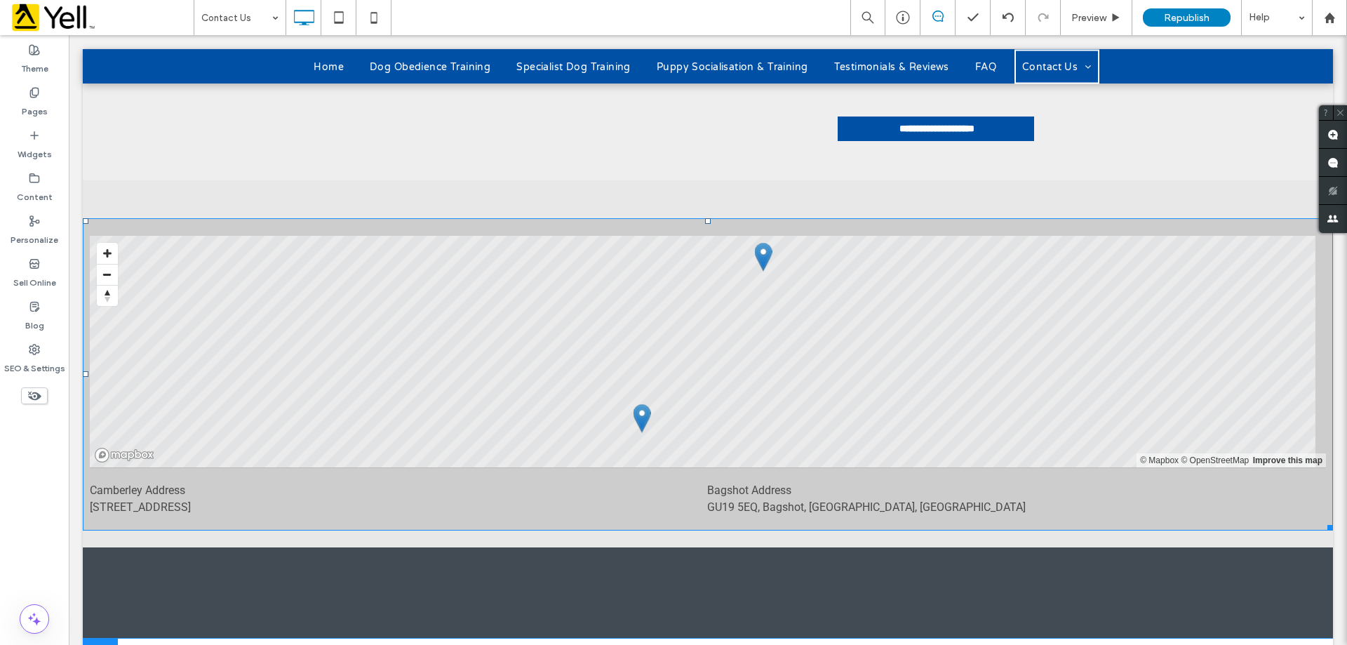
scroll to position [1473, 0]
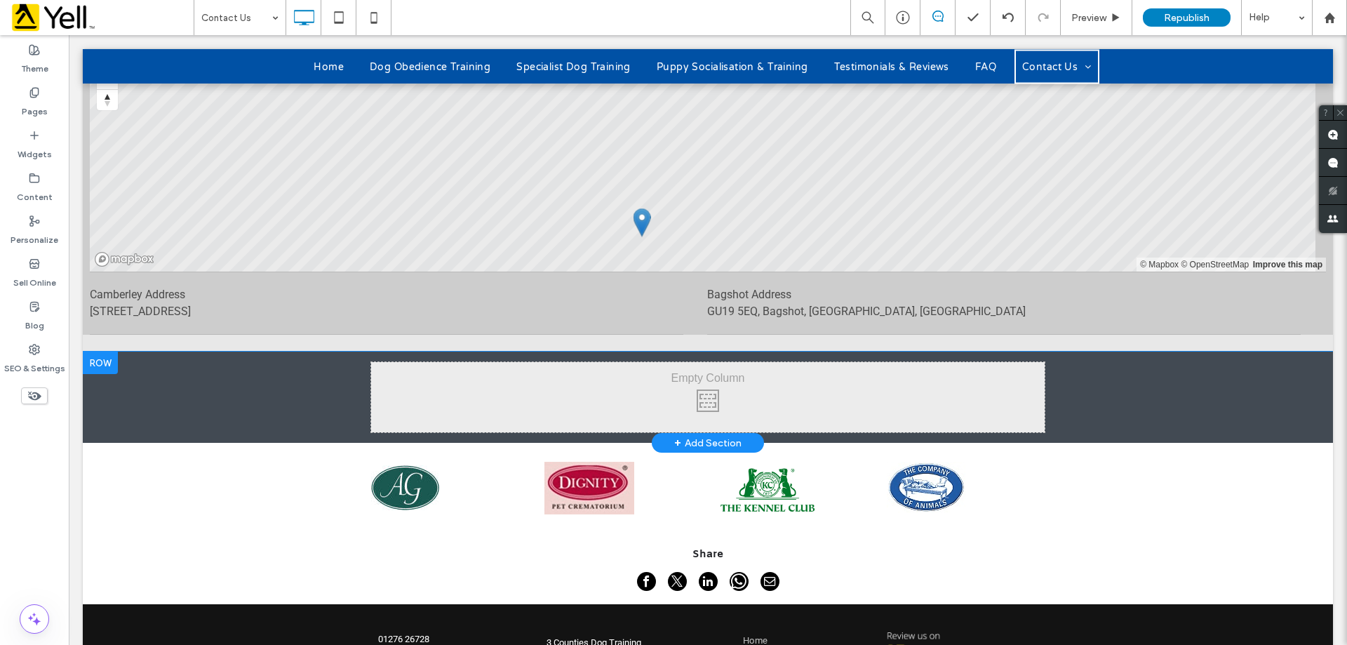
click at [103, 351] on div at bounding box center [100, 362] width 35 height 22
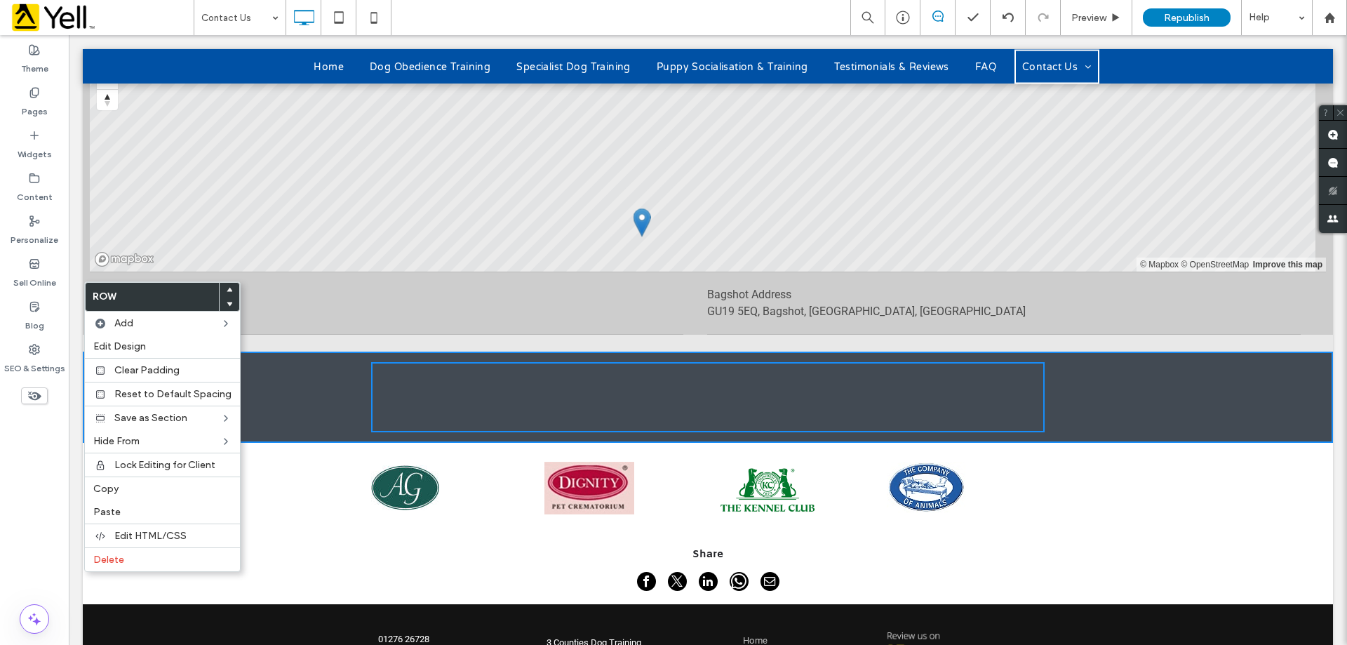
drag, startPoint x: 34, startPoint y: 253, endPoint x: 102, endPoint y: 290, distance: 77.3
click at [102, 290] on label "Row" at bounding box center [152, 297] width 133 height 28
click at [129, 556] on label "Delete" at bounding box center [162, 559] width 138 height 12
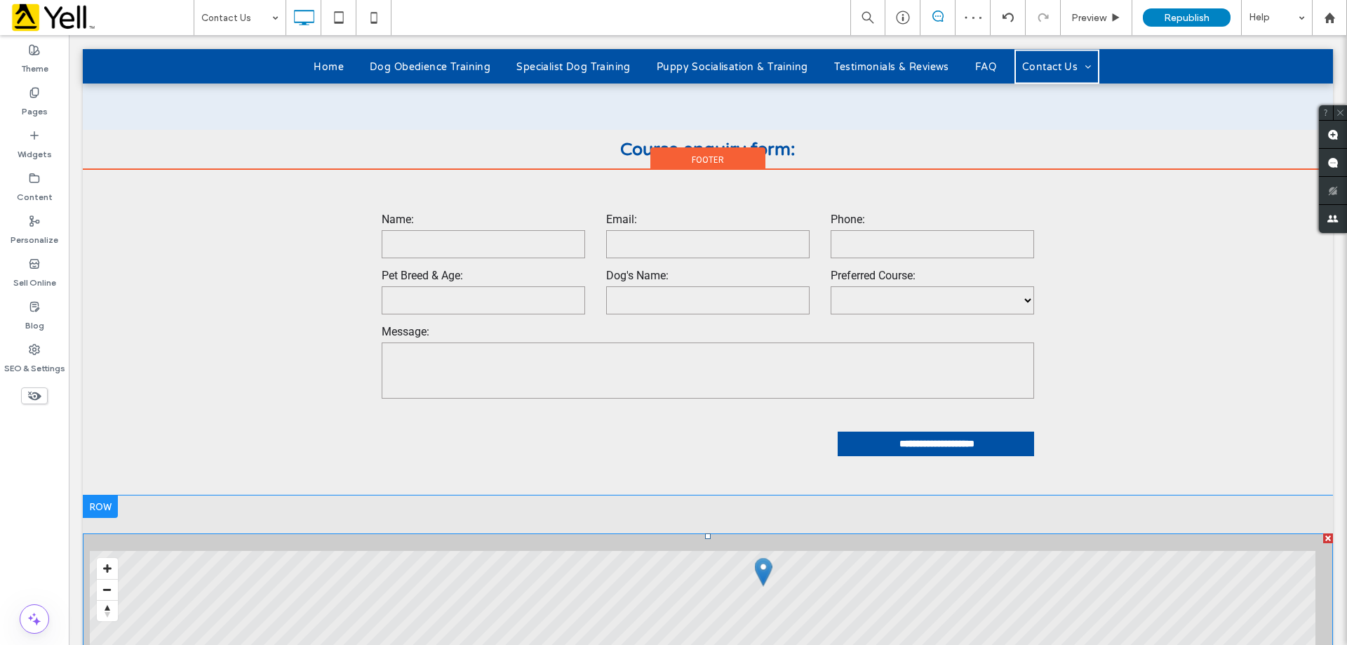
scroll to position [1001, 0]
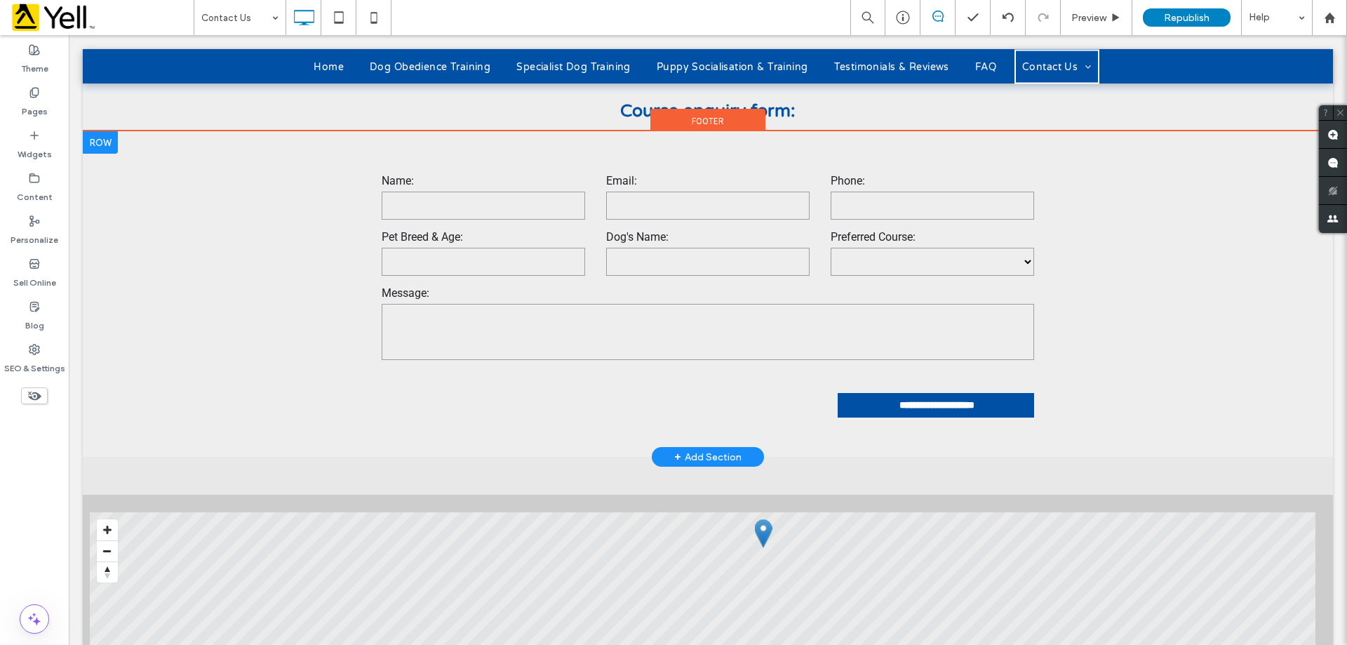
click at [706, 447] on div "+ Add Section" at bounding box center [708, 457] width 112 height 20
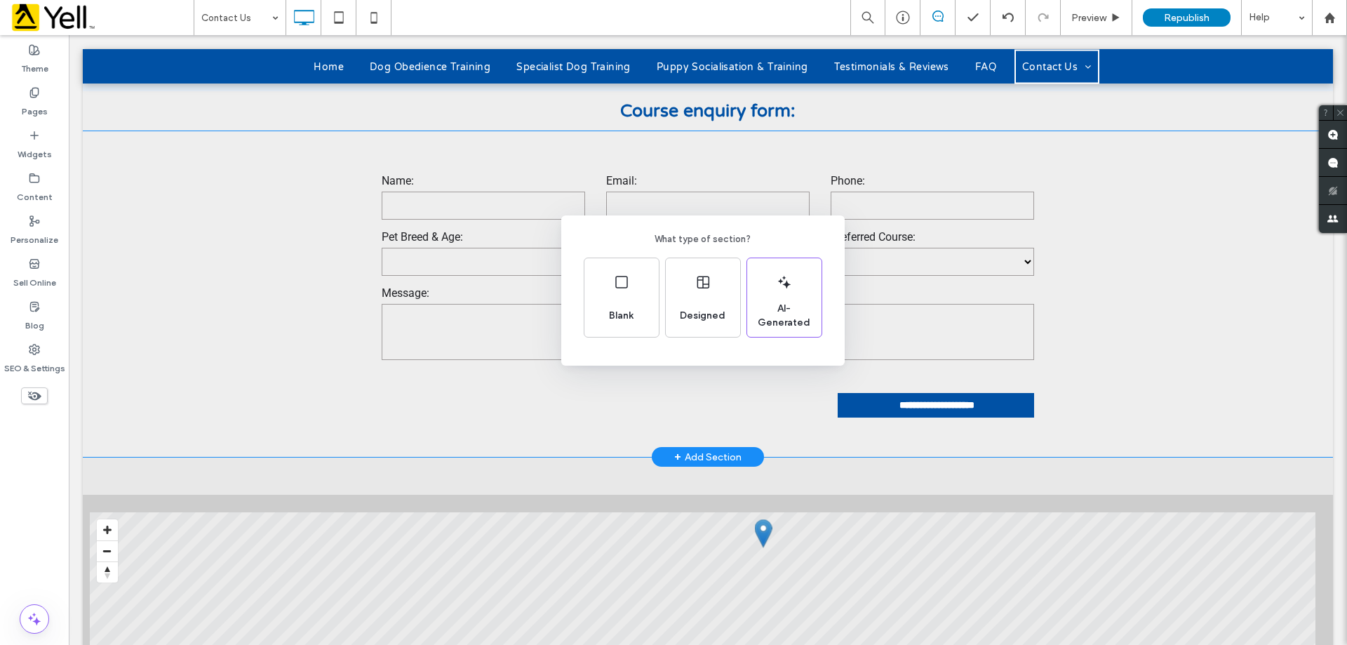
click at [582, 321] on div "What type of section? Blank Designed AI-Generated" at bounding box center [702, 290] width 283 height 150
click at [609, 319] on span "Blank" at bounding box center [621, 316] width 36 height 14
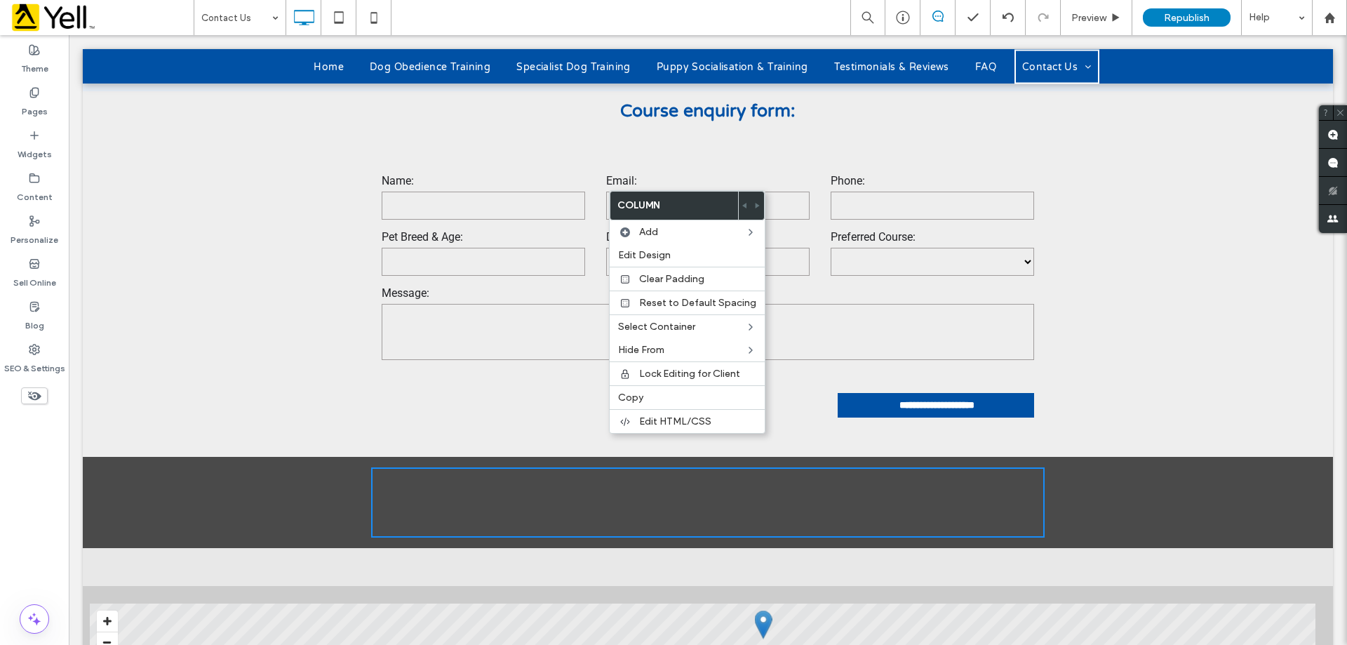
click at [149, 457] on div "Click To Paste Click To Paste + Add Section" at bounding box center [708, 502] width 1250 height 91
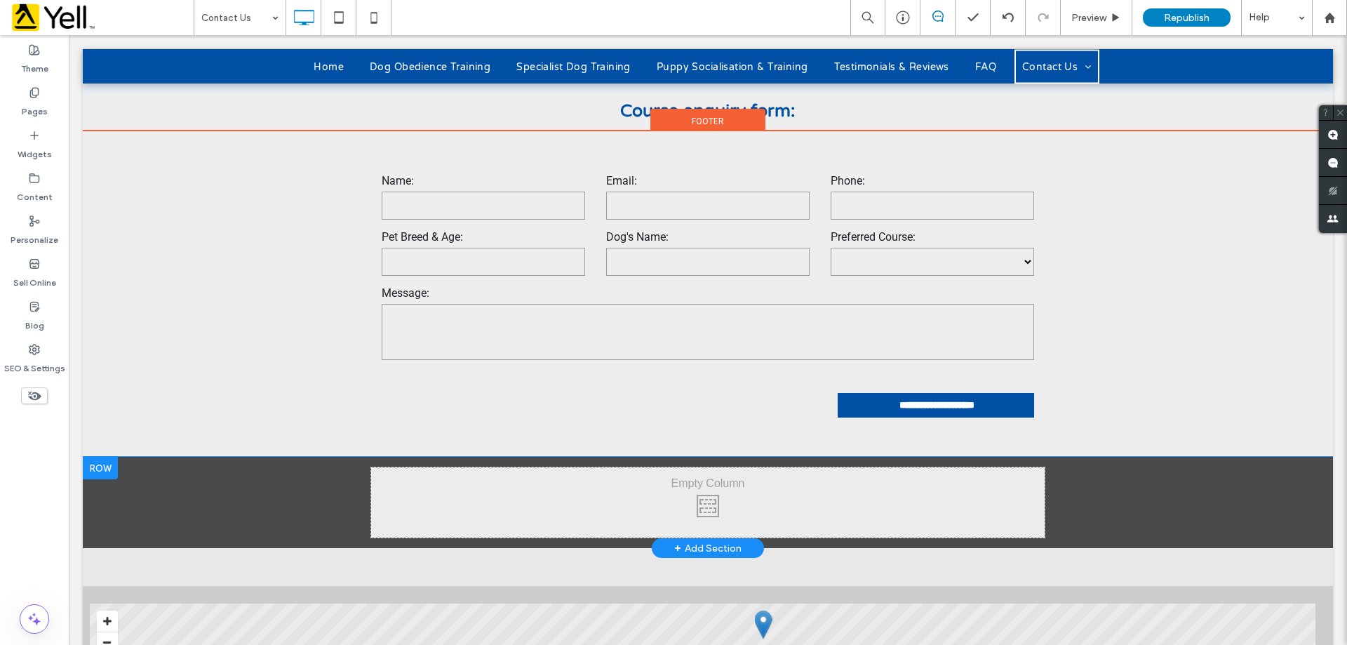
click at [107, 457] on div at bounding box center [100, 468] width 35 height 22
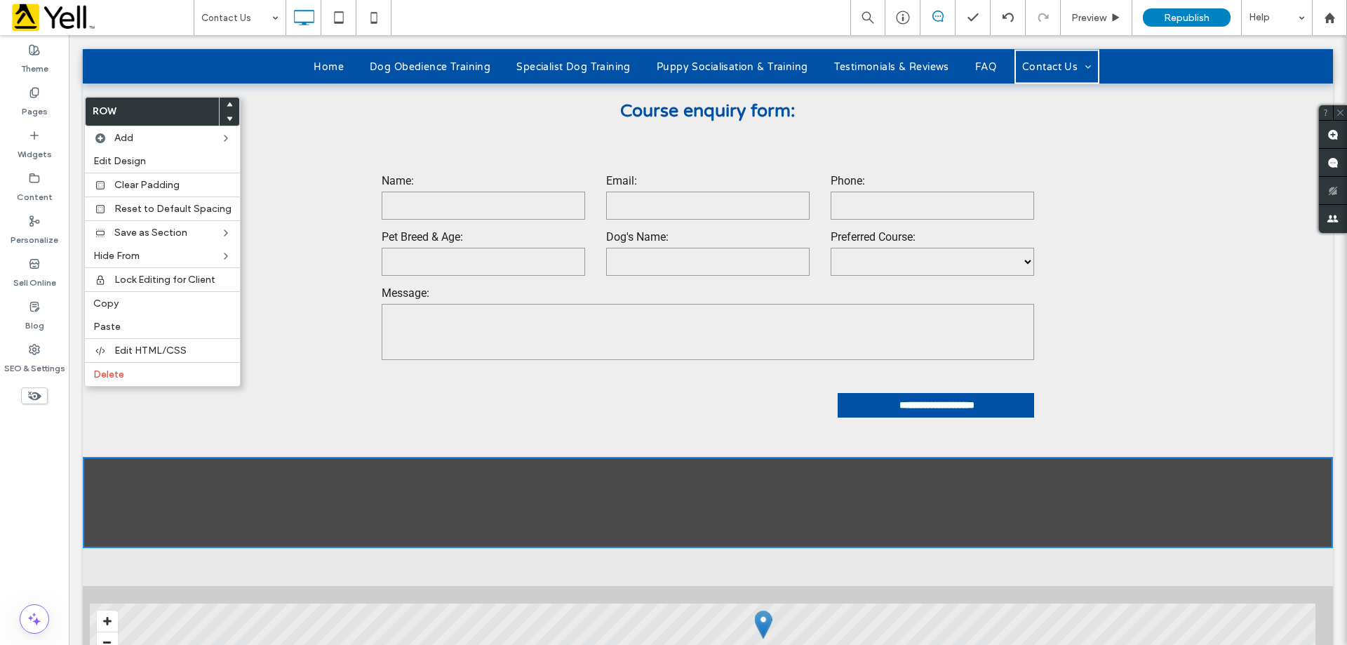
click at [253, 457] on div "Click To Paste Click To Paste + Add Section" at bounding box center [708, 502] width 1250 height 91
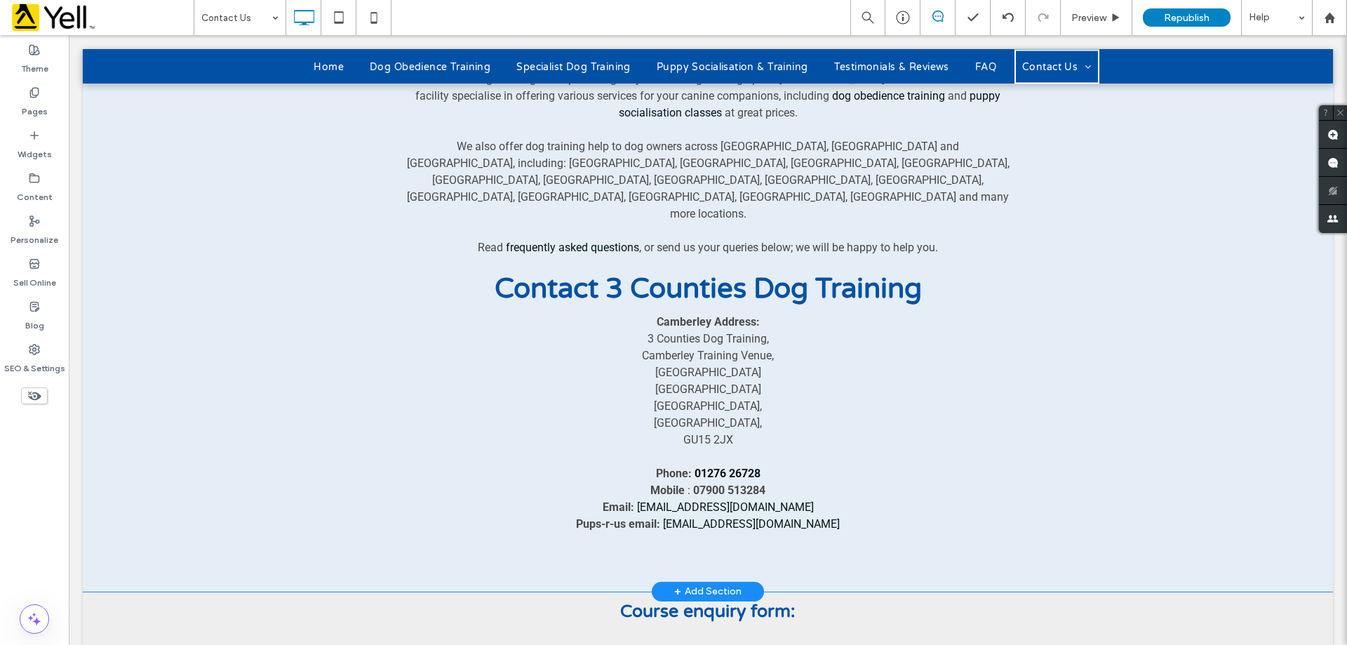
scroll to position [370, 0]
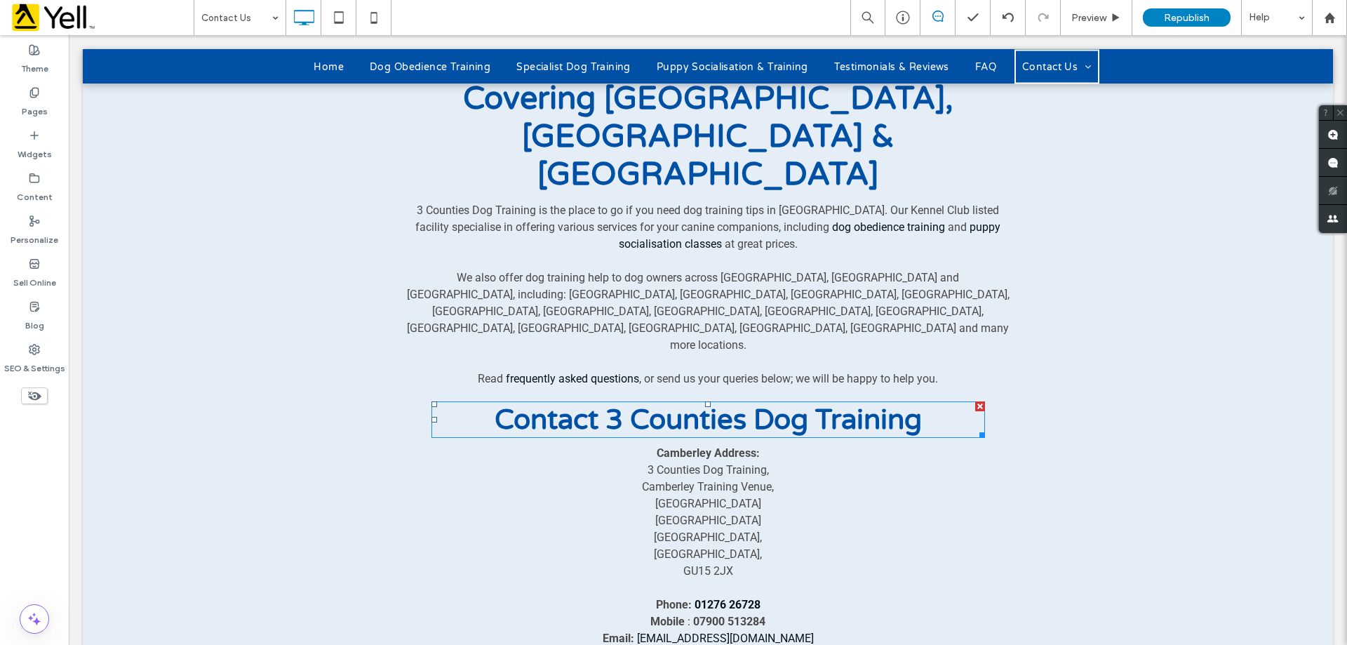
click at [537, 403] on span "Contact 3 Counties Dog Training" at bounding box center [707, 420] width 427 height 34
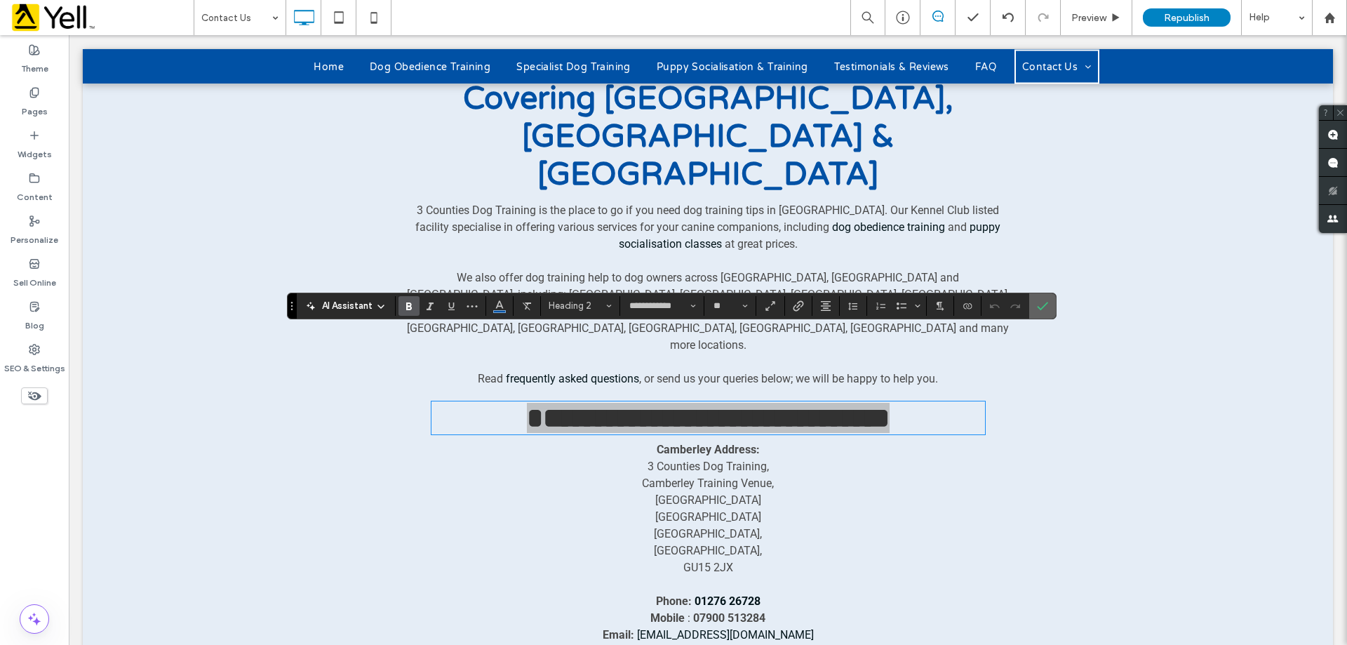
click at [1044, 301] on icon "Confirm" at bounding box center [1042, 305] width 11 height 11
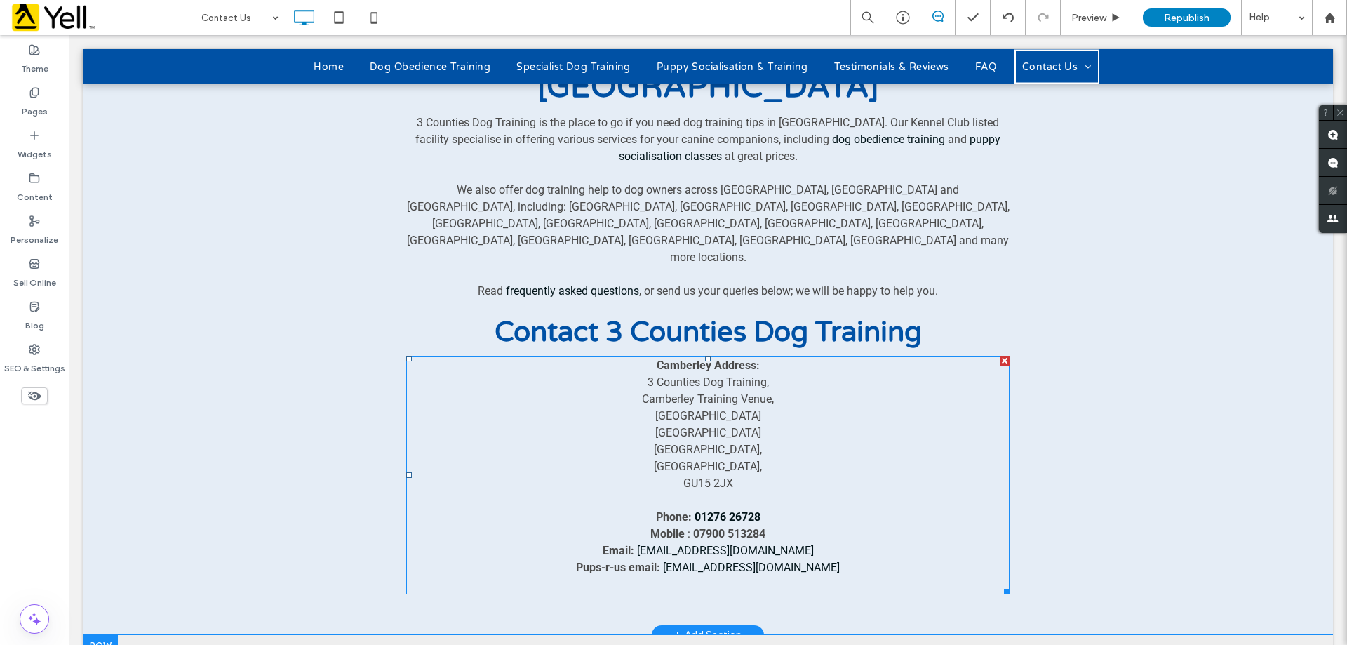
scroll to position [580, 0]
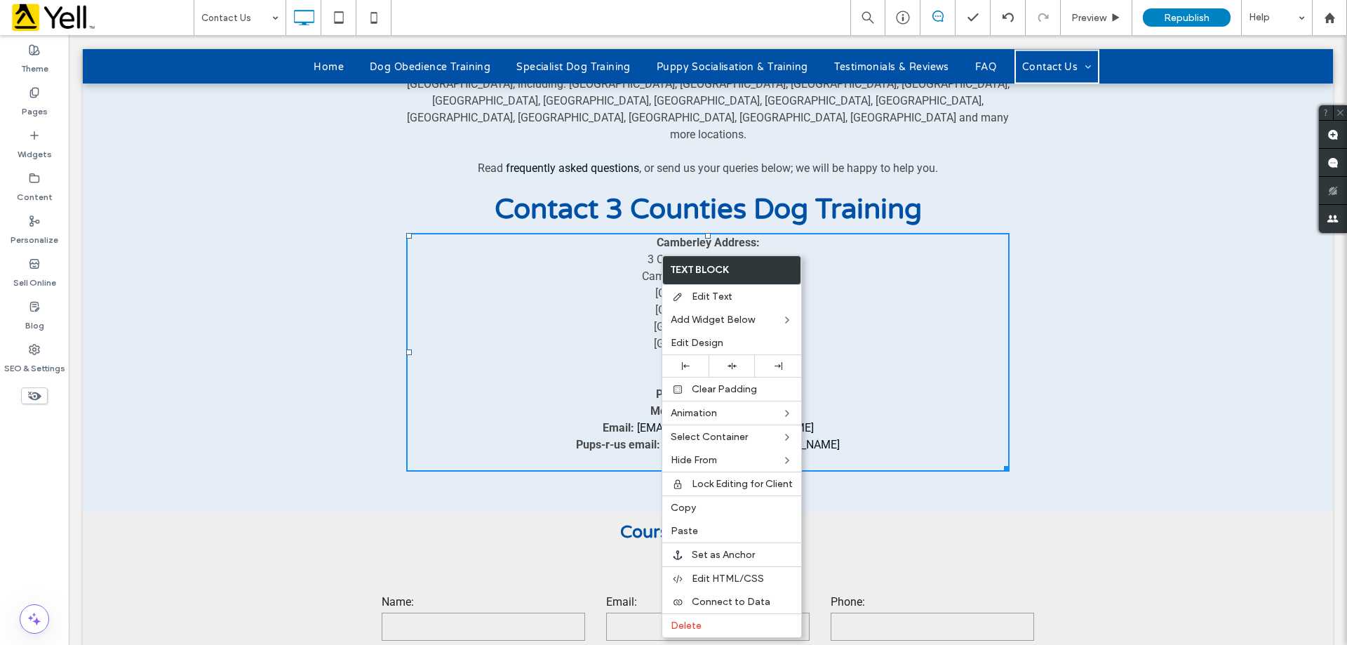
click at [890, 386] on p "Phone: 01276 26728" at bounding box center [707, 394] width 603 height 17
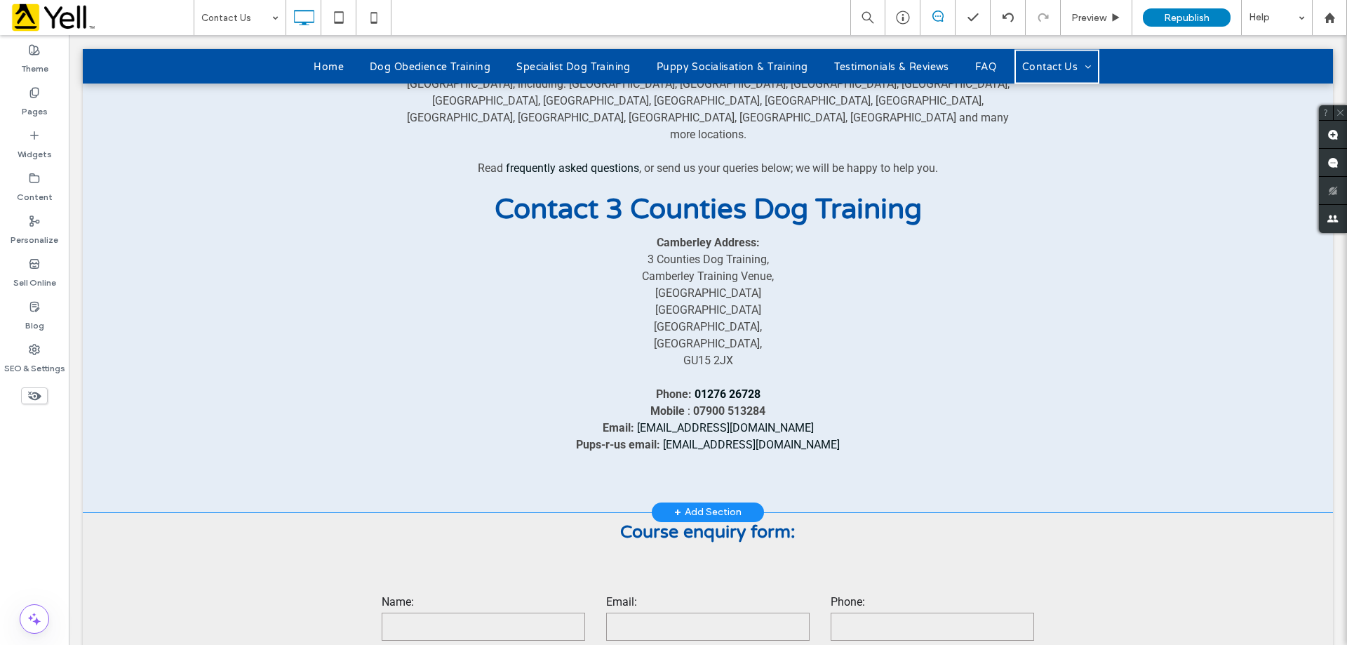
click at [119, 177] on div "Puppy Socialisation & Dog Trainers Covering Surrey, Hampshire & Berkshire 3 Cou…" at bounding box center [708, 153] width 1250 height 717
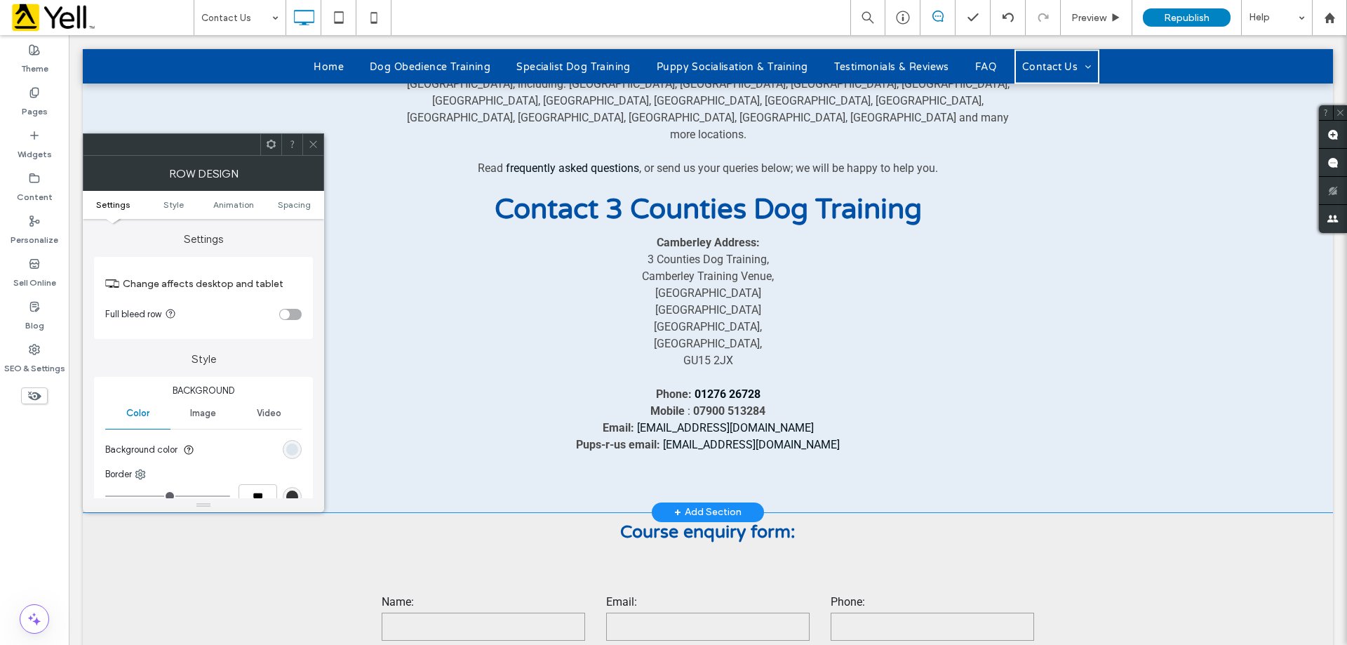
scroll to position [0, 0]
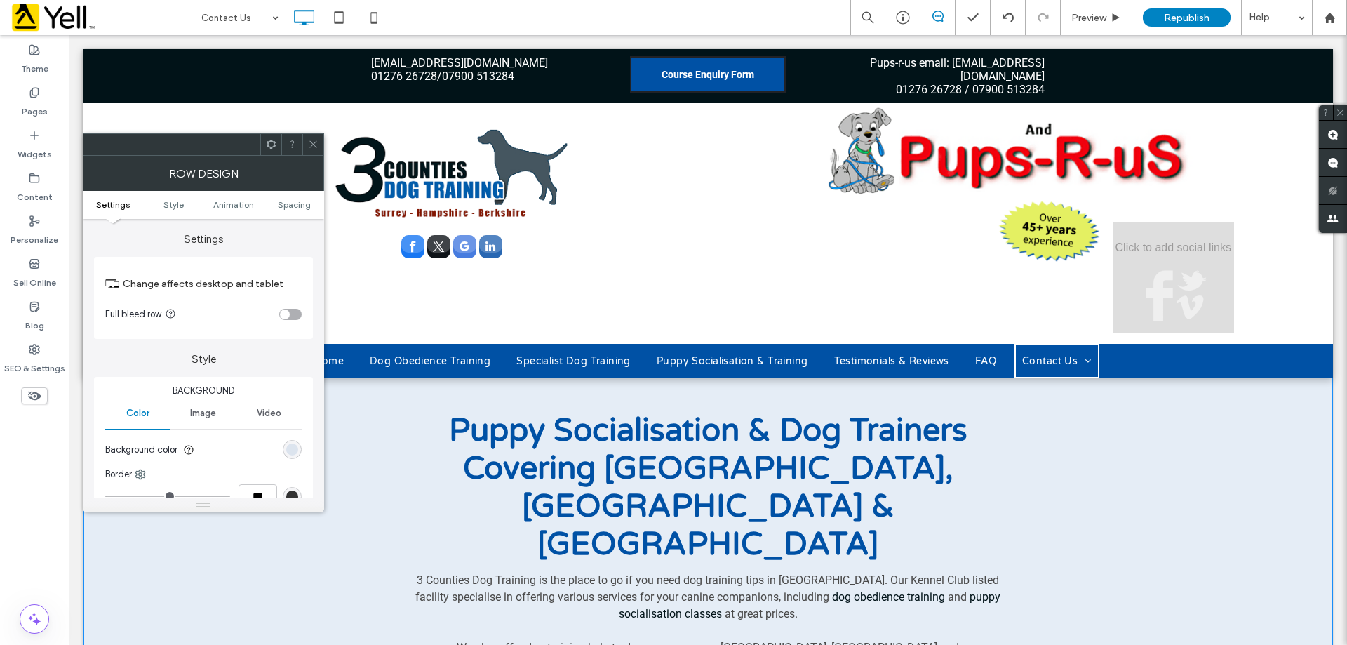
click at [316, 147] on use at bounding box center [312, 144] width 7 height 7
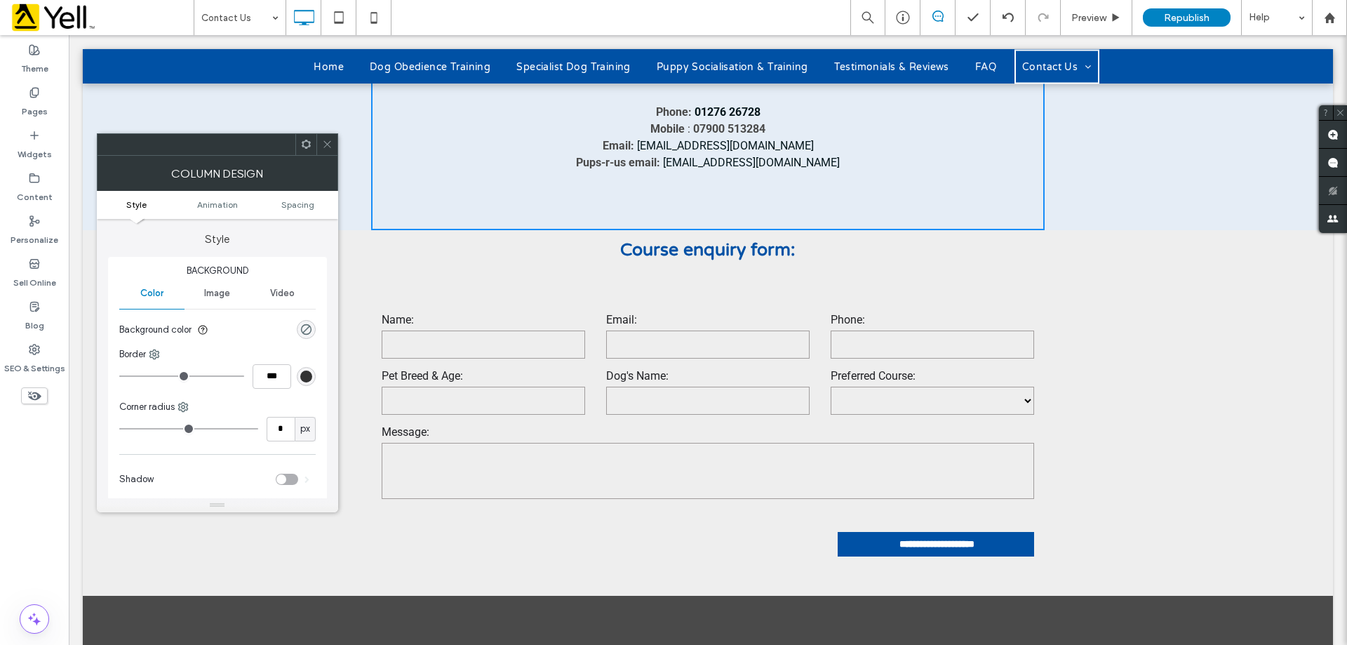
scroll to position [1052, 0]
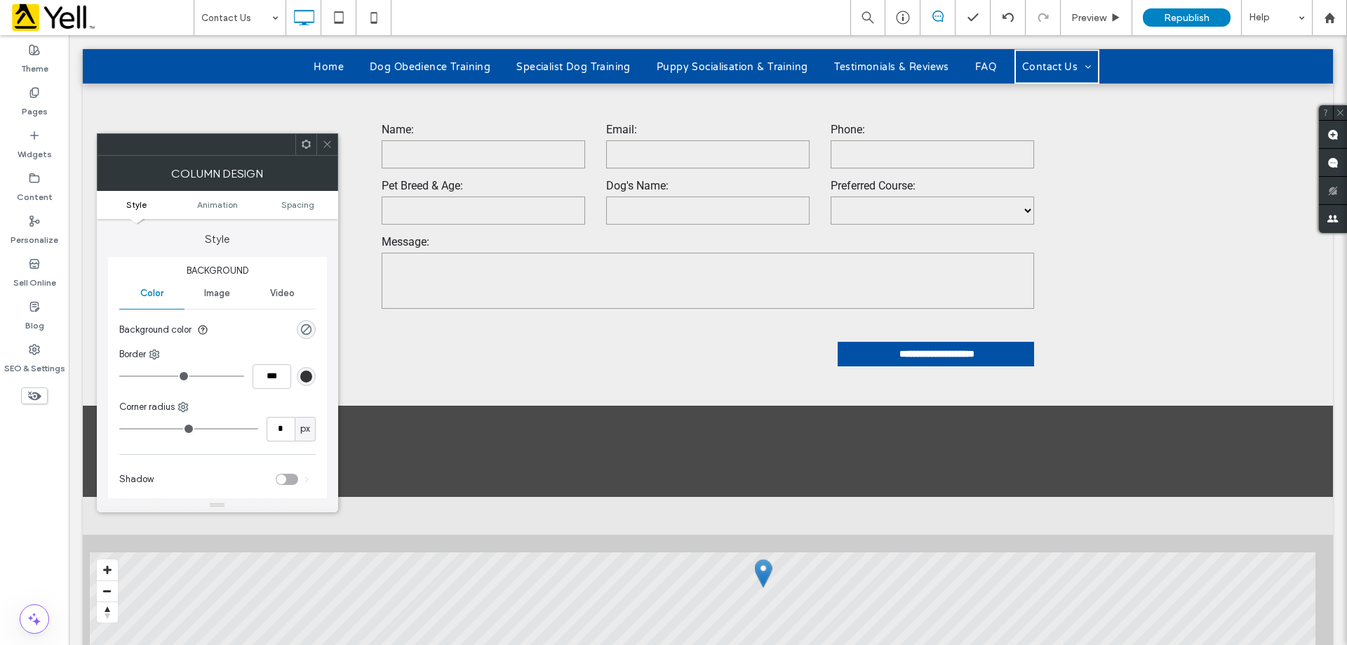
click at [328, 143] on use at bounding box center [326, 144] width 7 height 7
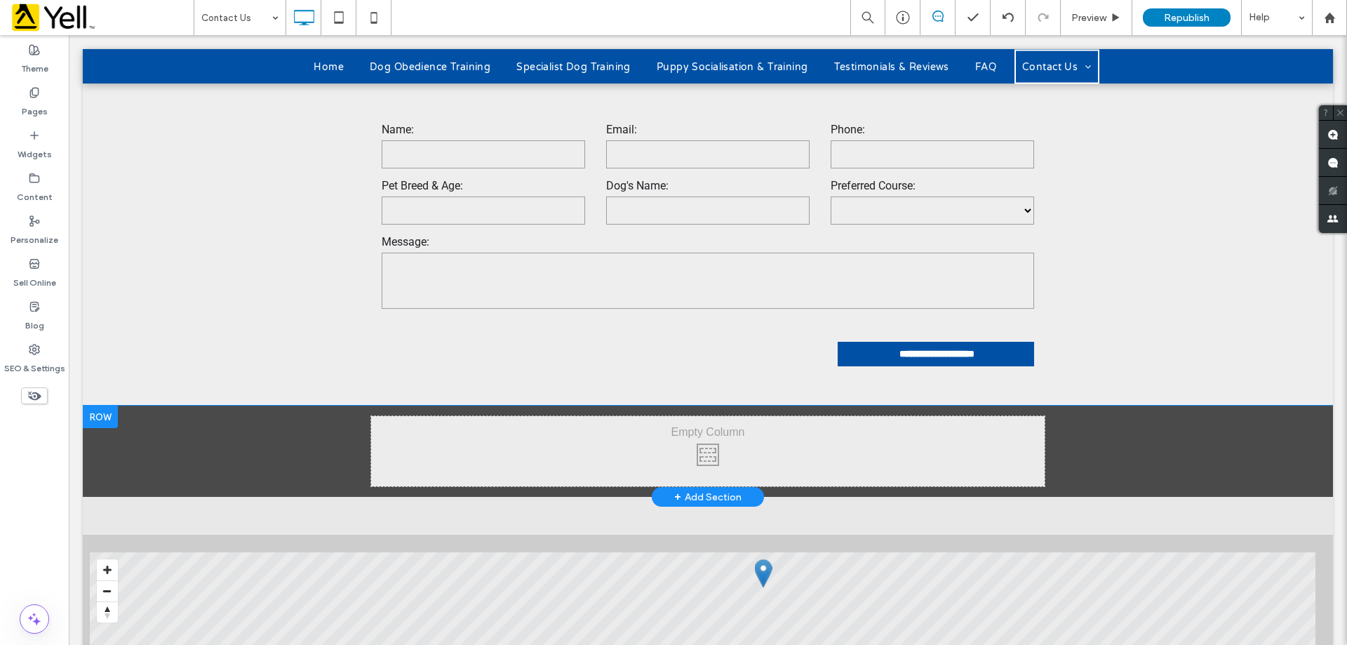
click at [106, 405] on div at bounding box center [100, 416] width 35 height 22
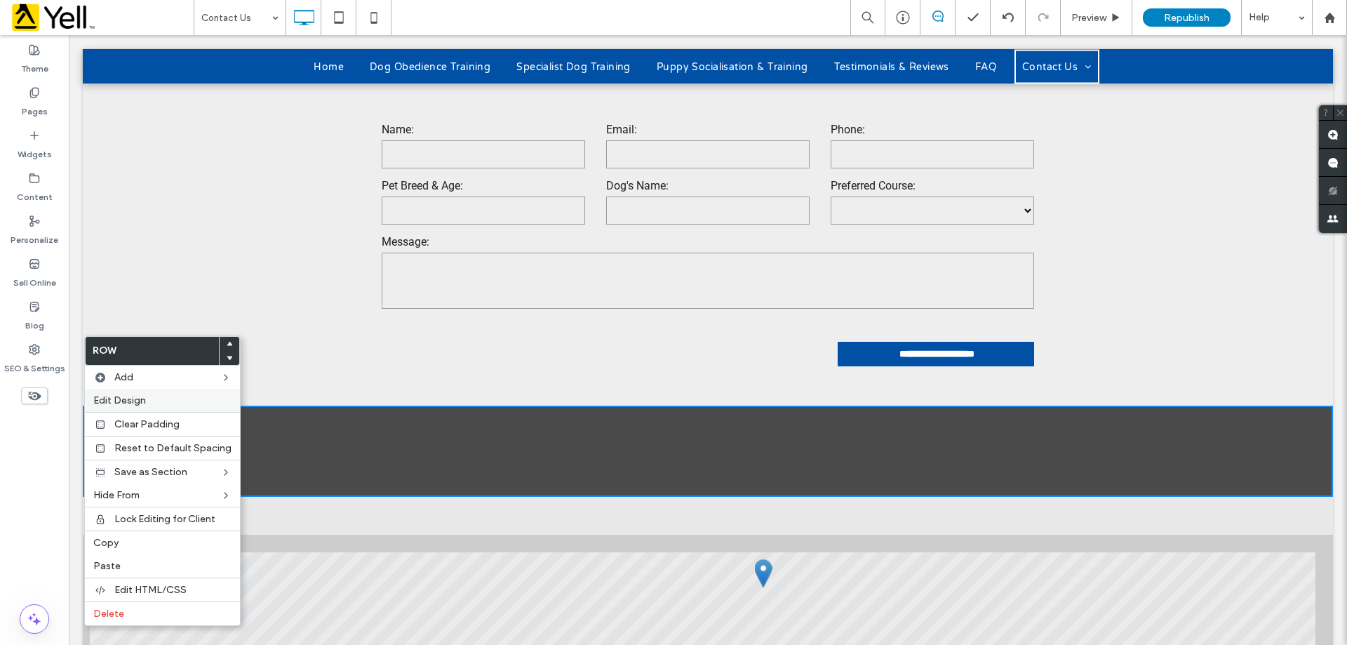
click at [207, 404] on label "Edit Design" at bounding box center [162, 400] width 138 height 12
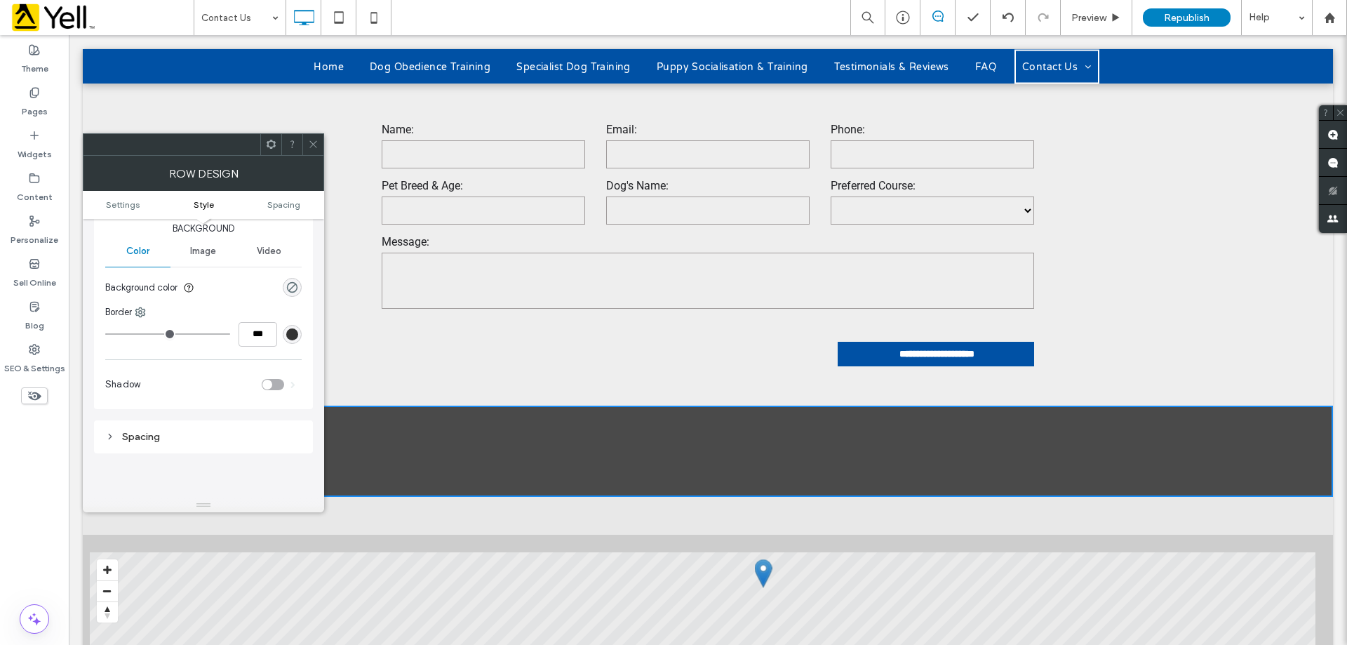
scroll to position [140, 0]
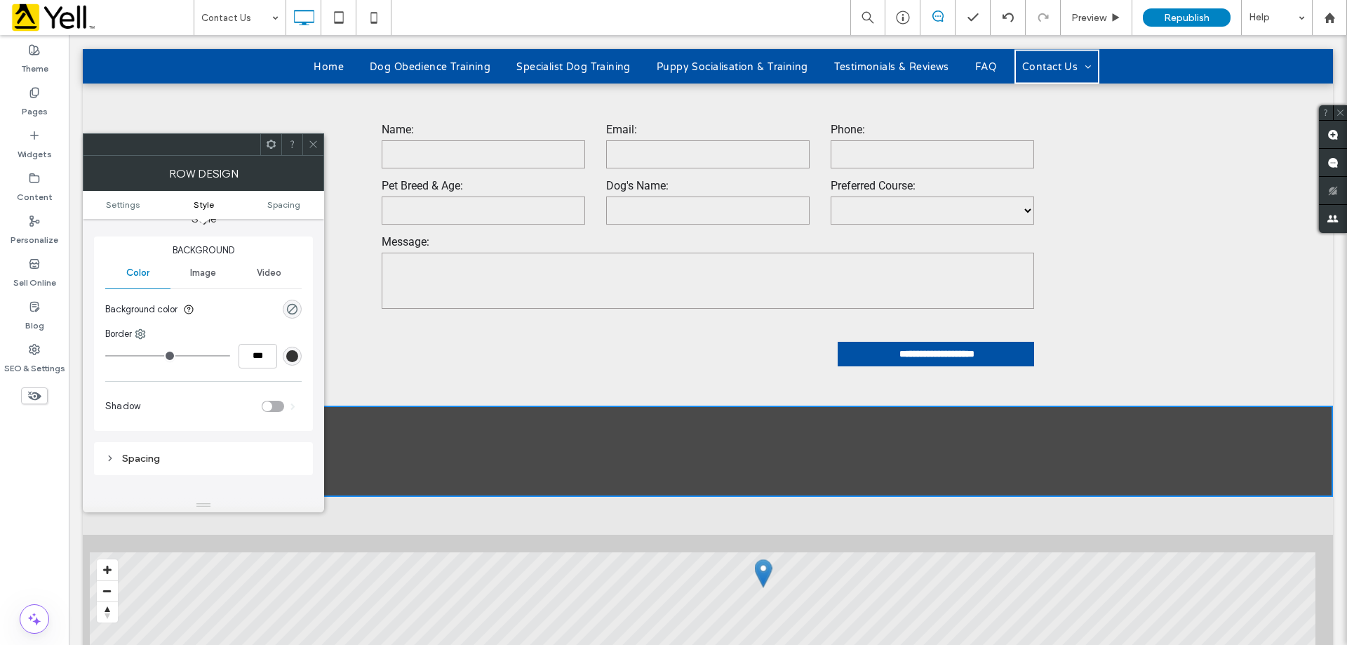
click at [196, 317] on section "Background color" at bounding box center [203, 309] width 196 height 35
click at [191, 308] on use at bounding box center [188, 308] width 9 height 9
click at [290, 306] on div "rgba(0, 0, 0, 0)" at bounding box center [292, 309] width 12 height 12
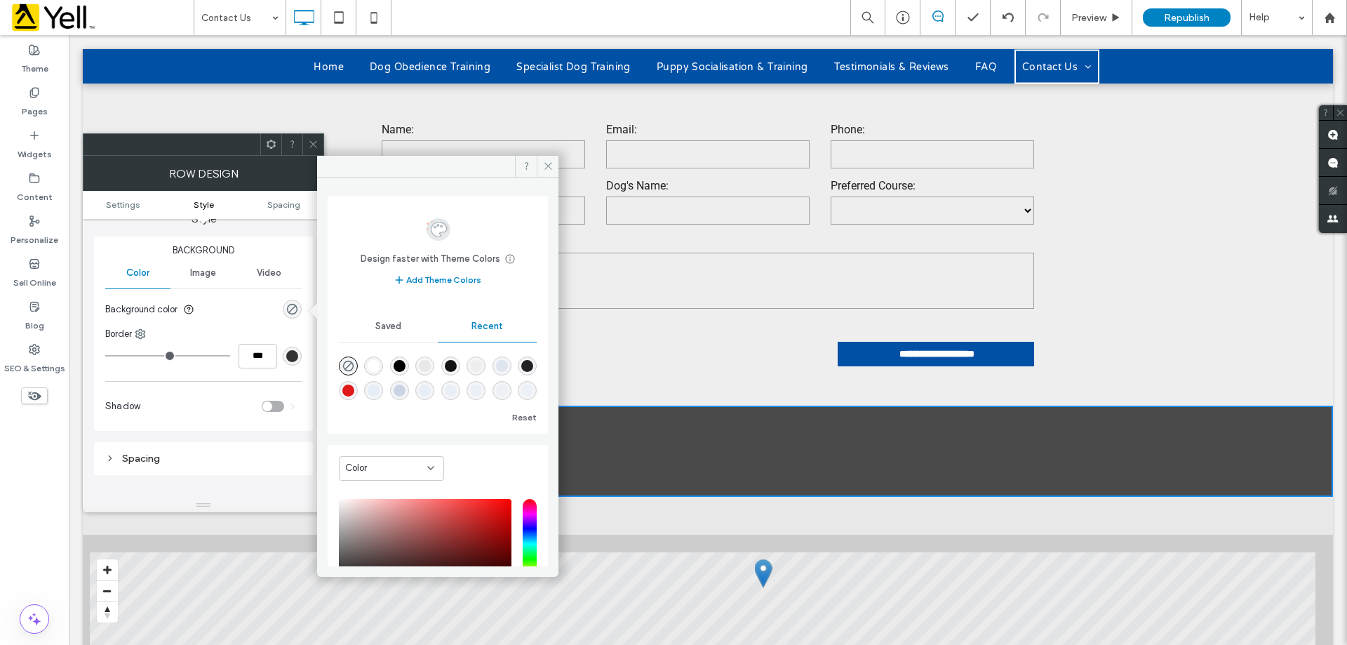
click at [355, 365] on div "rgba(0, 0, 0, 0)" at bounding box center [348, 365] width 19 height 19
click at [376, 365] on div "rgba(255, 255, 255, 1)" at bounding box center [374, 366] width 12 height 12
type input "*******"
type input "***"
type input "****"
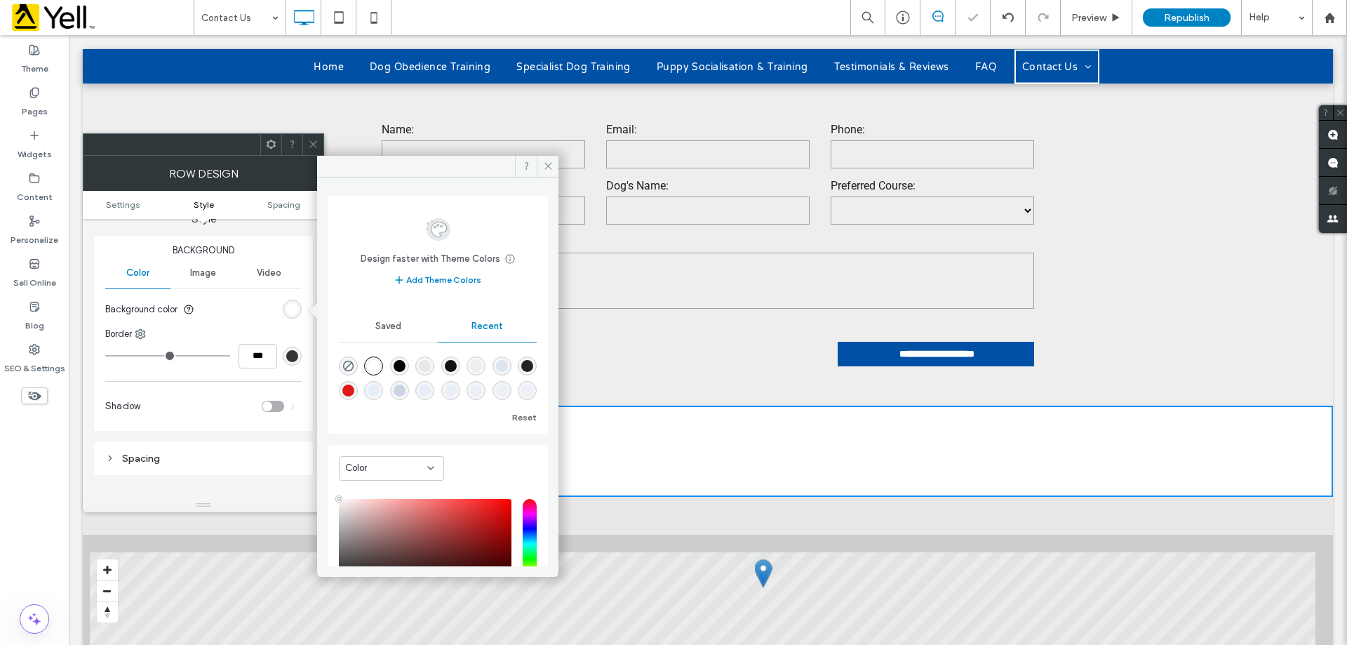
click at [508, 365] on div "rgba(0, 81, 165, 0.1)" at bounding box center [502, 366] width 12 height 12
type input "*******"
type input "**"
type input "***"
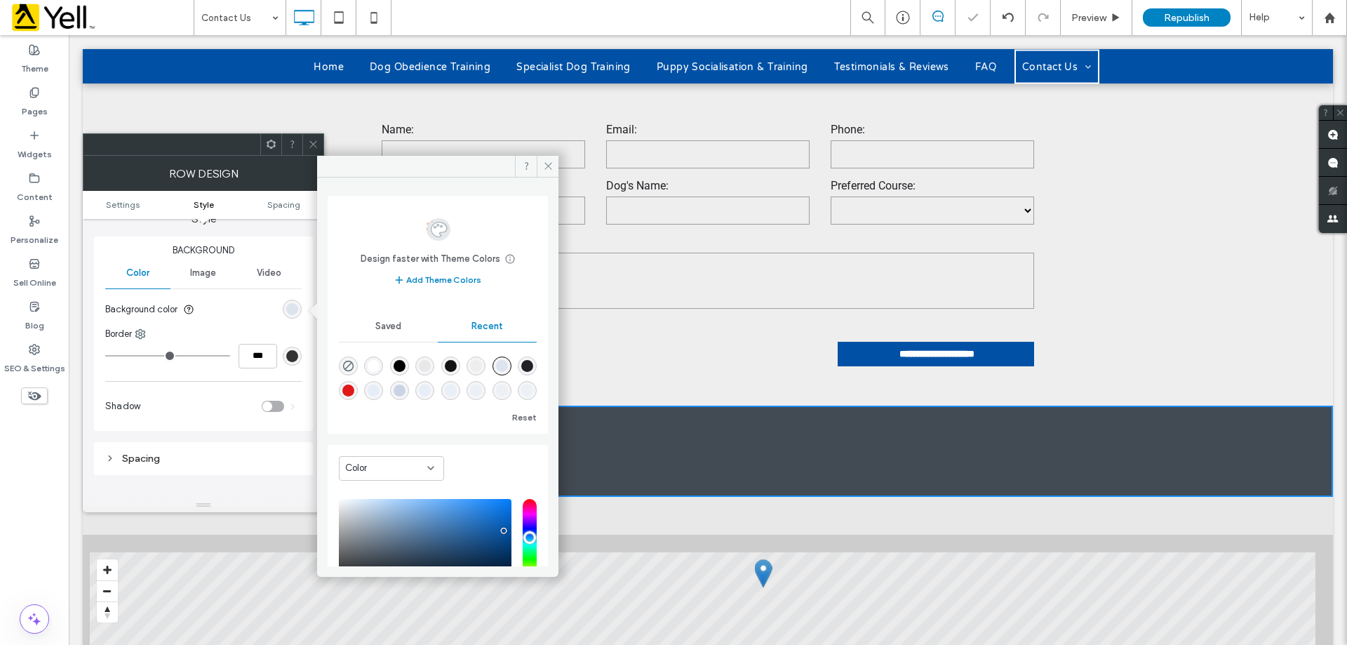
click at [508, 365] on div "rgba(0, 81, 165, 0.1)" at bounding box center [502, 366] width 12 height 12
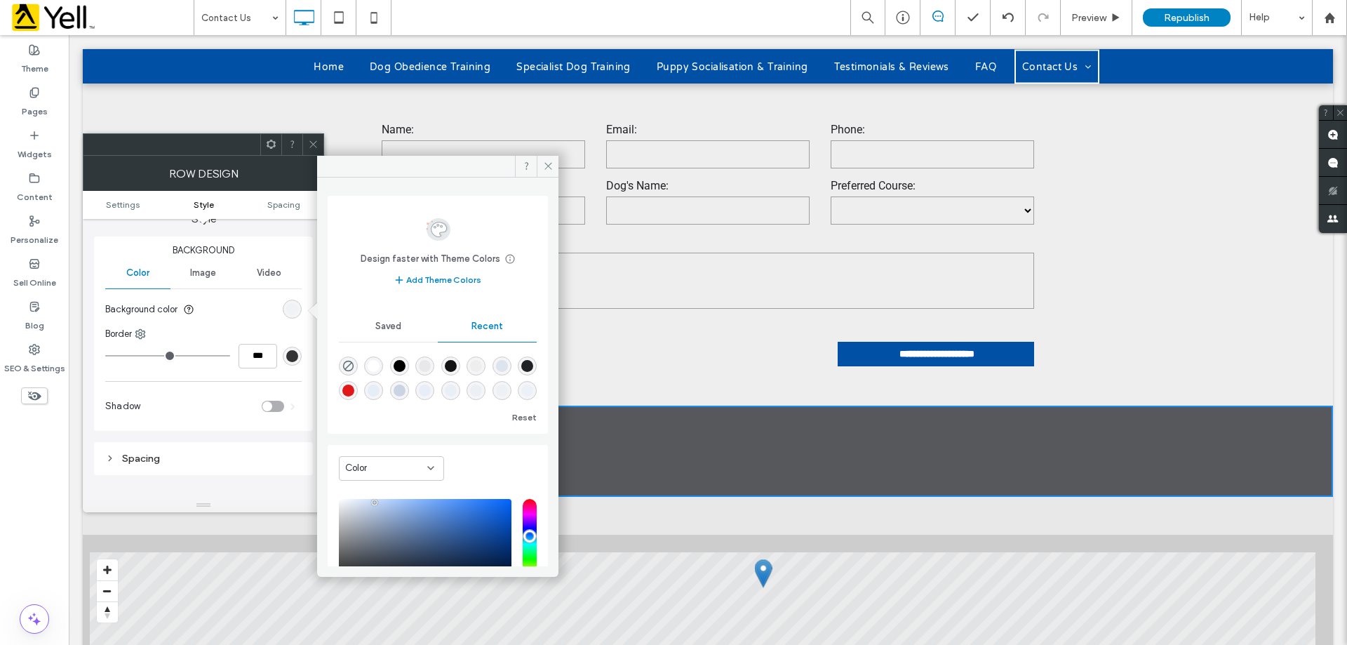
drag, startPoint x: 501, startPoint y: 530, endPoint x: 370, endPoint y: 501, distance: 133.6
click at [370, 501] on div "saturation and value" at bounding box center [425, 544] width 173 height 90
click at [368, 505] on div "saturation and value" at bounding box center [425, 544] width 173 height 90
drag, startPoint x: 369, startPoint y: 504, endPoint x: 356, endPoint y: 501, distance: 13.6
click at [356, 501] on div "pointer" at bounding box center [356, 501] width 4 height 4
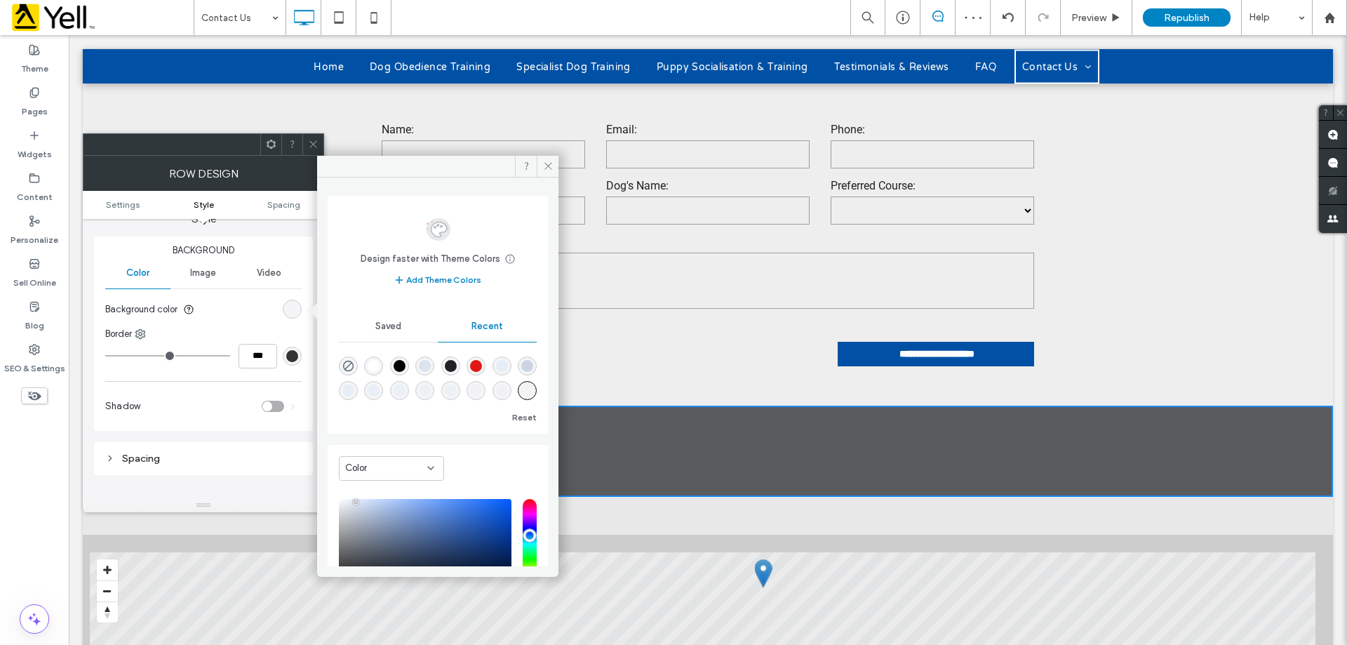
click at [358, 393] on div "rgba(229, 237, 246, 0.82)" at bounding box center [348, 390] width 19 height 19
type input "*******"
type input "**"
type input "***"
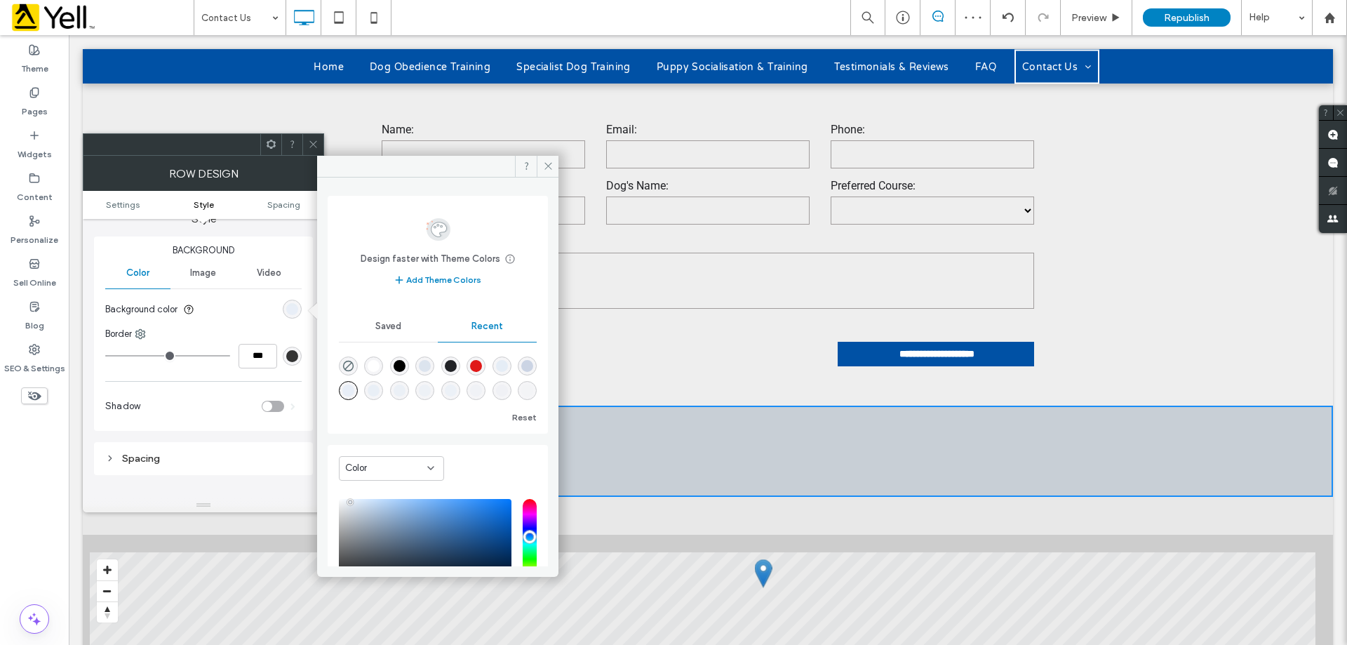
click at [521, 372] on div "rgba(203, 212, 228, 1)" at bounding box center [527, 366] width 12 height 12
type input "*******"
type input "***"
type input "****"
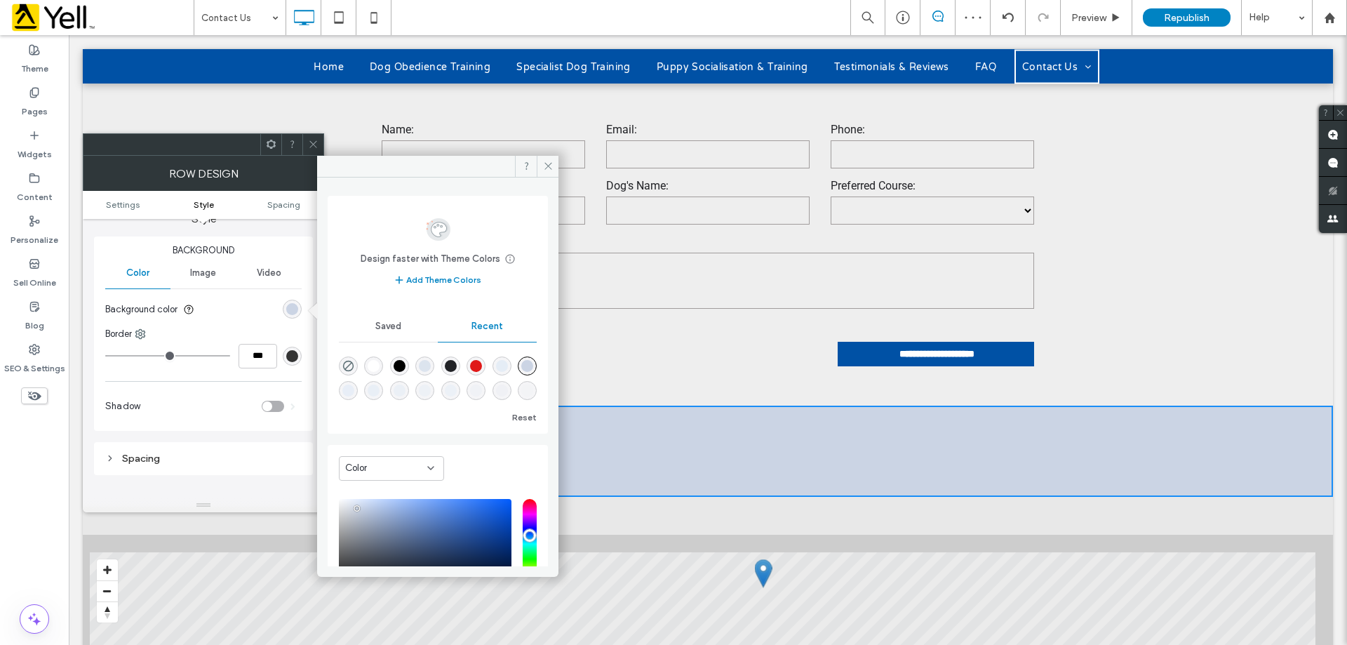
click at [507, 368] on div "rgba(229, 237, 246, 1)" at bounding box center [502, 366] width 12 height 12
type input "*******"
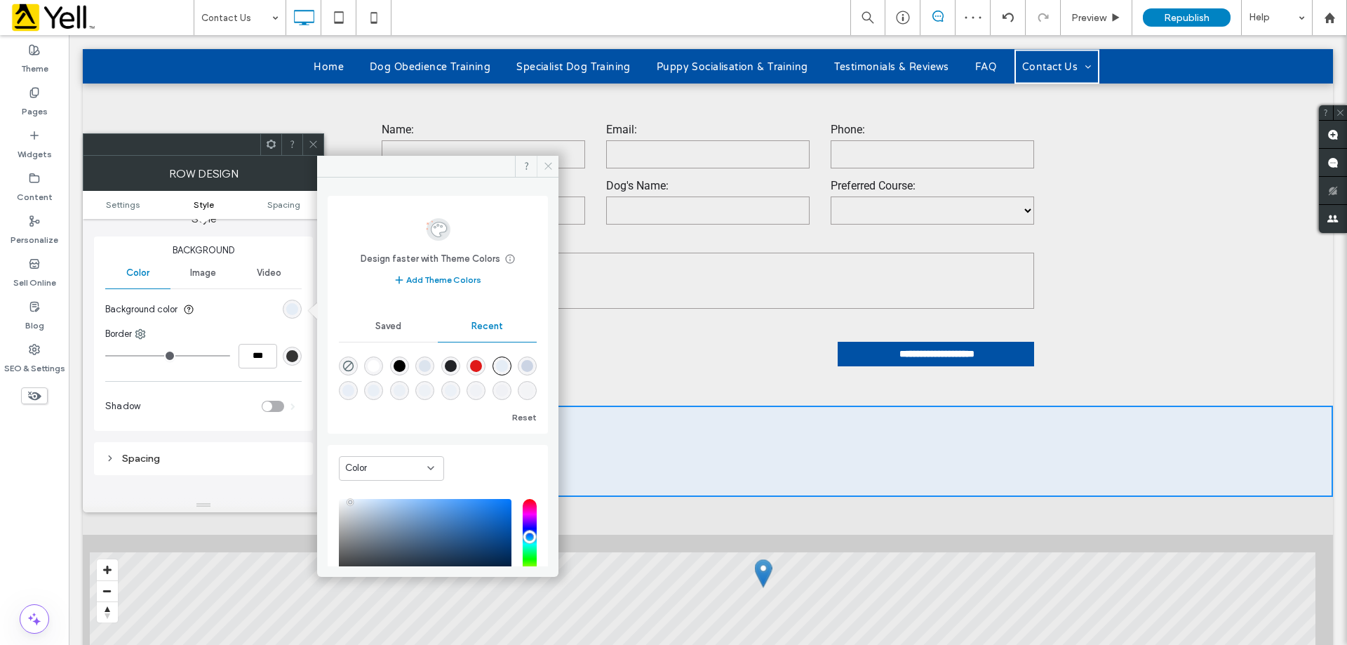
click at [543, 161] on icon at bounding box center [548, 166] width 11 height 11
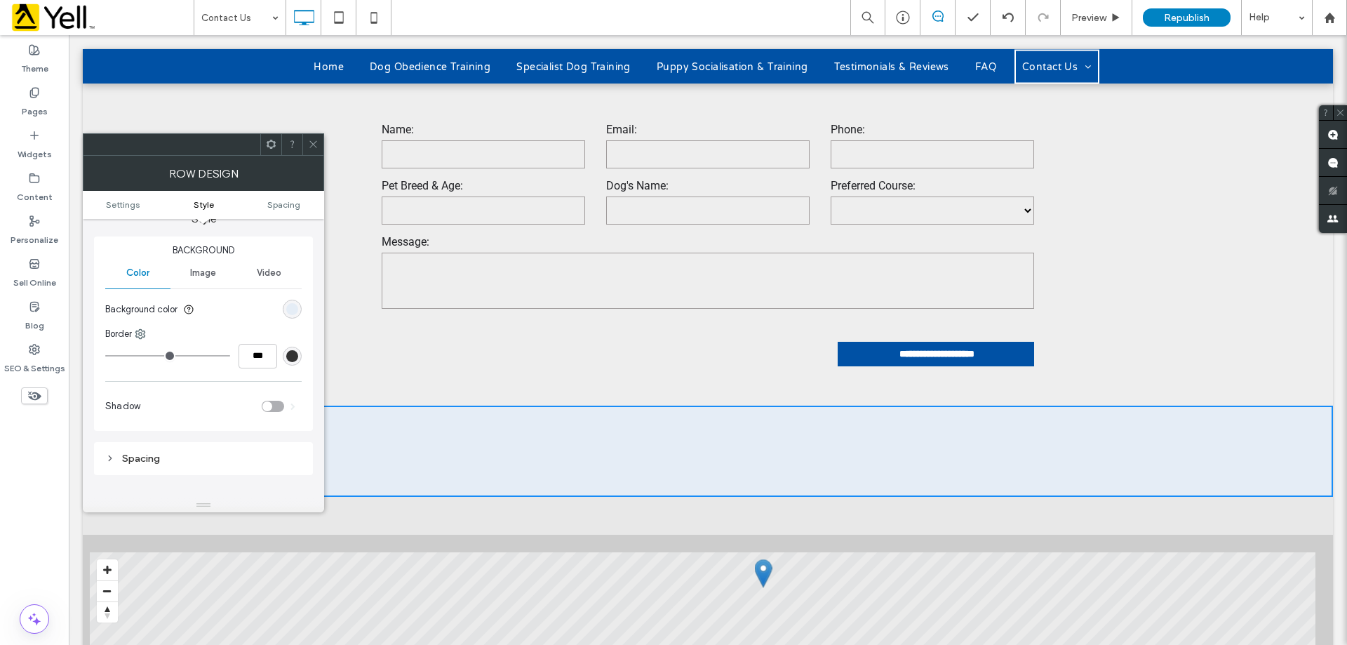
click at [311, 157] on div "Row Design" at bounding box center [203, 173] width 241 height 35
click at [312, 152] on span at bounding box center [313, 144] width 11 height 21
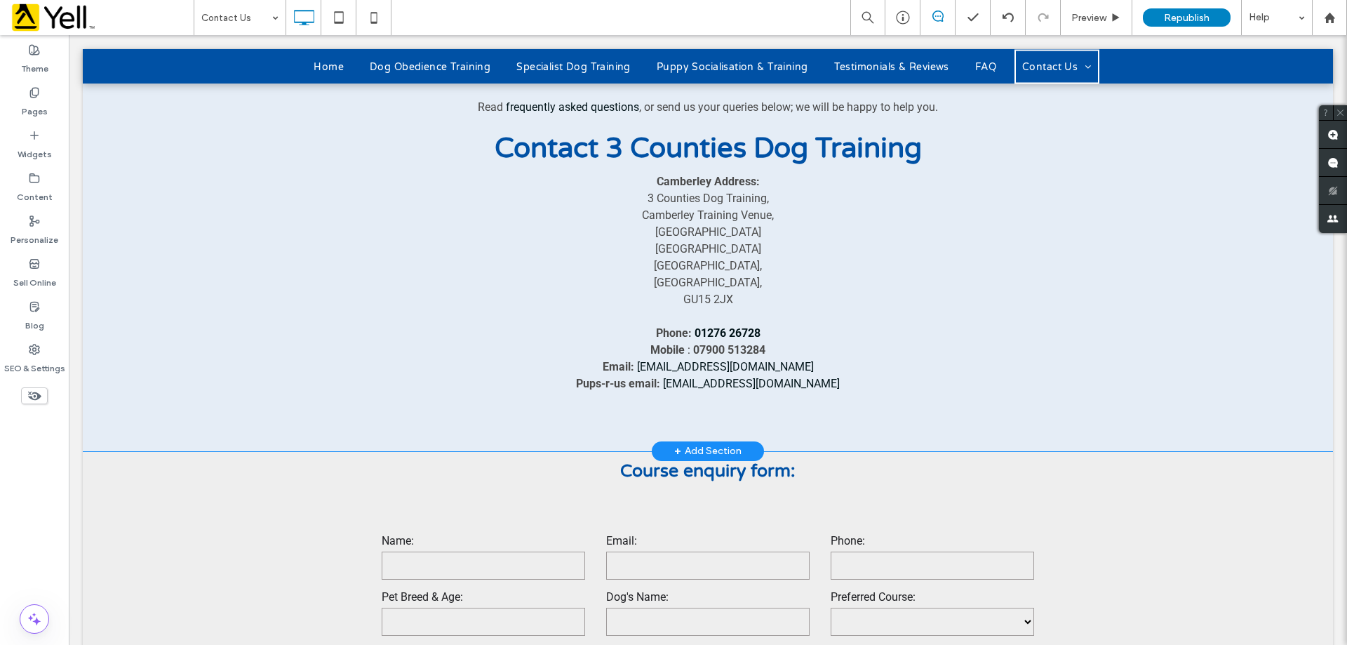
scroll to position [491, 0]
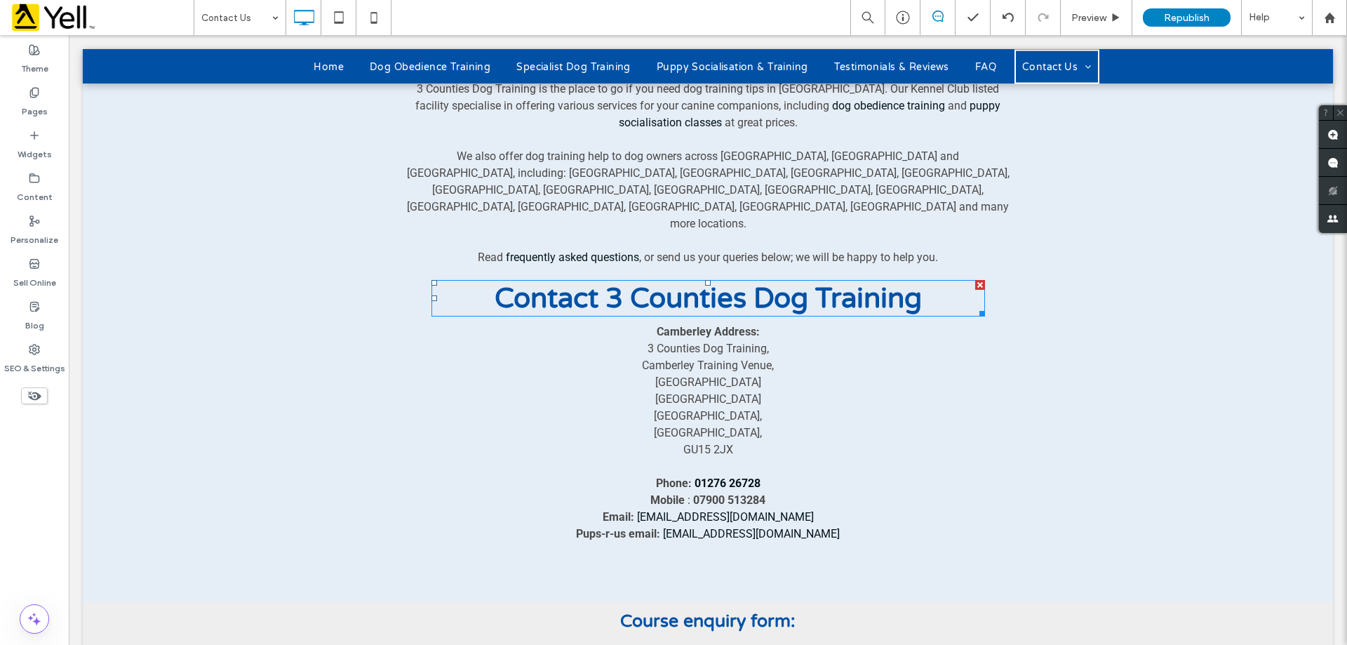
click at [607, 281] on span "Contact 3 Counties Dog Training" at bounding box center [707, 298] width 427 height 34
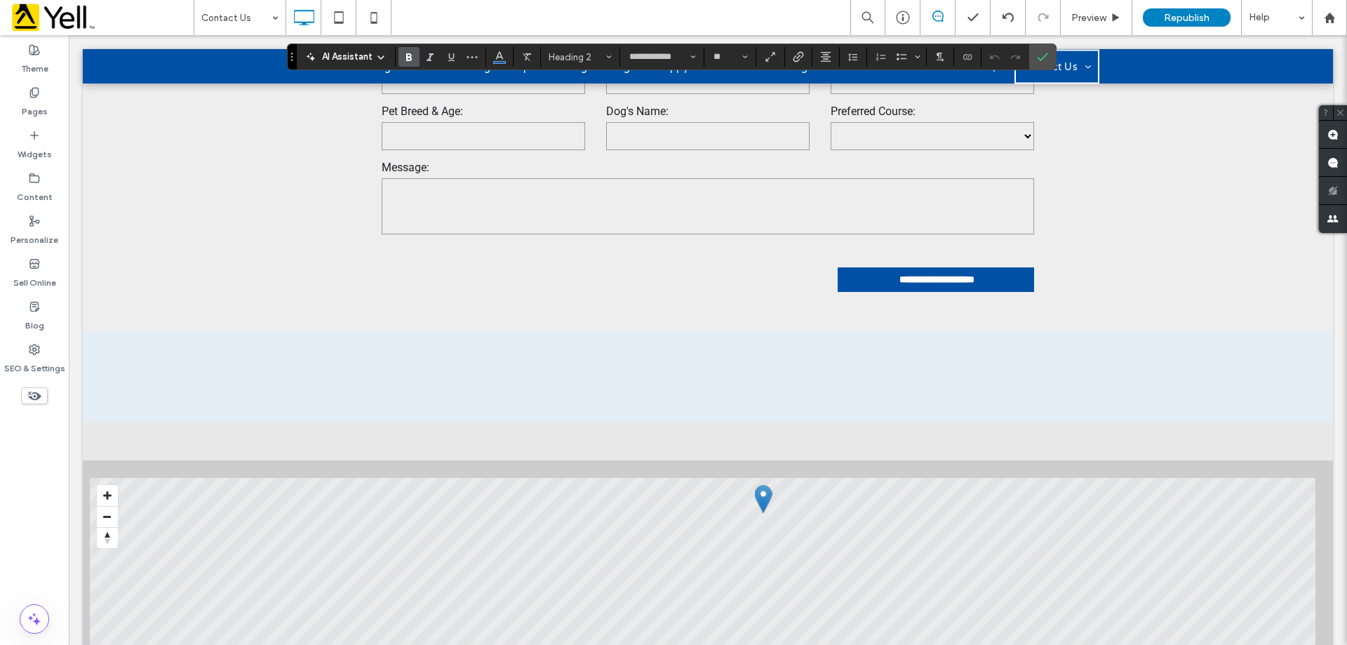
scroll to position [1192, 0]
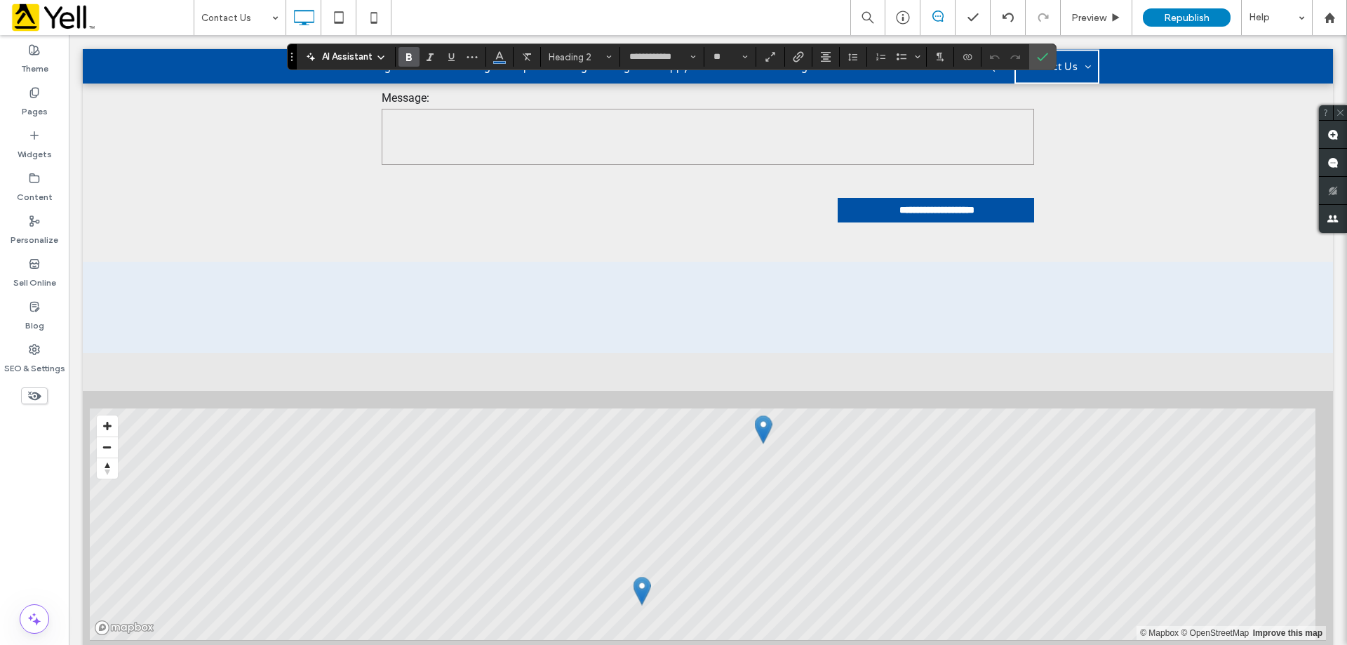
click at [618, 272] on div "Click To Paste Click To Paste" at bounding box center [707, 307] width 673 height 70
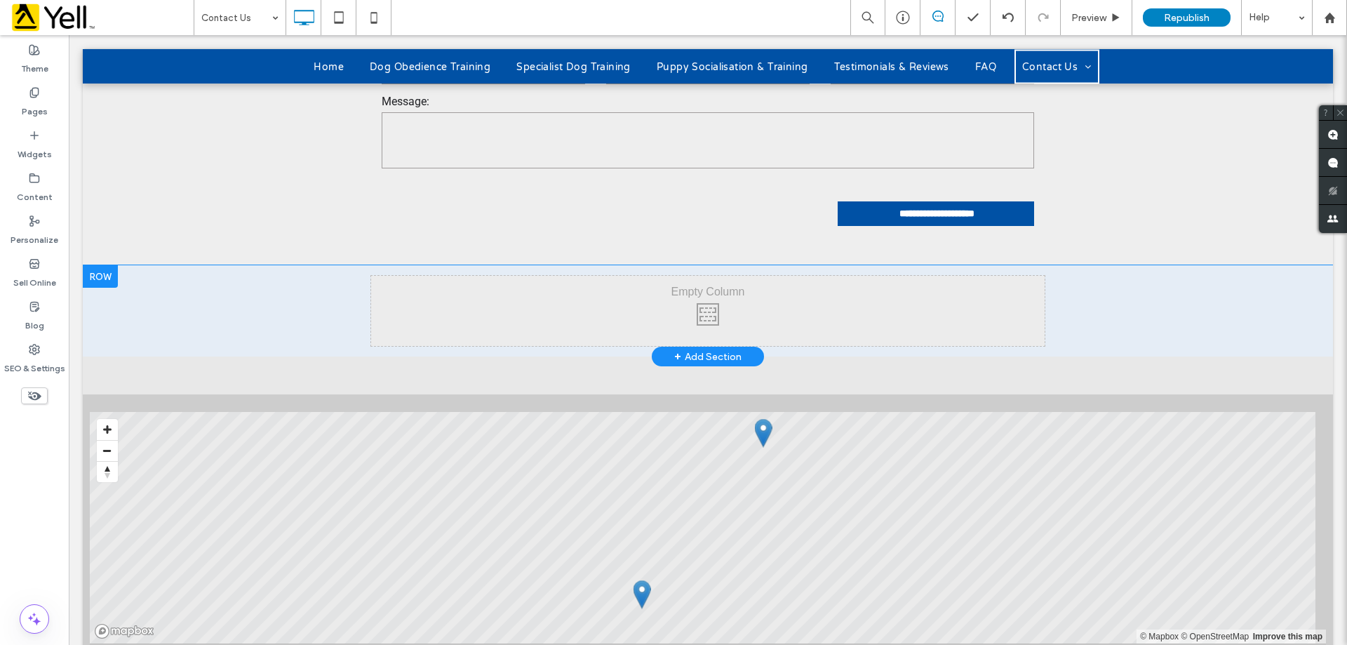
click at [667, 276] on div "Click To Paste Click To Paste" at bounding box center [707, 311] width 673 height 70
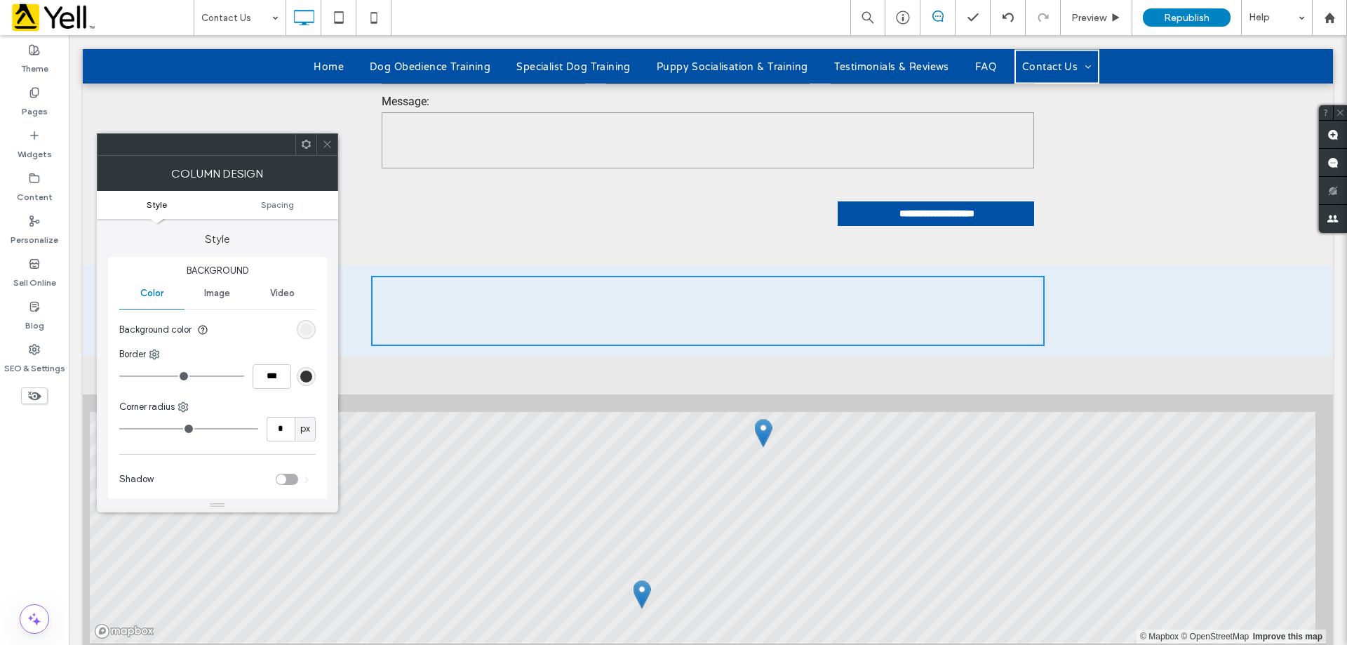
click at [324, 149] on span at bounding box center [327, 144] width 11 height 21
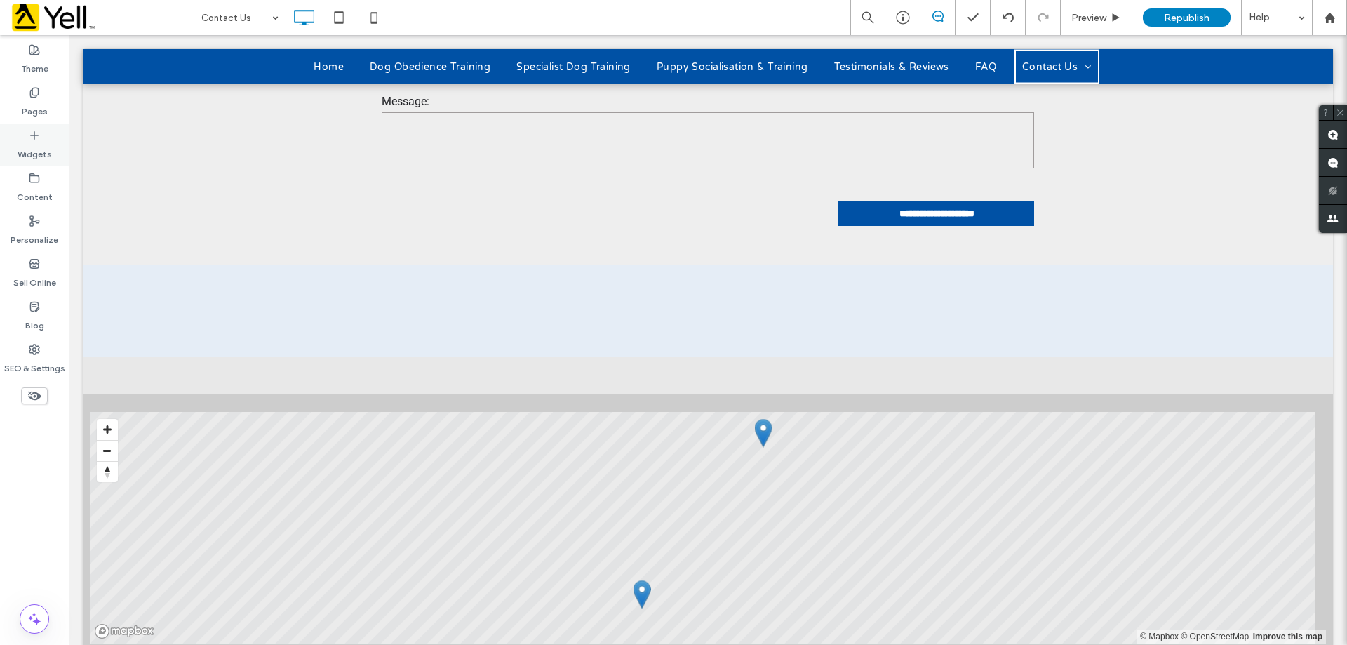
click at [48, 148] on label "Widgets" at bounding box center [35, 151] width 34 height 20
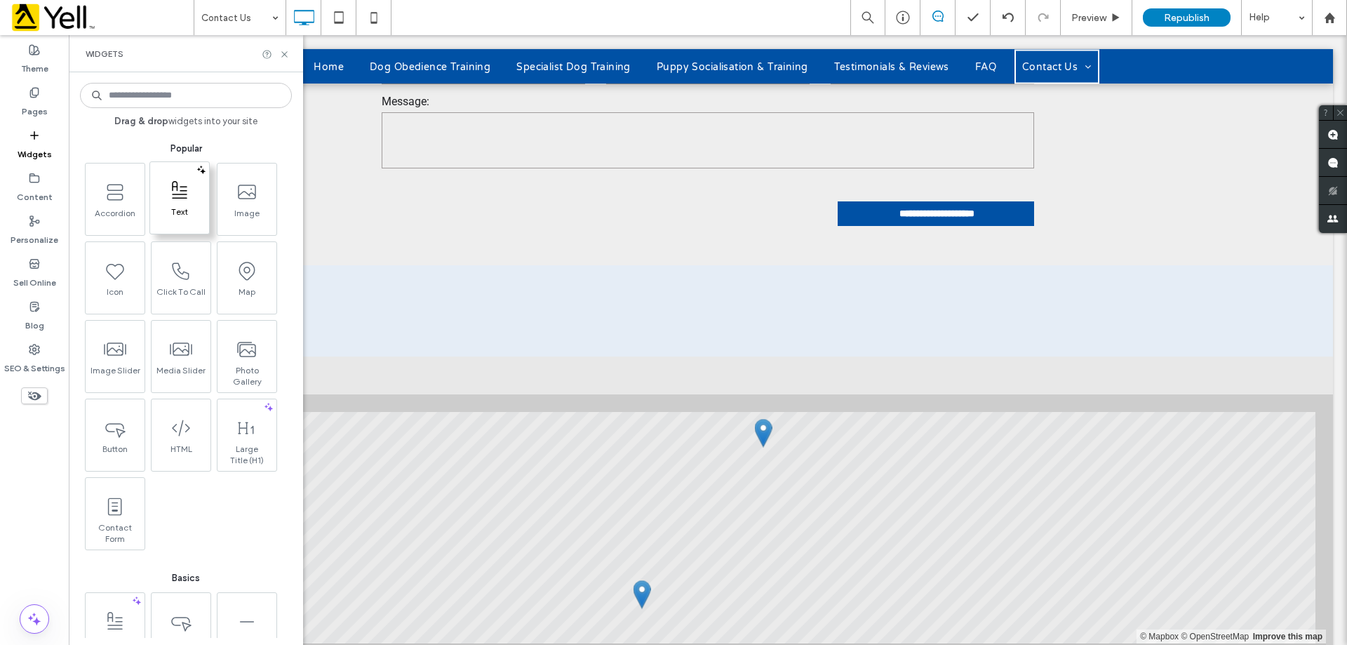
click at [176, 205] on span at bounding box center [179, 191] width 59 height 32
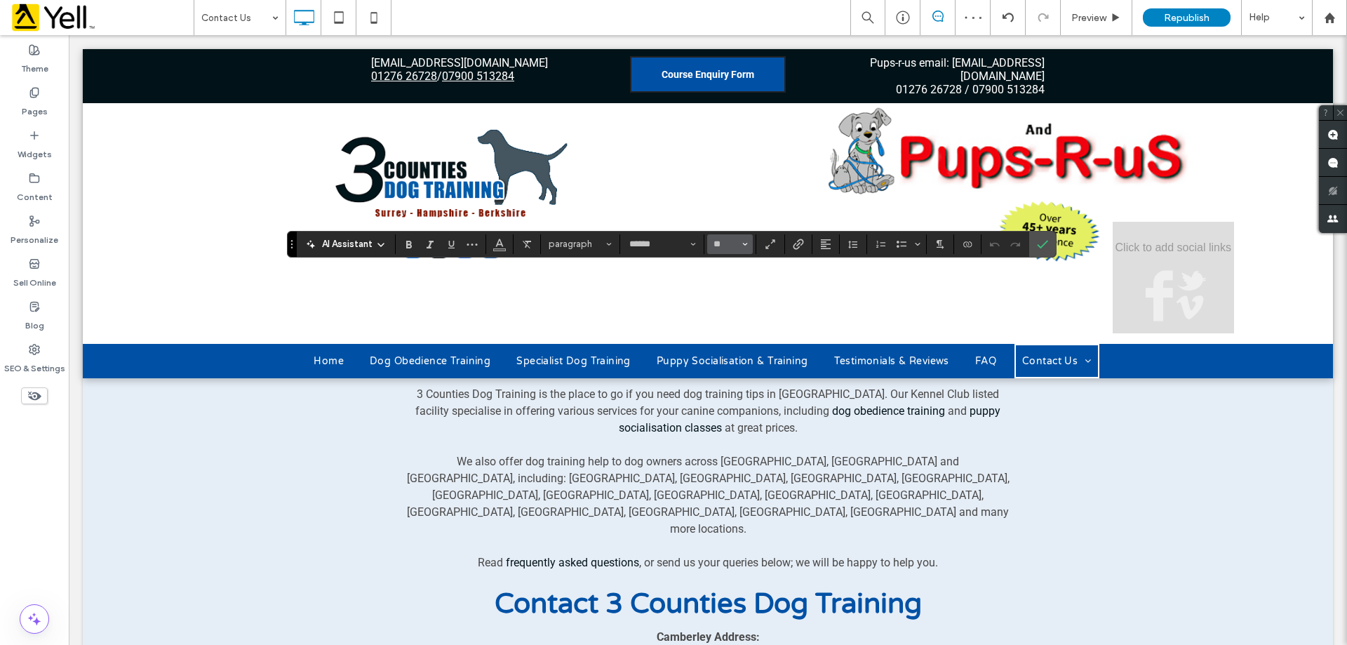
scroll to position [234, 0]
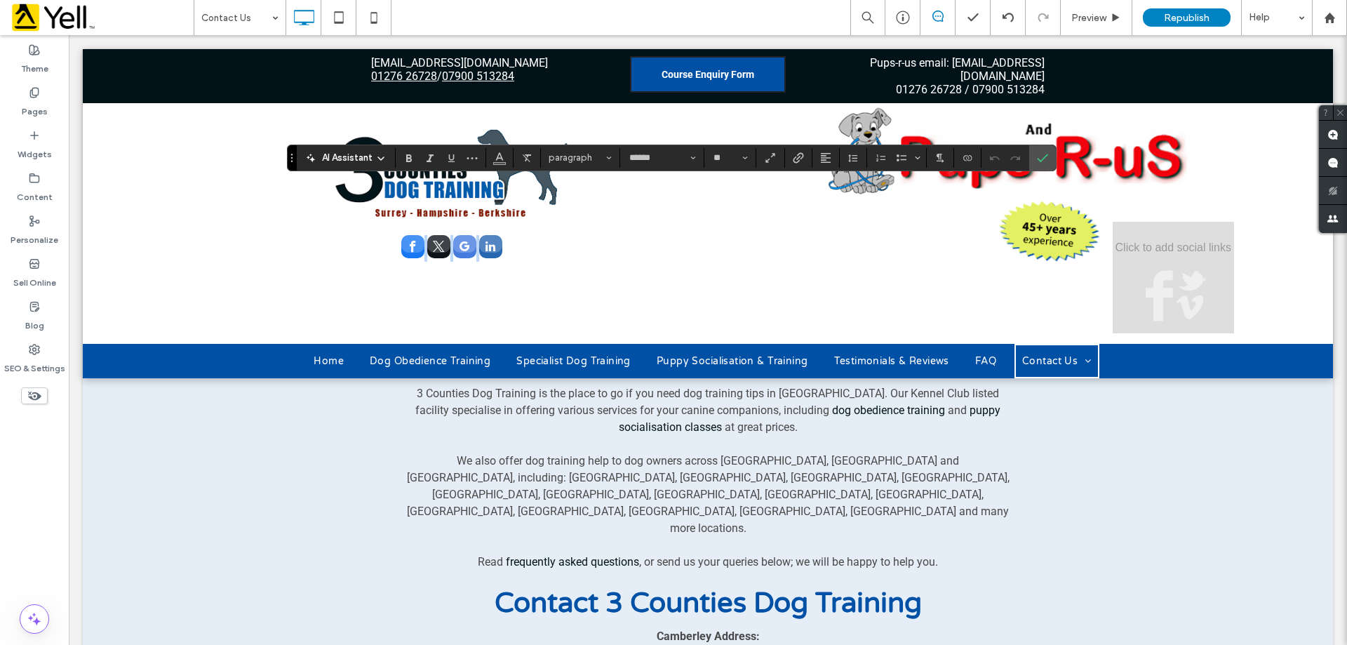
drag, startPoint x: 703, startPoint y: 211, endPoint x: 695, endPoint y: 259, distance: 48.4
click at [696, 267] on div "Click To Paste" at bounding box center [451, 223] width 717 height 241
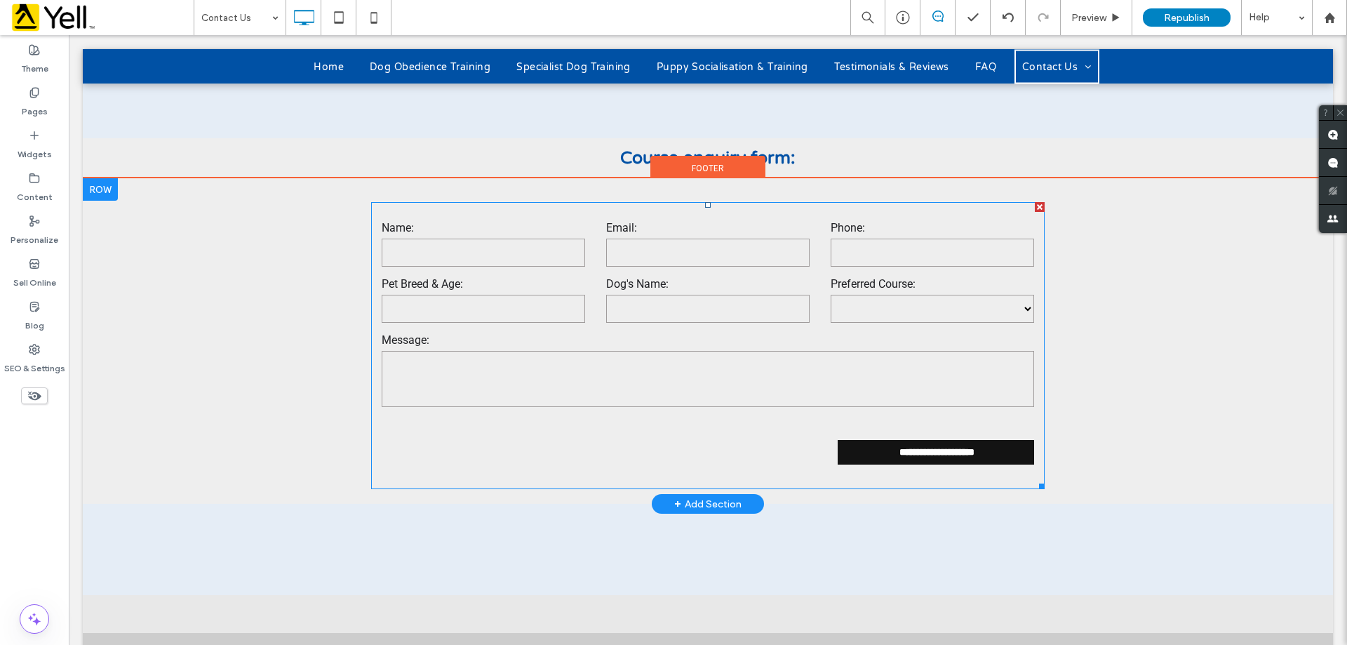
scroll to position [936, 0]
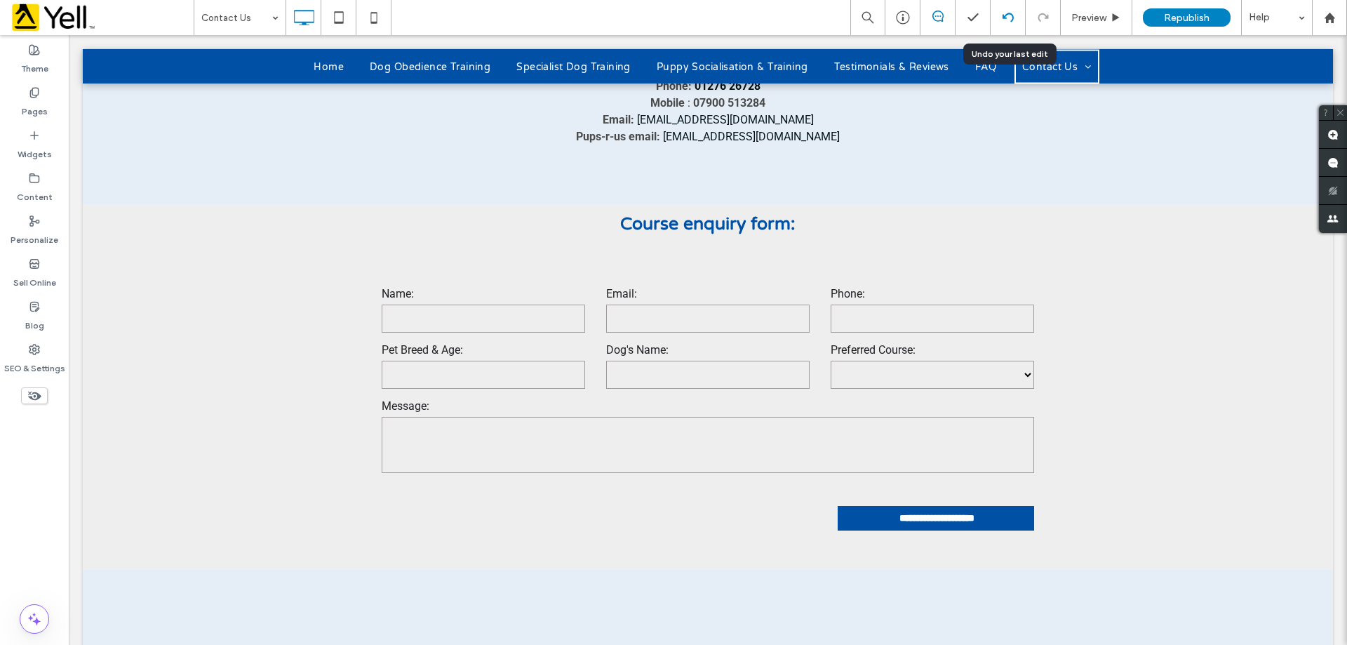
click at [1012, 13] on icon at bounding box center [1007, 17] width 11 height 11
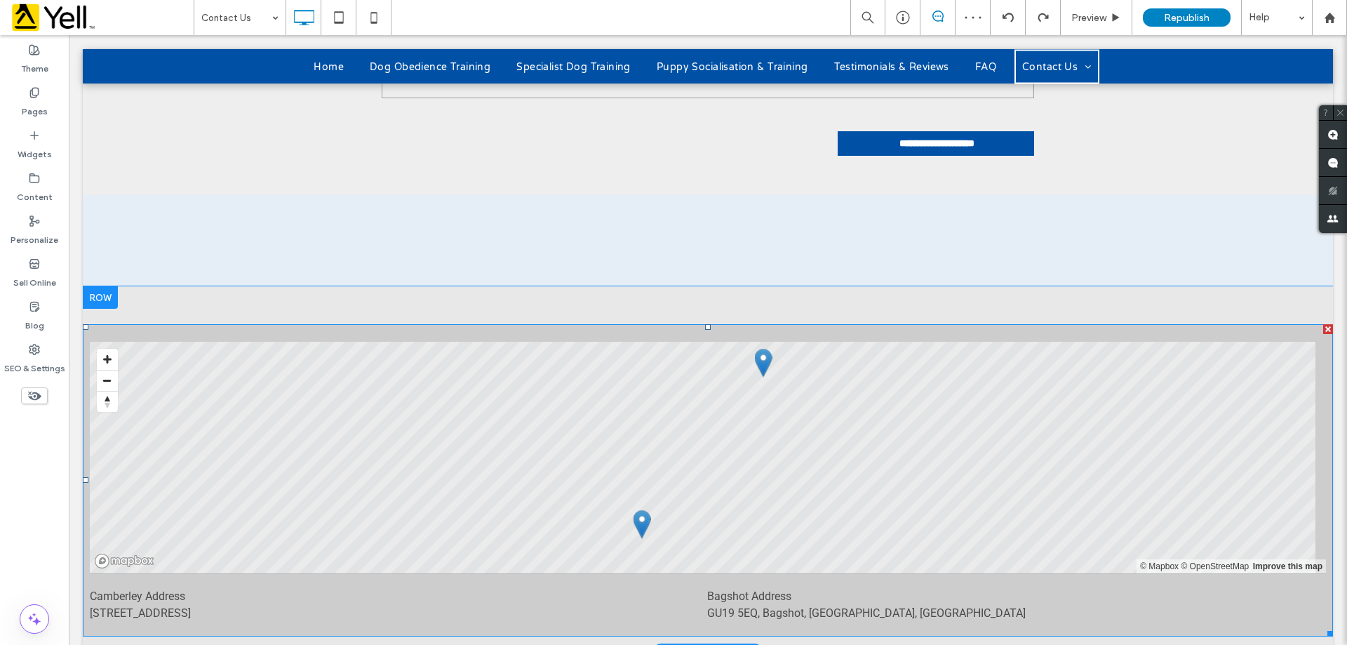
scroll to position [982, 0]
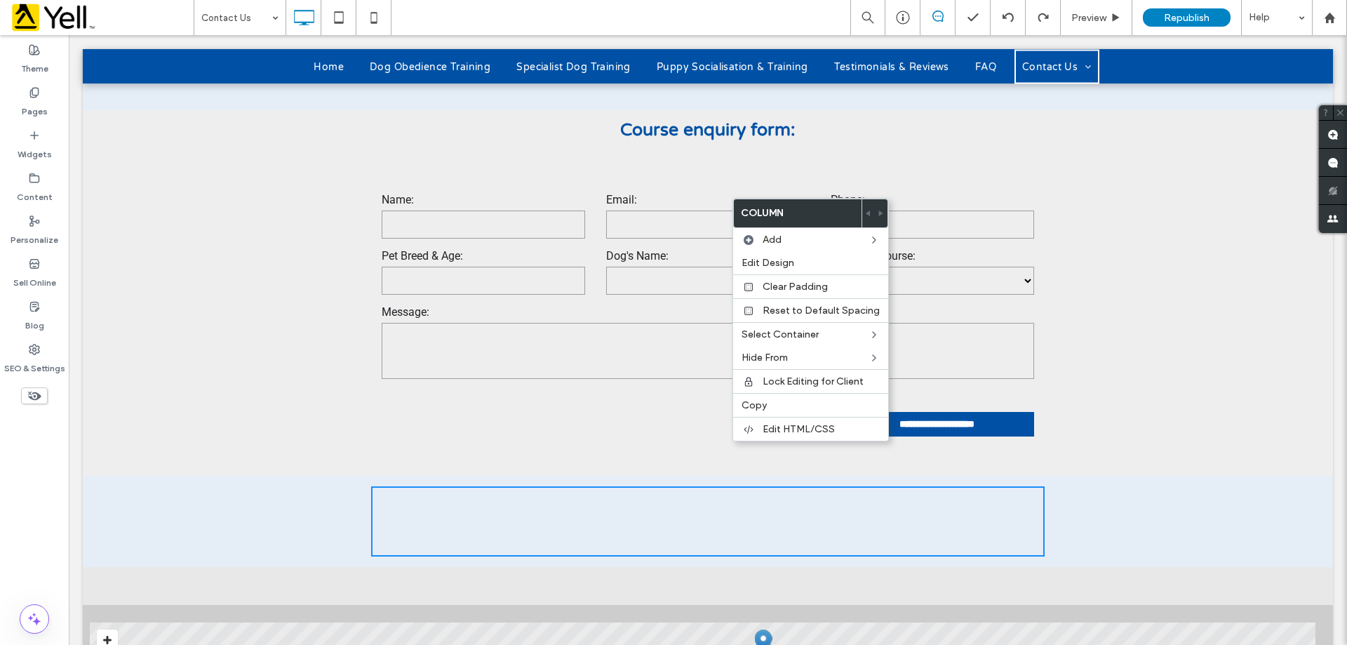
click at [445, 486] on div "Click To Paste" at bounding box center [707, 521] width 673 height 70
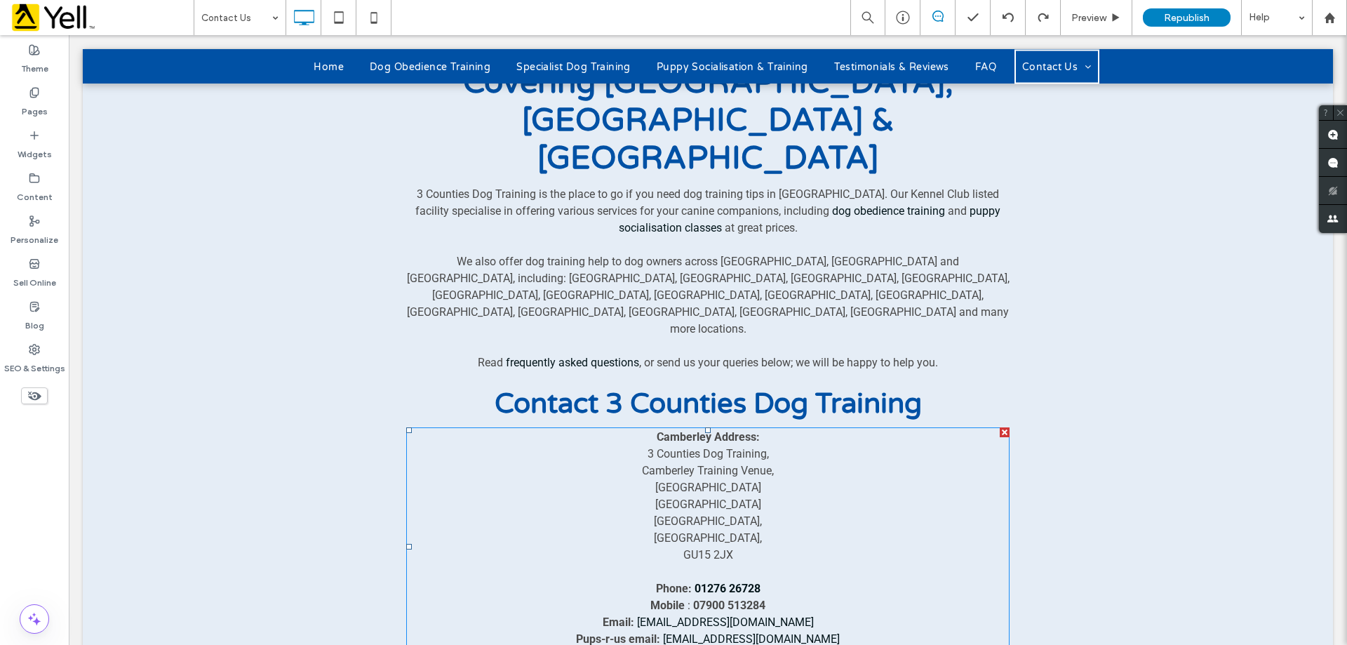
scroll to position [351, 0]
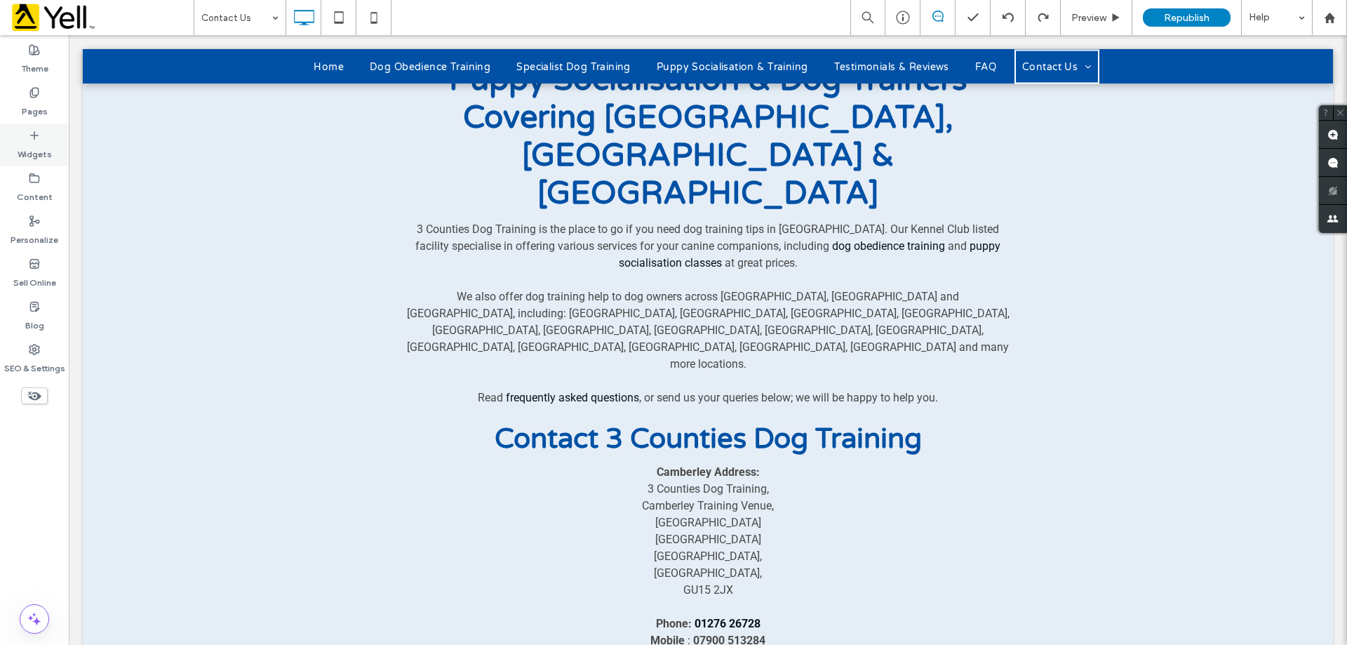
click at [46, 135] on div "Widgets" at bounding box center [34, 144] width 69 height 43
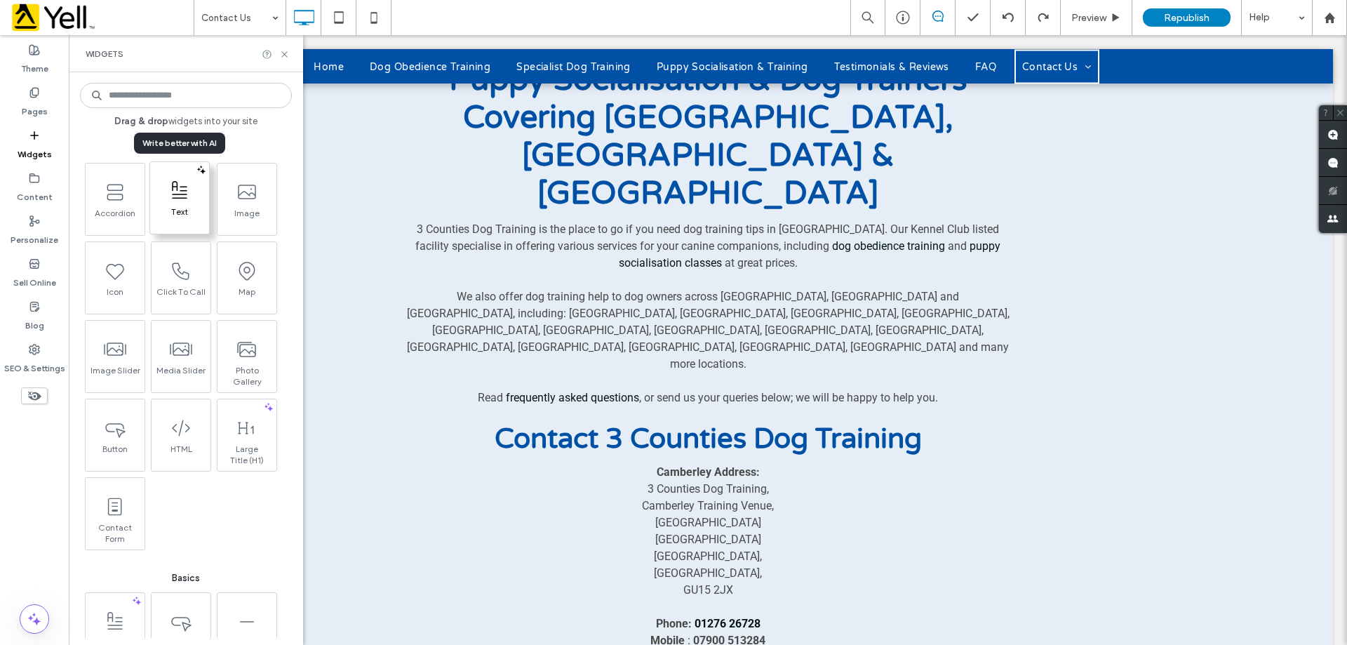
click at [190, 213] on span "Text" at bounding box center [179, 216] width 59 height 20
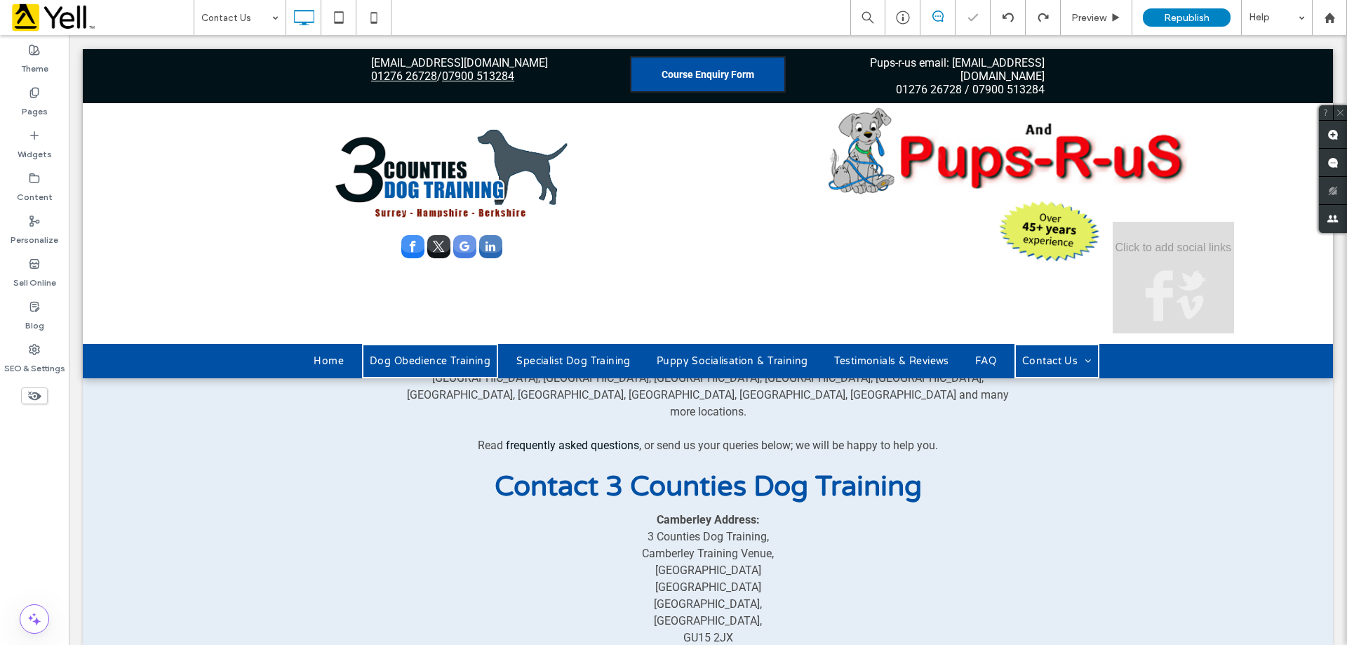
type input "******"
type input "**"
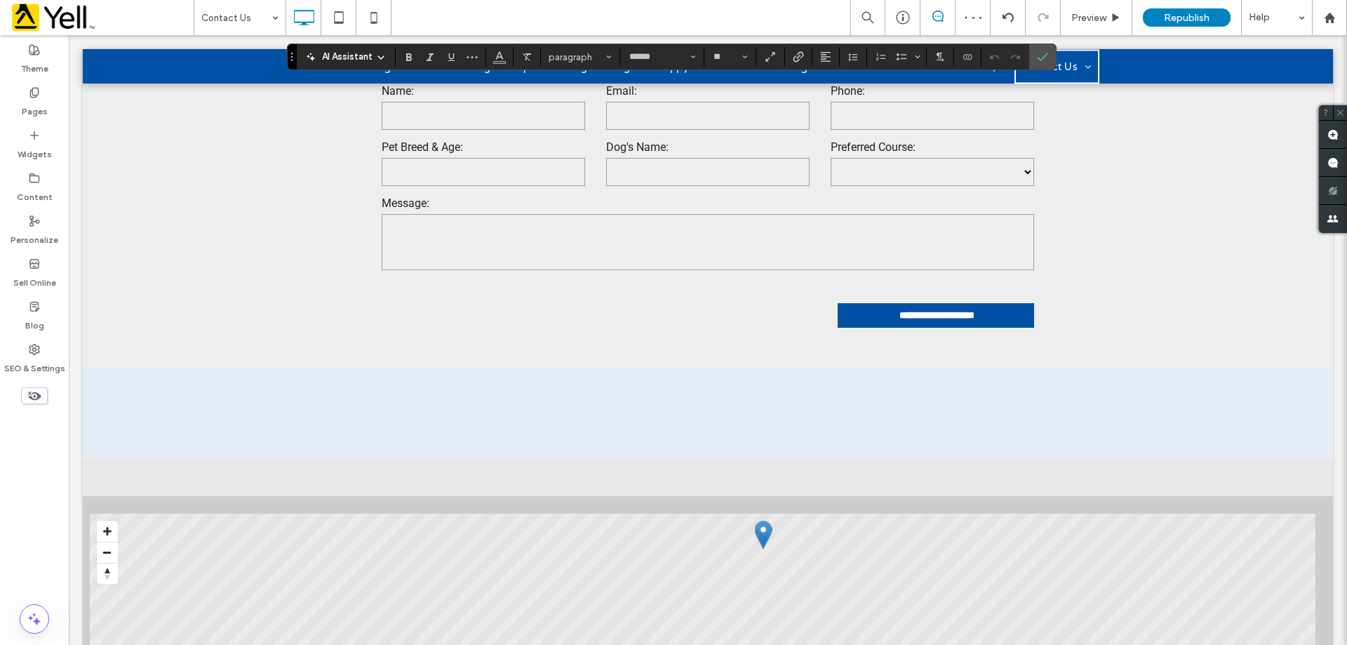
scroll to position [1146, 0]
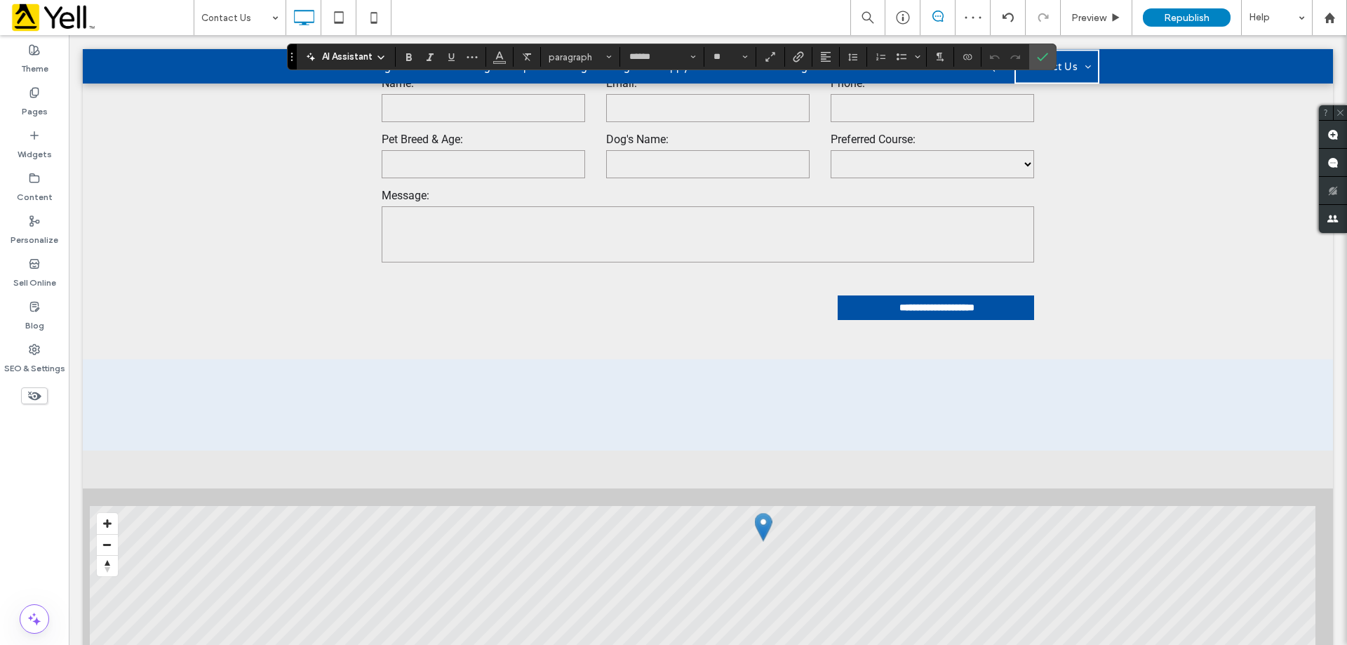
click at [530, 370] on div "Click To Paste" at bounding box center [707, 405] width 673 height 70
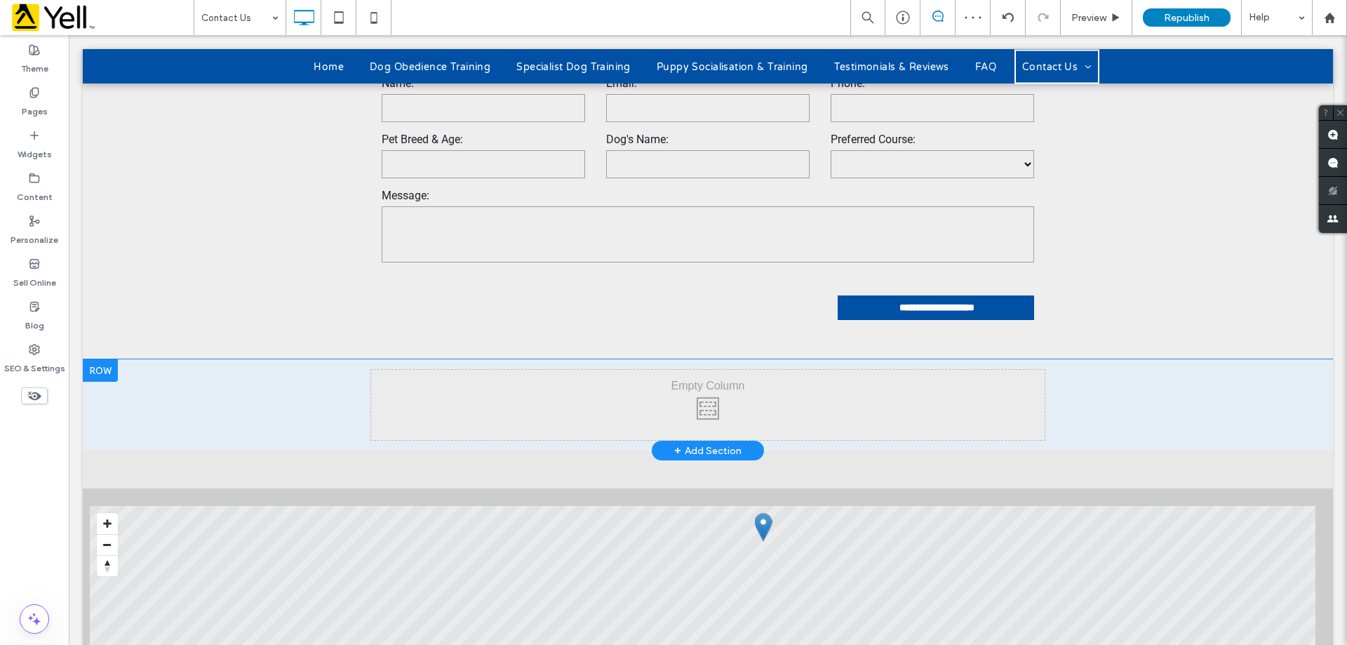
click at [577, 370] on div "Click To Paste" at bounding box center [707, 405] width 673 height 70
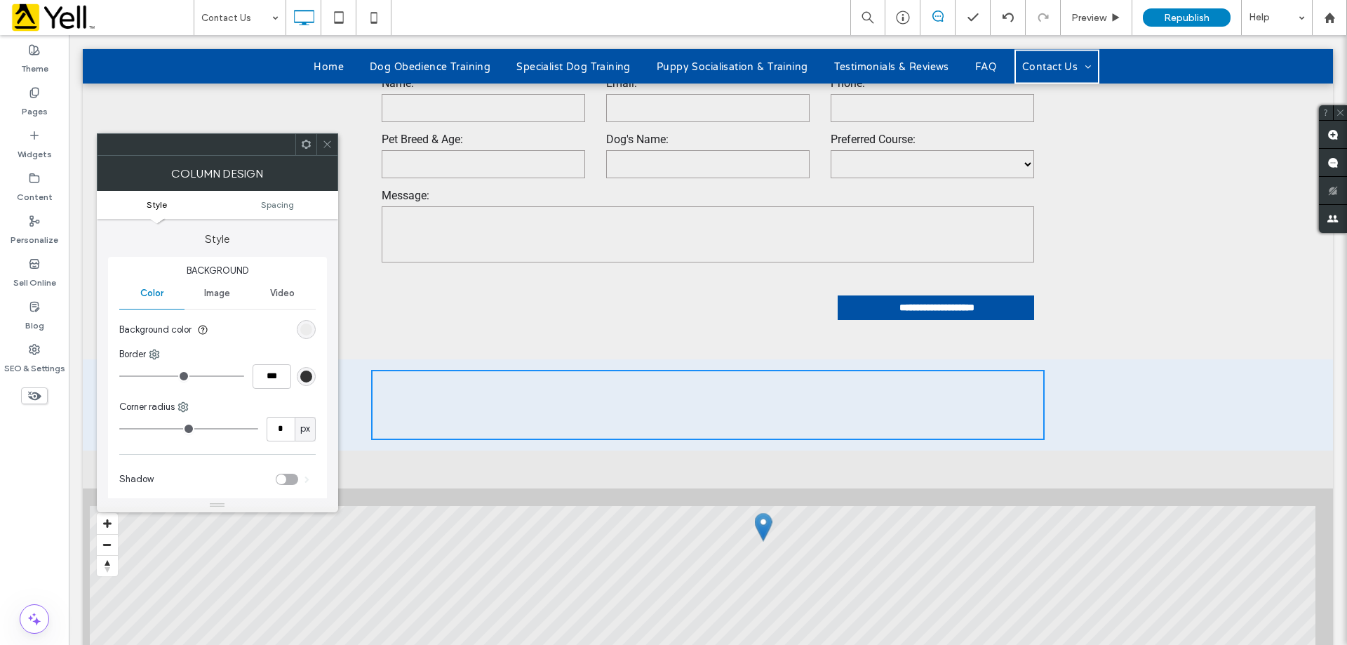
click at [225, 297] on span "Image" at bounding box center [217, 293] width 26 height 11
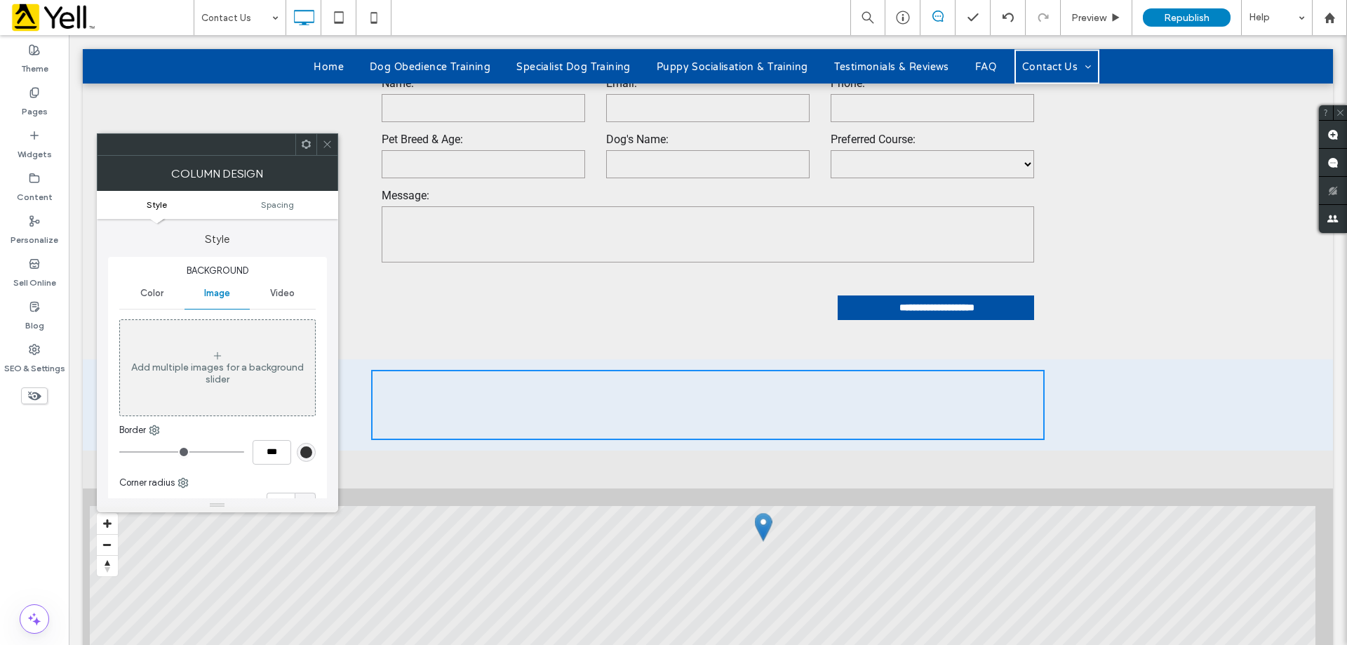
click at [140, 302] on div "Color" at bounding box center [151, 293] width 65 height 31
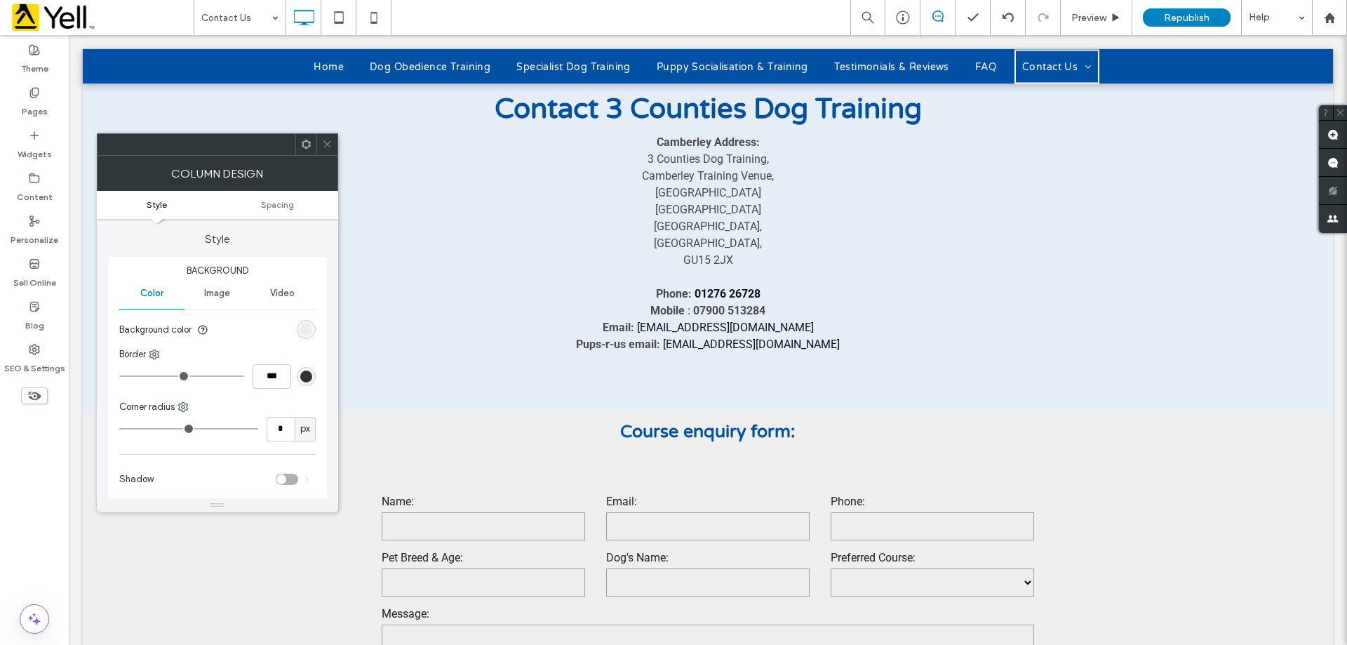
scroll to position [585, 0]
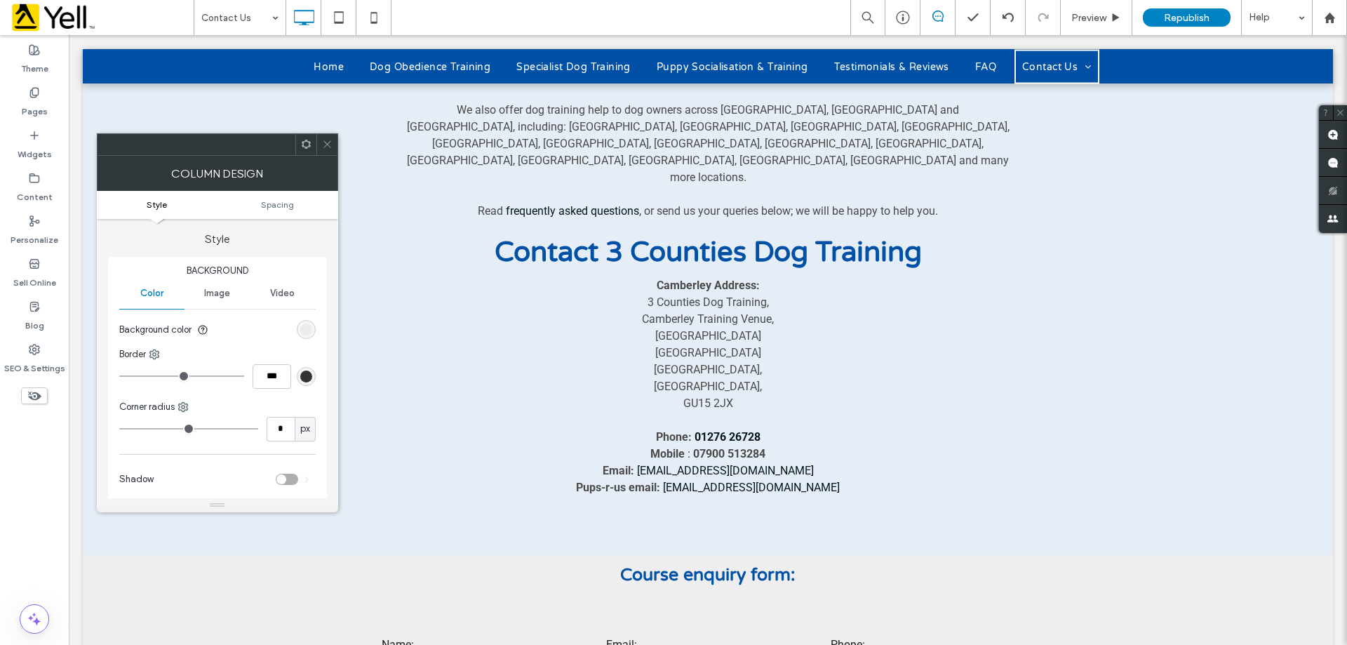
click at [600, 328] on p "[GEOGRAPHIC_DATA]" at bounding box center [707, 336] width 603 height 17
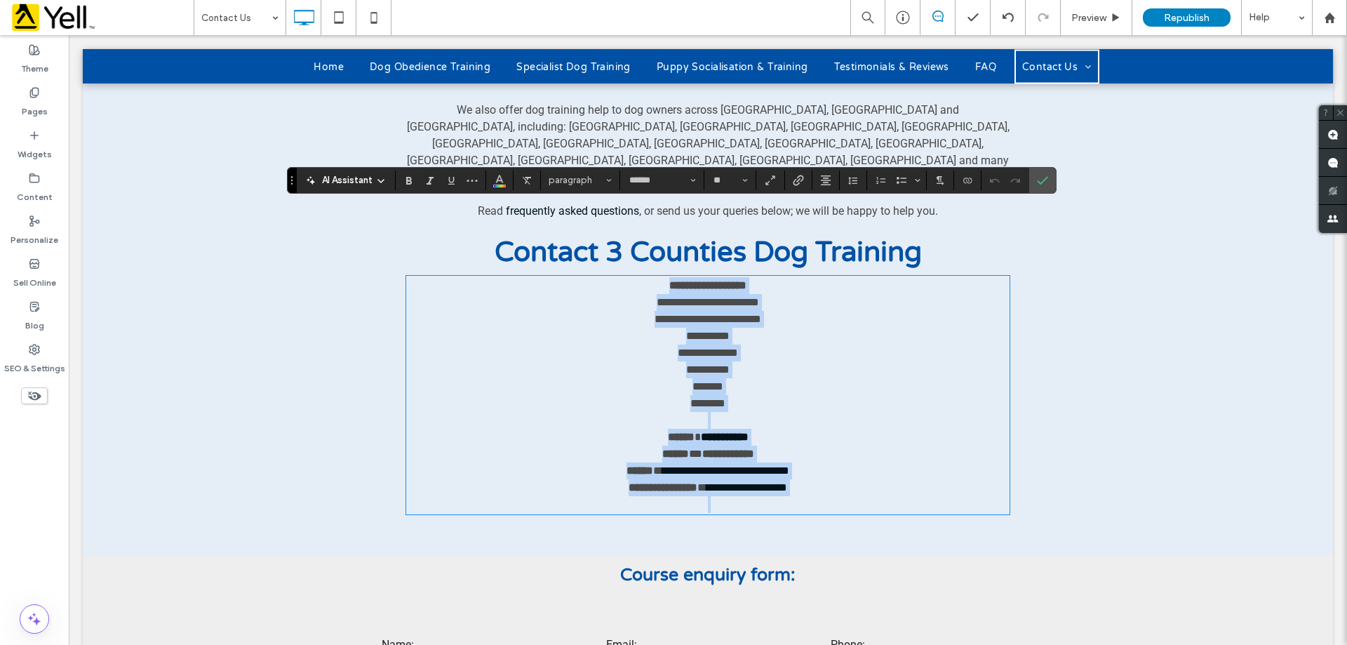
click at [579, 187] on button "paragraph" at bounding box center [580, 180] width 73 height 20
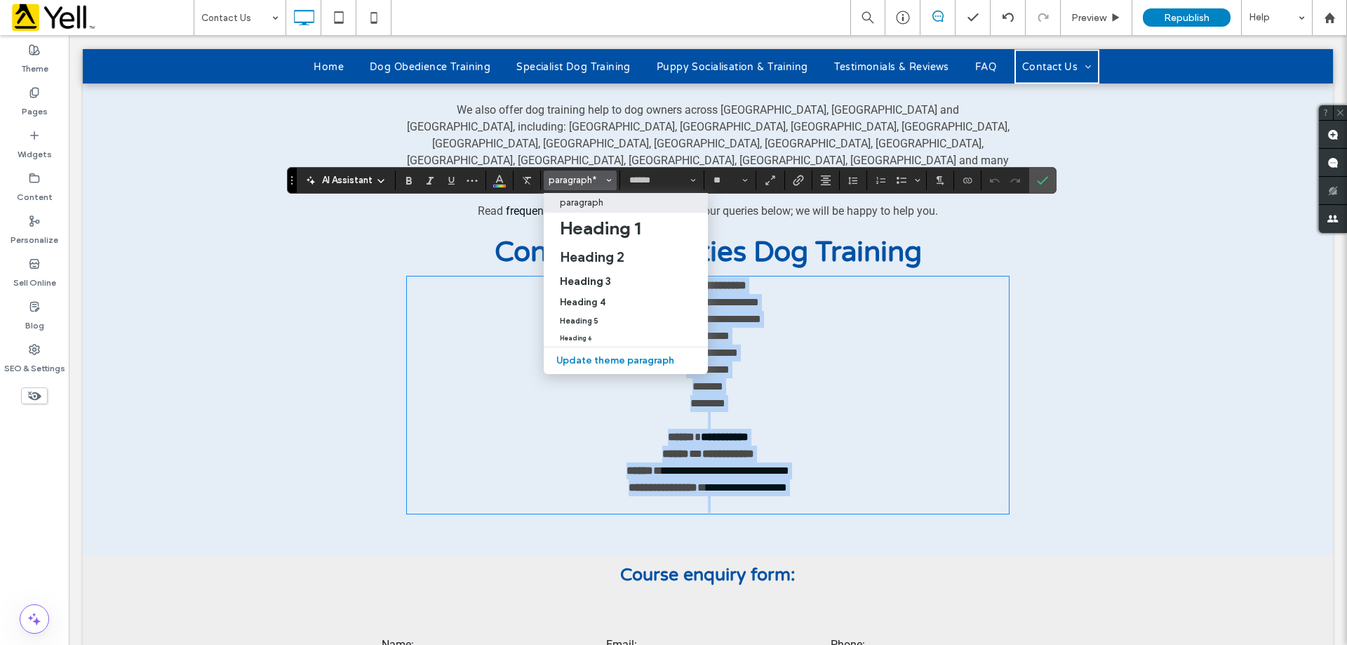
drag, startPoint x: 945, startPoint y: 309, endPoint x: 941, endPoint y: 292, distance: 16.5
click at [945, 378] on p "*******" at bounding box center [707, 386] width 603 height 17
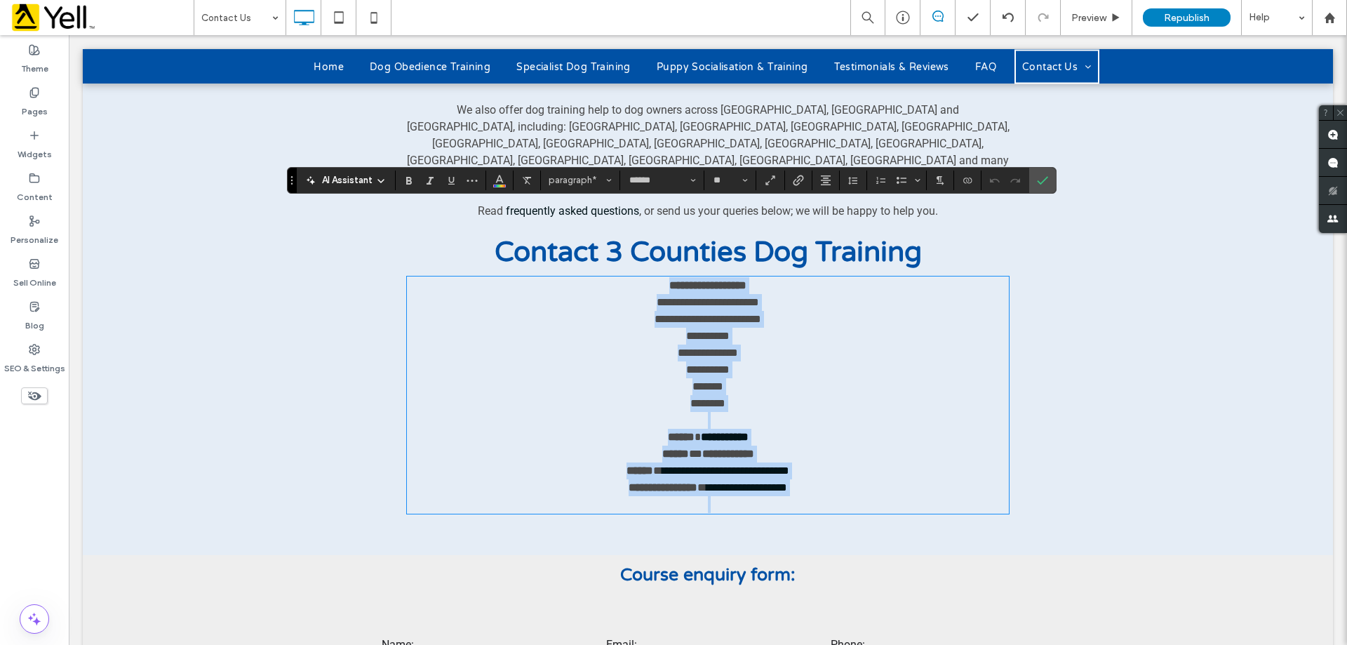
click at [925, 328] on p "**********" at bounding box center [707, 336] width 603 height 17
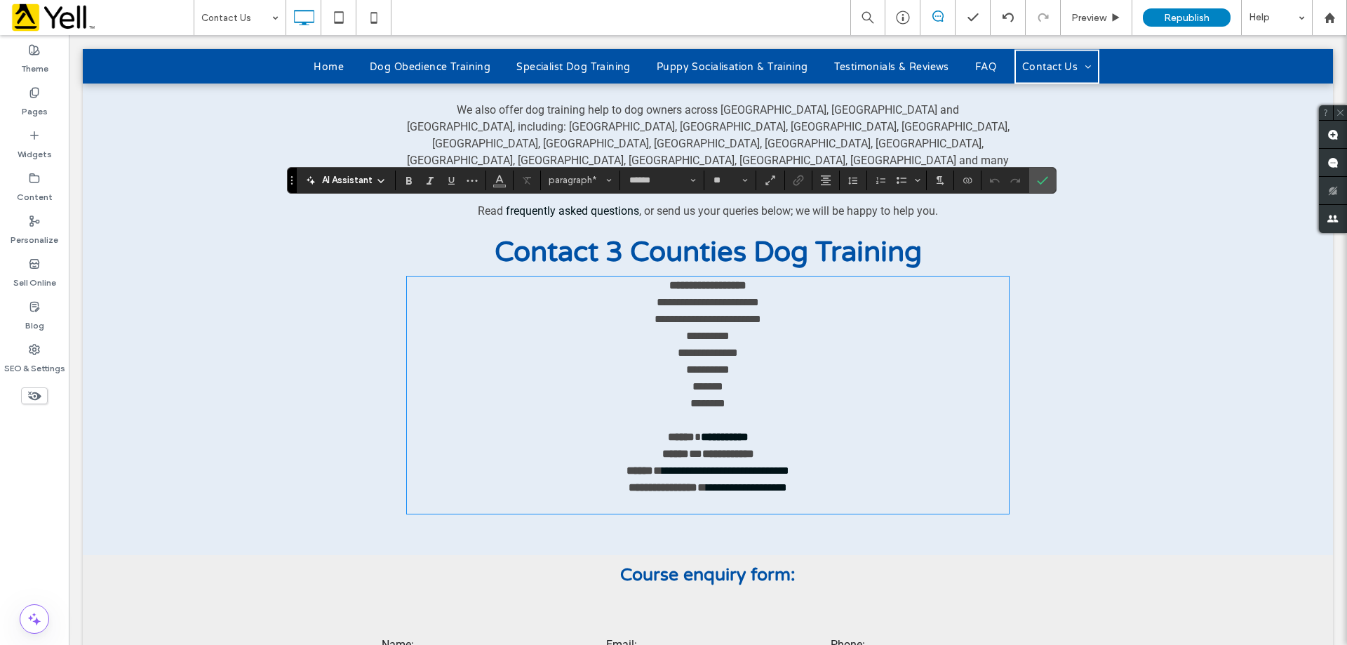
click at [869, 412] on p at bounding box center [707, 420] width 603 height 17
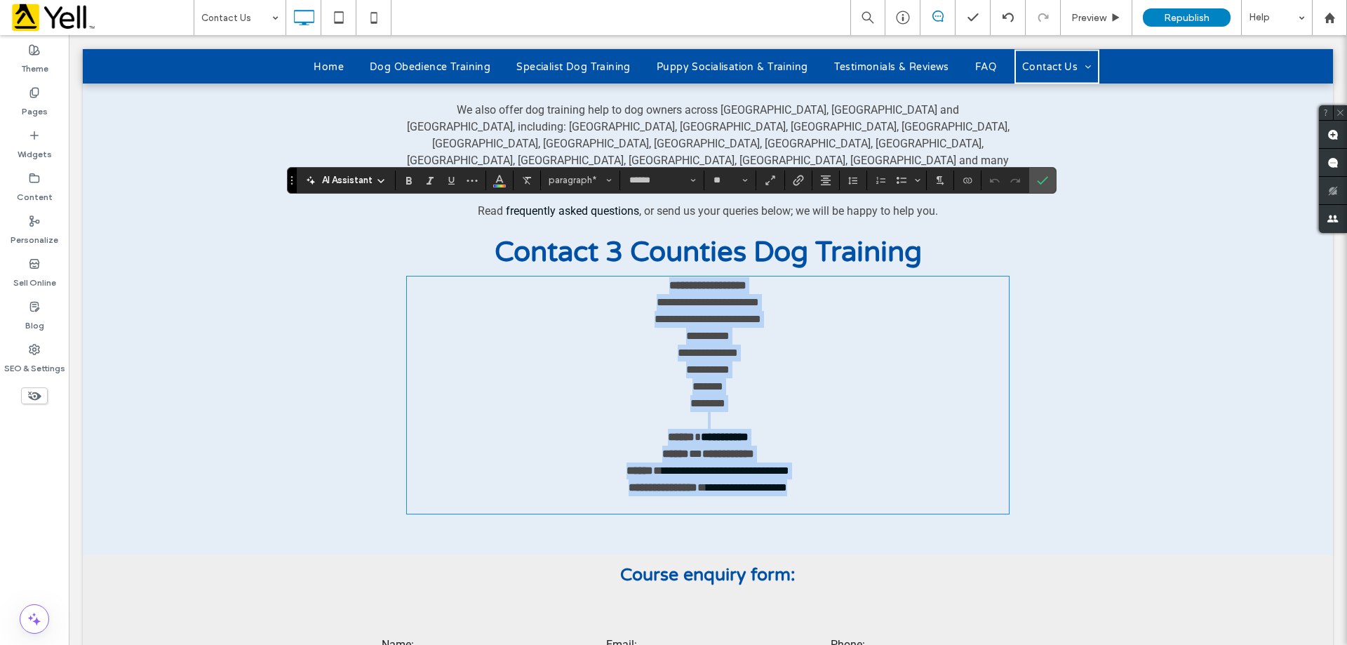
drag, startPoint x: 631, startPoint y: 214, endPoint x: 859, endPoint y: 415, distance: 304.1
click at [873, 423] on div "**********" at bounding box center [707, 395] width 603 height 236
copy div "**********"
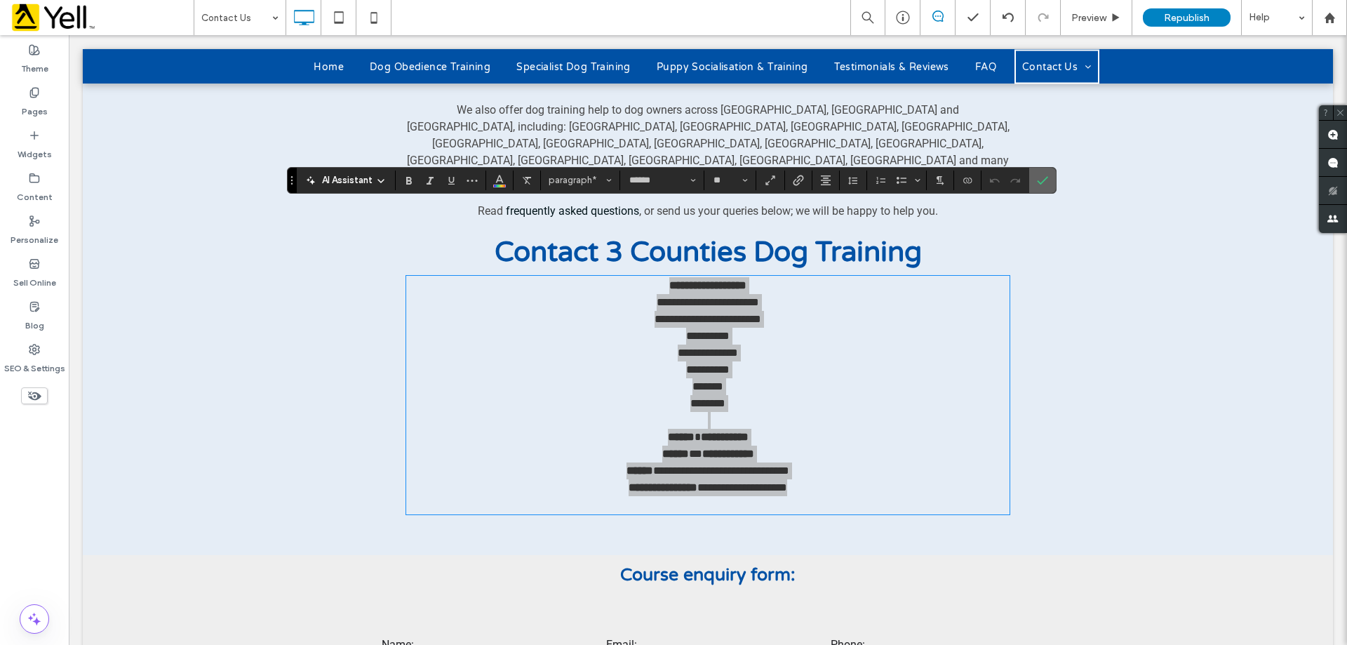
click at [1050, 186] on label "Confirm" at bounding box center [1042, 180] width 21 height 25
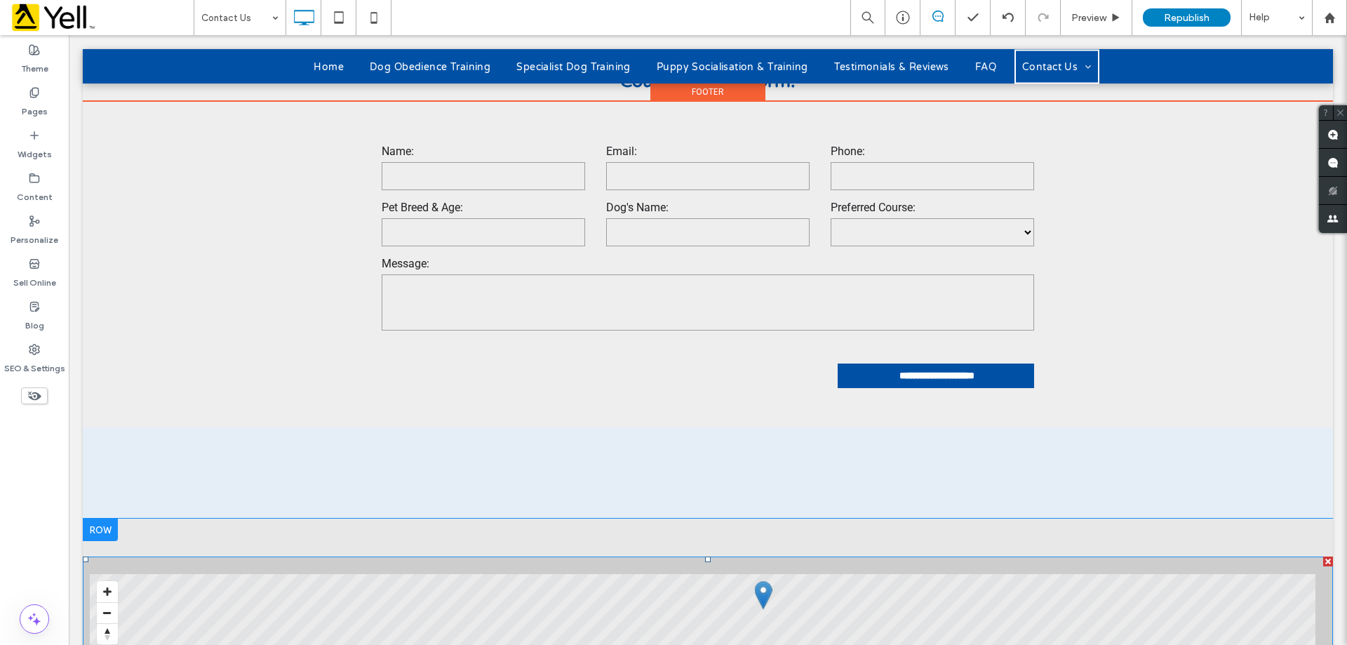
scroll to position [1146, 0]
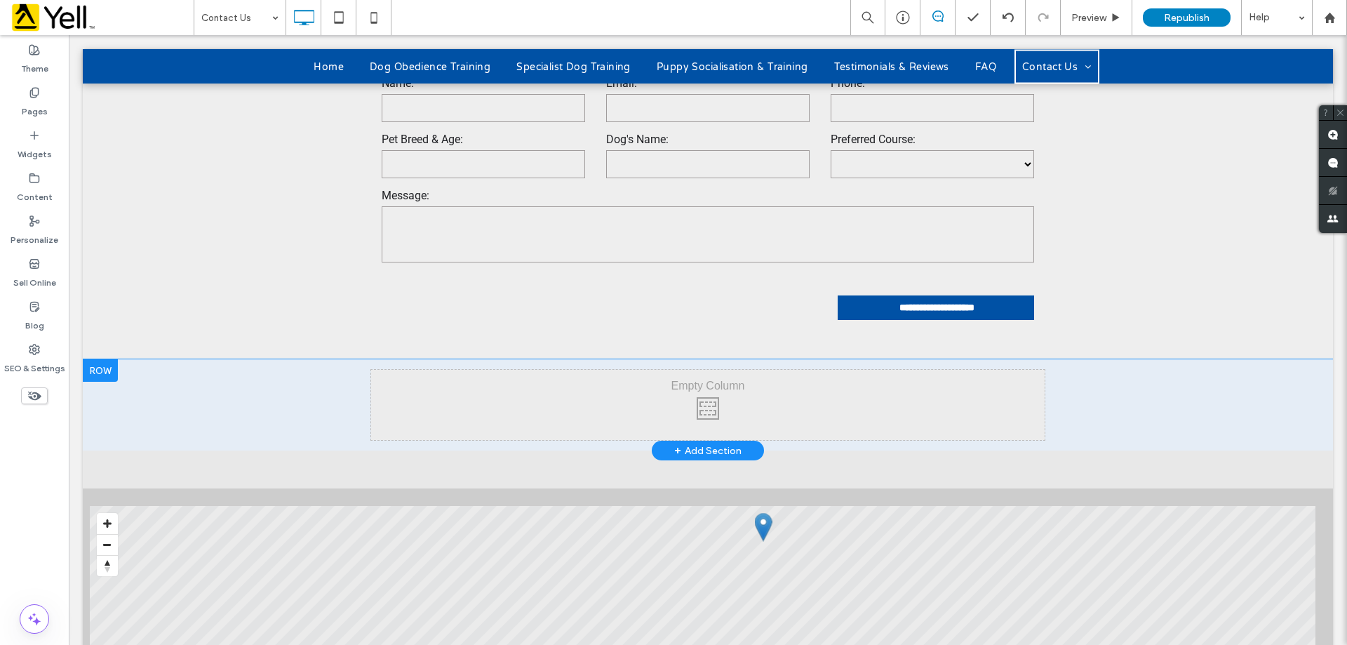
click at [703, 370] on div "Click To Paste" at bounding box center [707, 405] width 673 height 70
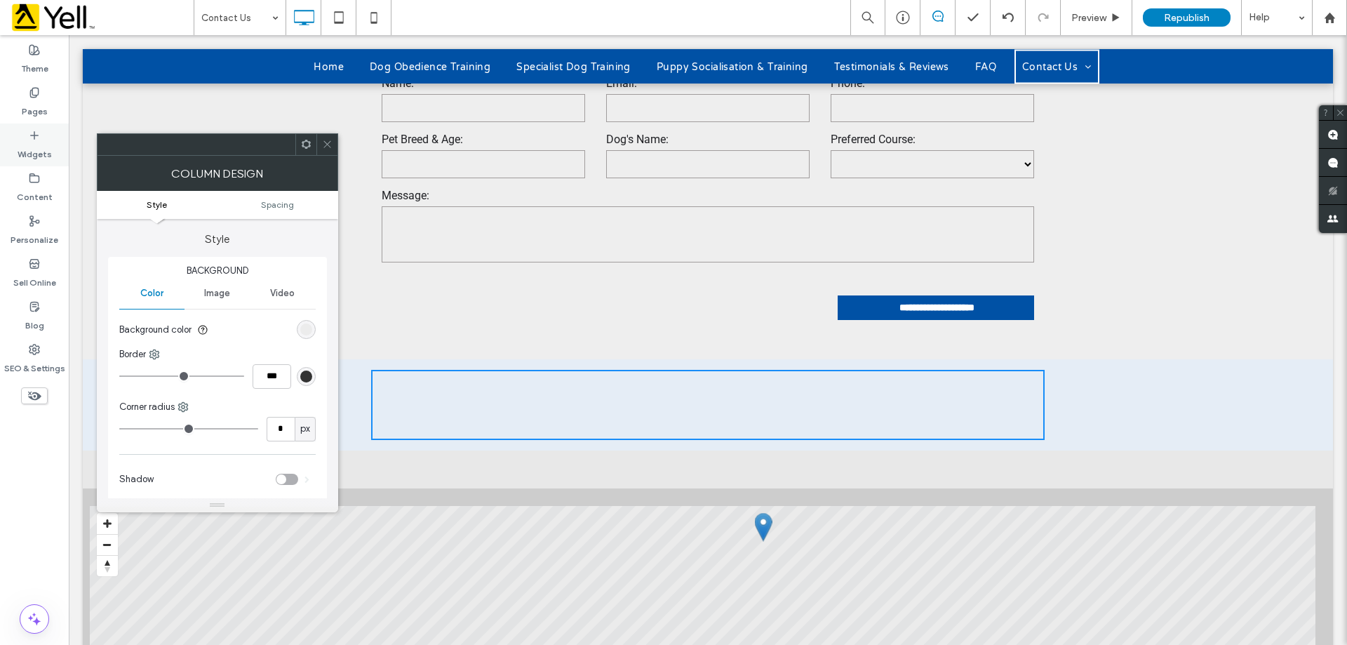
click at [37, 135] on use at bounding box center [34, 134] width 7 height 7
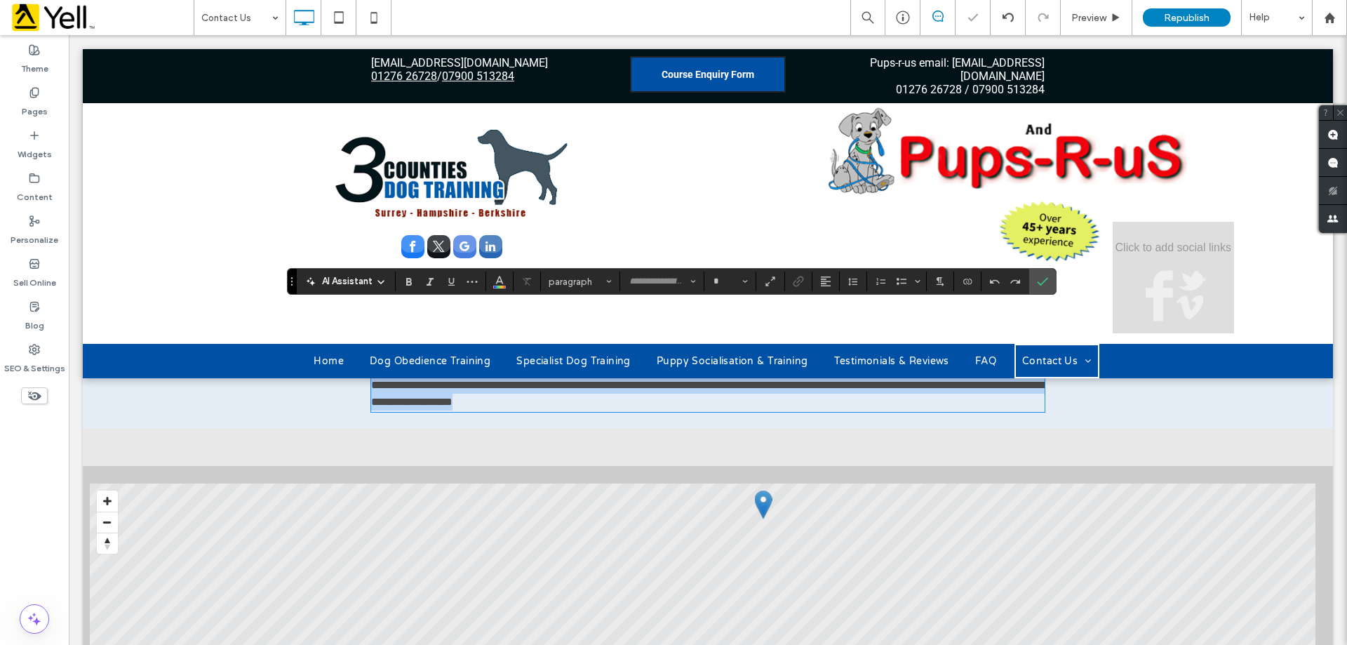
type input "******"
type input "**"
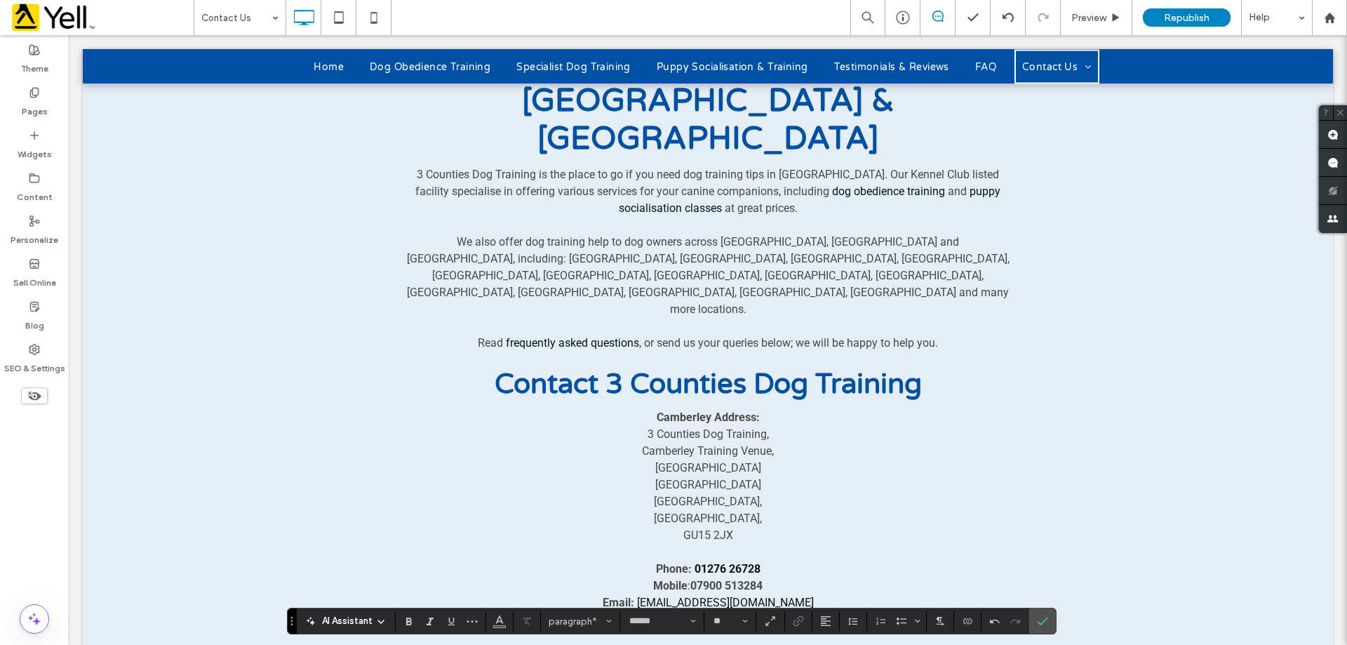
scroll to position [428, 0]
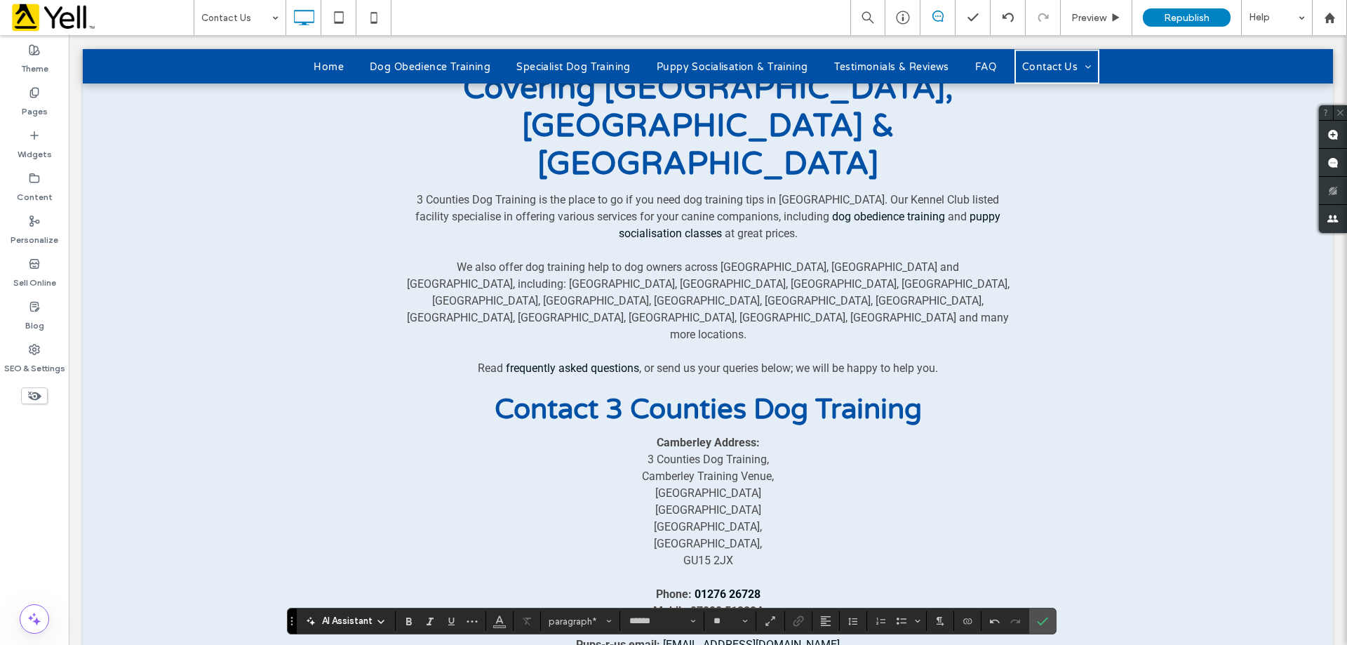
click at [598, 392] on span "Contact 3 Counties Dog Training" at bounding box center [707, 409] width 427 height 34
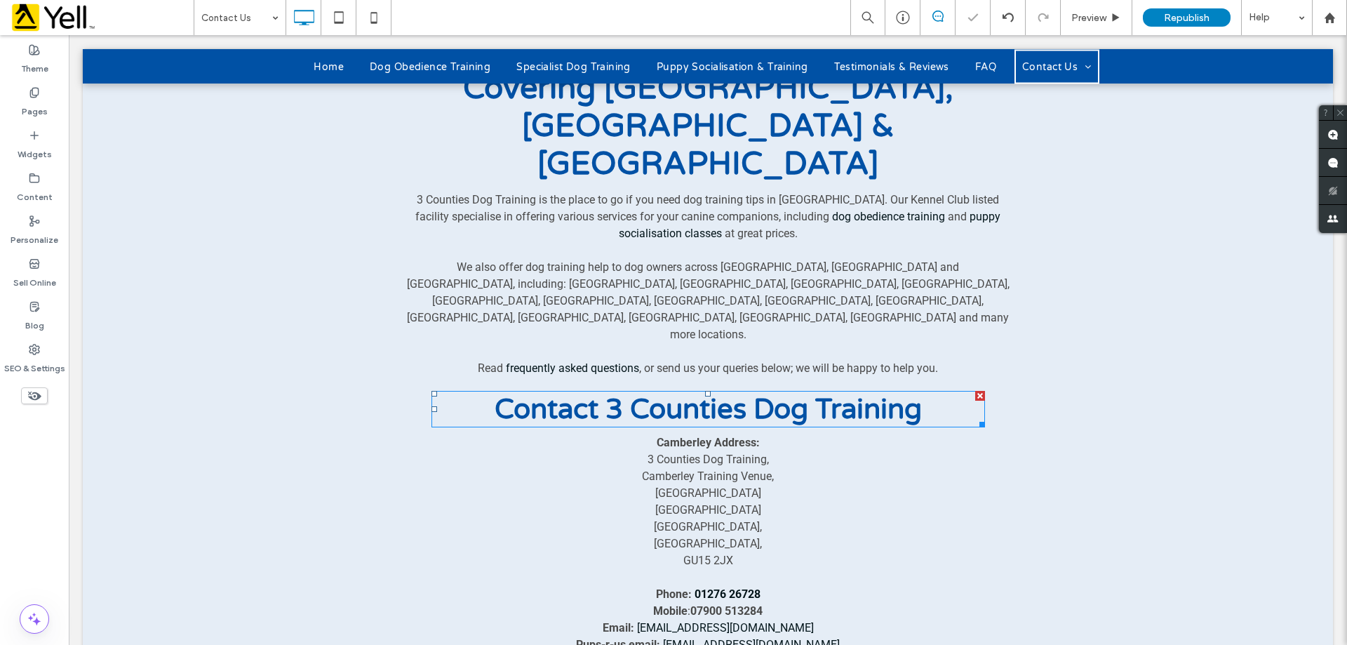
click at [943, 392] on div "Contact 3 Counties Dog Training" at bounding box center [707, 409] width 553 height 34
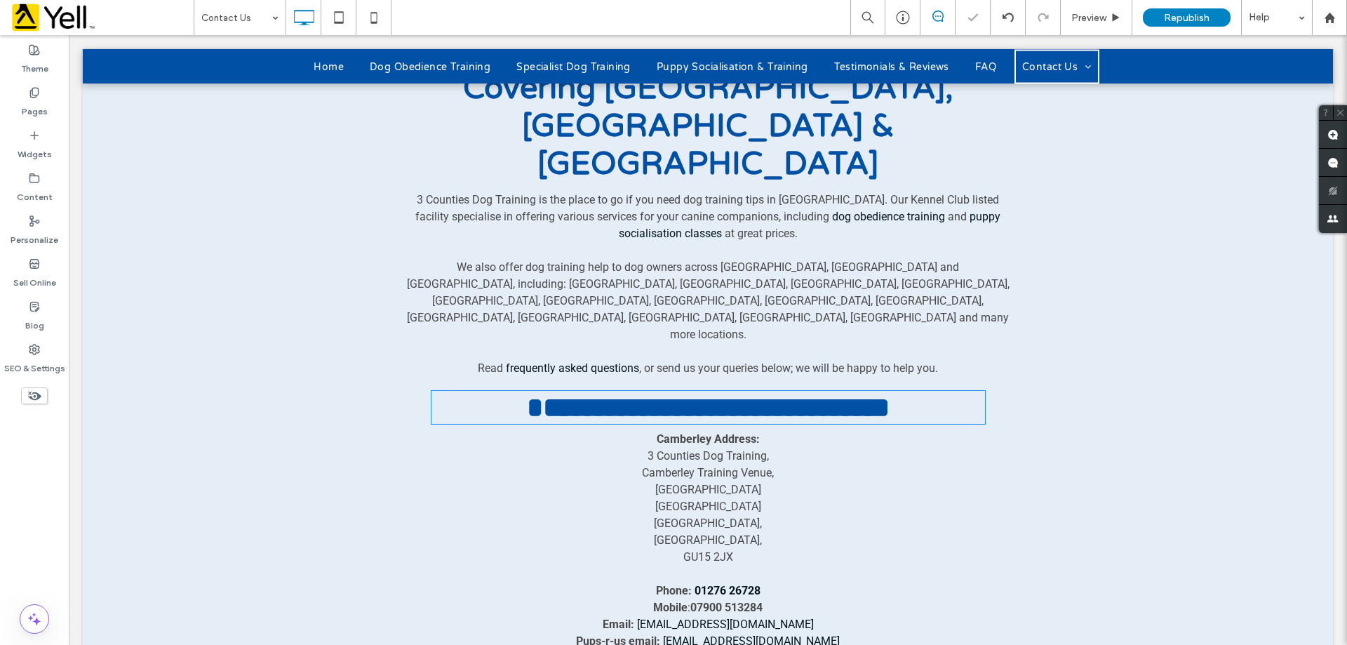
click at [943, 392] on h2 "**********" at bounding box center [707, 407] width 553 height 30
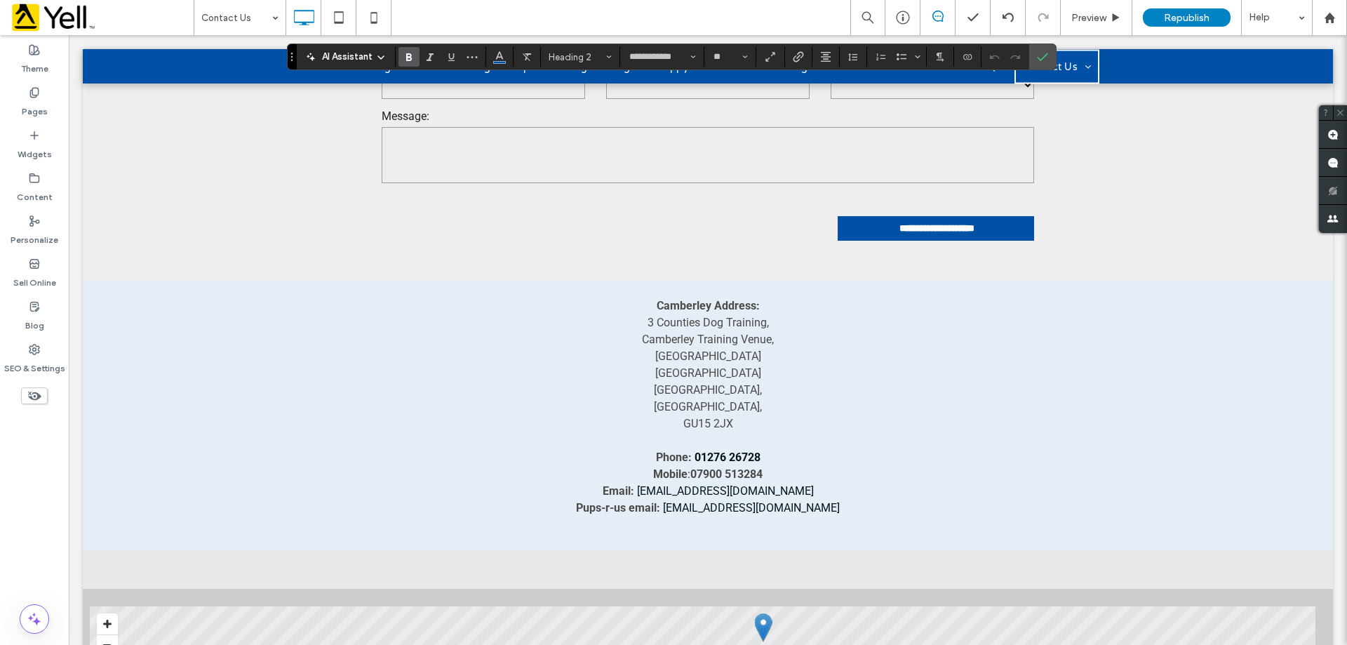
scroll to position [1199, 0]
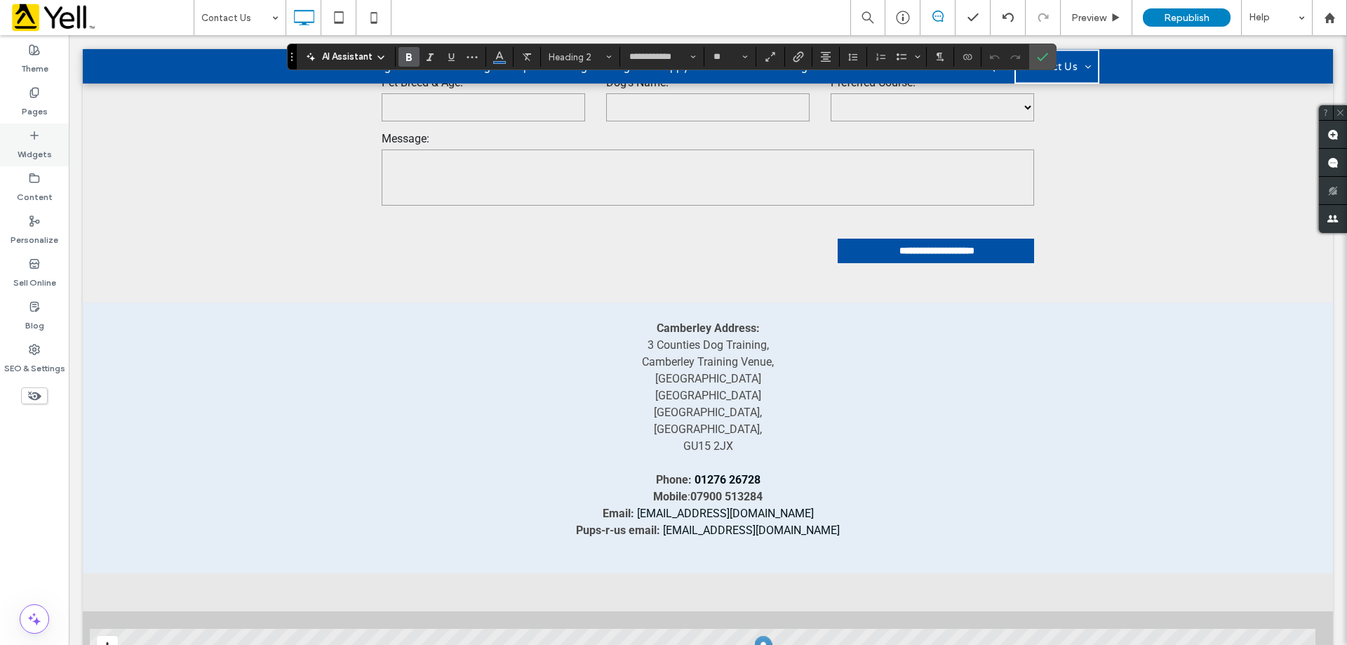
click at [36, 138] on icon at bounding box center [34, 135] width 11 height 11
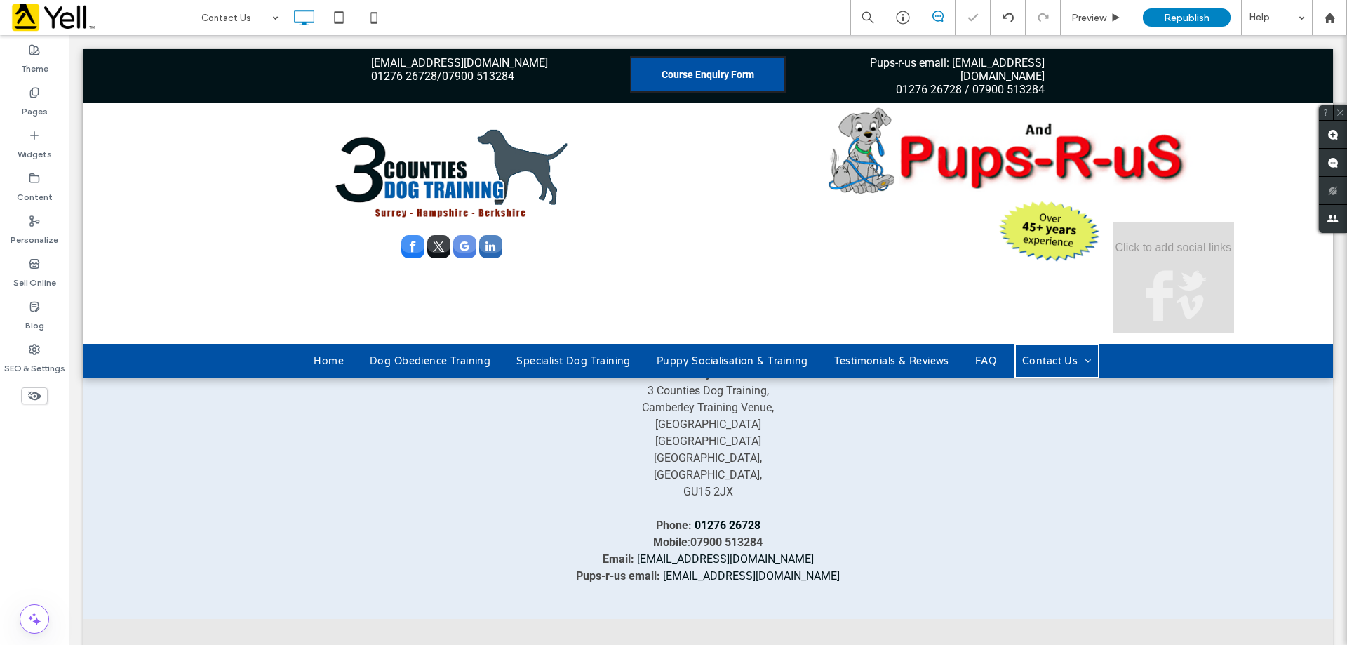
type input "******"
type input "**"
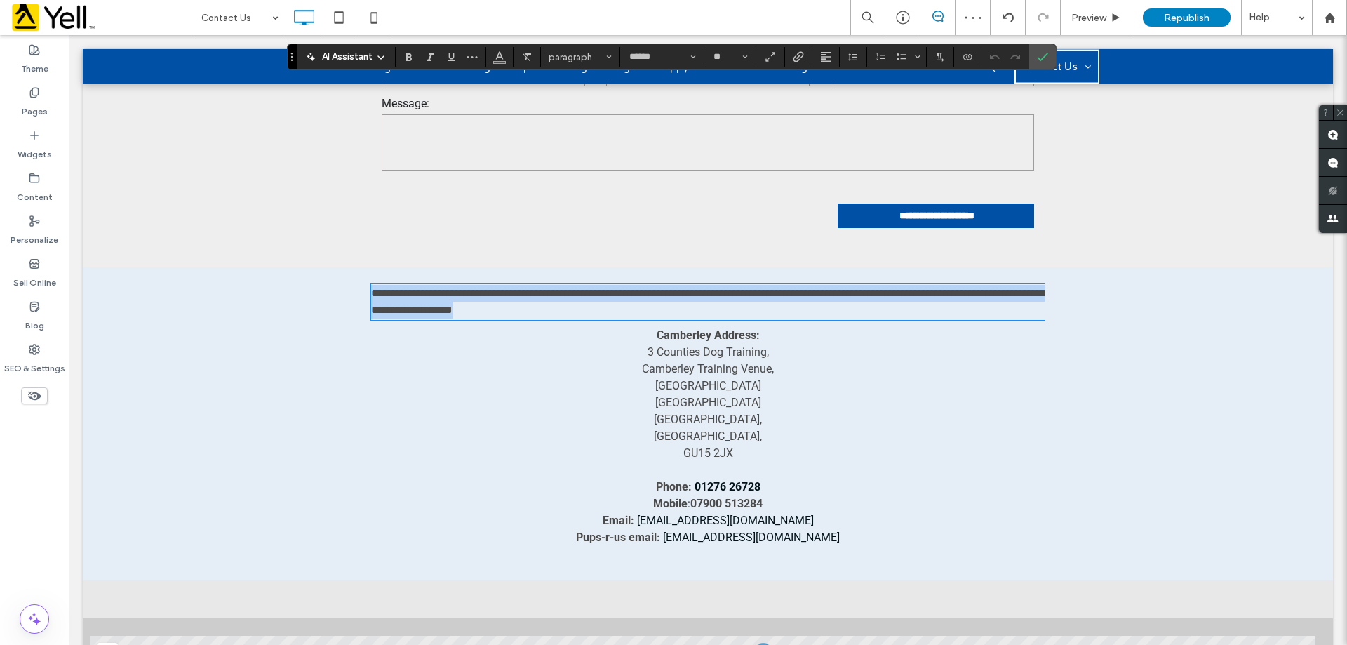
scroll to position [1221, 0]
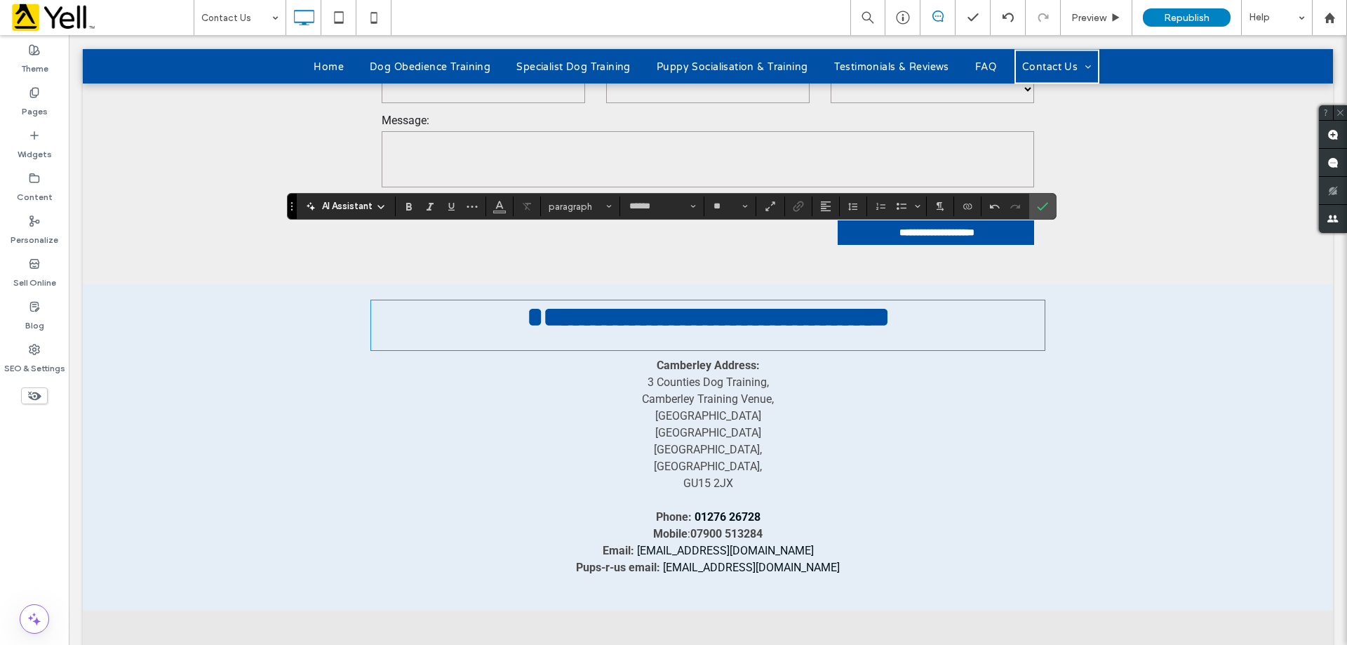
click at [719, 300] on div "**********" at bounding box center [707, 325] width 673 height 50
click at [1046, 214] on span "Confirm" at bounding box center [1042, 206] width 11 height 24
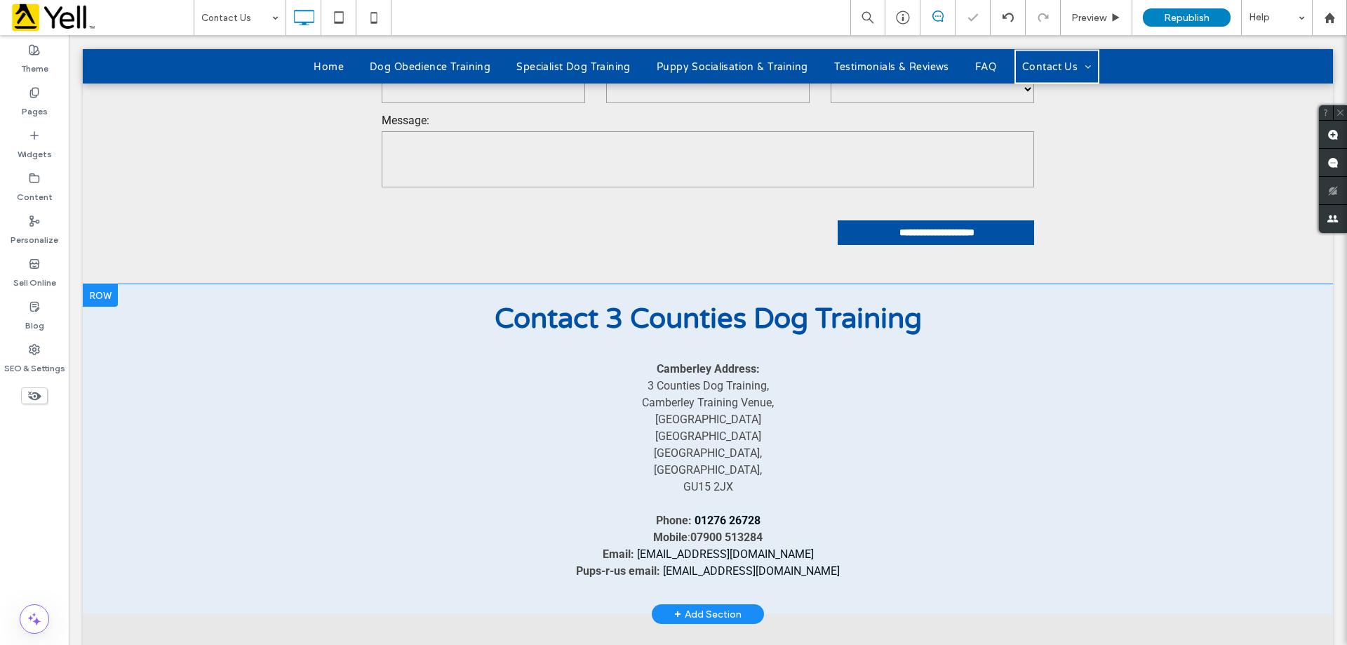
click at [698, 295] on div "Click To Paste Contact 3 Counties Dog Training Camberley Address: 3 Counties Do…" at bounding box center [707, 449] width 673 height 309
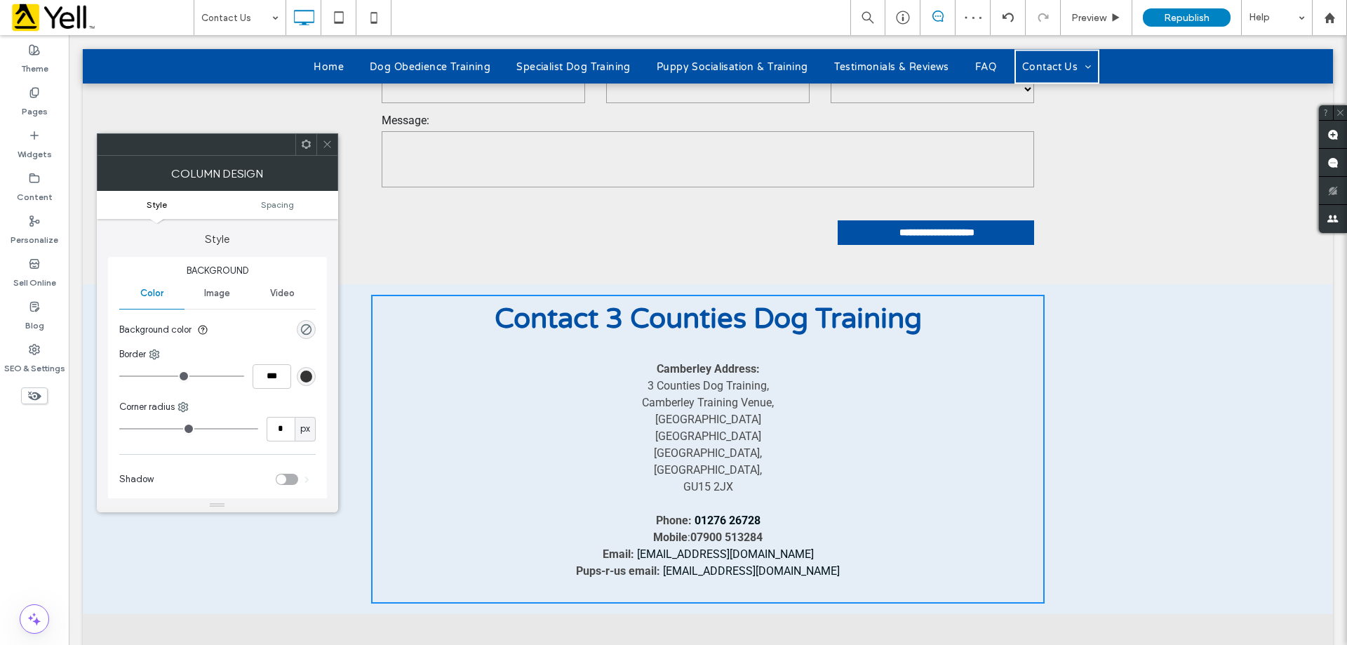
click at [710, 335] on p at bounding box center [707, 343] width 673 height 17
click at [720, 302] on span "Contact 3 Counties Dog Training" at bounding box center [707, 319] width 427 height 34
click at [695, 302] on span "Contact 3 Counties Dog Training" at bounding box center [707, 319] width 427 height 34
drag, startPoint x: 325, startPoint y: 142, endPoint x: 340, endPoint y: 194, distance: 54.1
click at [325, 142] on use at bounding box center [326, 144] width 7 height 7
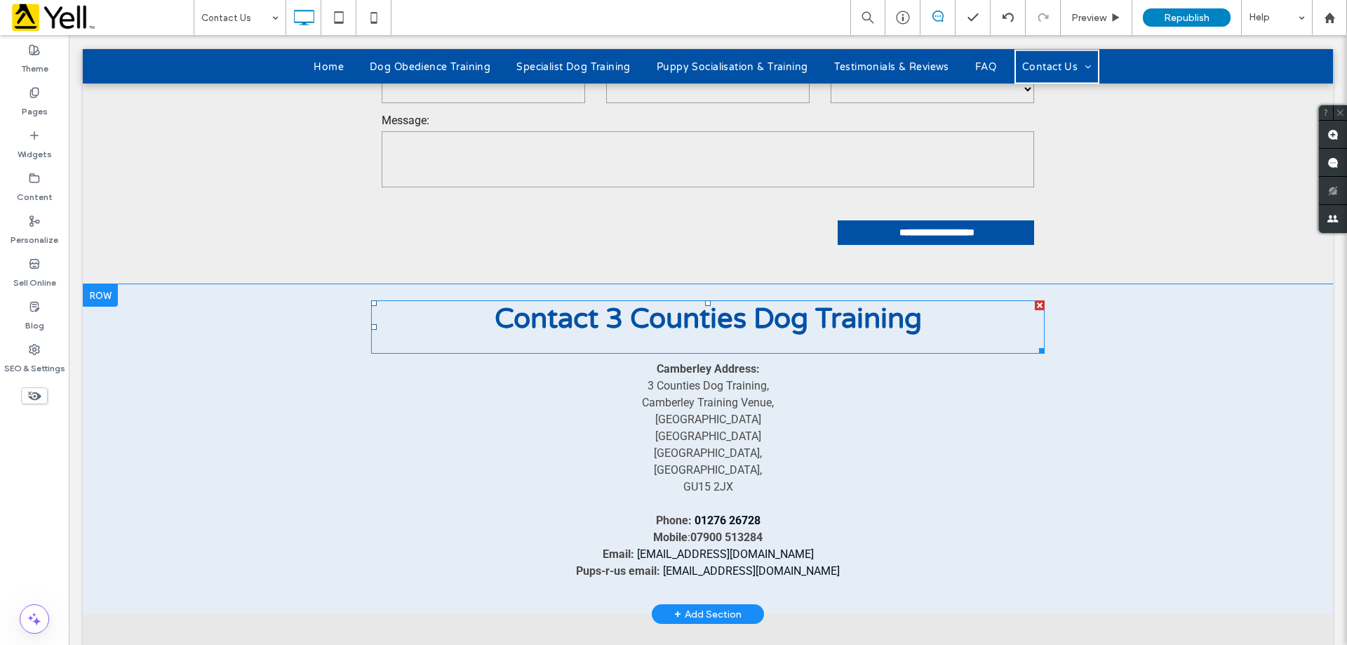
click at [654, 302] on span "Contact 3 Counties Dog Training" at bounding box center [707, 319] width 427 height 34
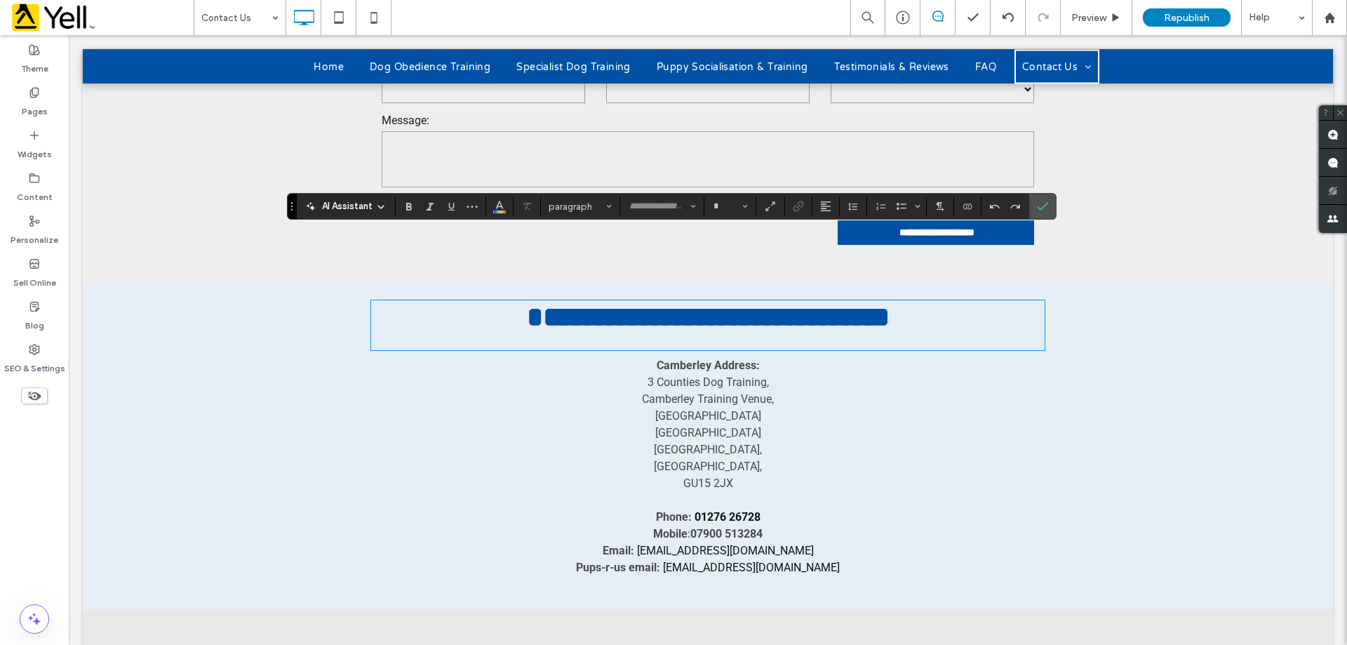
type input "******"
type input "**"
type input "**********"
type input "**"
click at [704, 303] on span "**********" at bounding box center [708, 316] width 363 height 27
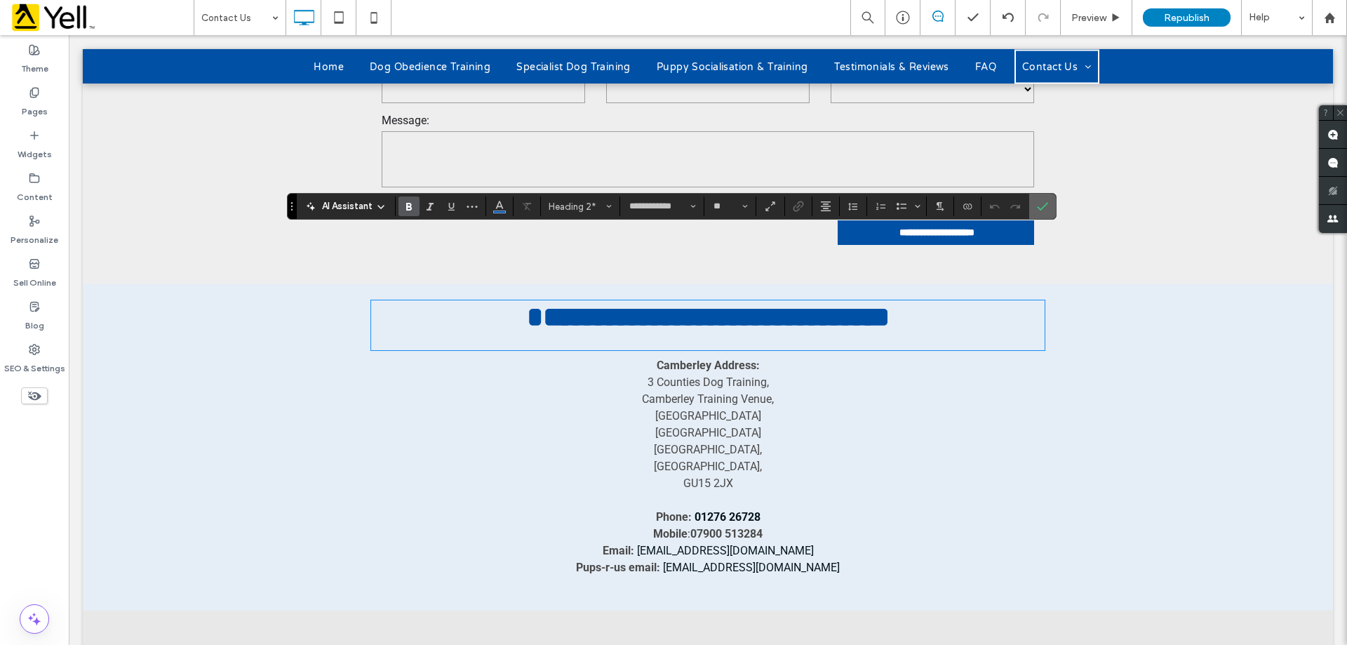
click at [1054, 206] on section at bounding box center [1042, 206] width 27 height 25
click at [934, 302] on h2 "**********" at bounding box center [707, 317] width 673 height 30
click at [1045, 206] on icon "Confirm" at bounding box center [1042, 206] width 11 height 11
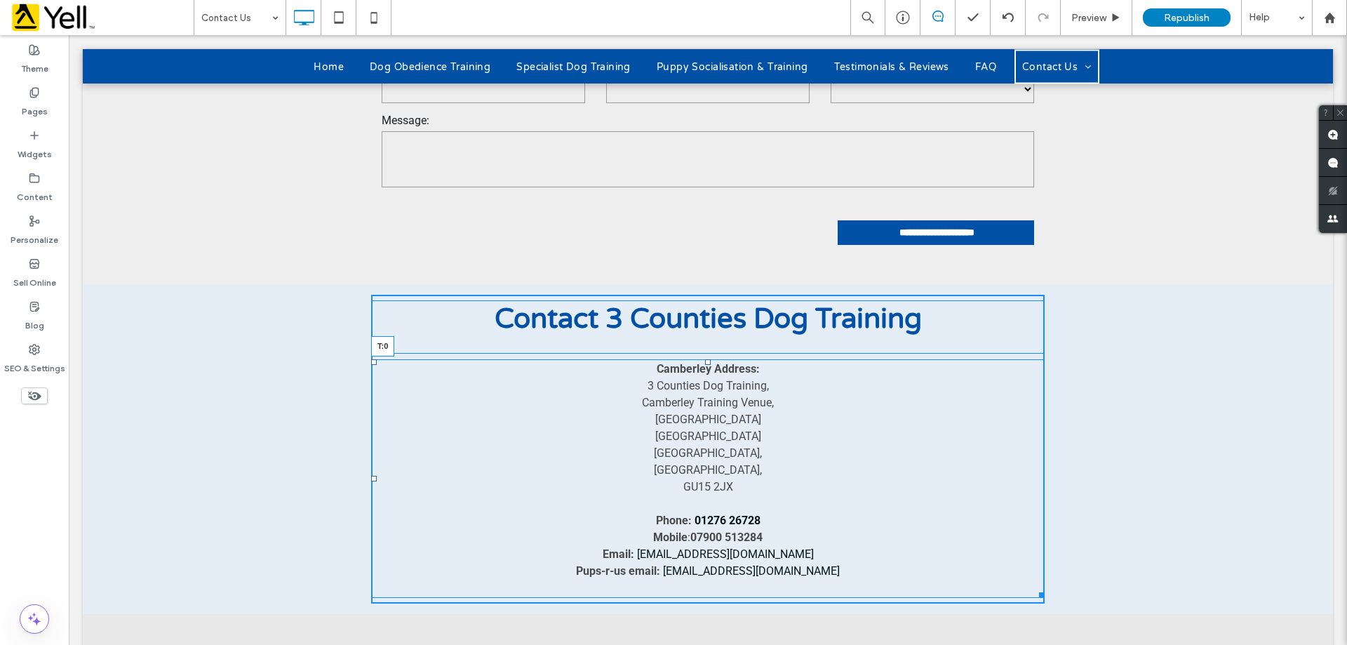
drag, startPoint x: 705, startPoint y: 291, endPoint x: 706, endPoint y: 282, distance: 9.1
click at [706, 295] on div "Click To Paste Contact 3 Counties Dog Training Camberley Address: 3 Counties Do…" at bounding box center [707, 449] width 673 height 309
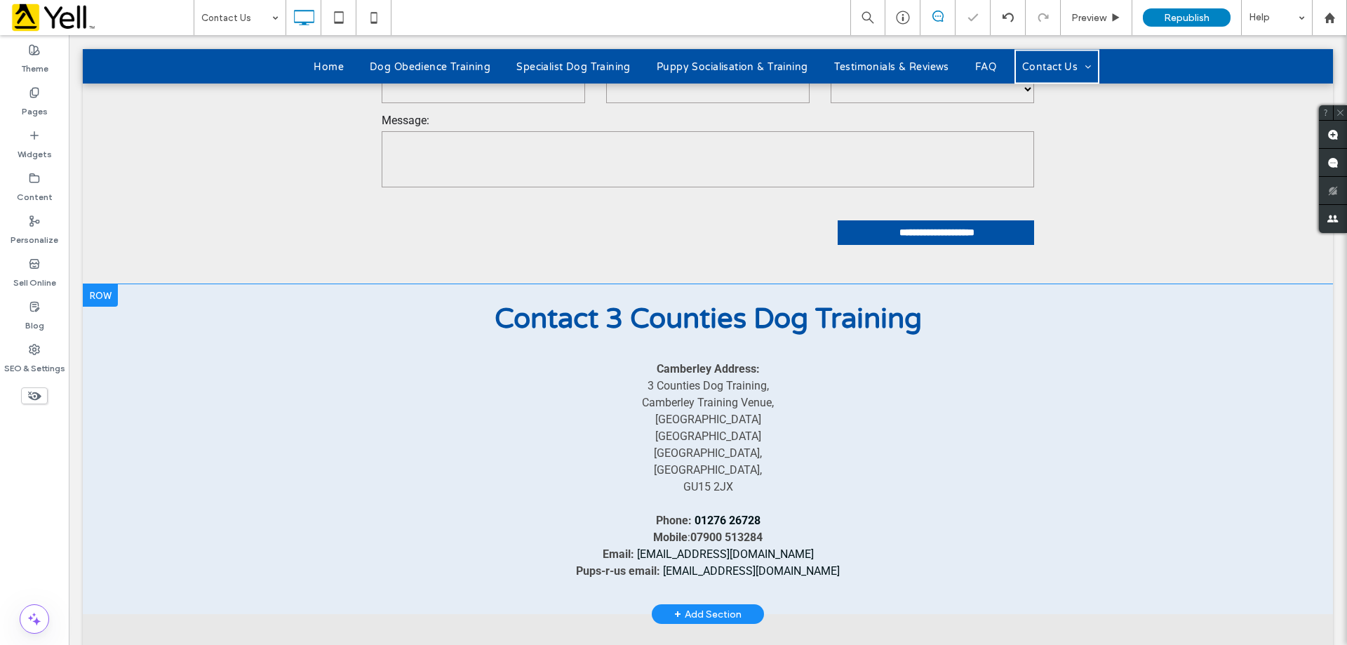
click at [1204, 368] on div "Click To Paste Contact 3 Counties Dog Training Camberley Address: 3 Counties Do…" at bounding box center [708, 449] width 1250 height 330
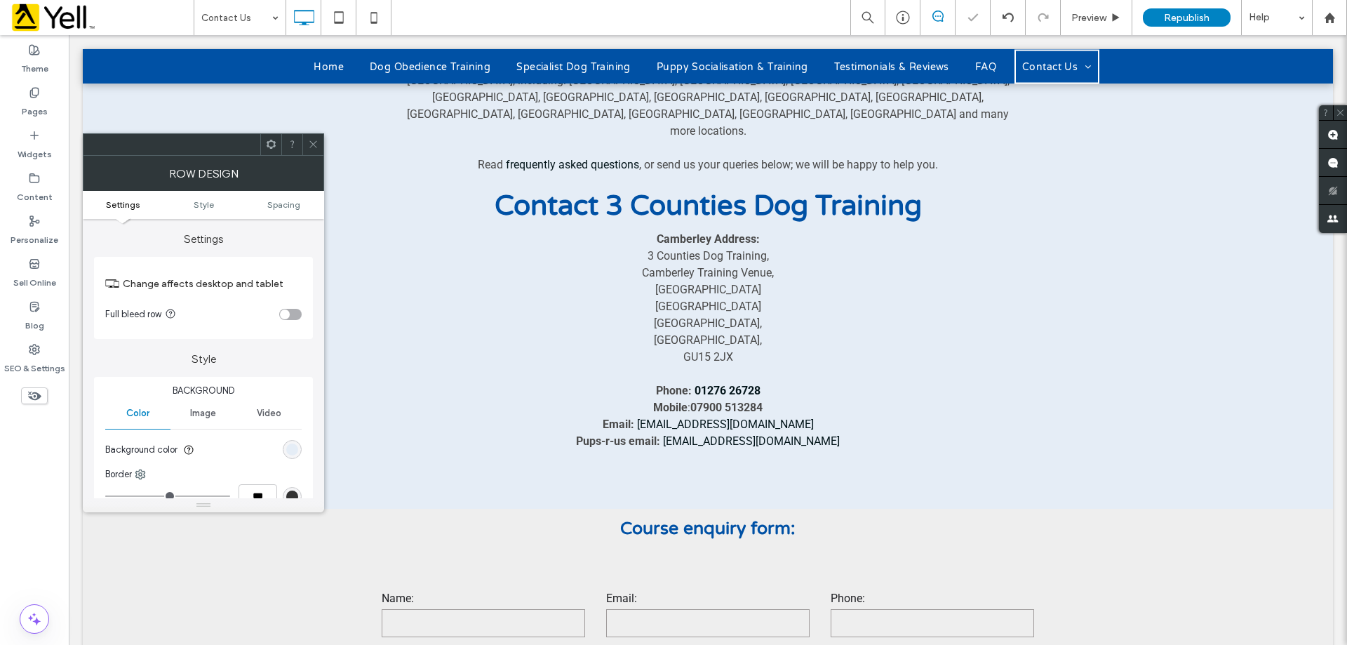
scroll to position [520, 0]
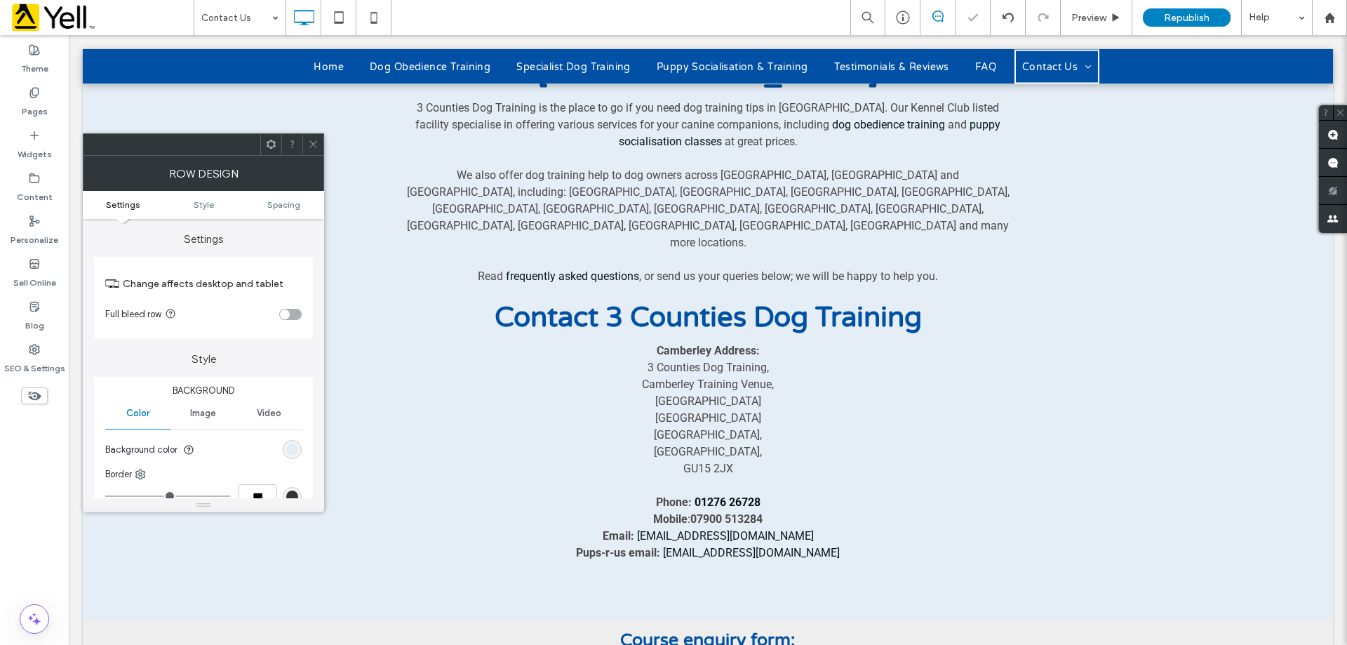
drag, startPoint x: 764, startPoint y: 537, endPoint x: 739, endPoint y: 451, distance: 89.2
click at [762, 535] on div "This is paragraph text. Click it or hit the Manage Text button to change the fo…" at bounding box center [707, 238] width 673 height 765
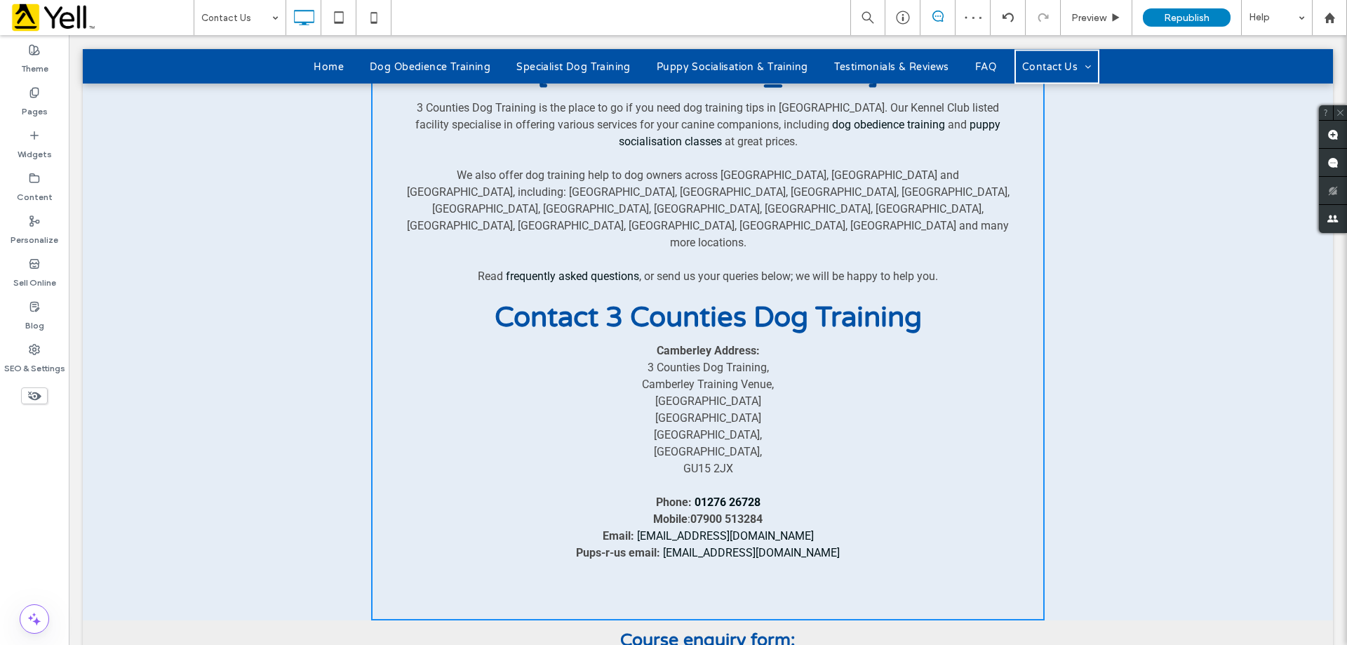
click at [737, 512] on strong "07900 513284" at bounding box center [726, 518] width 72 height 13
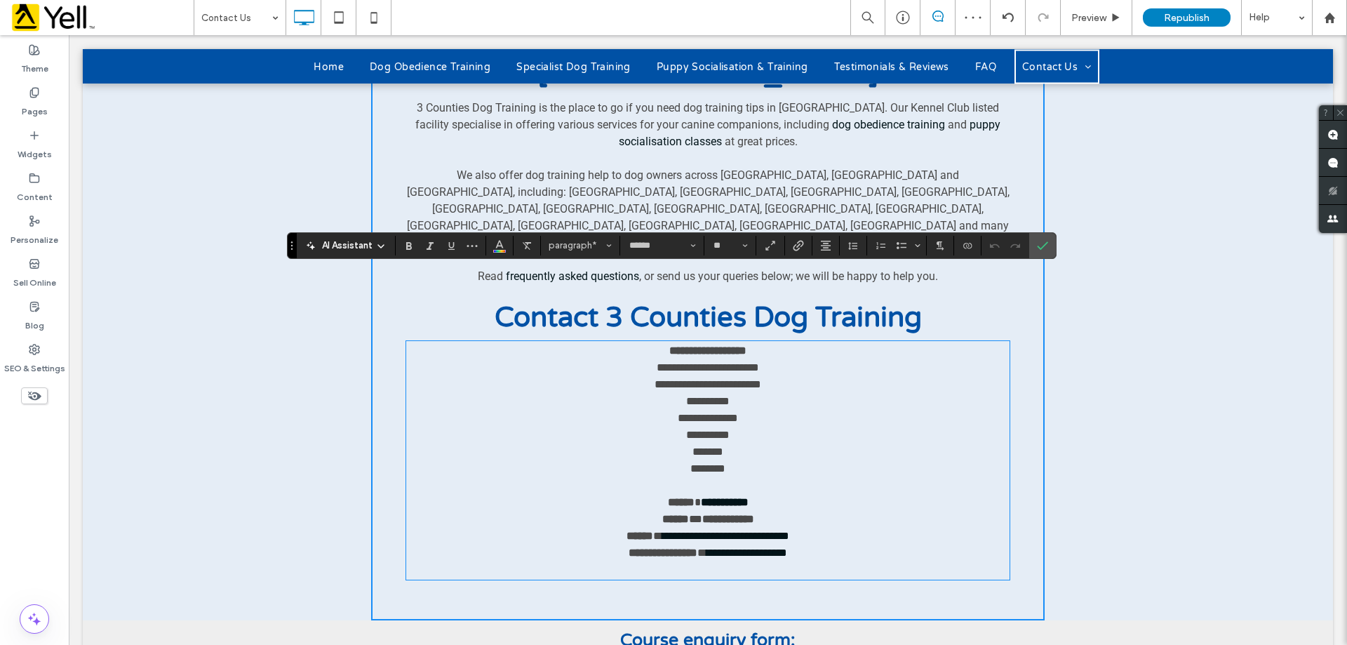
click at [1057, 243] on div "**********" at bounding box center [708, 238] width 1250 height 765
drag, startPoint x: 1050, startPoint y: 240, endPoint x: 915, endPoint y: 217, distance: 136.5
click at [1050, 240] on label "Confirm" at bounding box center [1042, 245] width 21 height 25
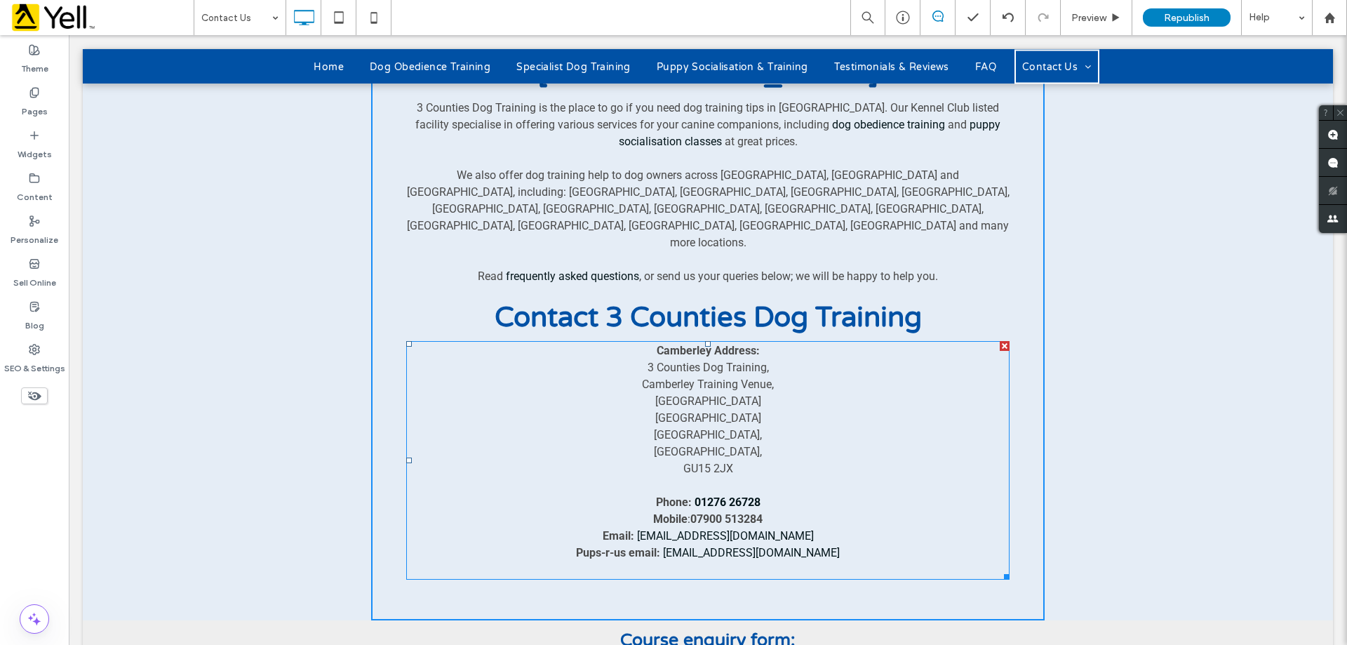
click at [1002, 341] on div at bounding box center [1004, 346] width 10 height 10
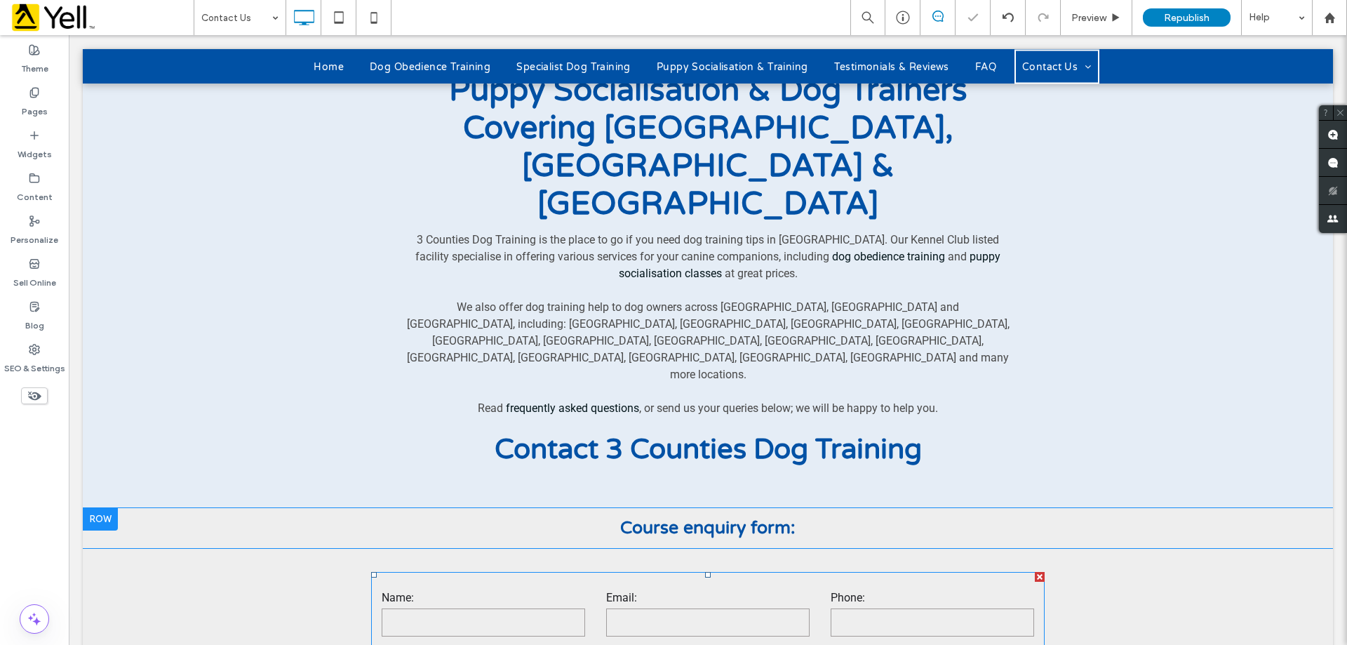
scroll to position [379, 0]
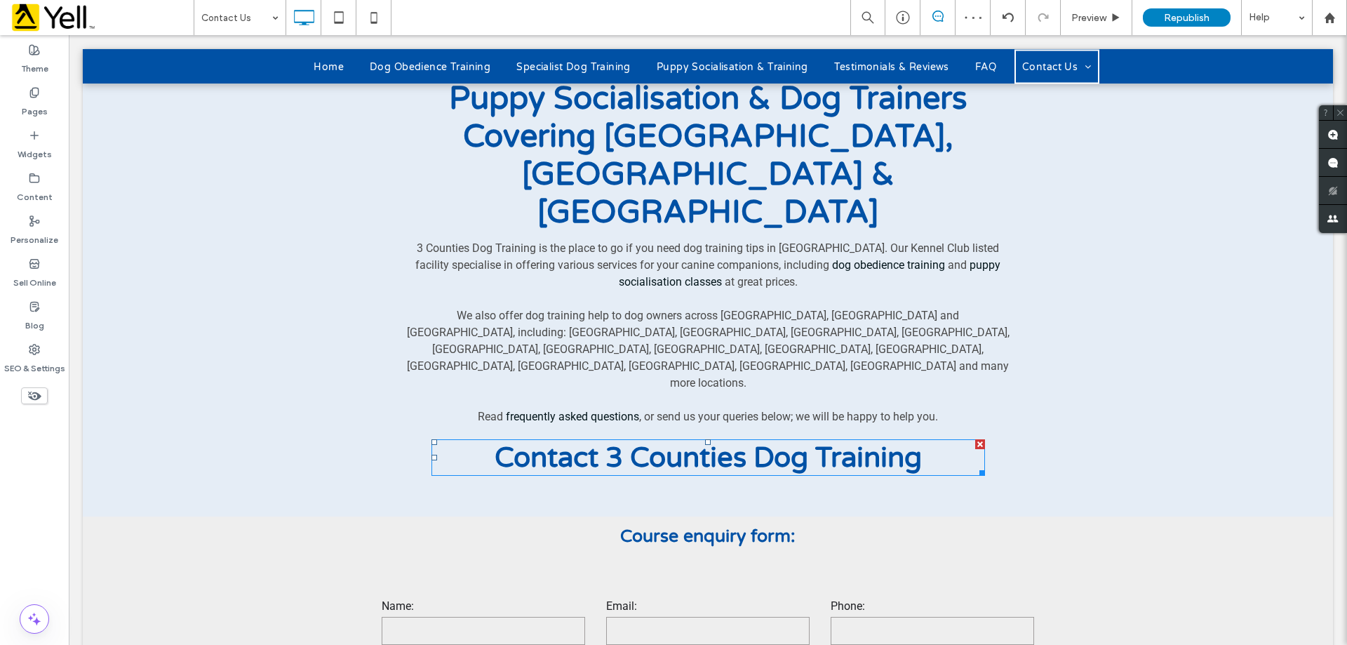
click at [791, 440] on span "Contact 3 Counties Dog Training" at bounding box center [707, 457] width 427 height 34
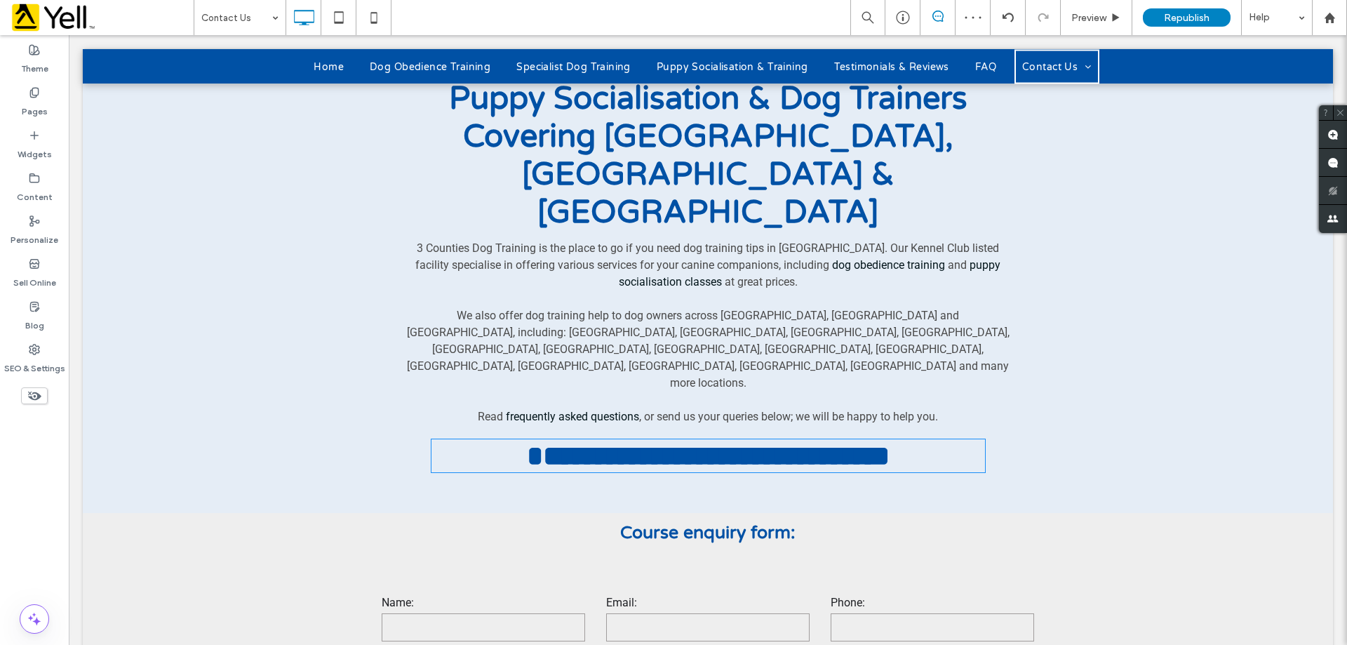
type input "**********"
type input "**"
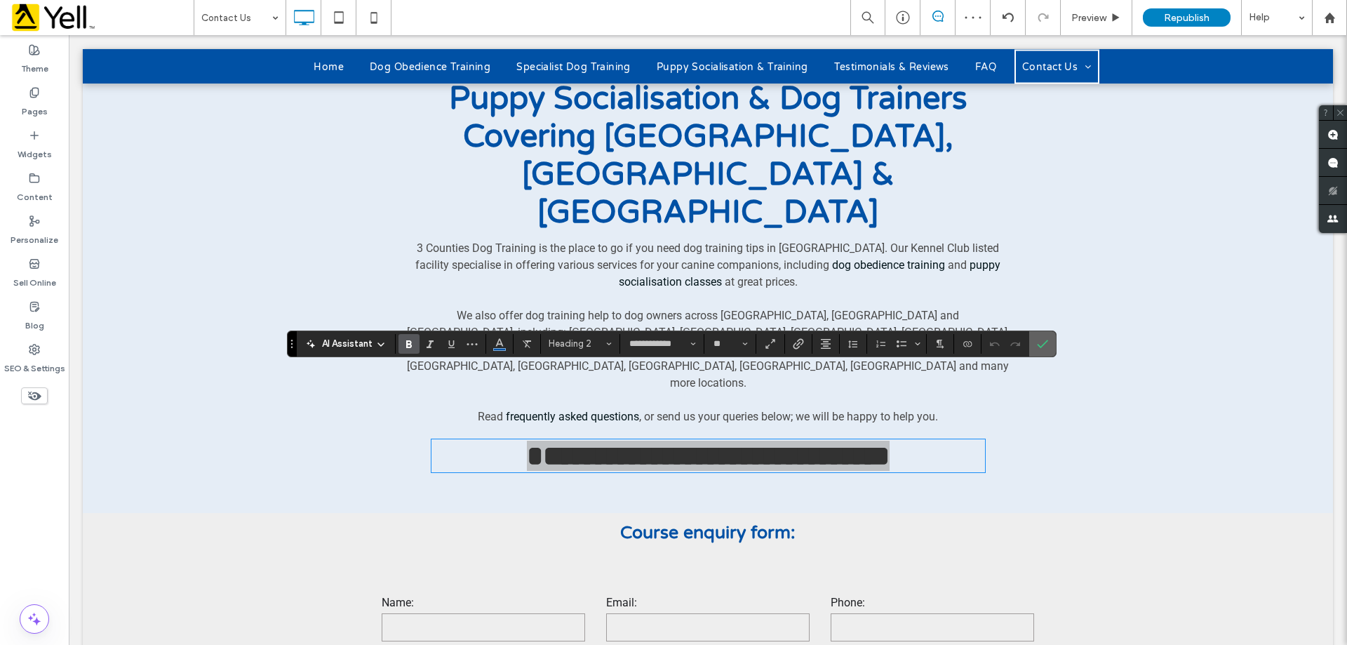
click at [1053, 344] on section at bounding box center [1042, 343] width 27 height 25
click at [1038, 341] on icon "Confirm" at bounding box center [1042, 343] width 11 height 11
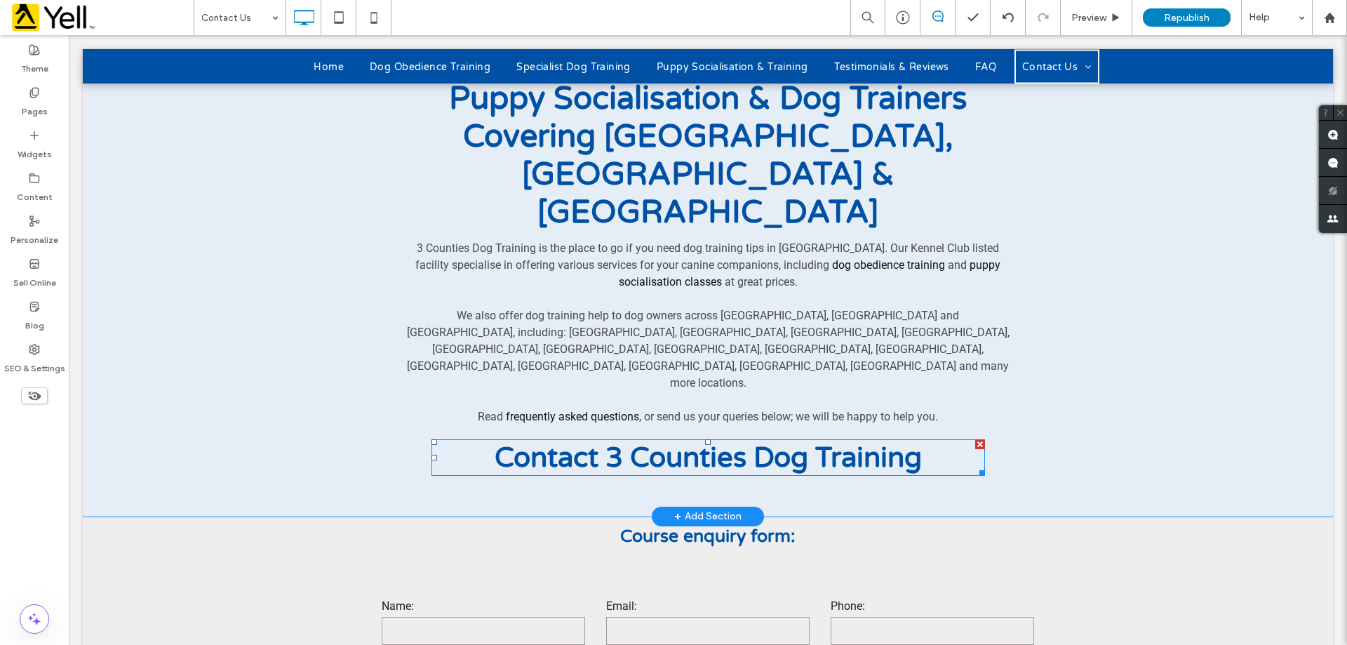
click at [975, 439] on div at bounding box center [980, 444] width 10 height 10
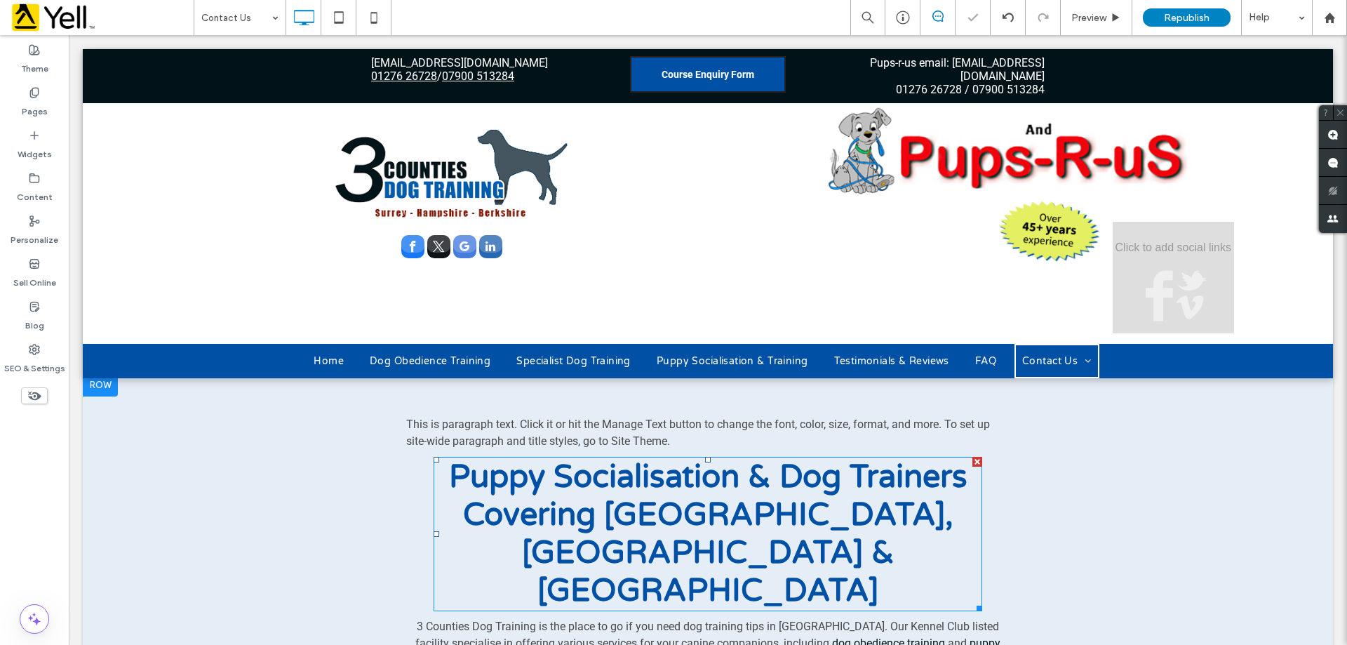
scroll to position [0, 0]
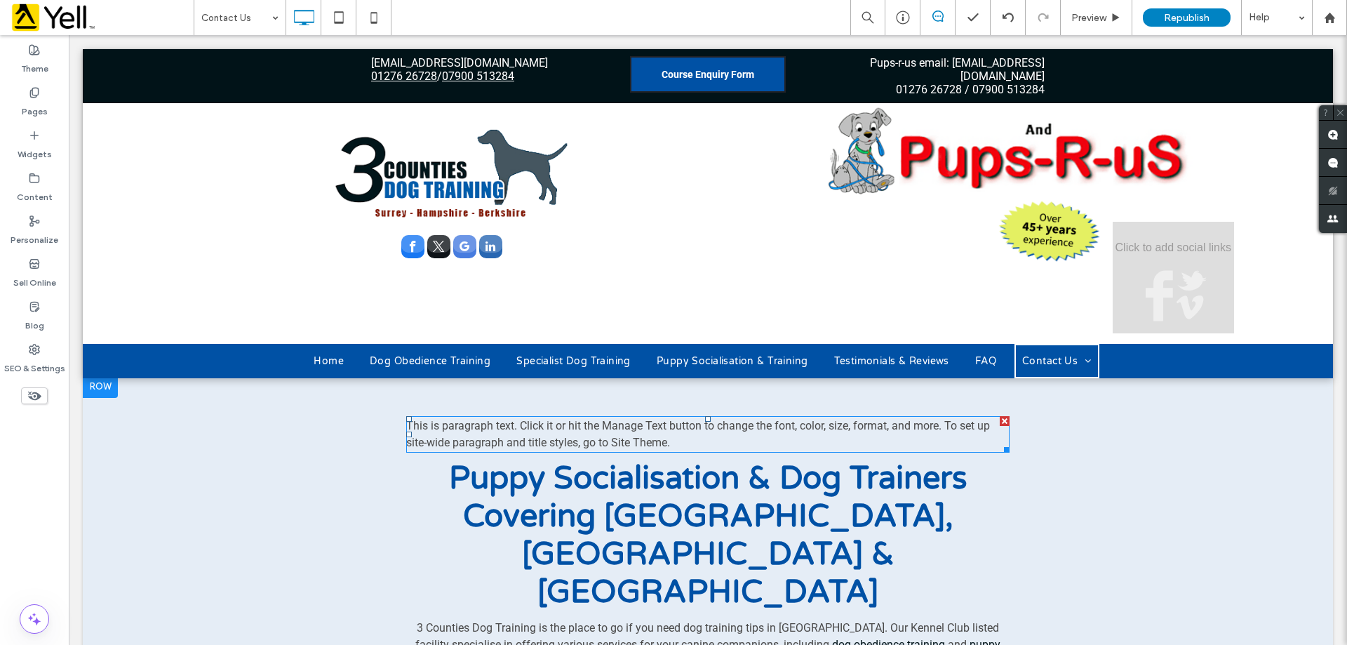
click at [999, 416] on div at bounding box center [1004, 421] width 10 height 10
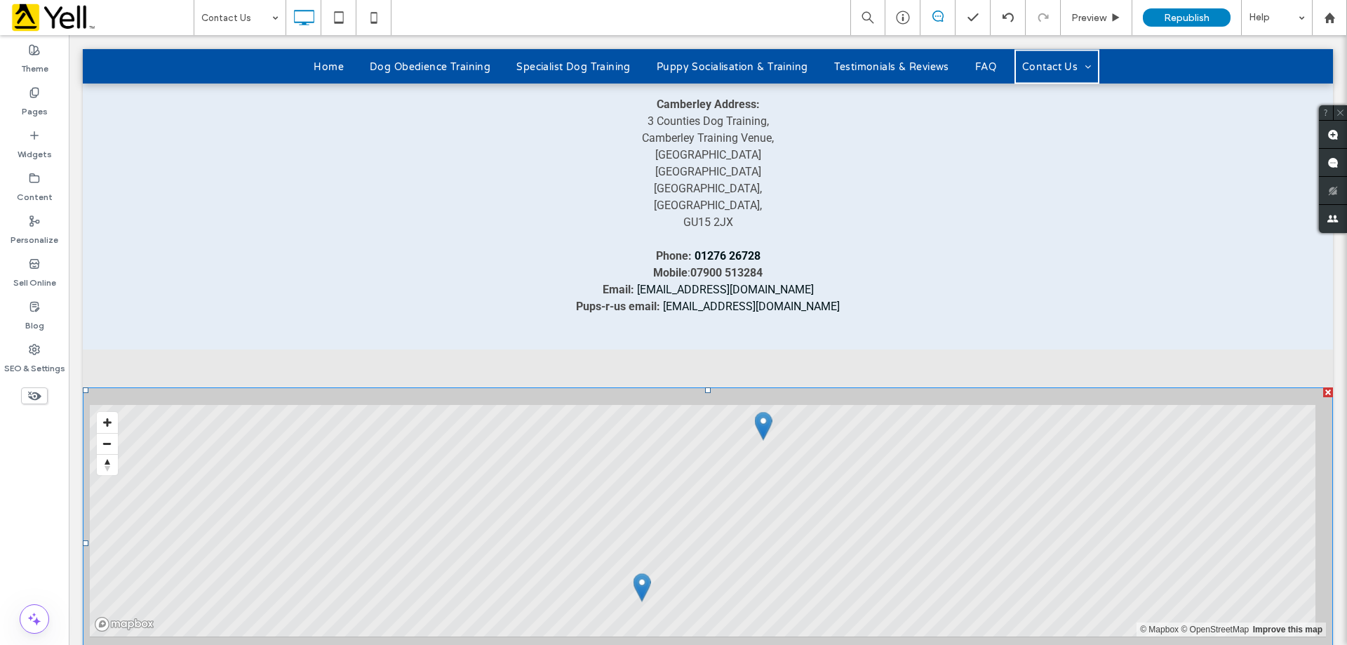
scroll to position [1122, 0]
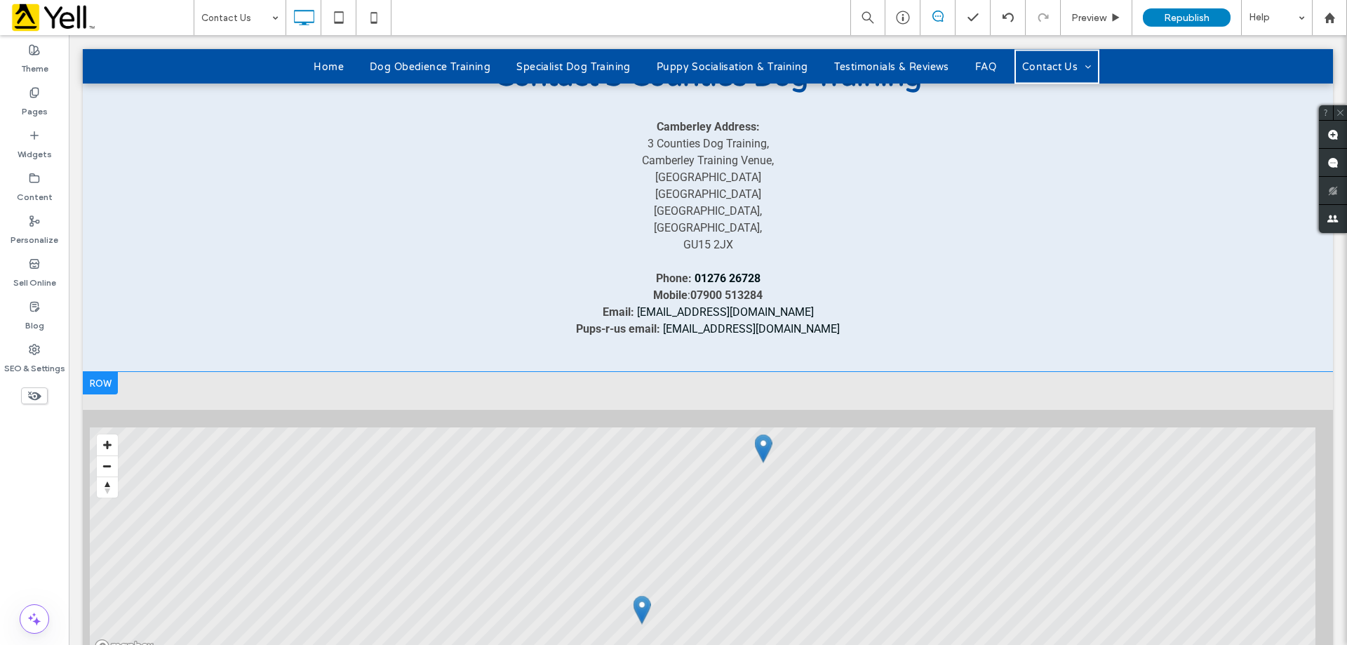
click at [607, 389] on div "All Locations LIST MAP © Mapbox © OpenStreetMap Improve this map Camberley Addr…" at bounding box center [708, 555] width 1250 height 332
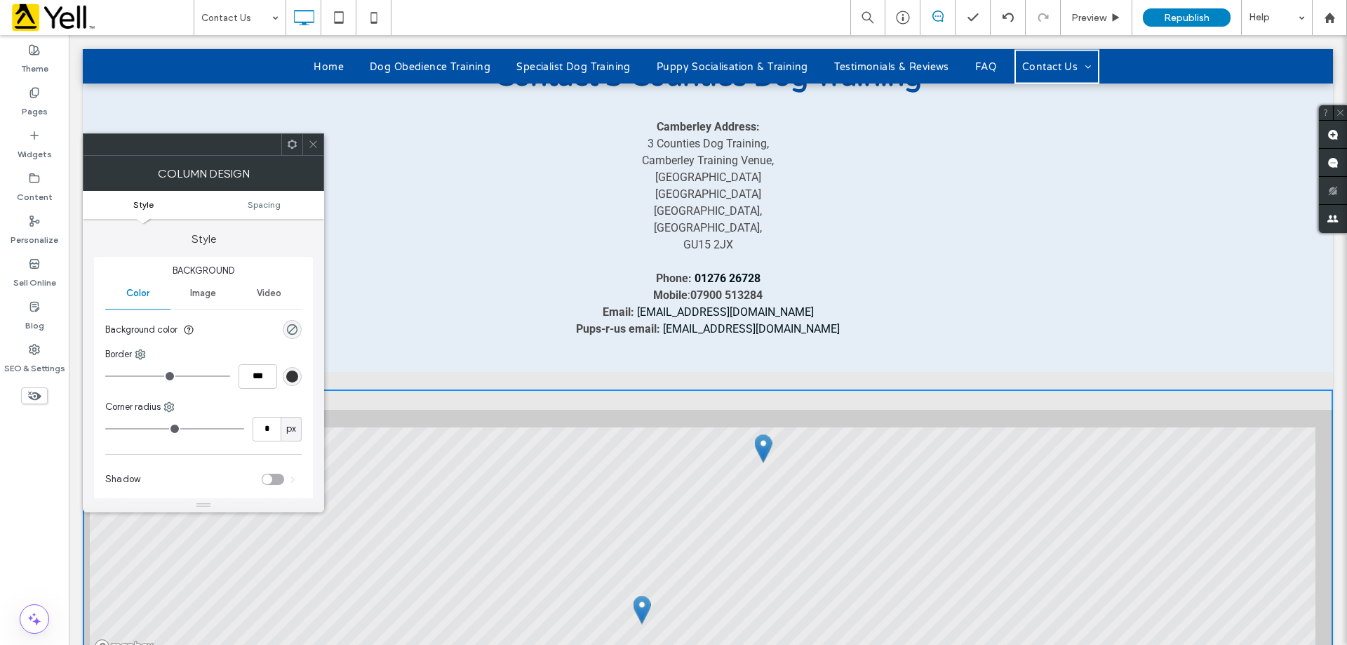
drag, startPoint x: 321, startPoint y: 146, endPoint x: 279, endPoint y: 126, distance: 46.7
click at [321, 146] on div at bounding box center [312, 144] width 21 height 21
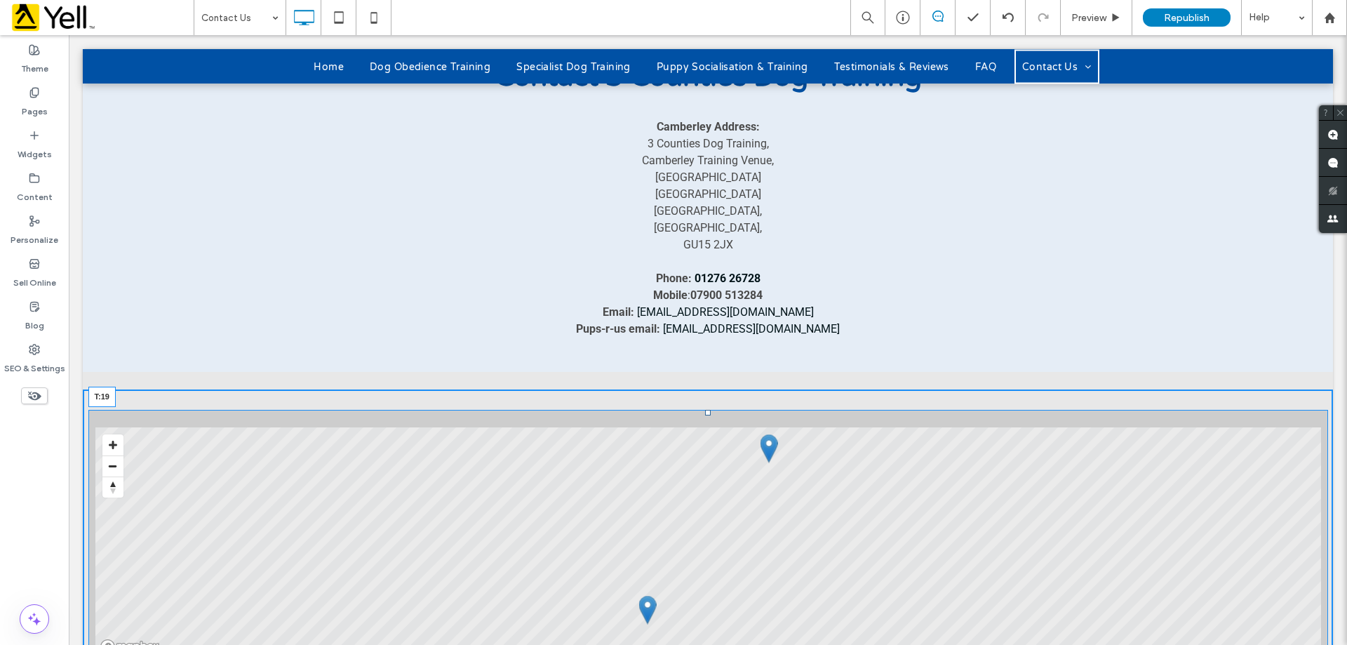
drag, startPoint x: 701, startPoint y: 342, endPoint x: 703, endPoint y: 335, distance: 7.3
click at [705, 410] on div at bounding box center [708, 413] width 6 height 6
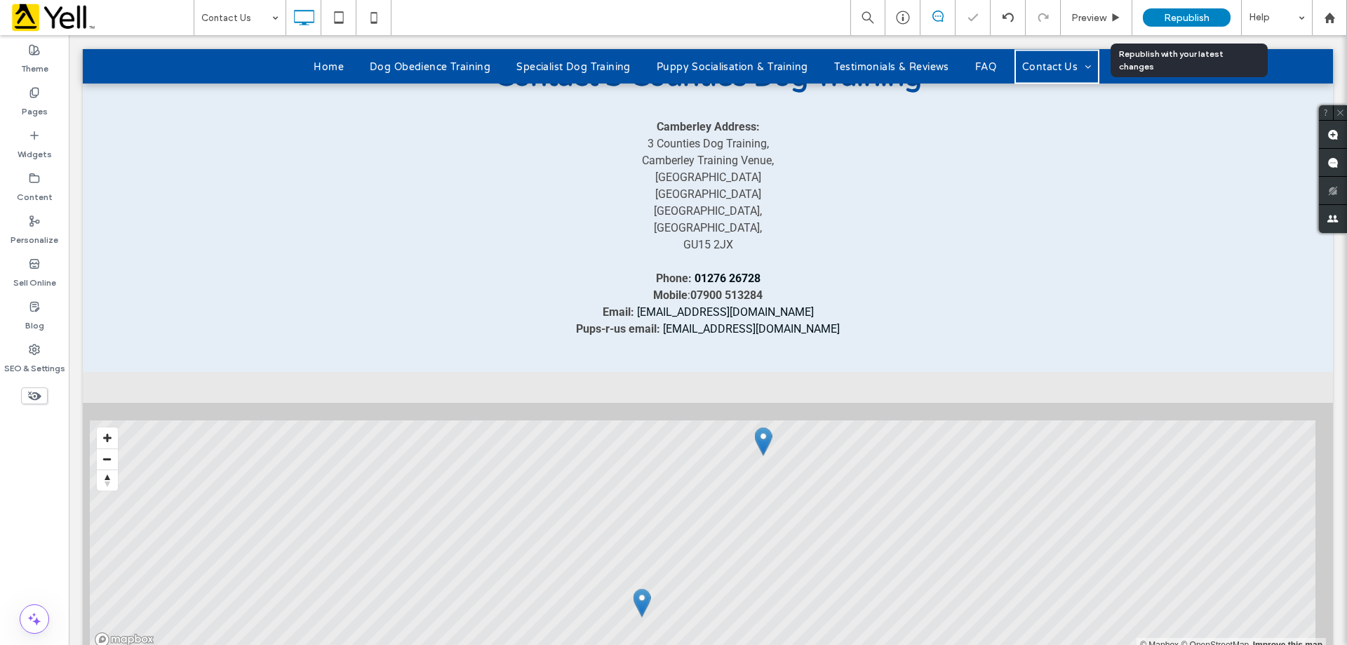
drag, startPoint x: 1182, startPoint y: 22, endPoint x: 1138, endPoint y: 69, distance: 64.5
click at [1182, 22] on span "Republish" at bounding box center [1187, 18] width 46 height 12
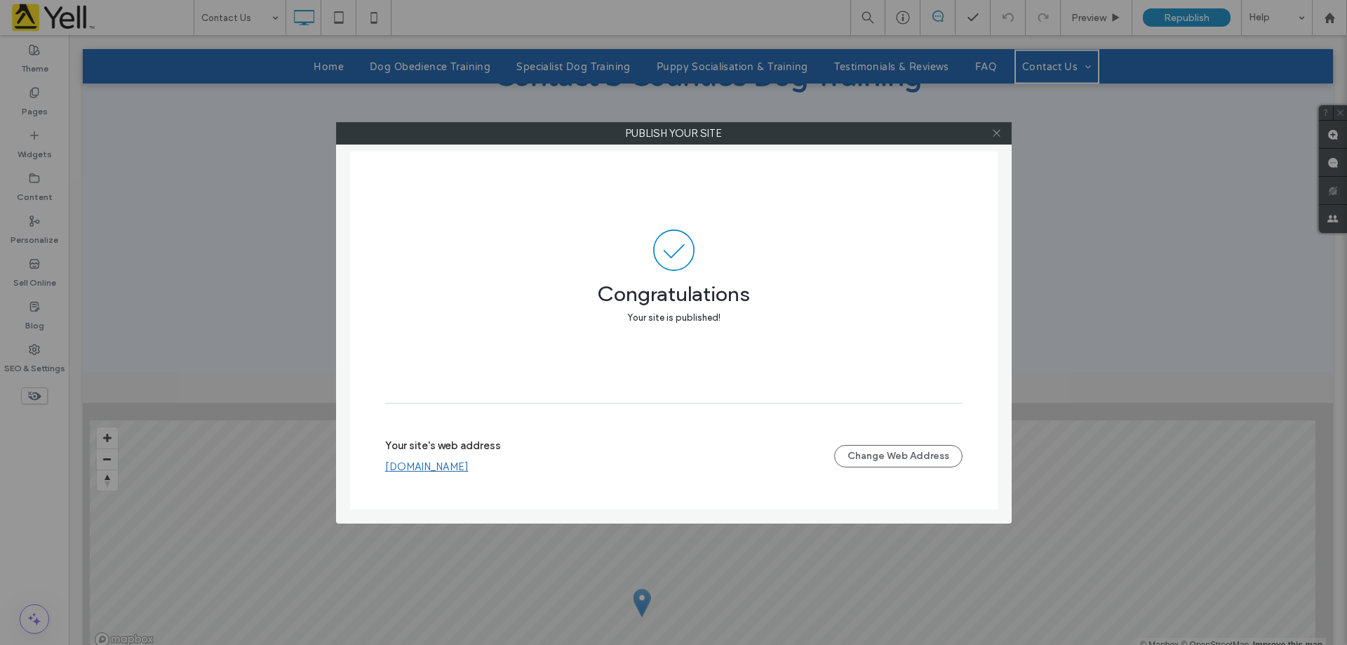
click at [992, 133] on icon at bounding box center [996, 133] width 11 height 11
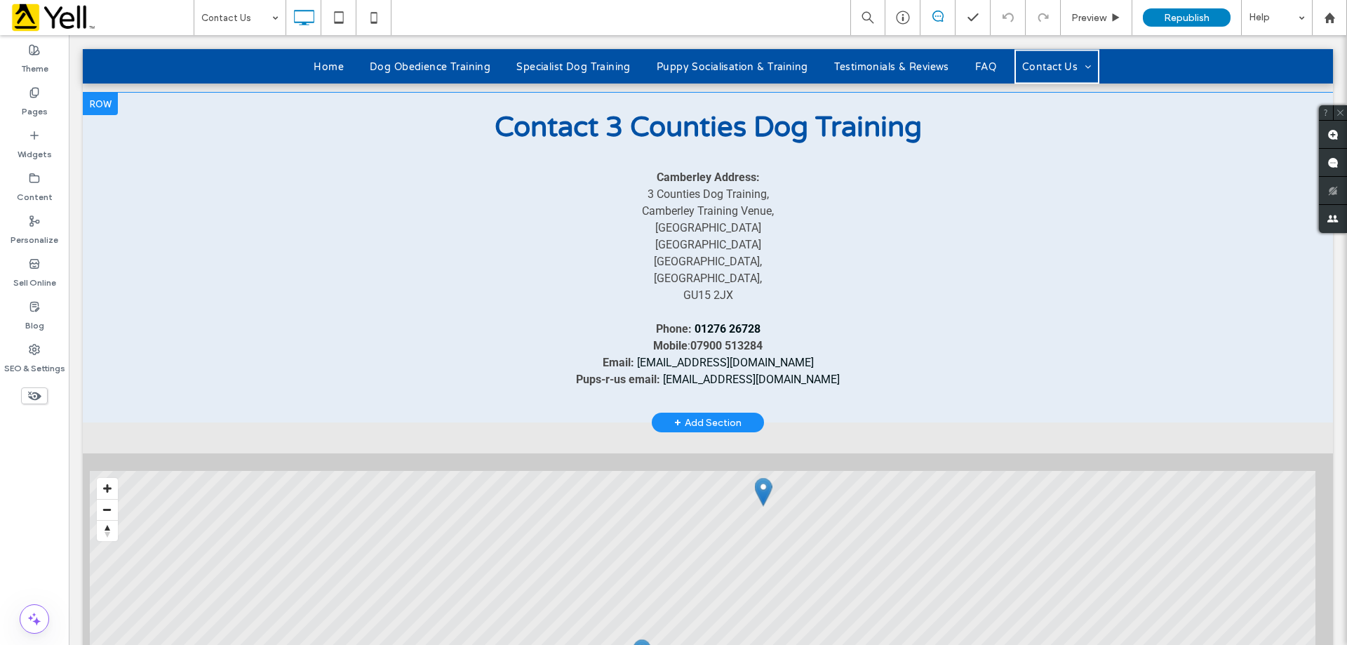
scroll to position [1052, 0]
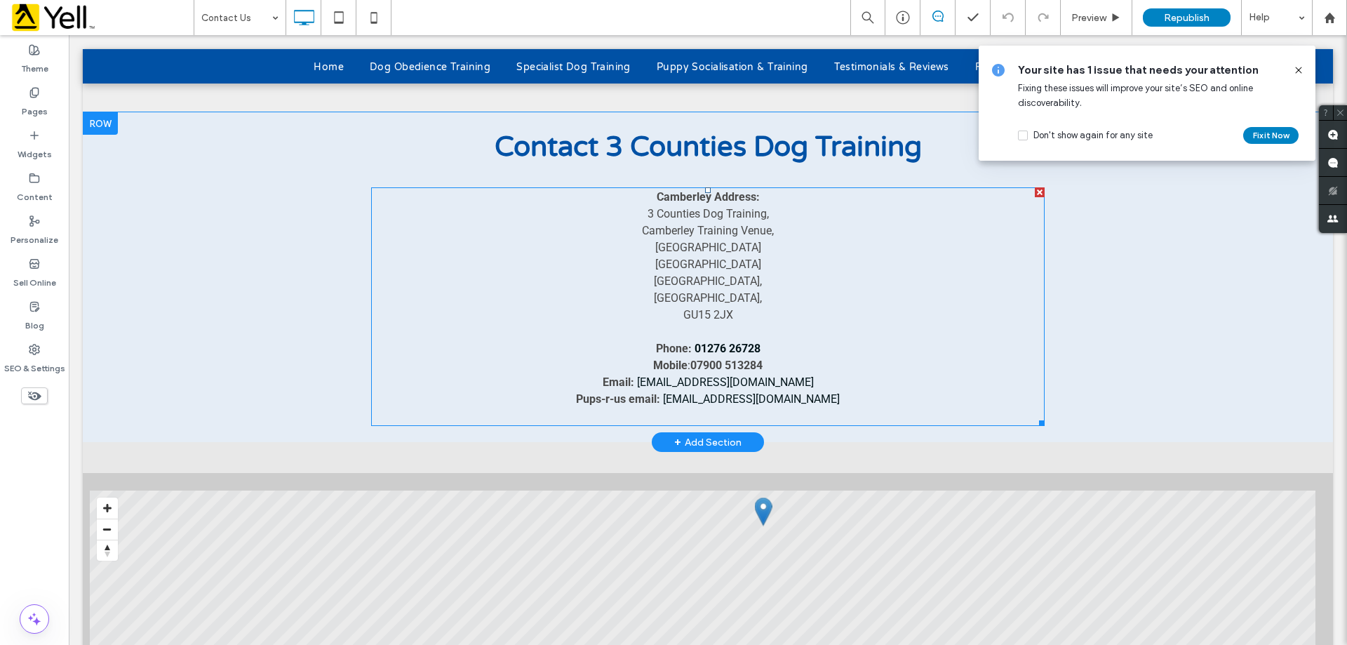
click at [724, 358] on strong "07900 513284" at bounding box center [726, 364] width 72 height 13
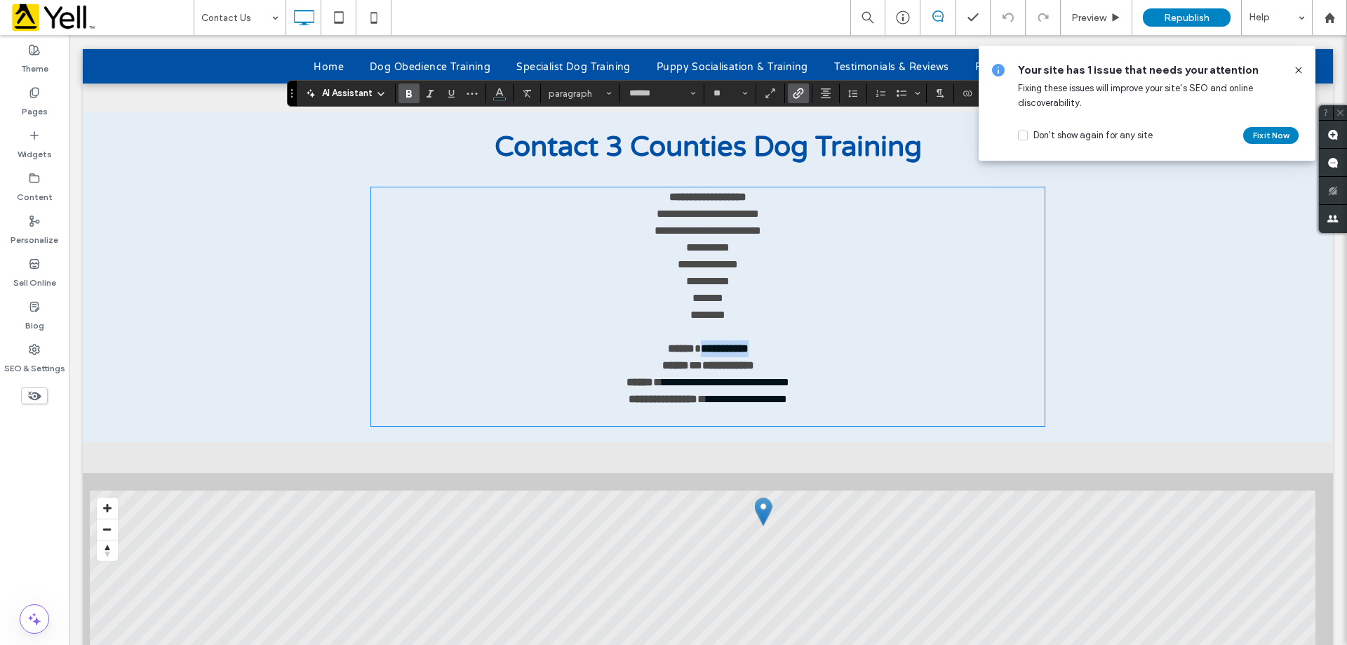
drag, startPoint x: 767, startPoint y: 276, endPoint x: 687, endPoint y: 277, distance: 79.3
click at [687, 340] on p "**********" at bounding box center [707, 348] width 673 height 17
click at [1301, 69] on icon at bounding box center [1298, 70] width 11 height 11
